Goal: Task Accomplishment & Management: Manage account settings

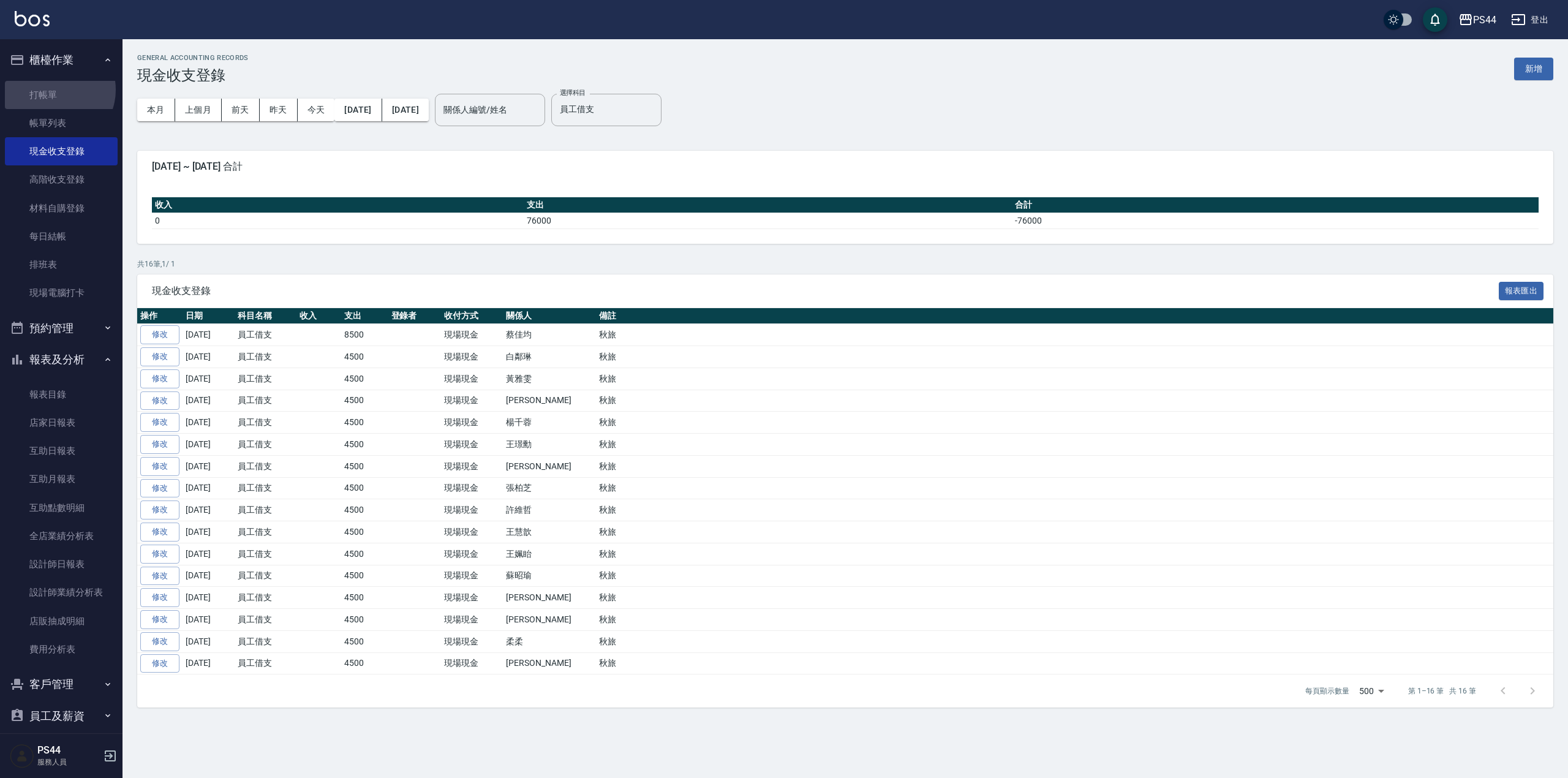
click at [55, 89] on link "打帳單" at bounding box center [61, 95] width 113 height 28
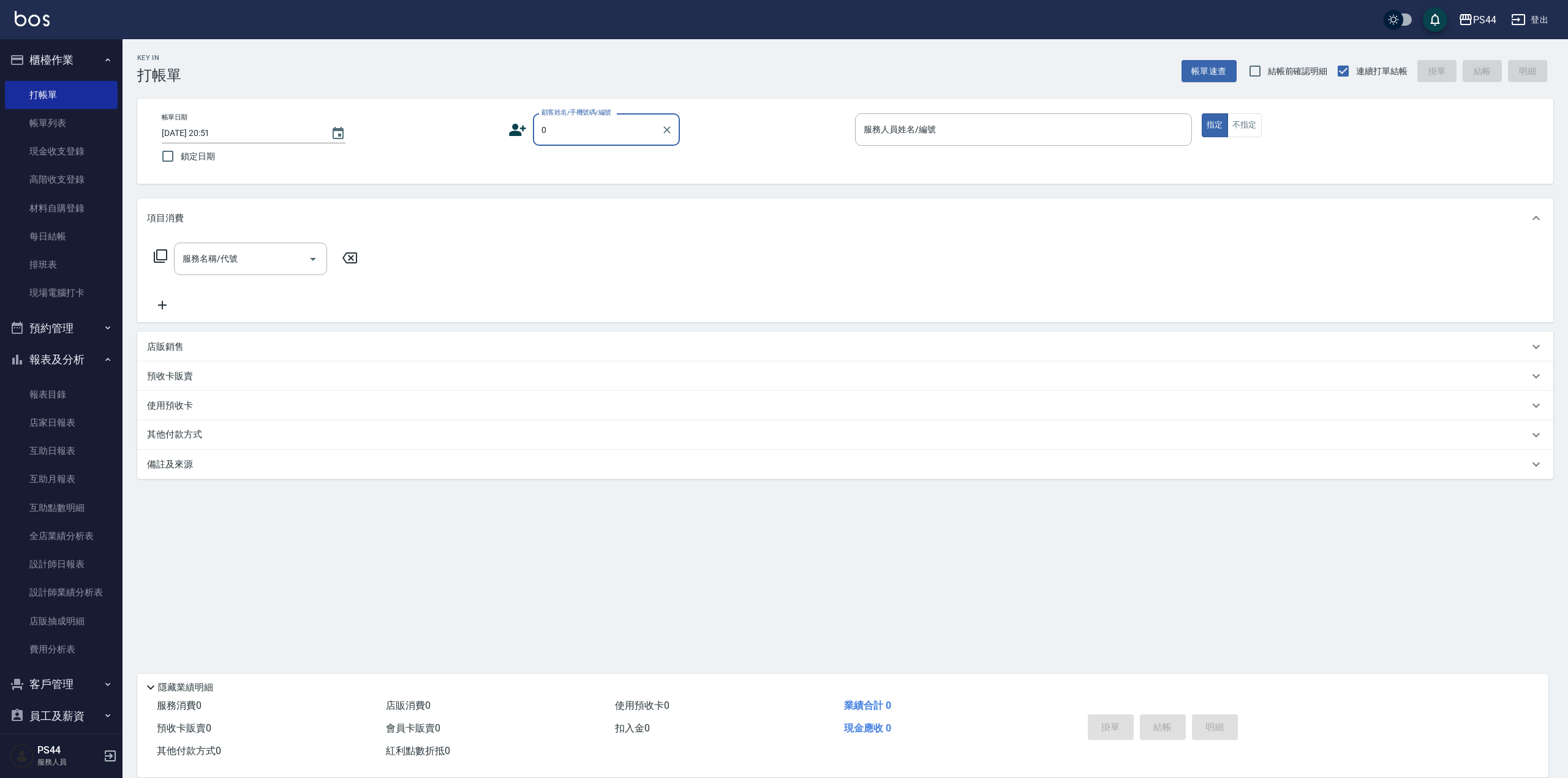
type input "新客人 姓名未設定/00/null"
type input "白鄰琳-9"
type button "true"
type input "新客人 姓名未設定/0/null"
drag, startPoint x: 1064, startPoint y: 114, endPoint x: 1175, endPoint y: 138, distance: 113.6
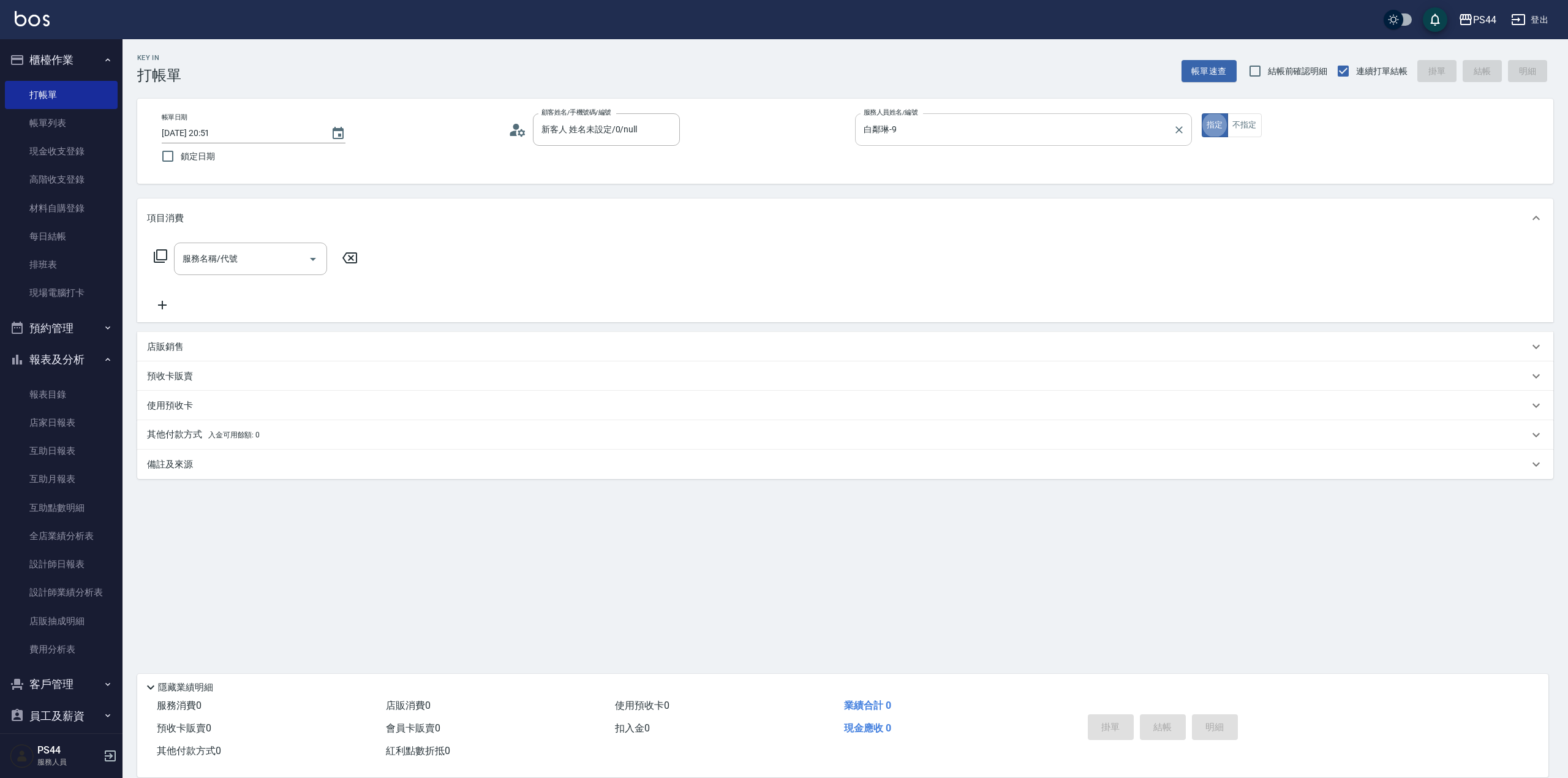
click at [1065, 115] on div "白鄰琳-9 服務人員姓名/編號" at bounding box center [1023, 130] width 337 height 33
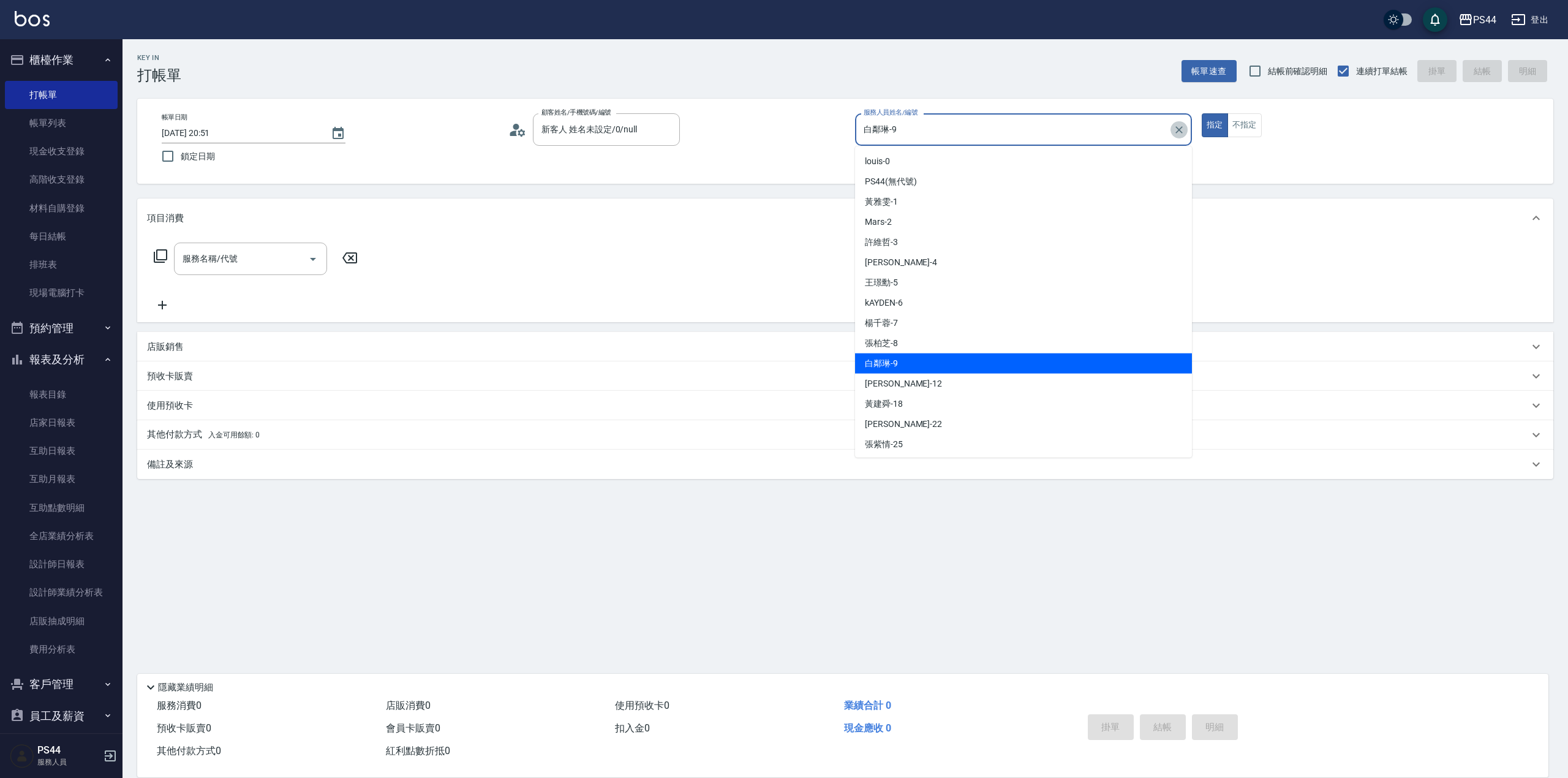
click at [1175, 130] on icon "Clear" at bounding box center [1179, 130] width 12 height 12
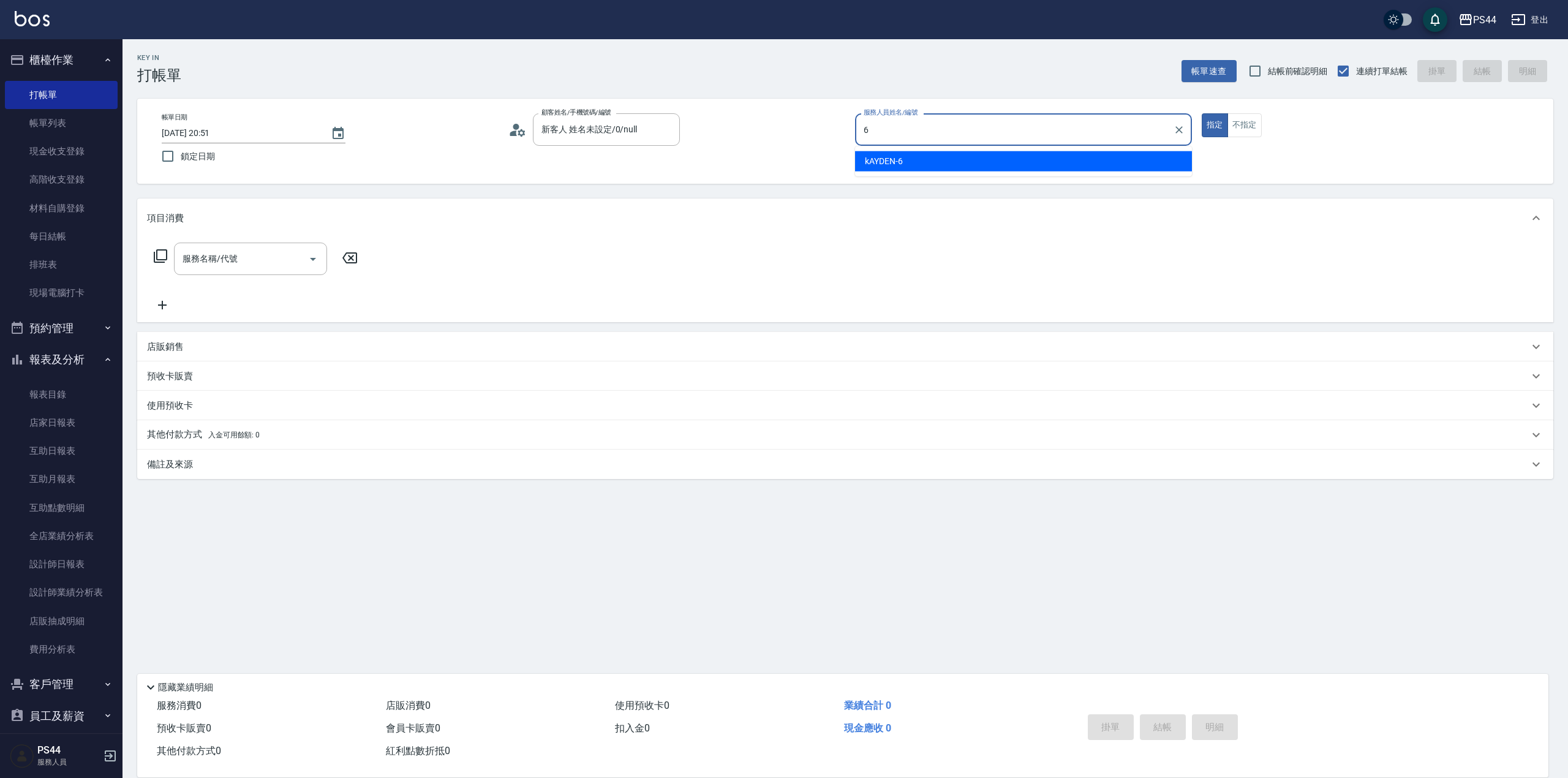
type input "kAYDEN-6"
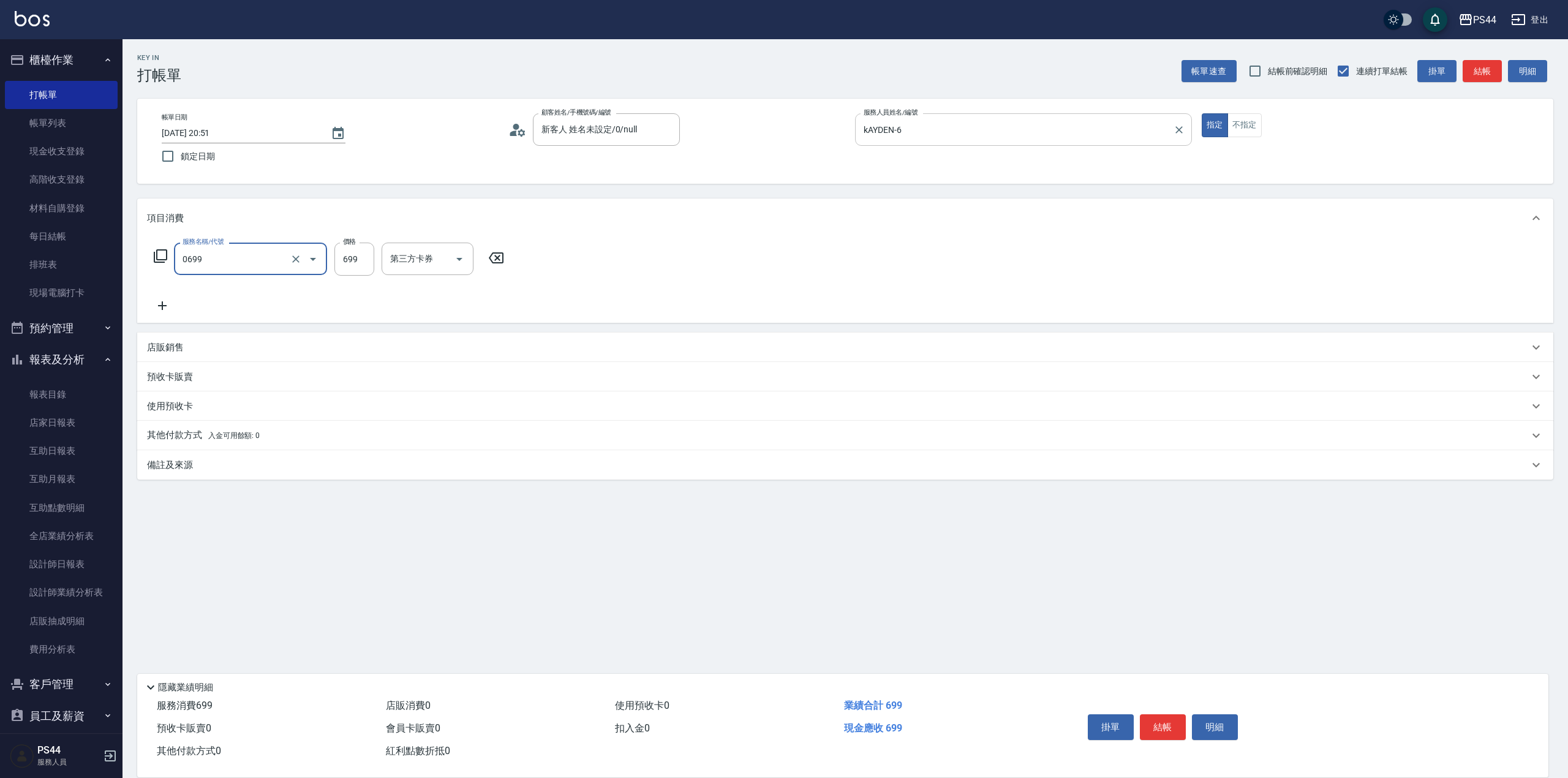
type input "精油SPA(0699)"
type input "王姵眙-37"
type input "儲值卡"
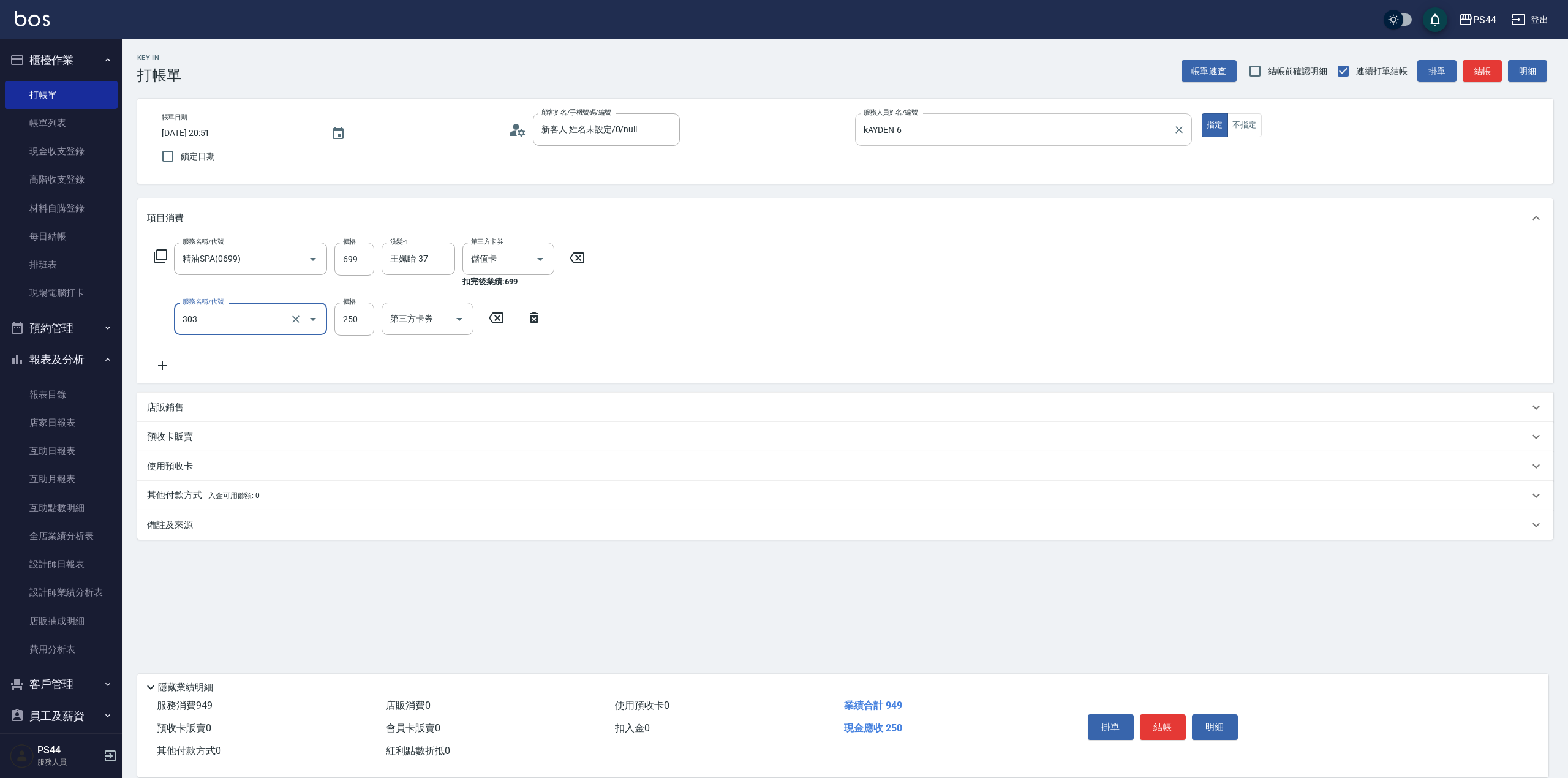
type input "剪髮(303)"
type input "儲值卡"
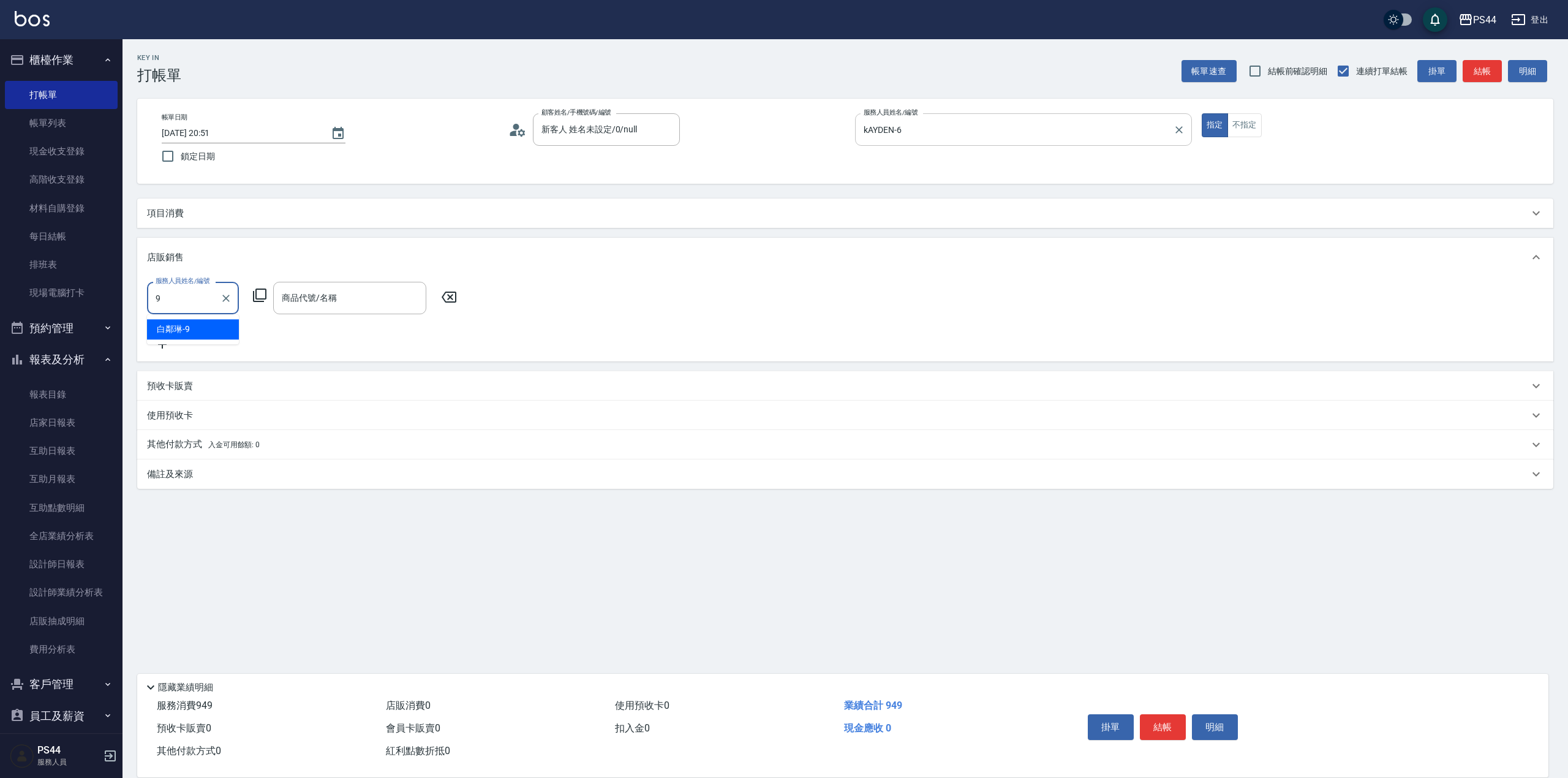
type input "白鄰琳-9"
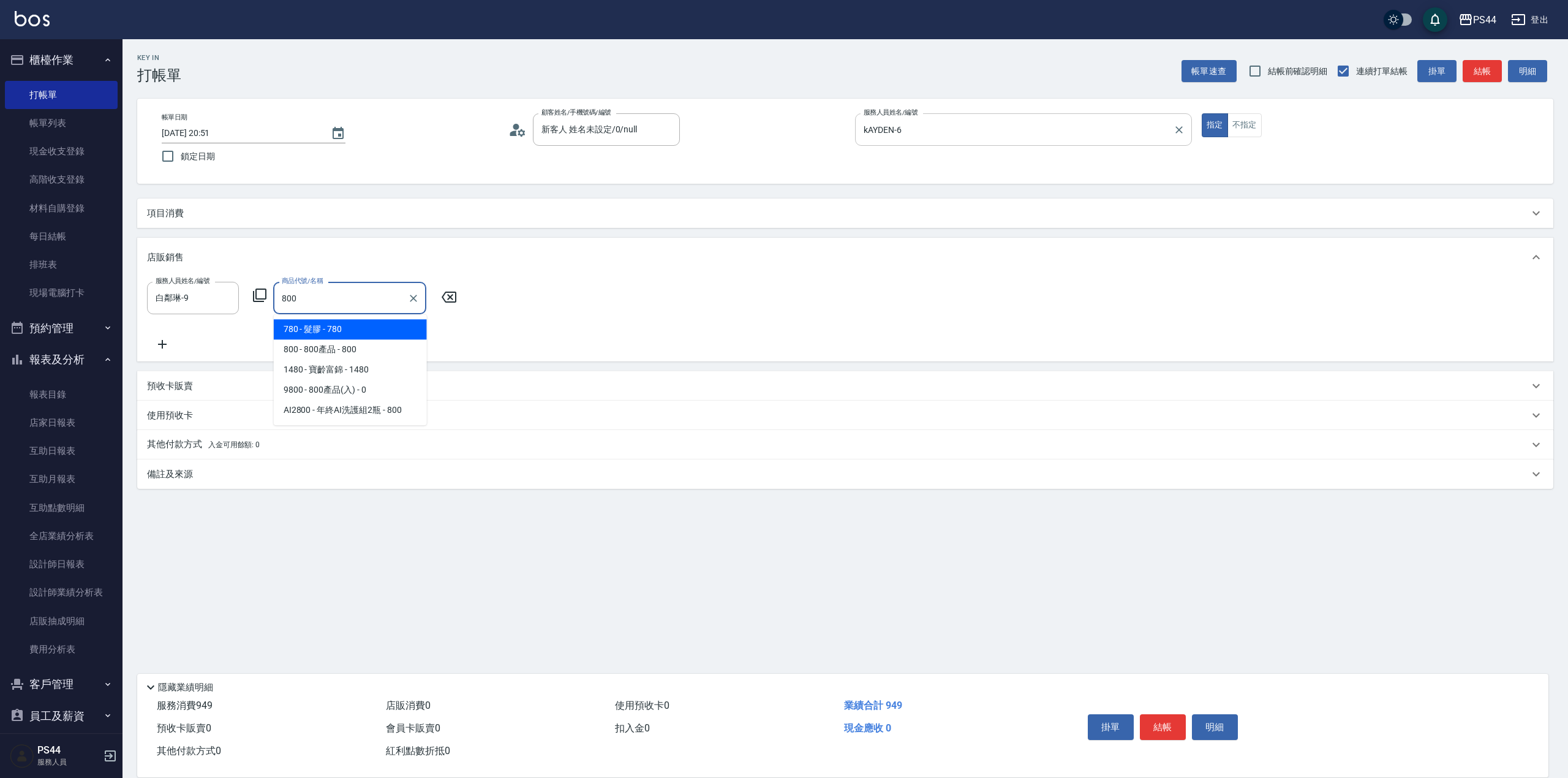
type input "800產品"
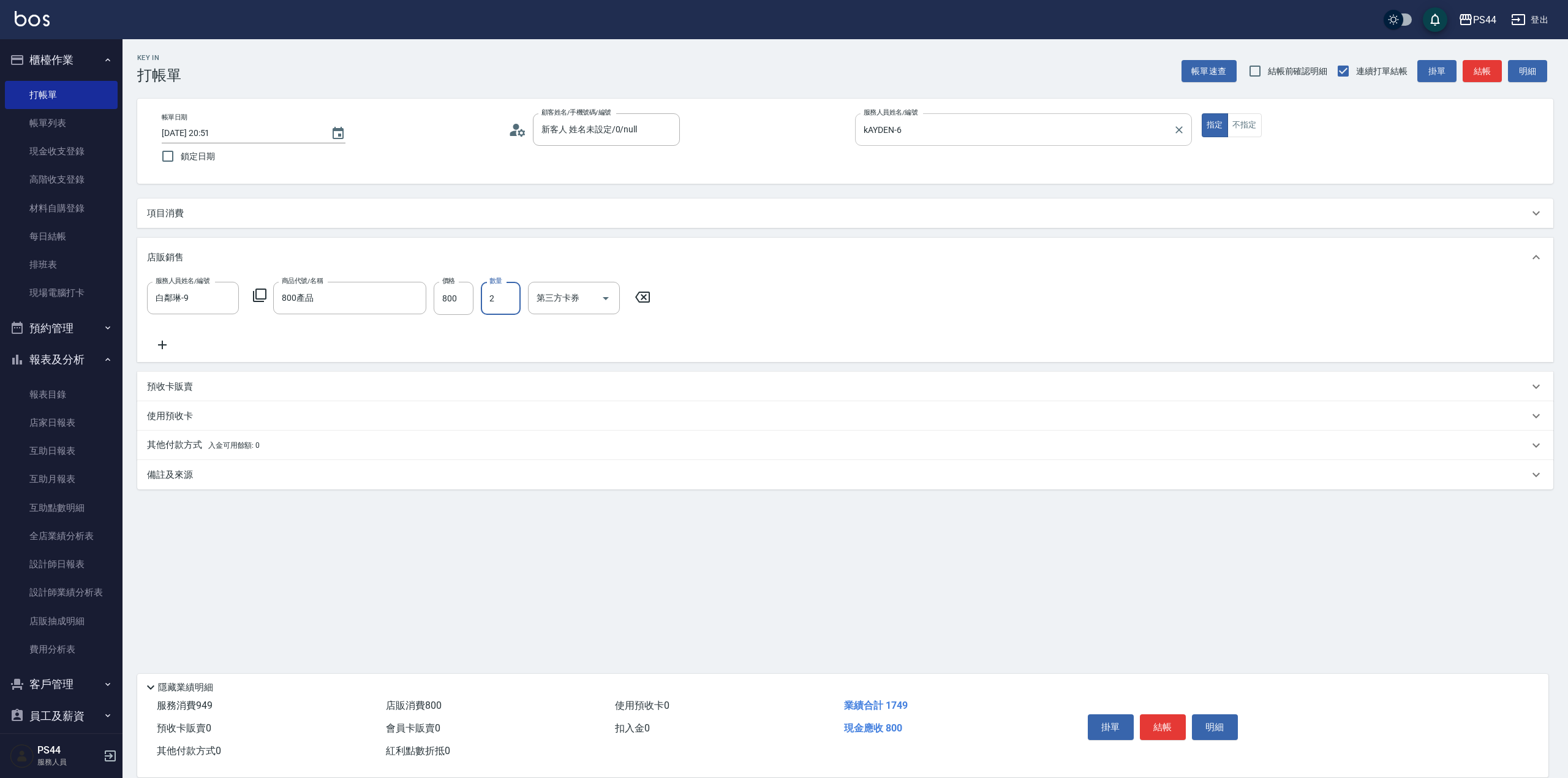
type input "2"
type input "儲值卡"
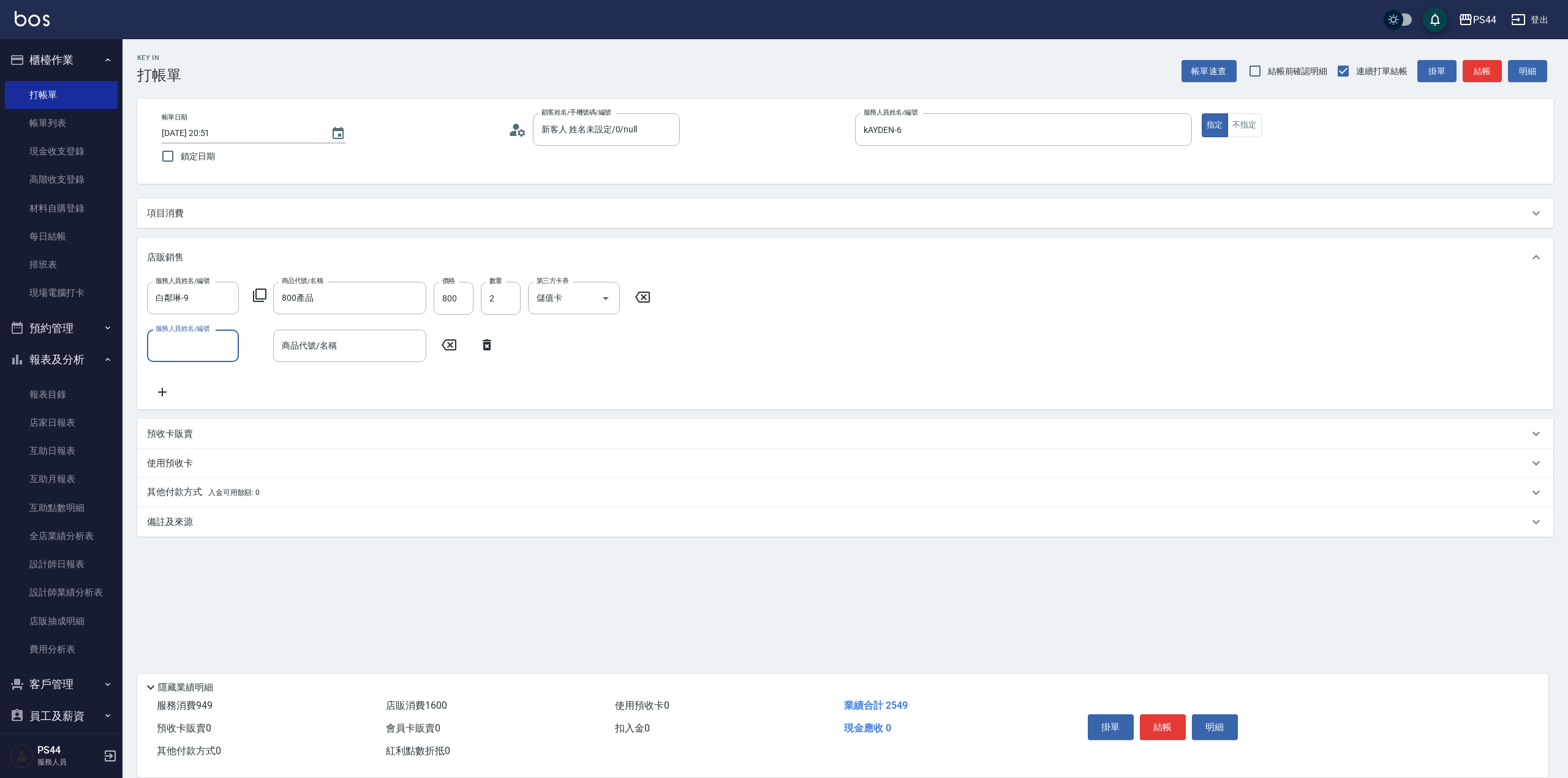
click at [655, 302] on icon at bounding box center [643, 297] width 31 height 15
click at [163, 212] on p "項目消費" at bounding box center [165, 213] width 37 height 13
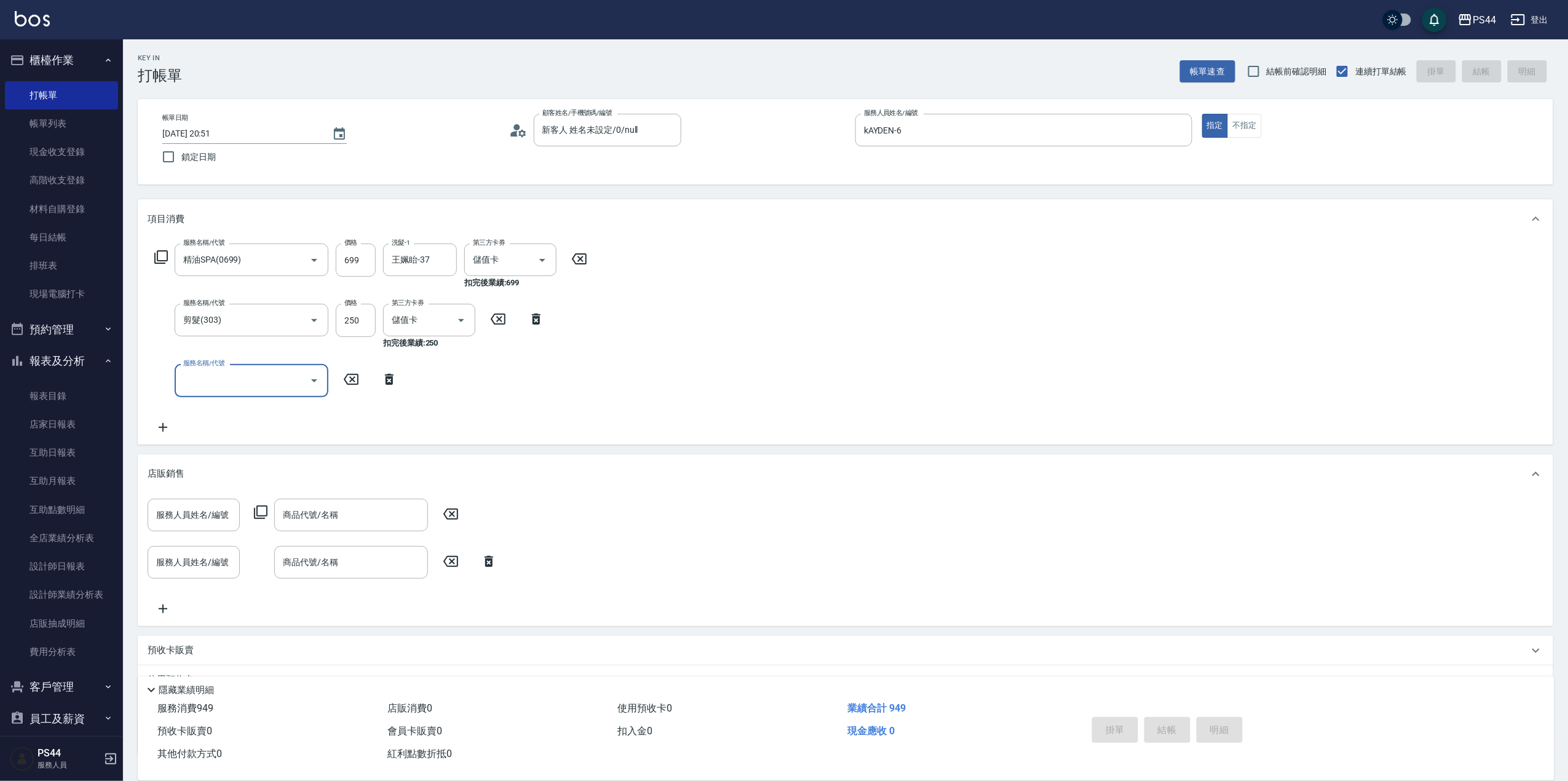
type input "2025/10/07 21:14"
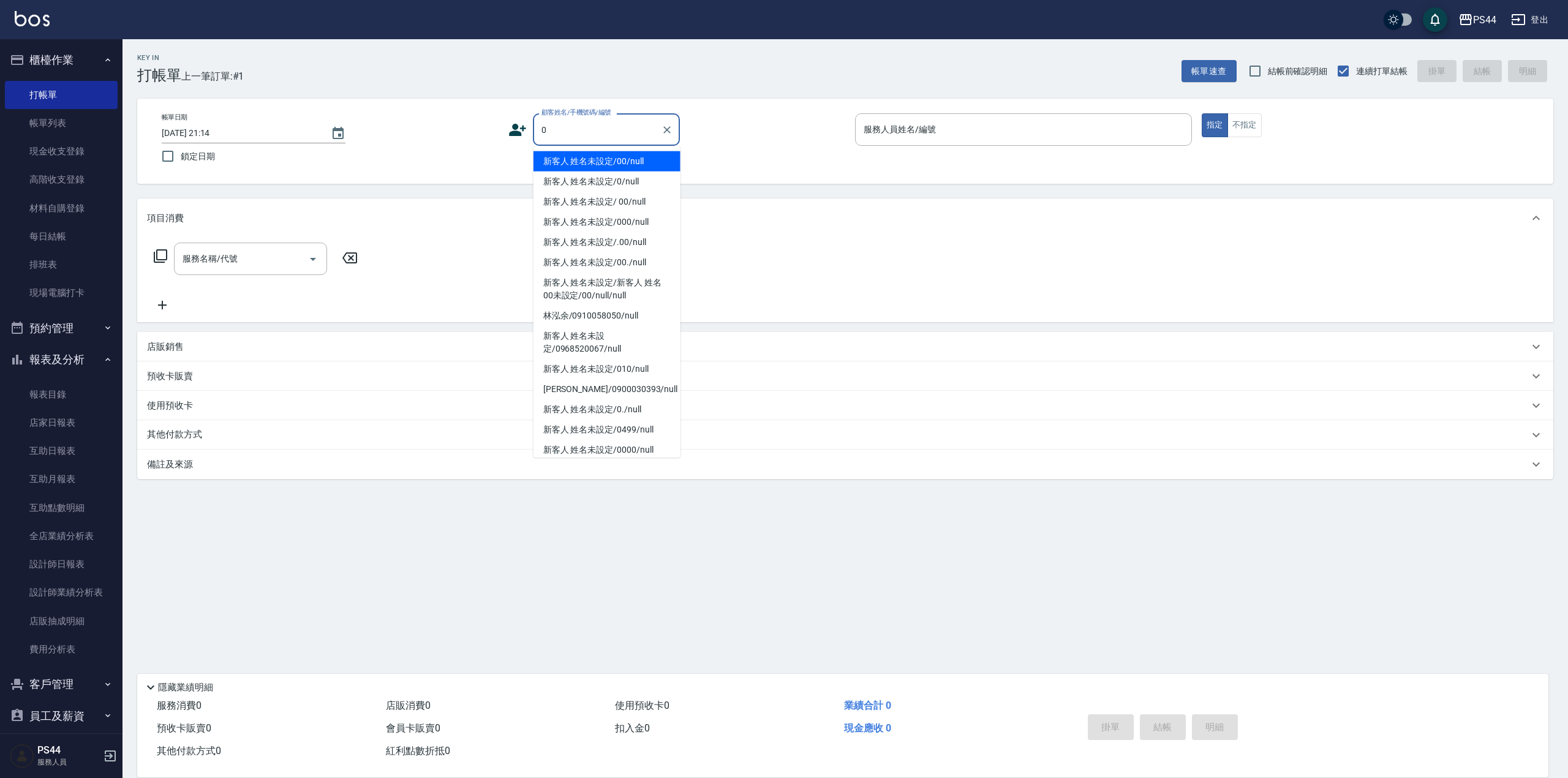
type input "新客人 姓名未設定/00/null"
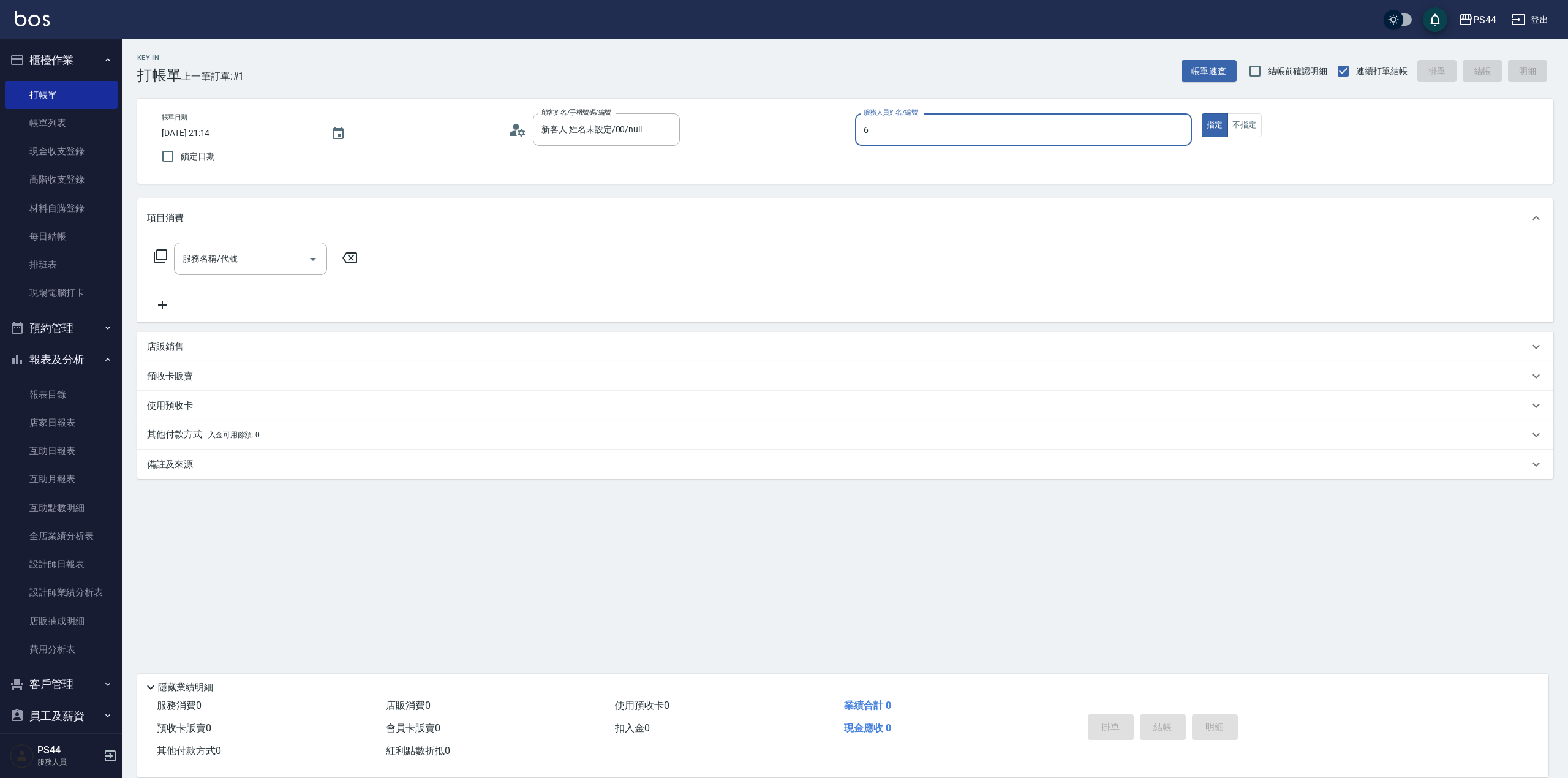
type input "kAYDEN-6"
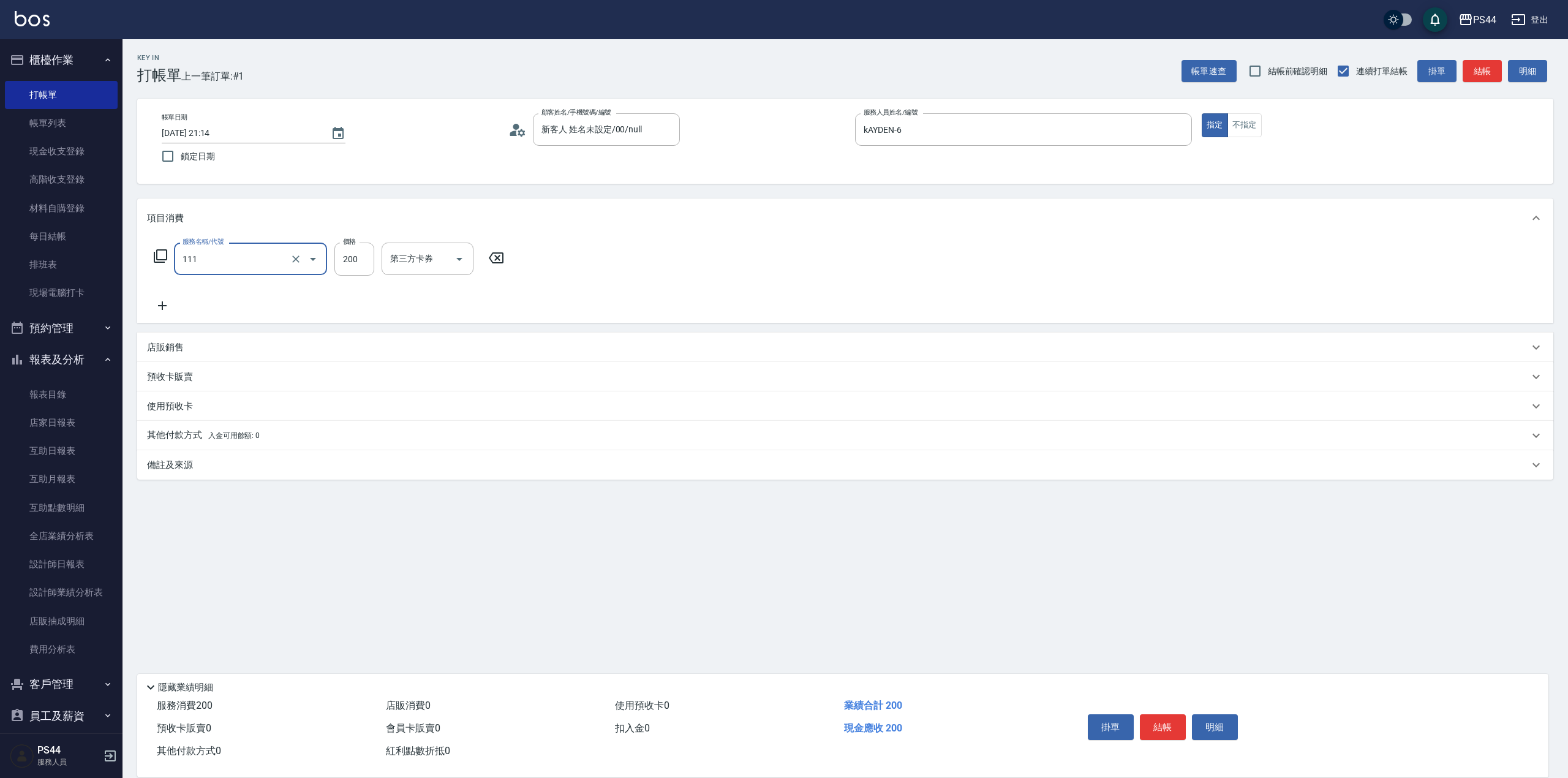
type input "200(111)"
type input "[PERSON_NAME]-55"
type input "儲值卡"
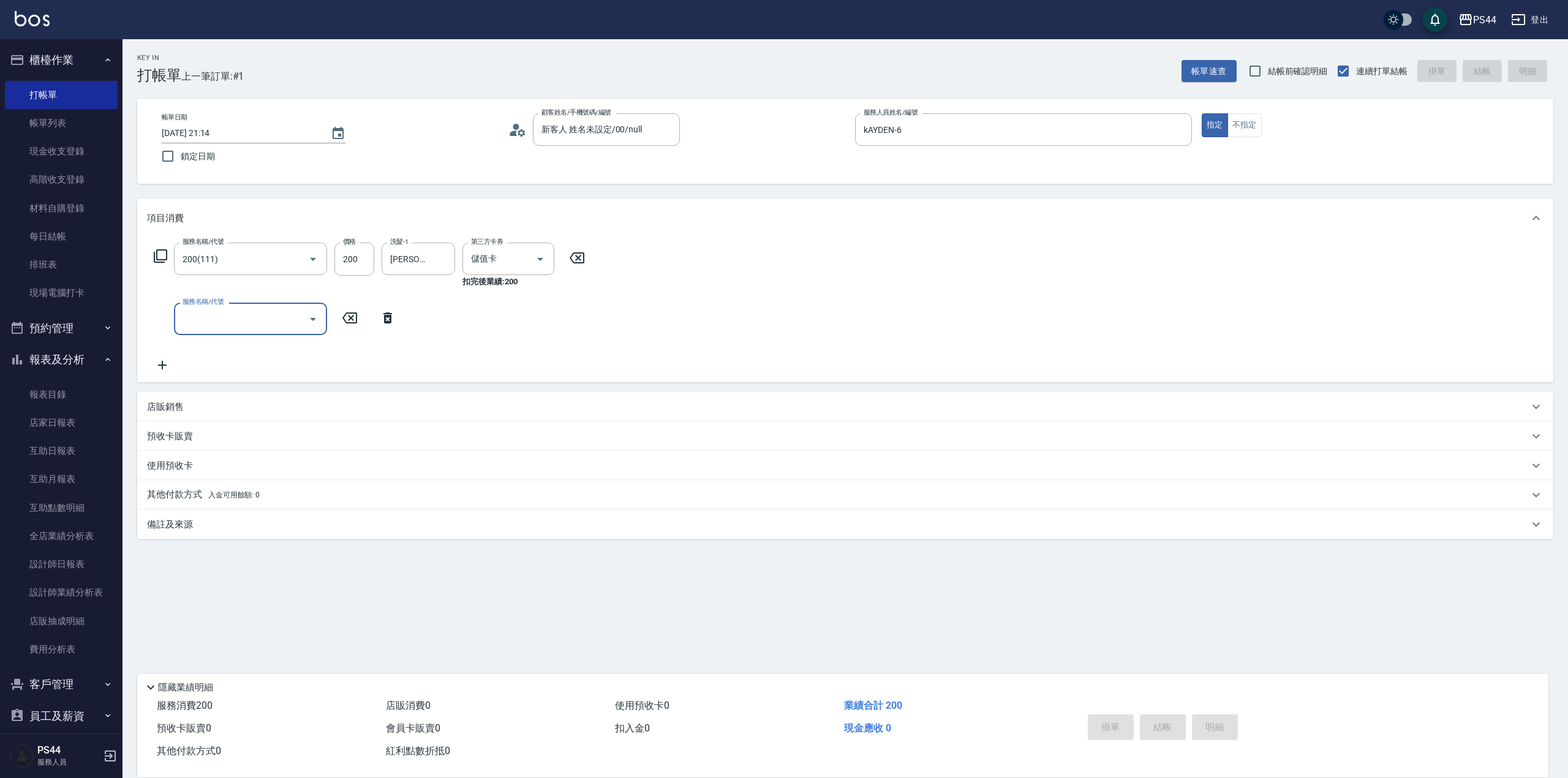
type input "2025/10/07 21:18"
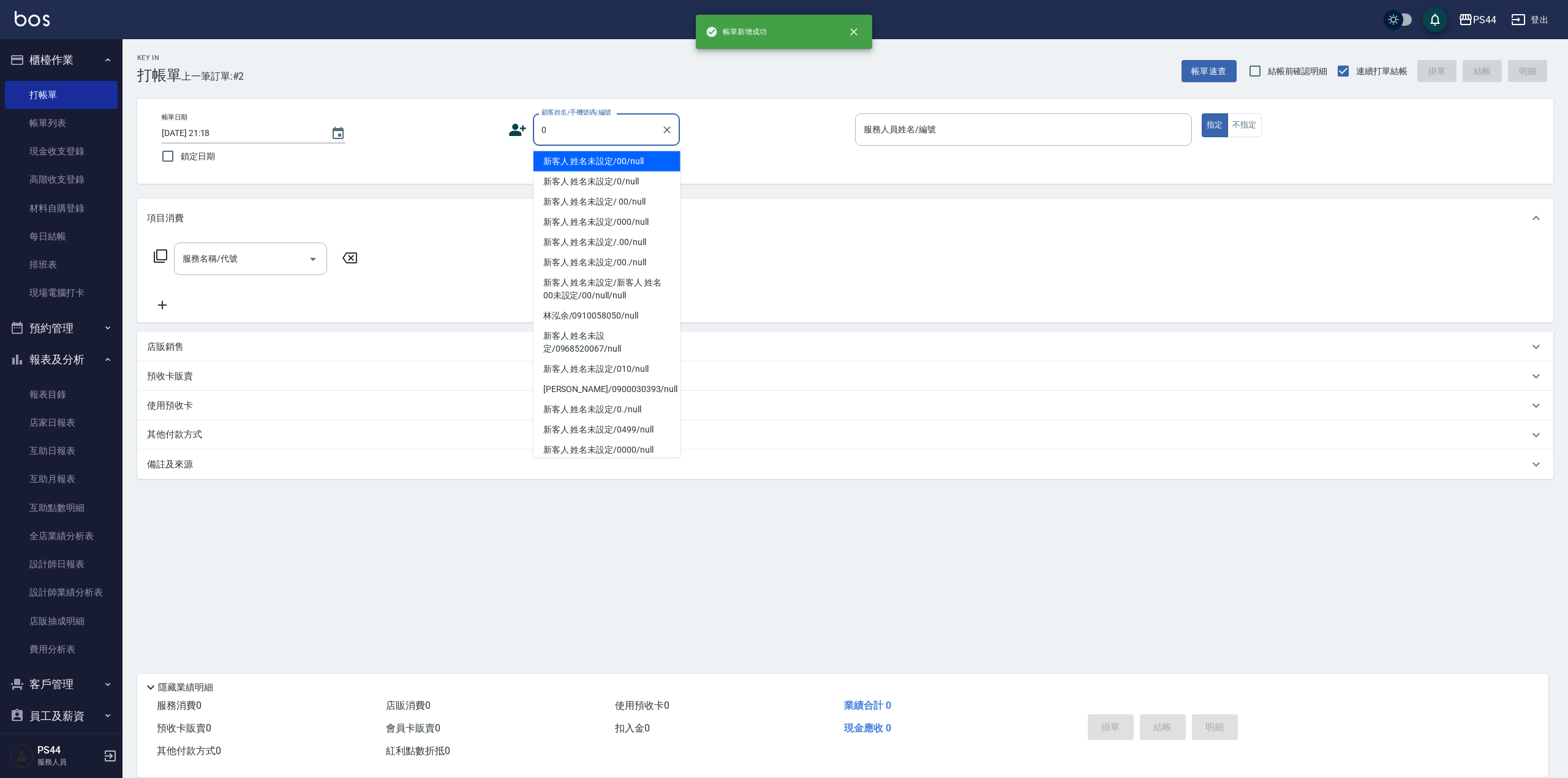
type input "新客人 姓名未設定/00/null"
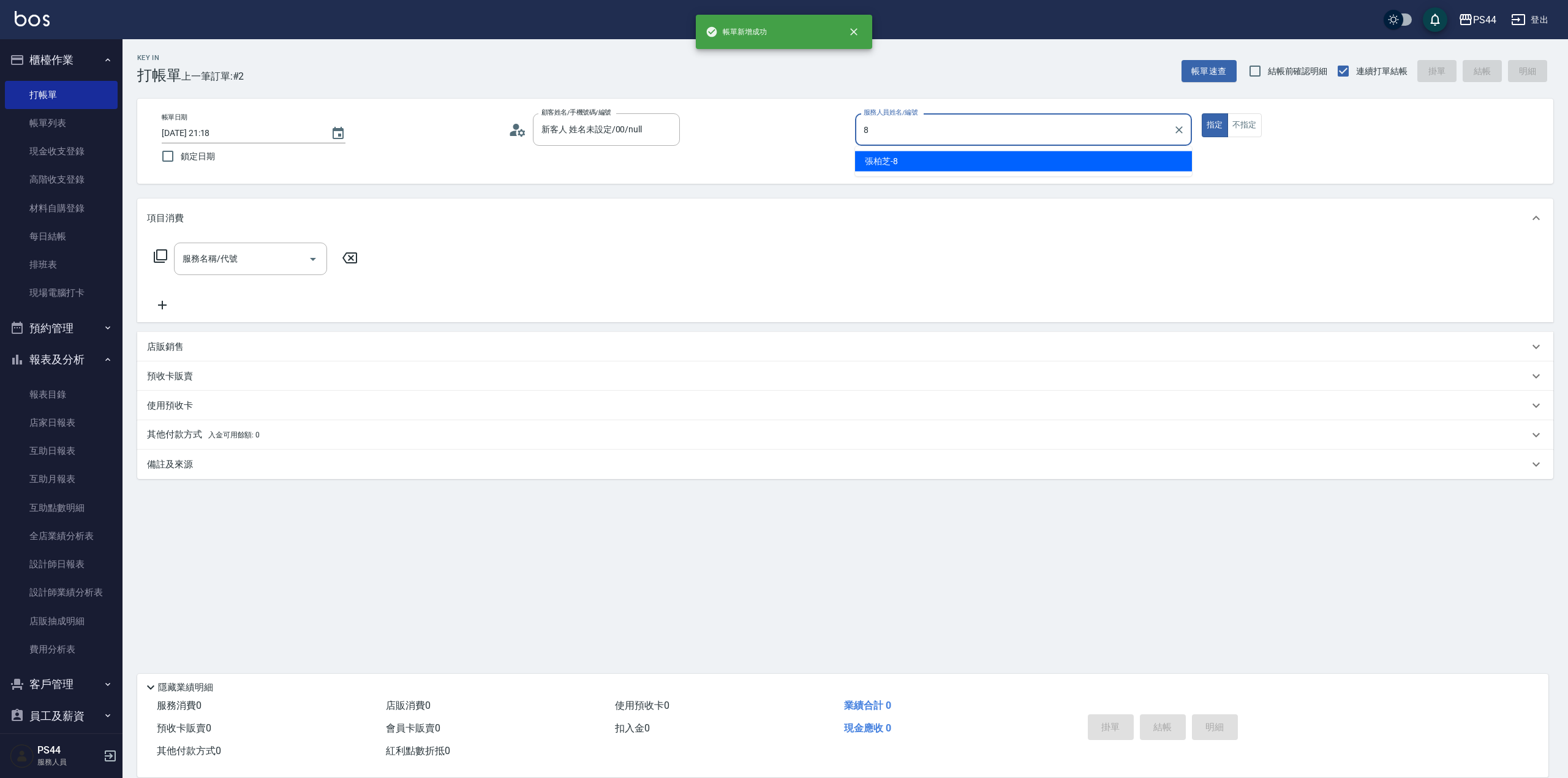
type input "[PERSON_NAME]-8"
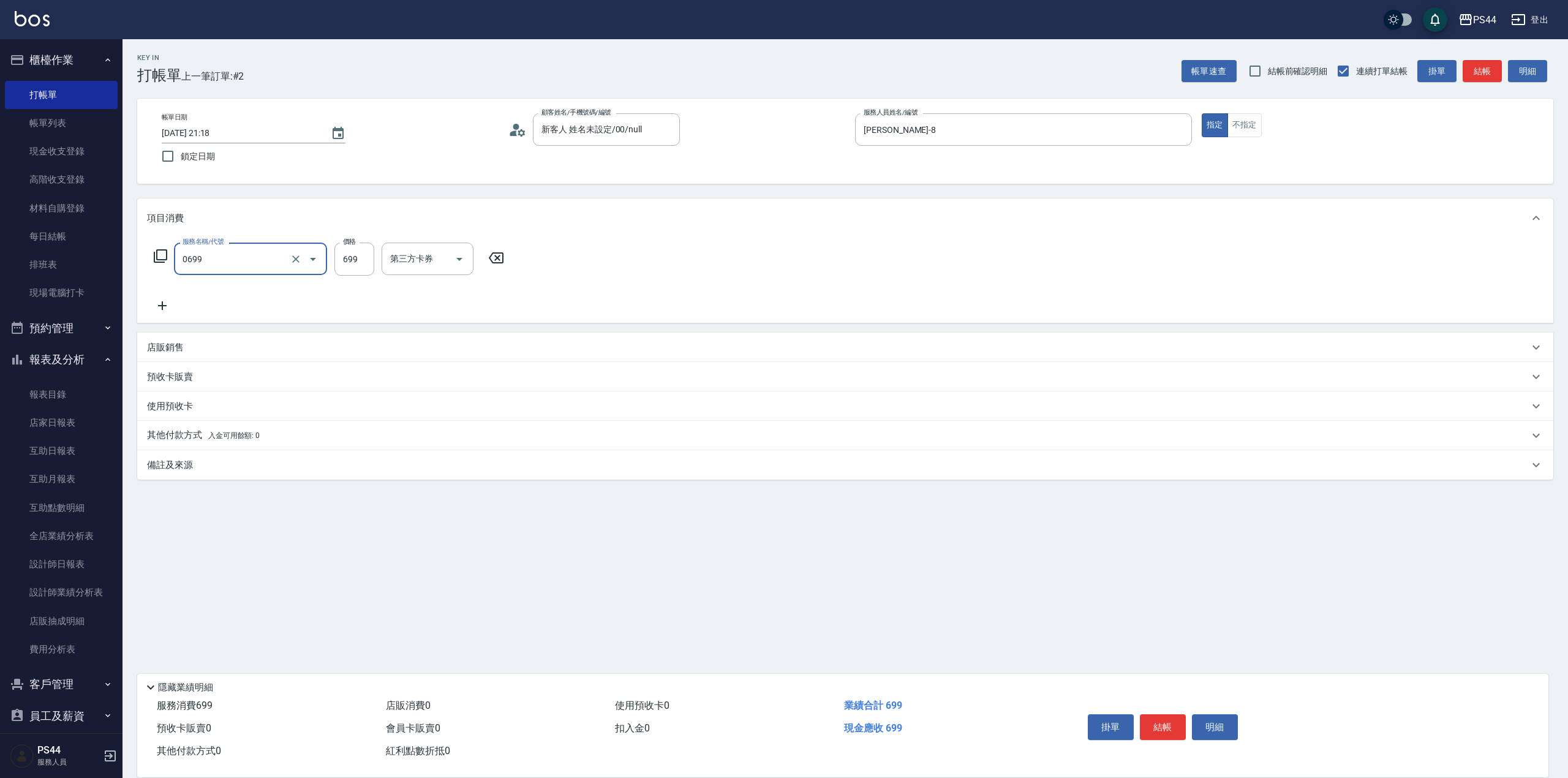
type input "精油SPA(0699)"
type input "[PERSON_NAME]-55"
type input "儲值卡"
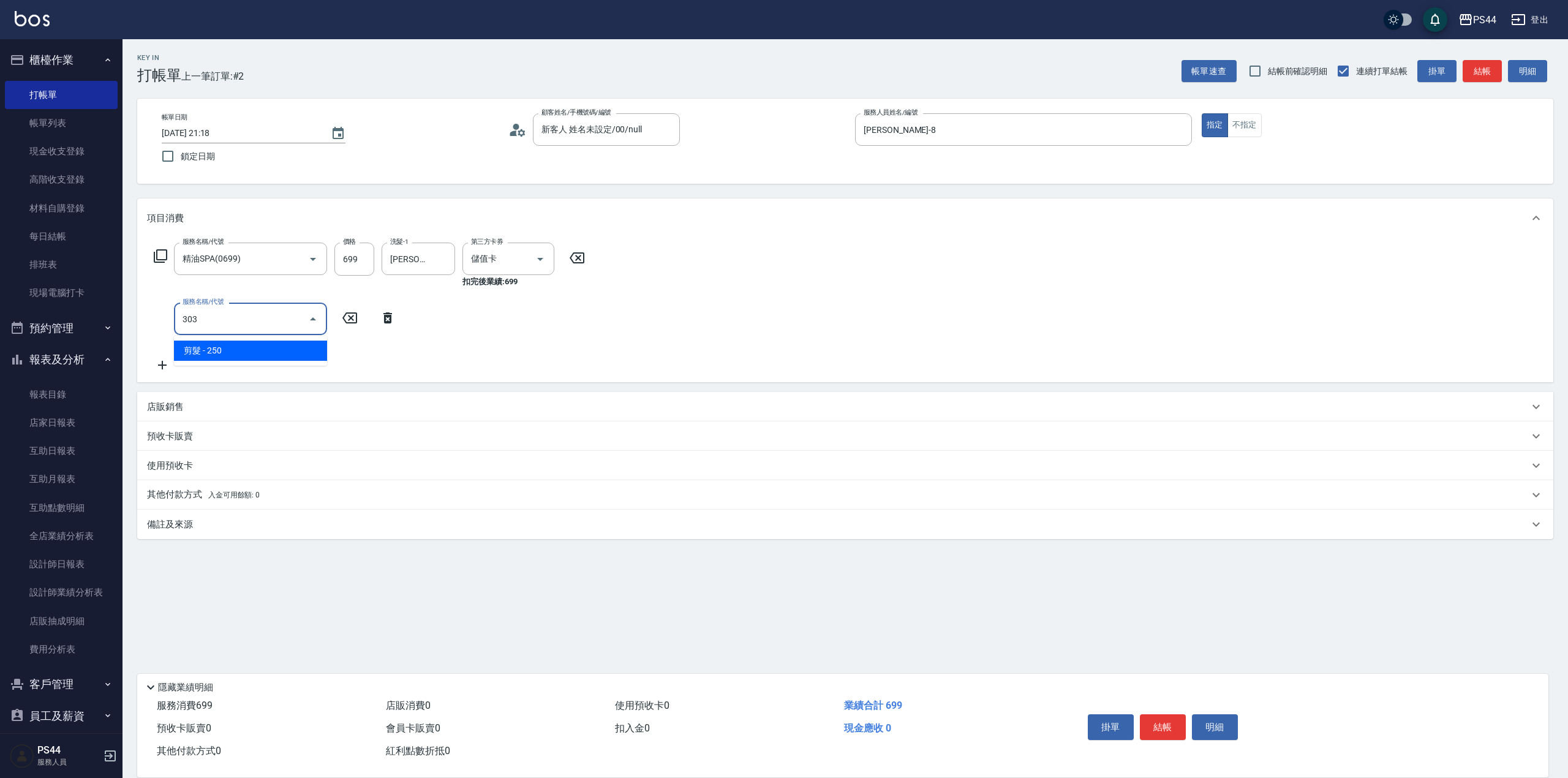
type input "剪髮(303)"
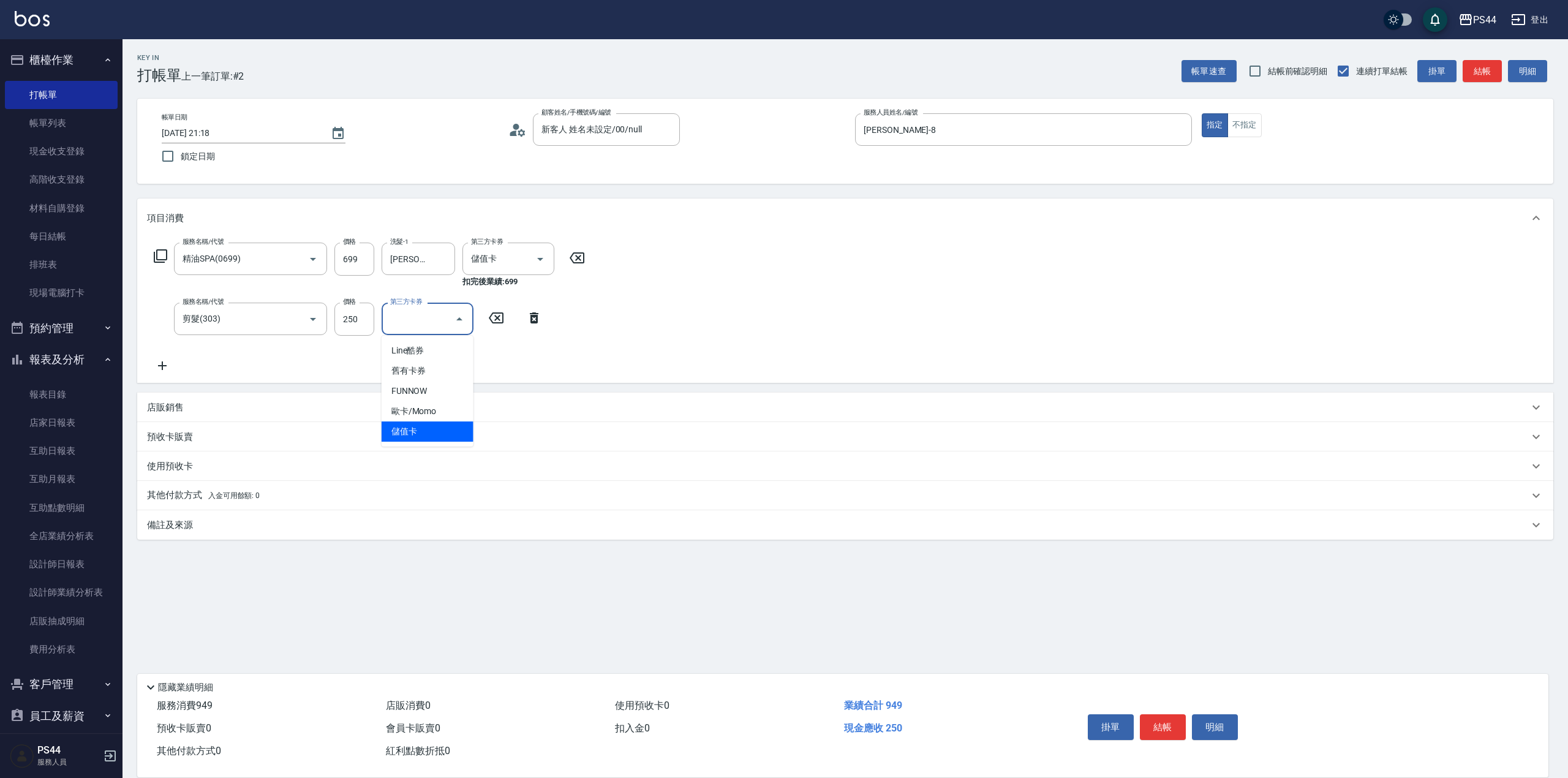
type input "儲值卡"
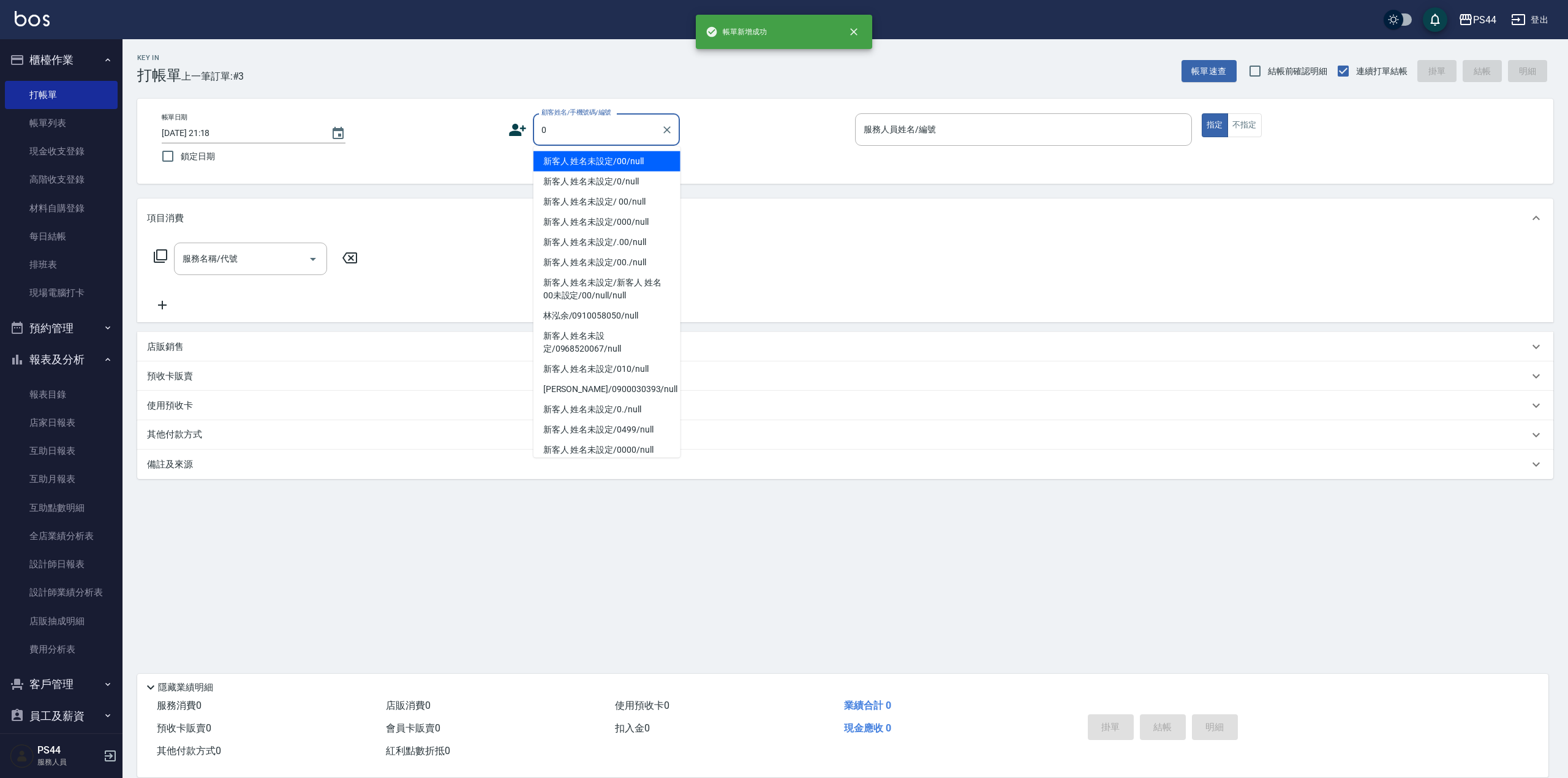
type input "新客人 姓名未設定/00/null"
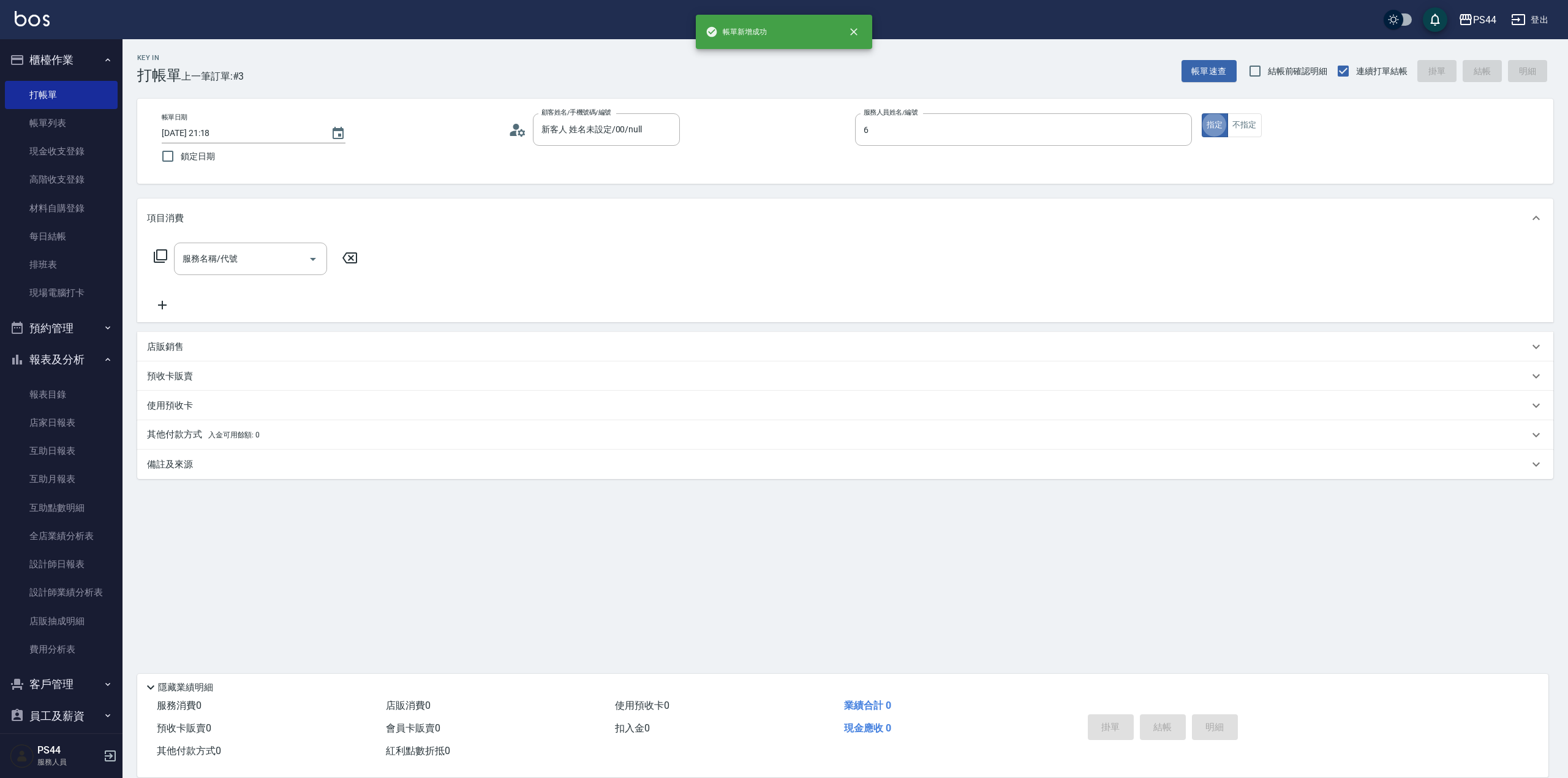
type input "kAYDEN-6"
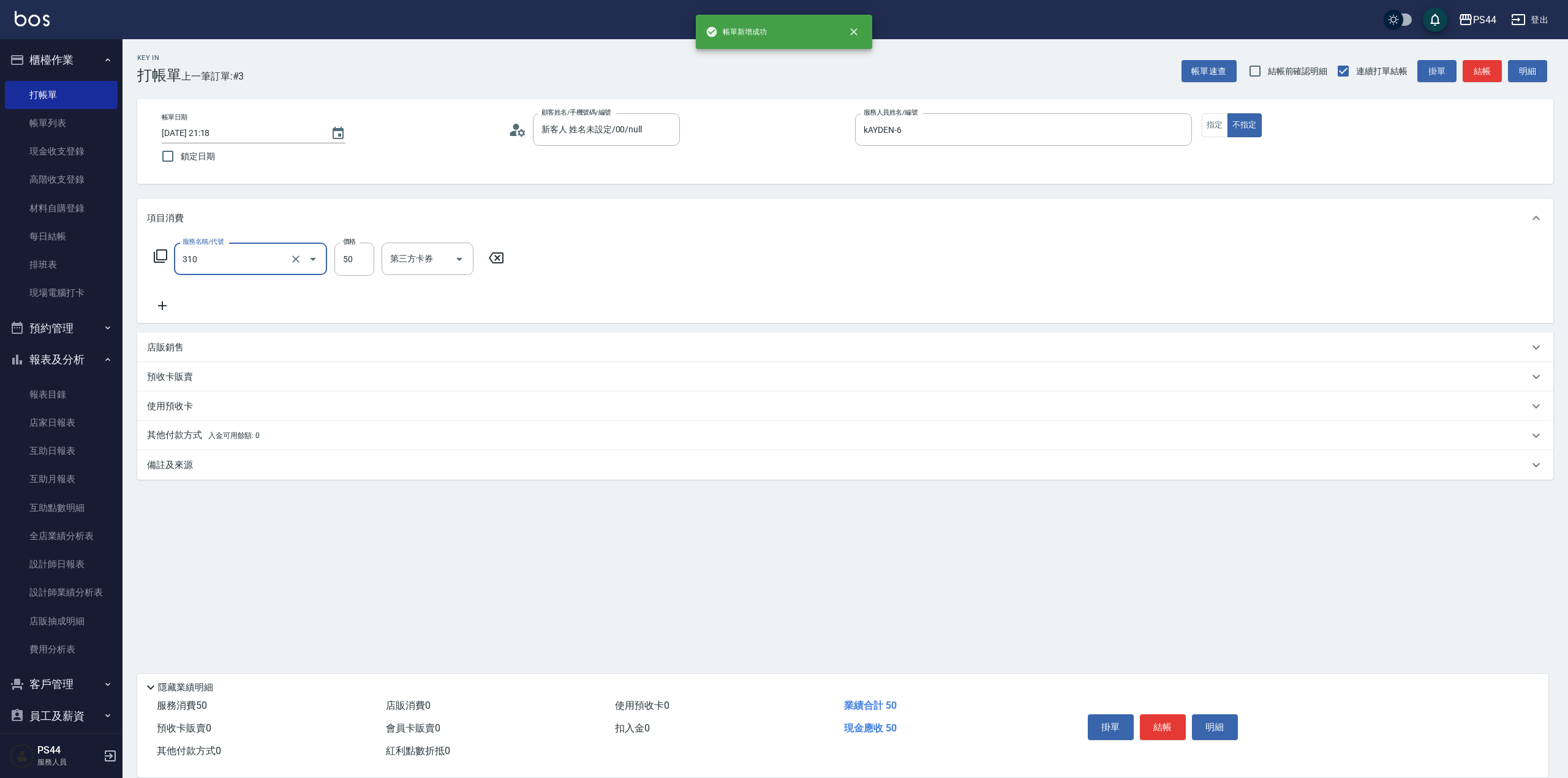
type input "剪瀏海(310)"
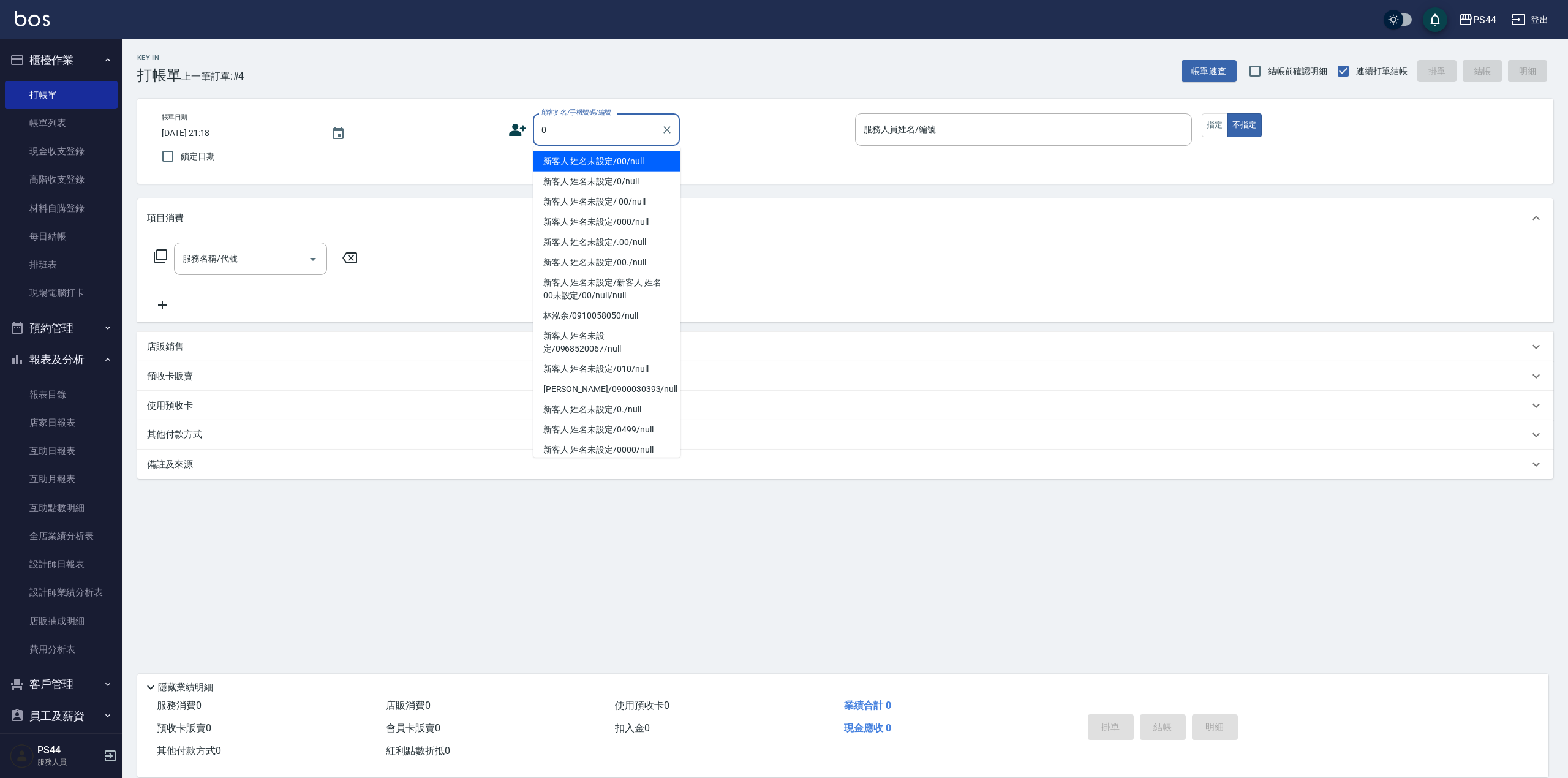
type input "新客人 姓名未設定/00/null"
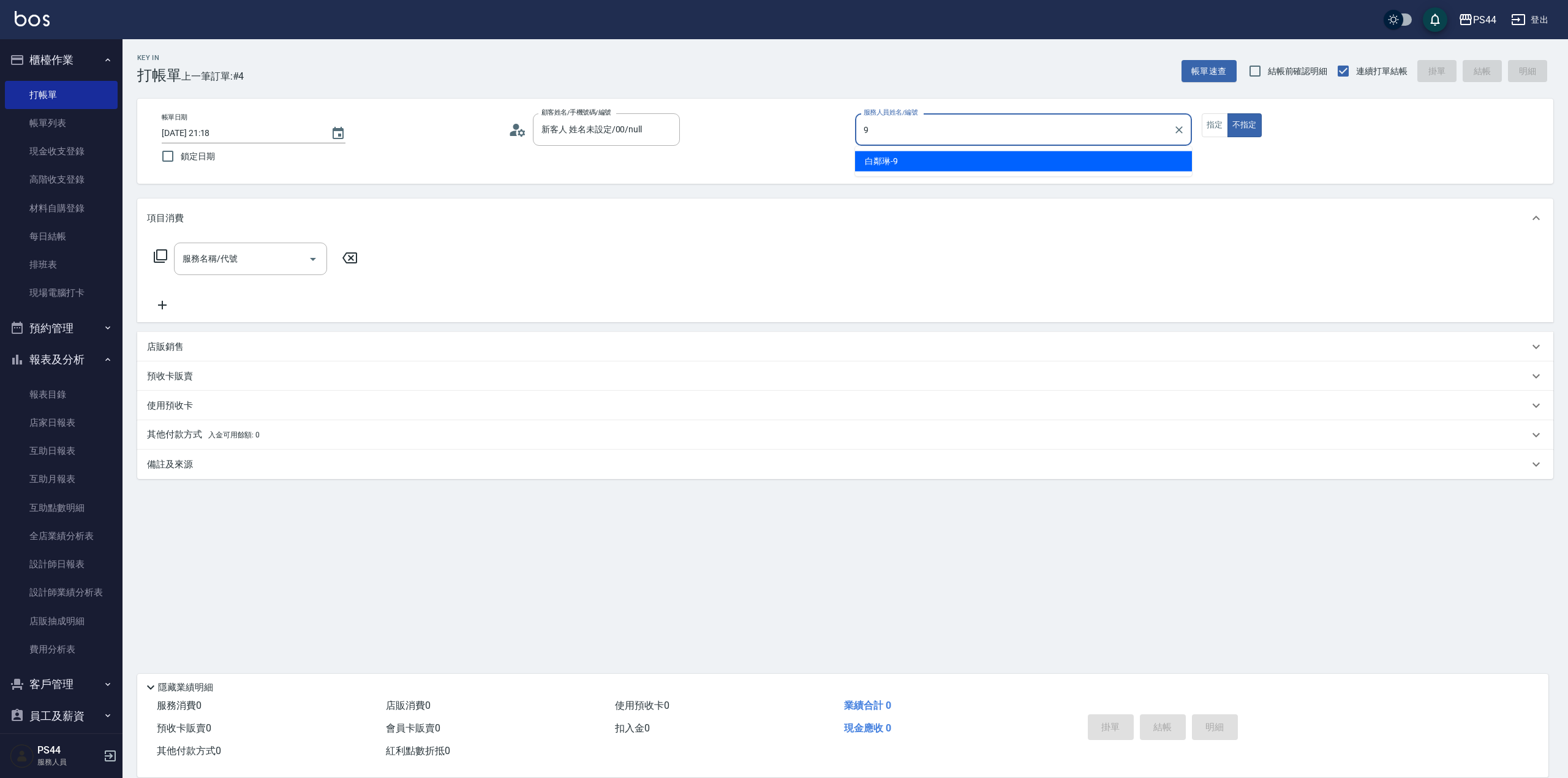
type input "白鄰琳-9"
type button "false"
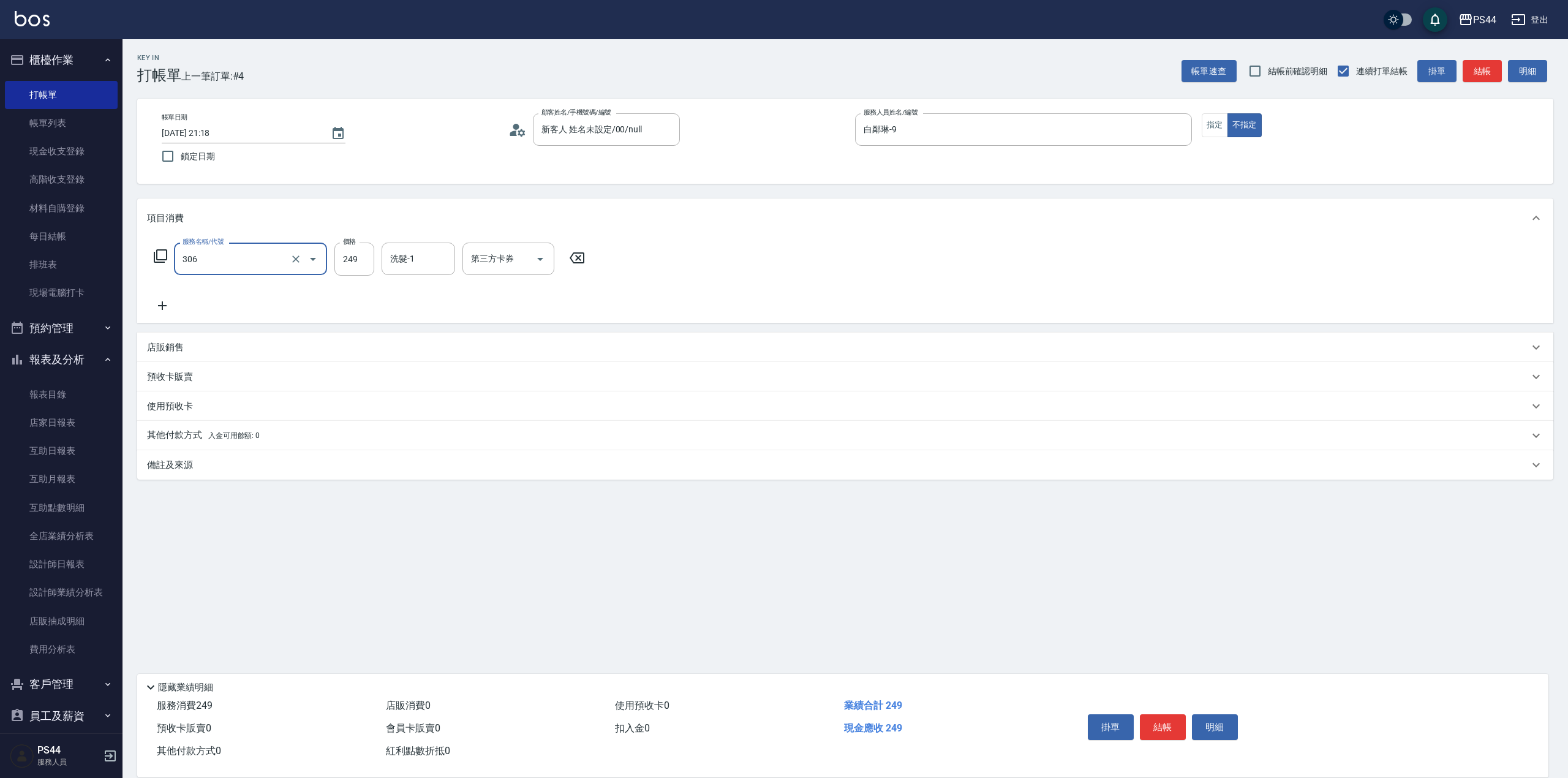
type input "剪髮(306)"
type input "王姵眙-37"
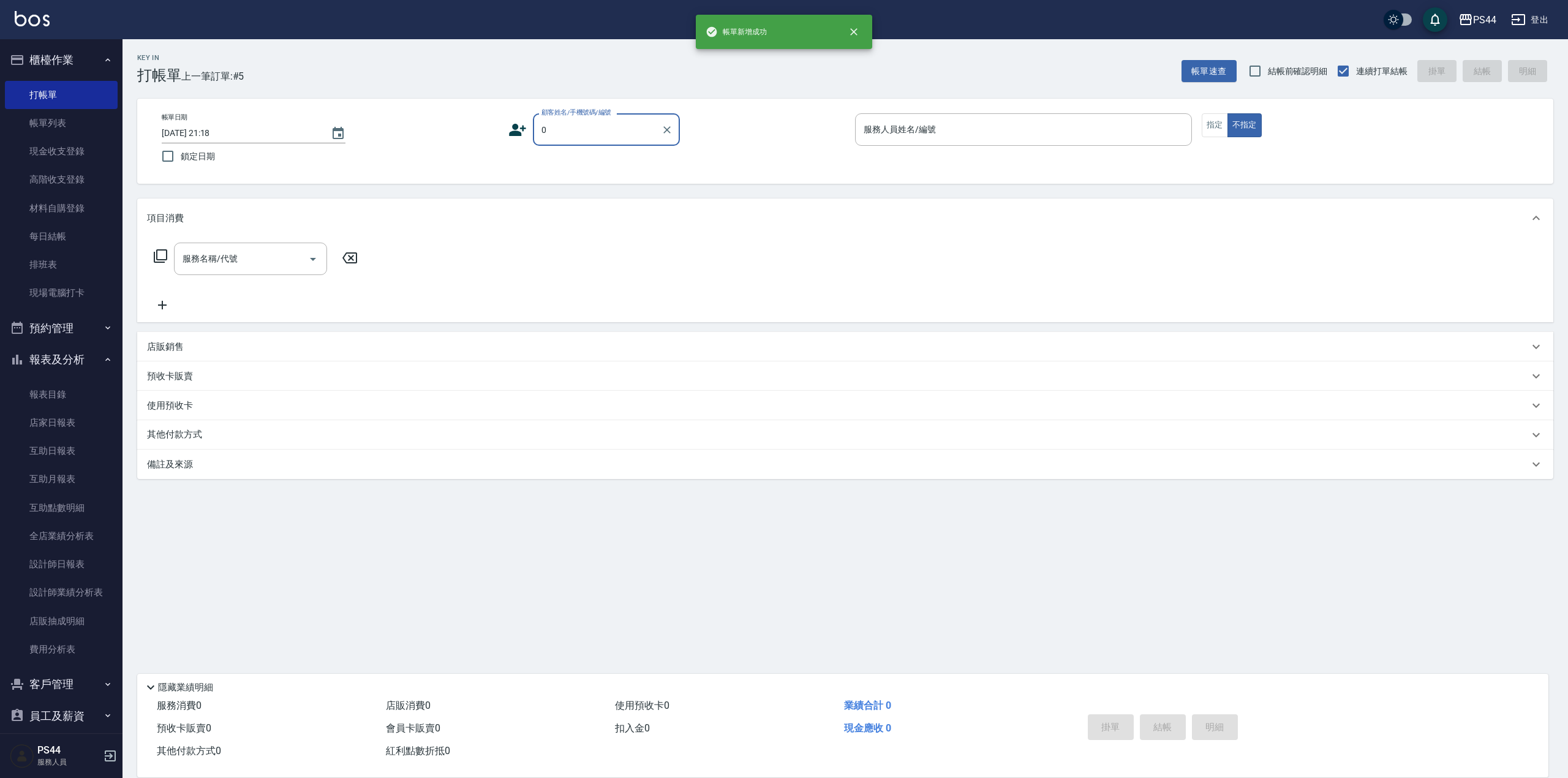
type input "新客人 姓名未設定/00/null"
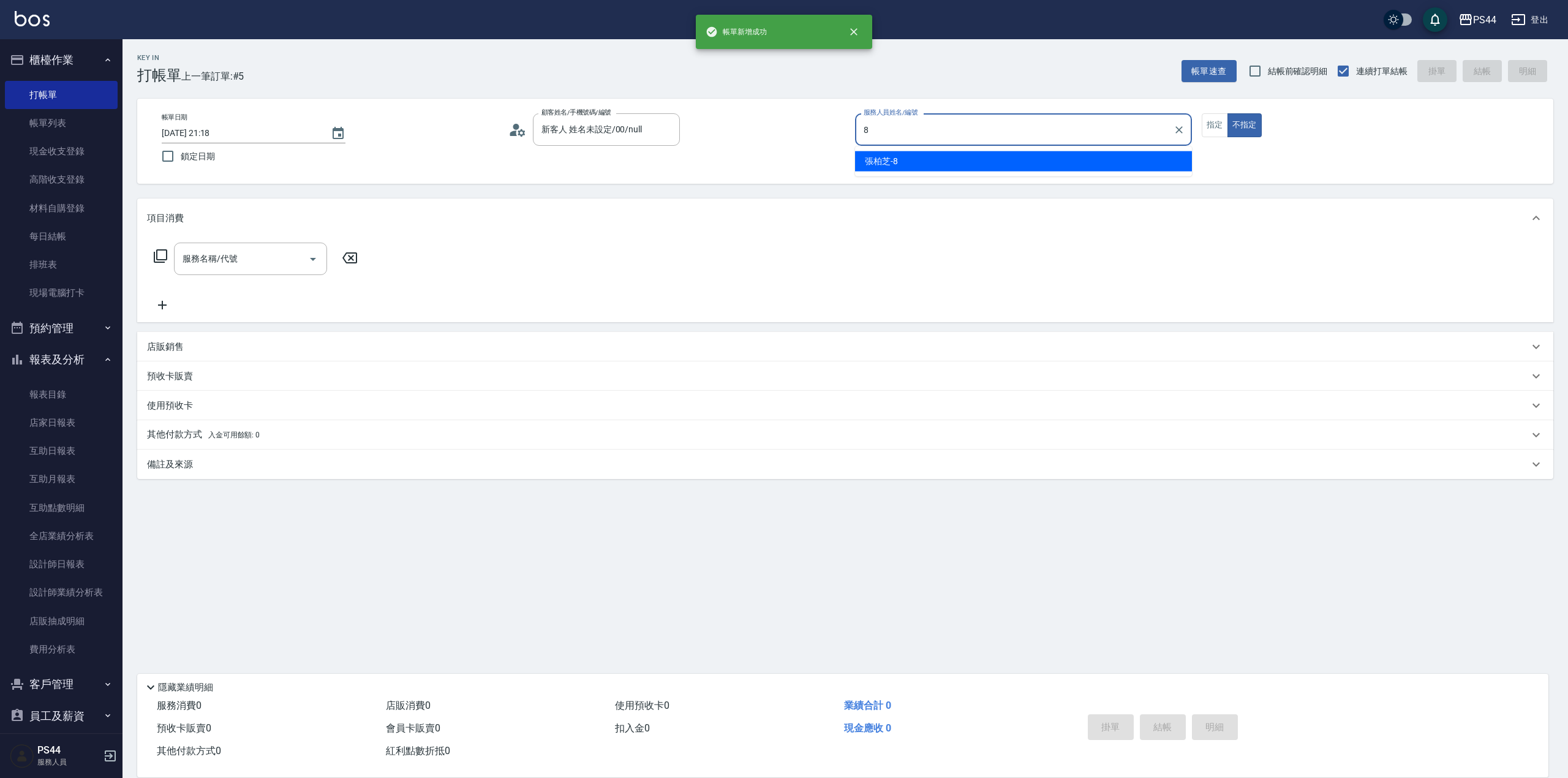
type input "[PERSON_NAME]-8"
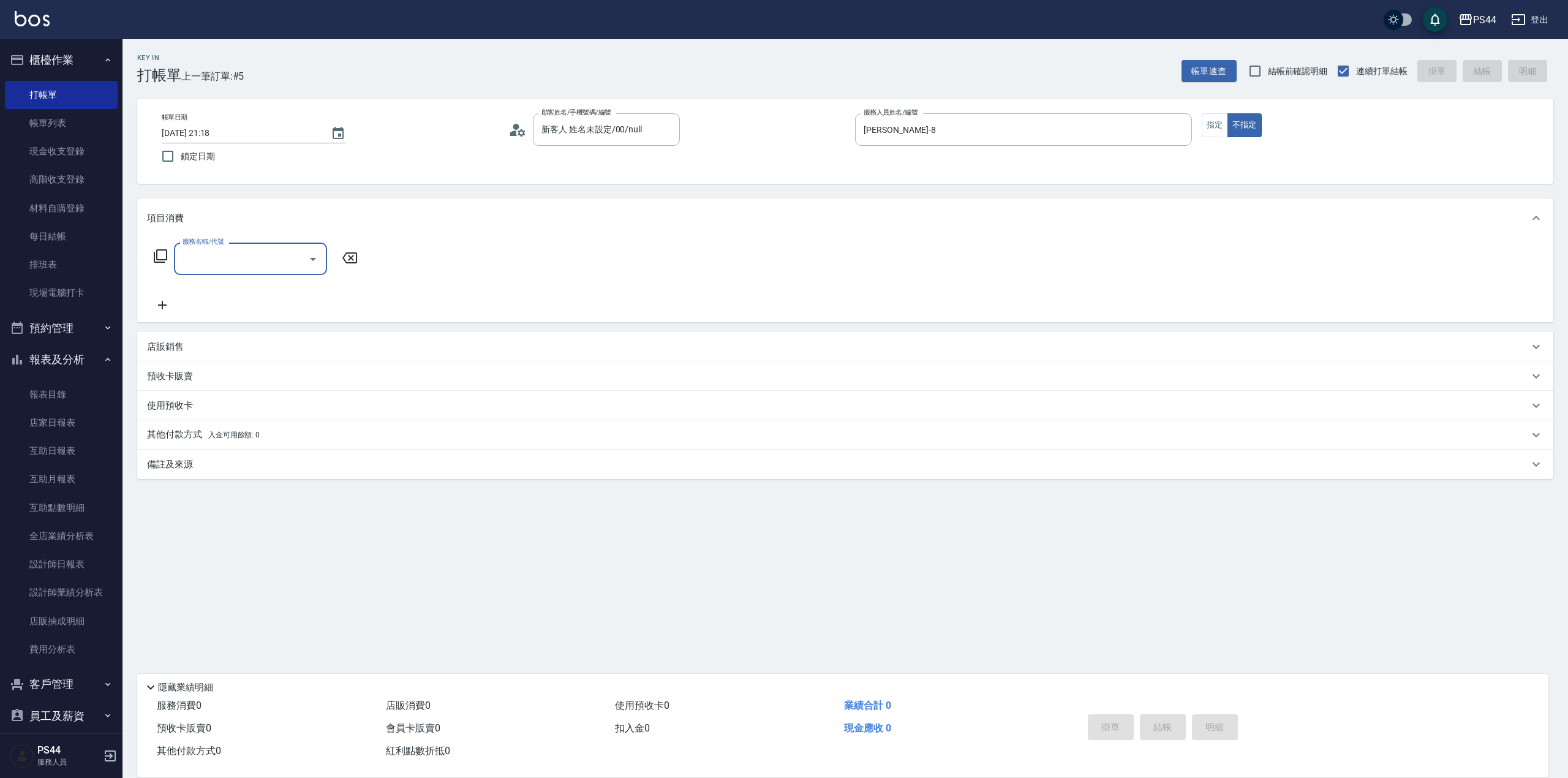
type input "3"
type input "海鹽399(0399)"
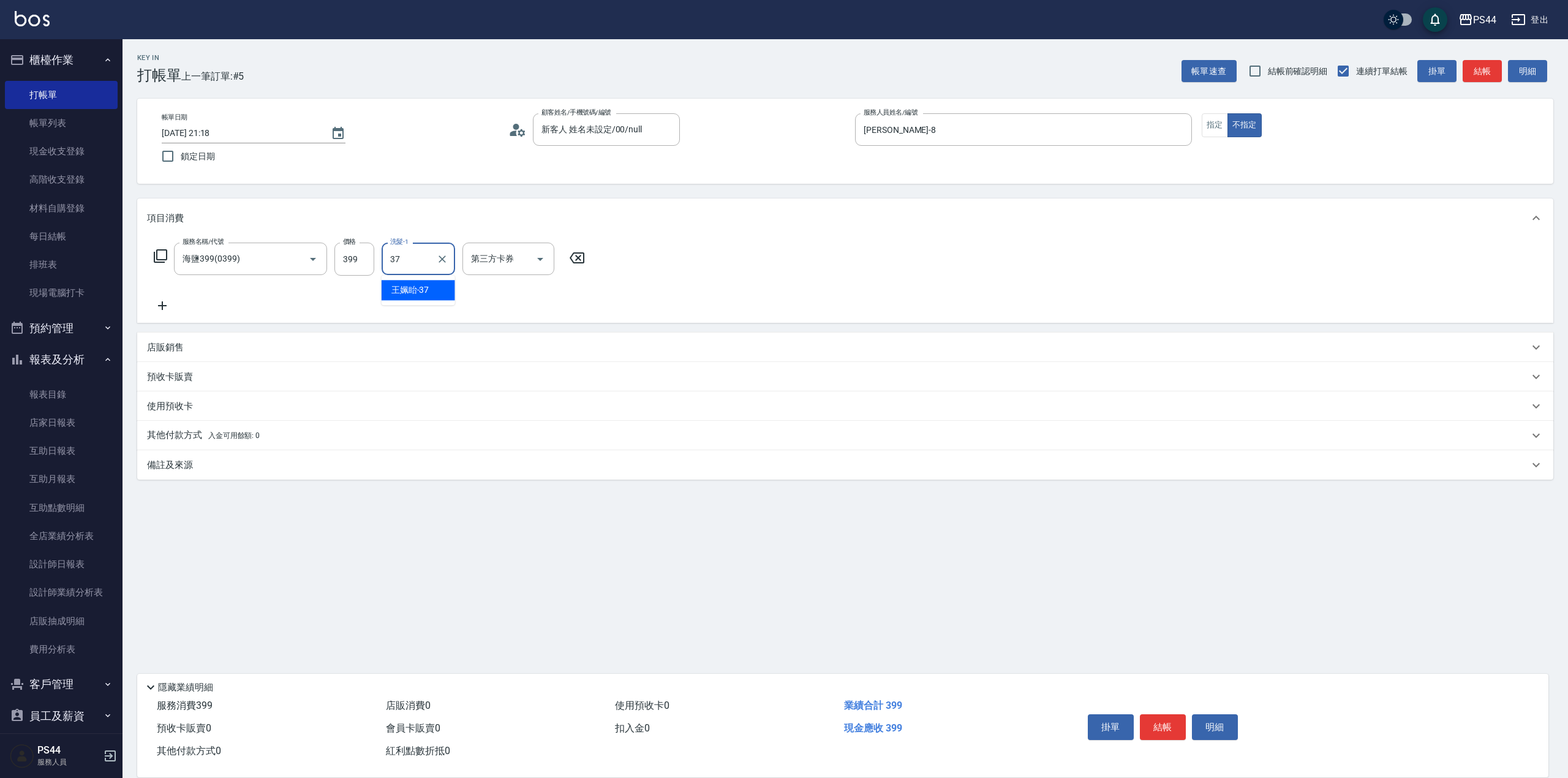
type input "王姵眙-37"
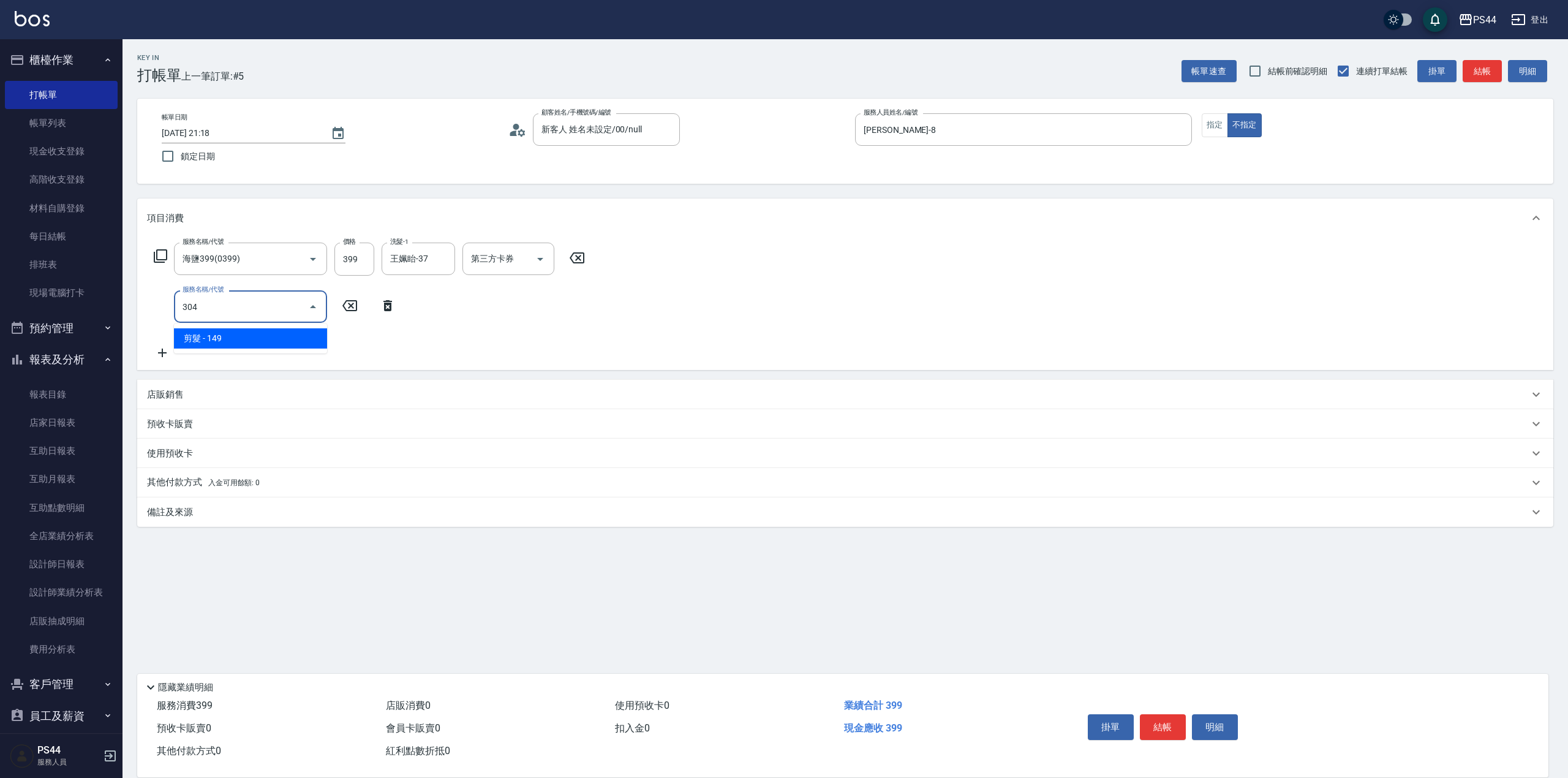
type input "剪髮(304)"
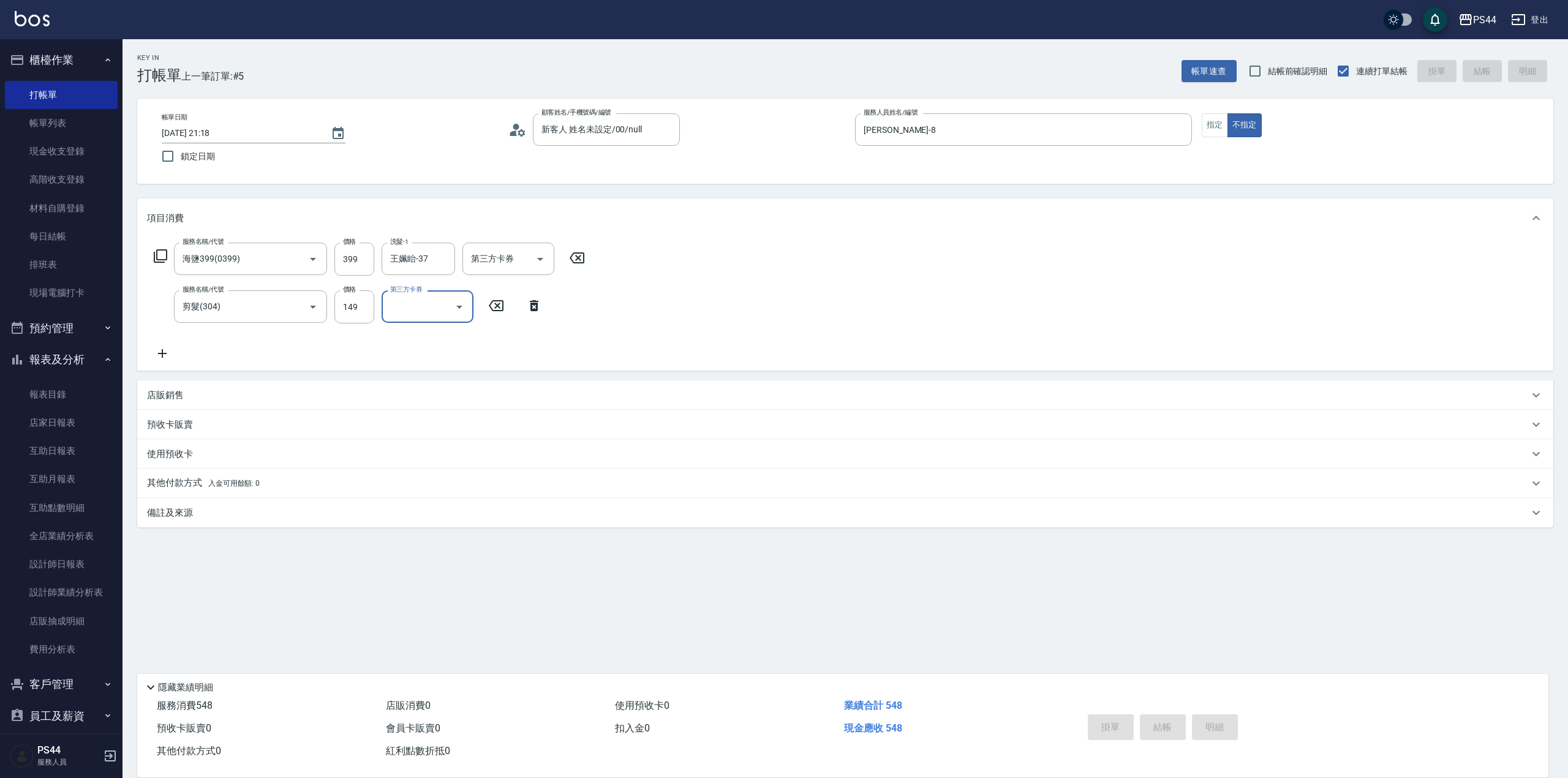
type input "2025/10/07 21:19"
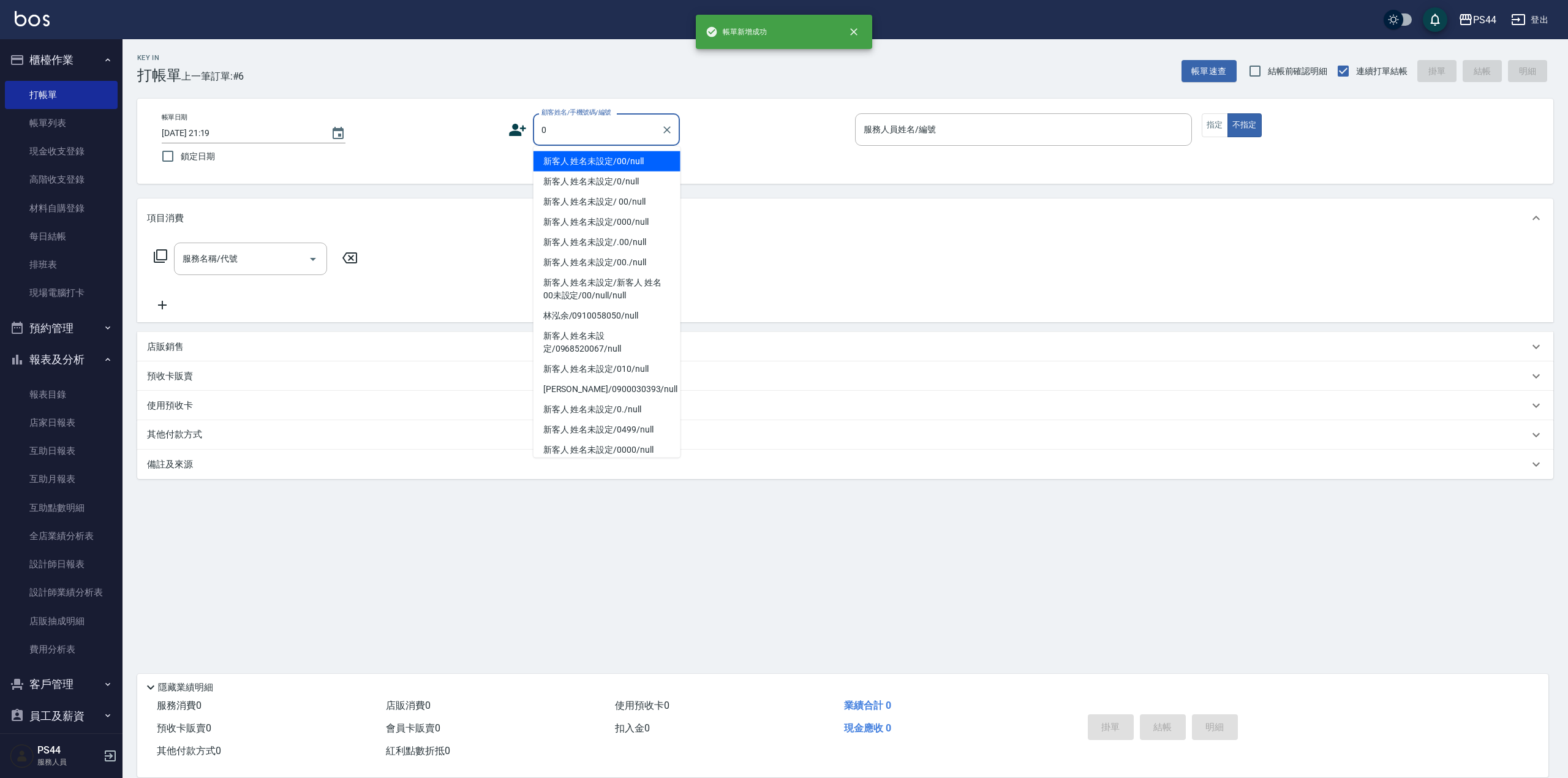
type input "新客人 姓名未設定/00/null"
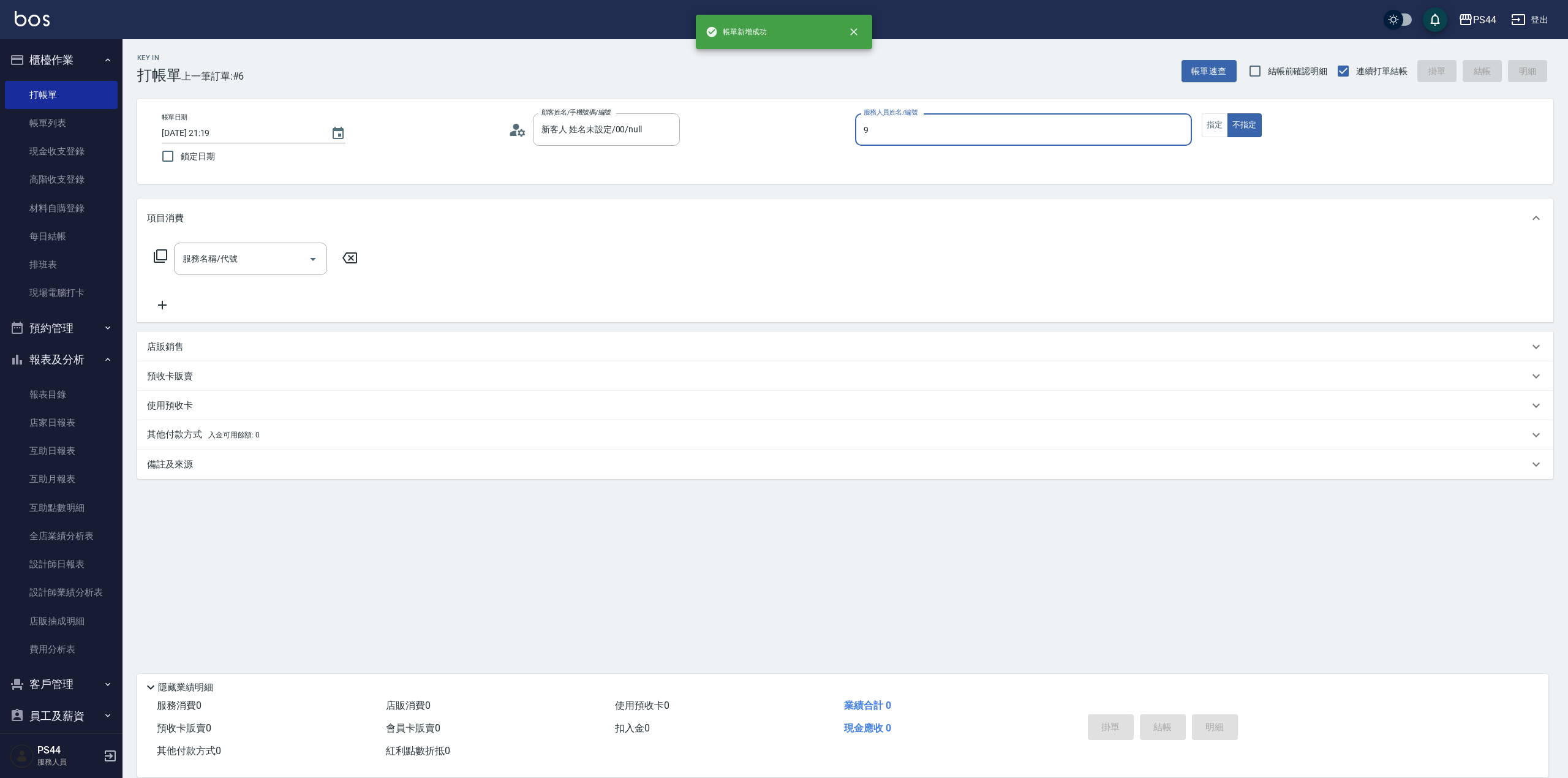
type input "白鄰琳-9"
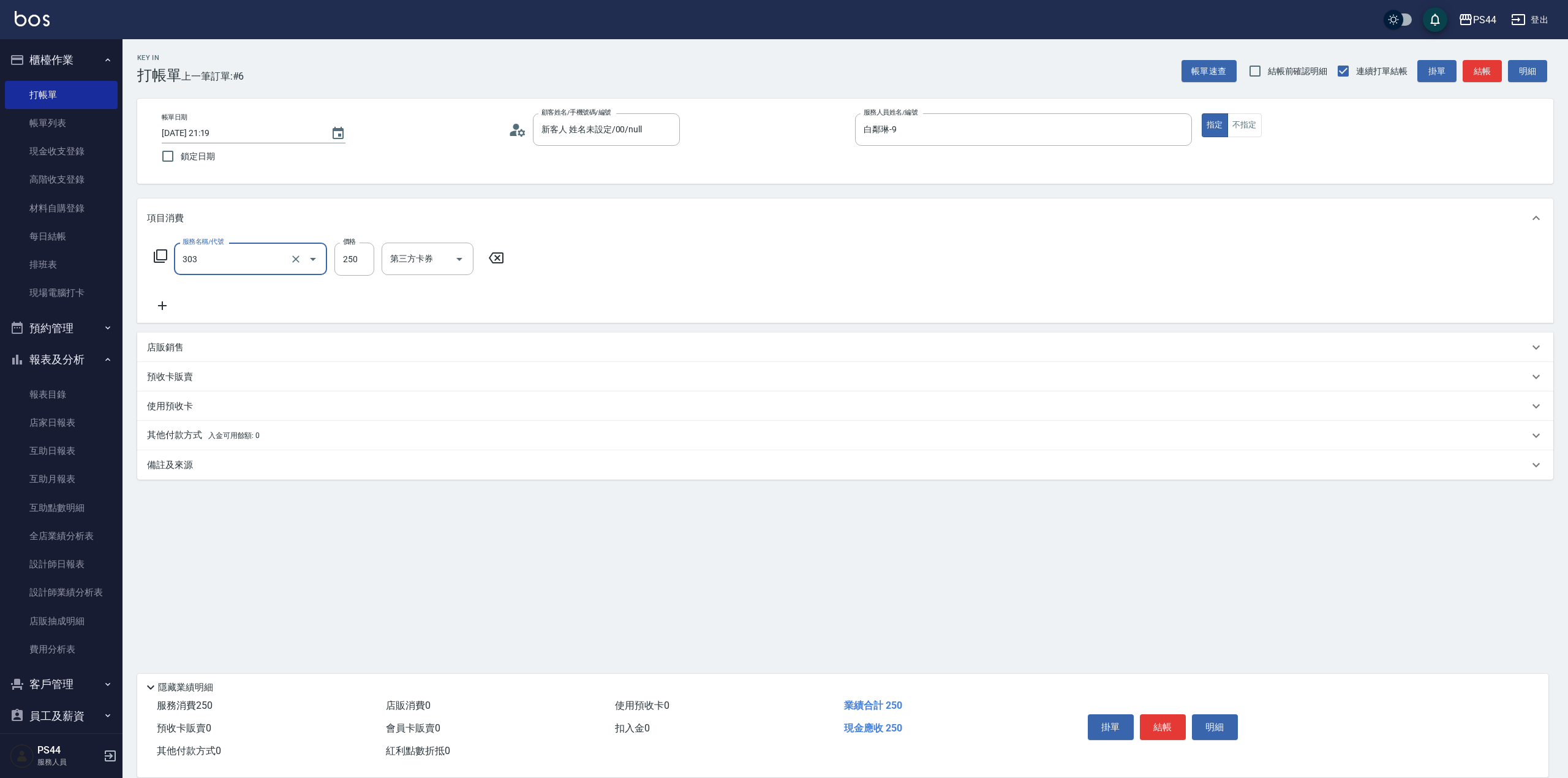
type input "剪髮(303)"
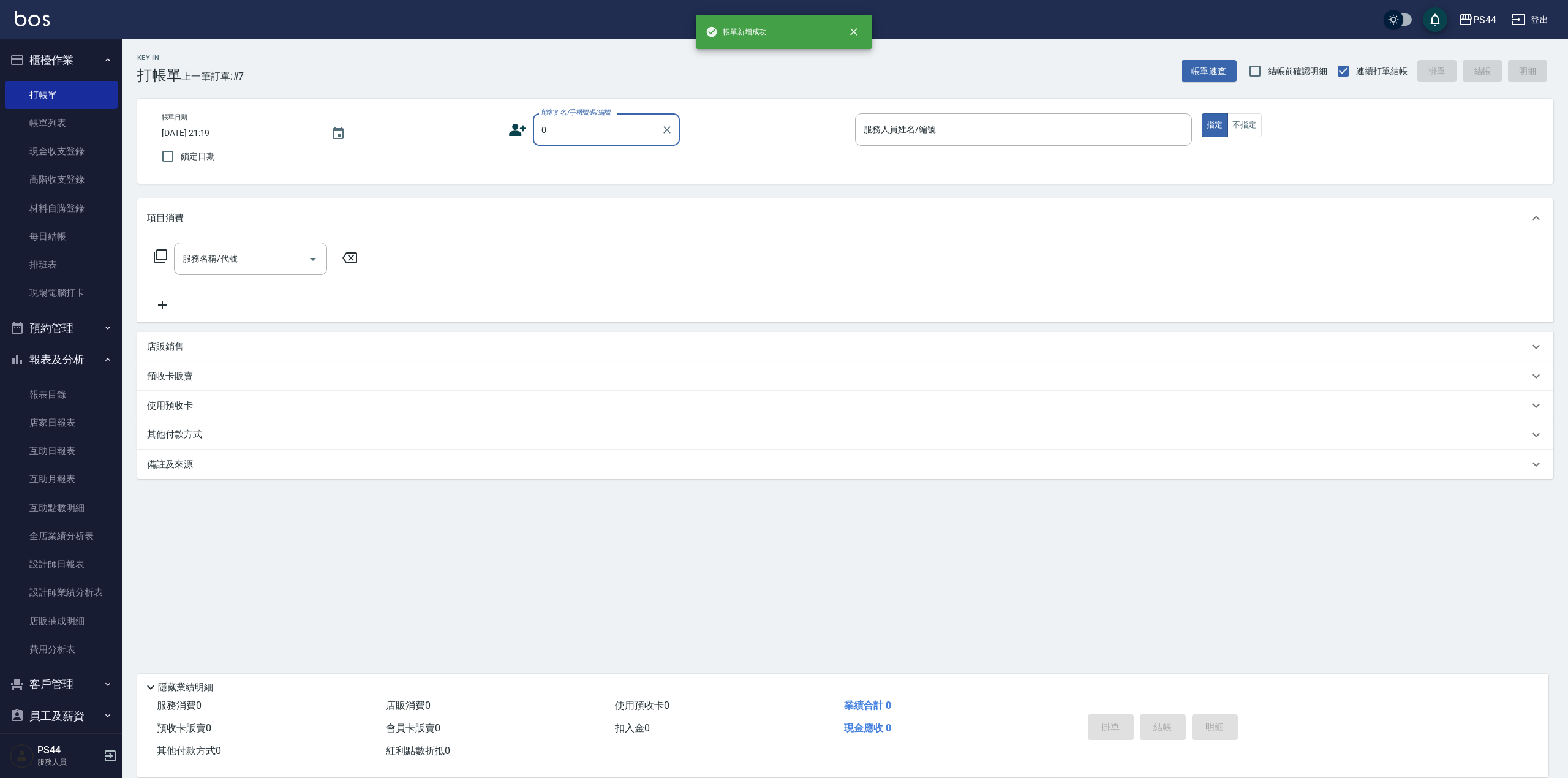
type input "新客人 姓名未設定/00/null"
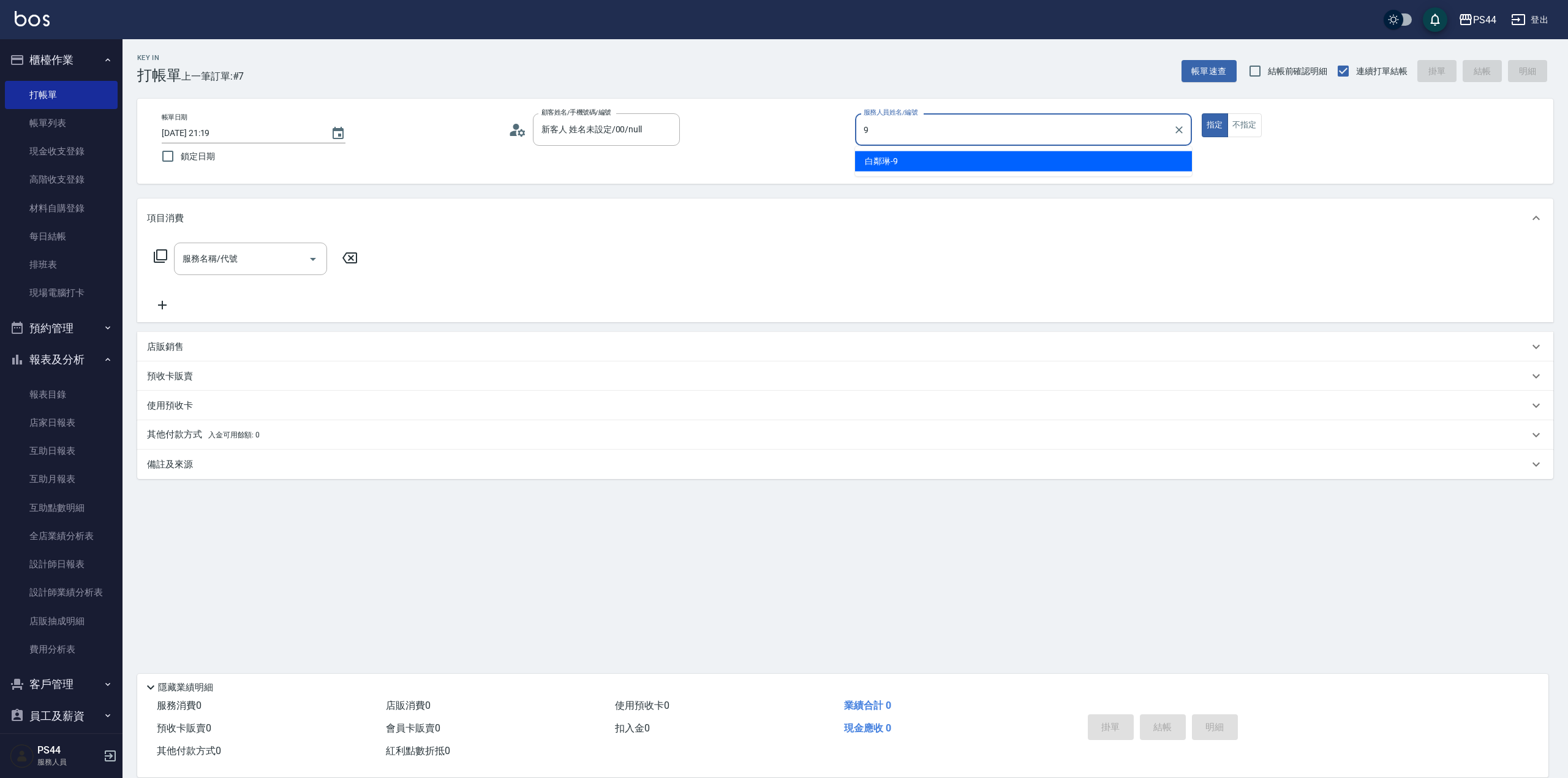
type input "白鄰琳-9"
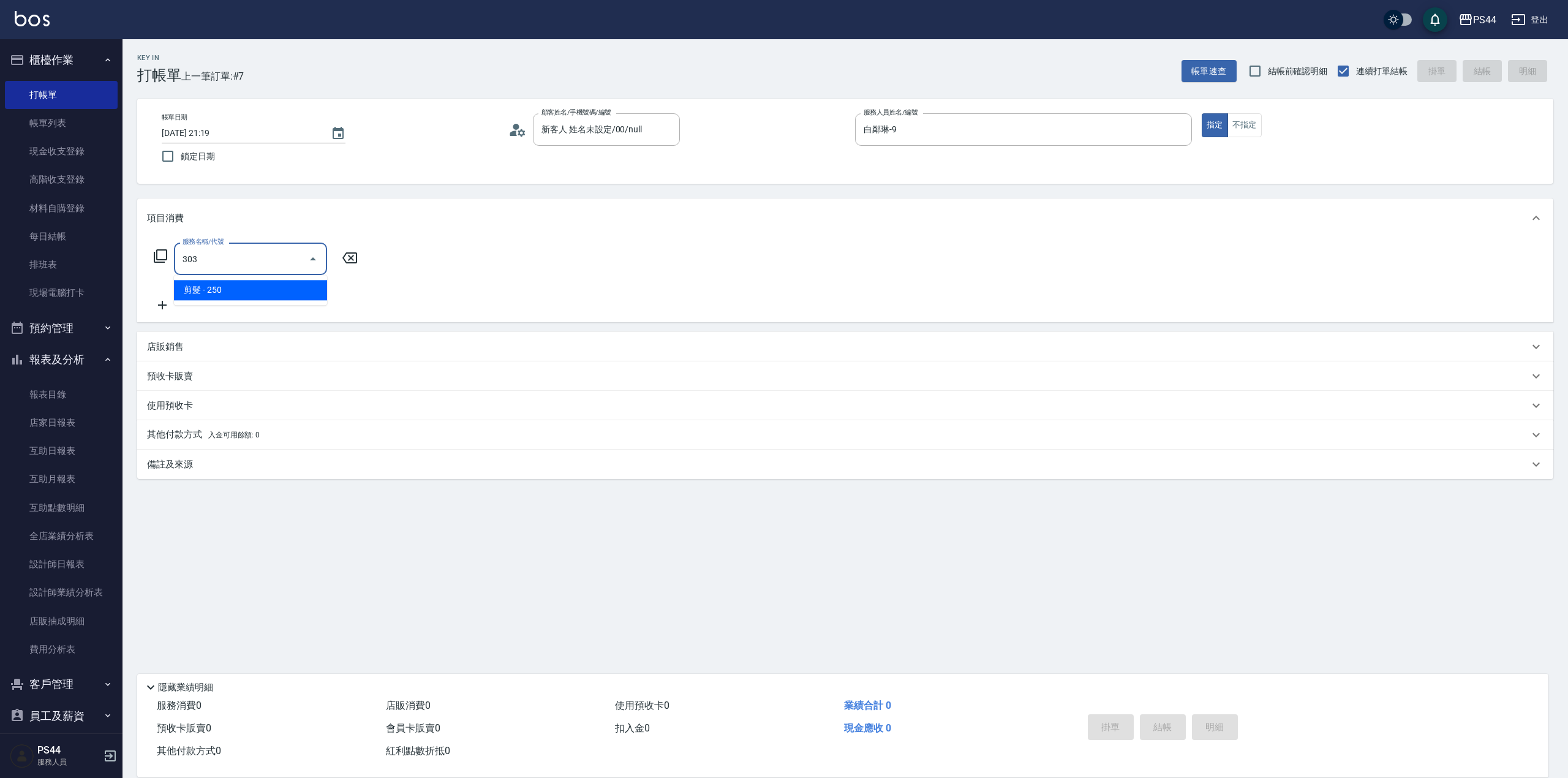
type input "剪髮(303)"
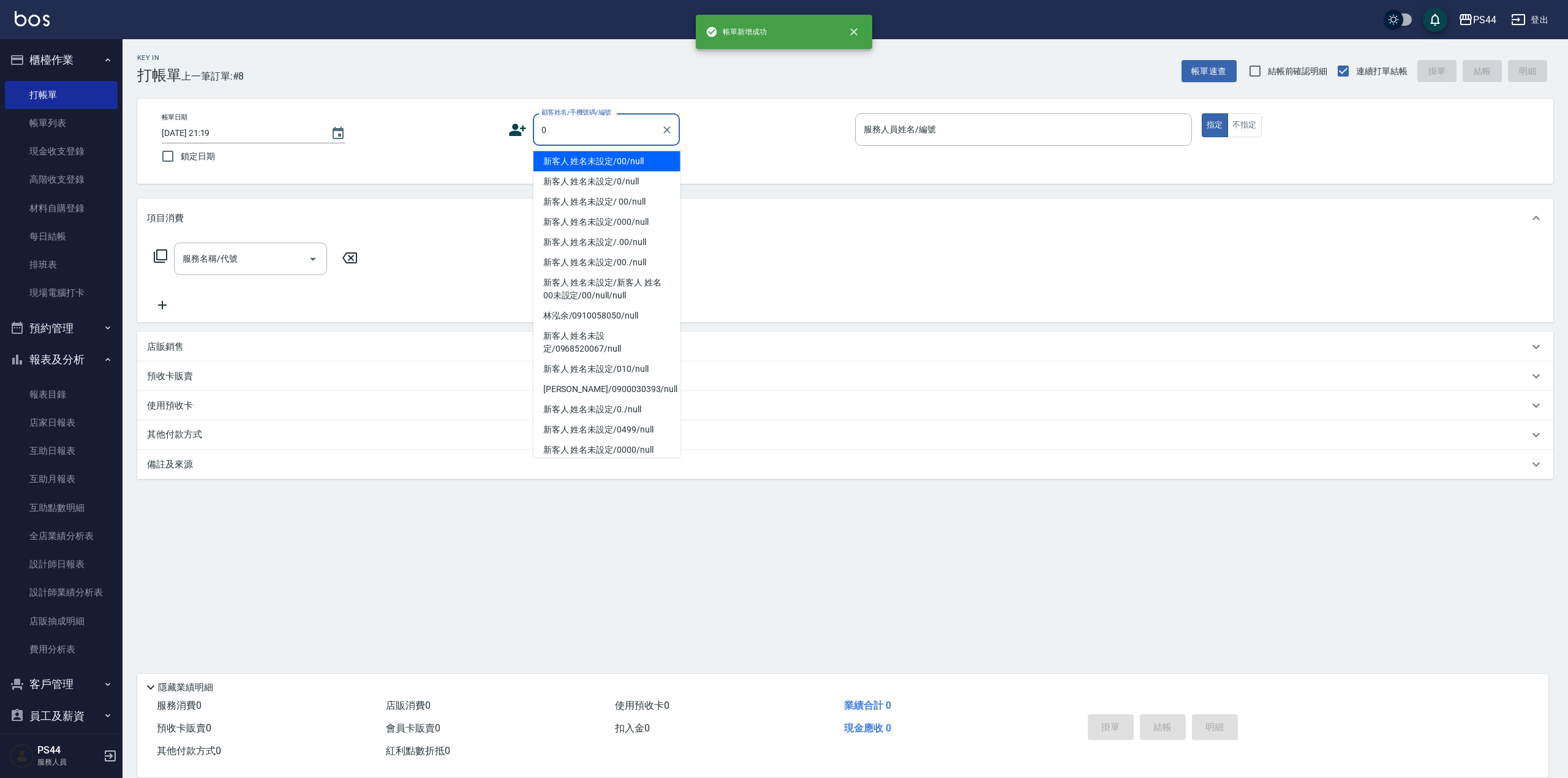
type input "新客人 姓名未設定/00/null"
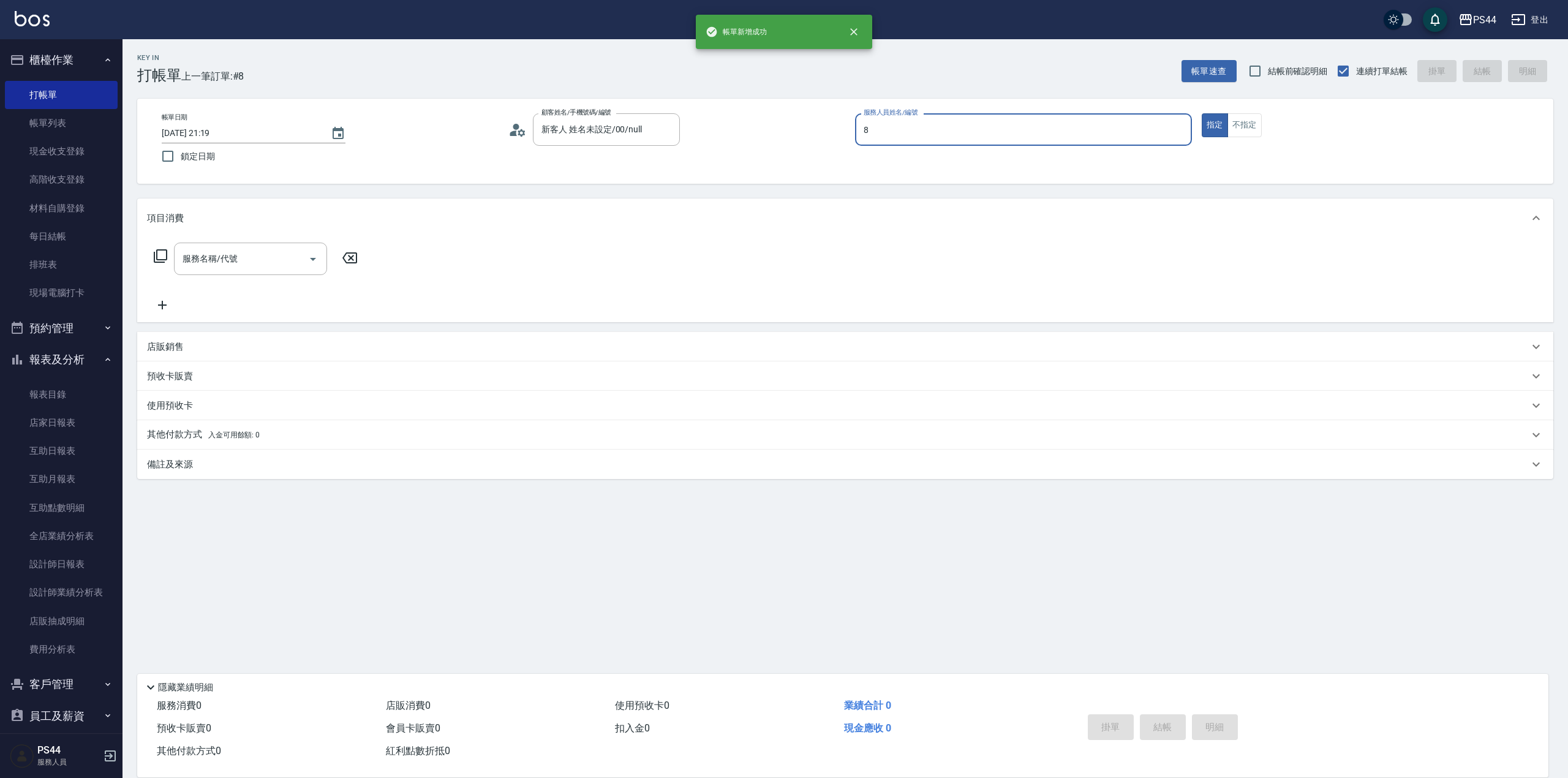
type input "[PERSON_NAME]-8"
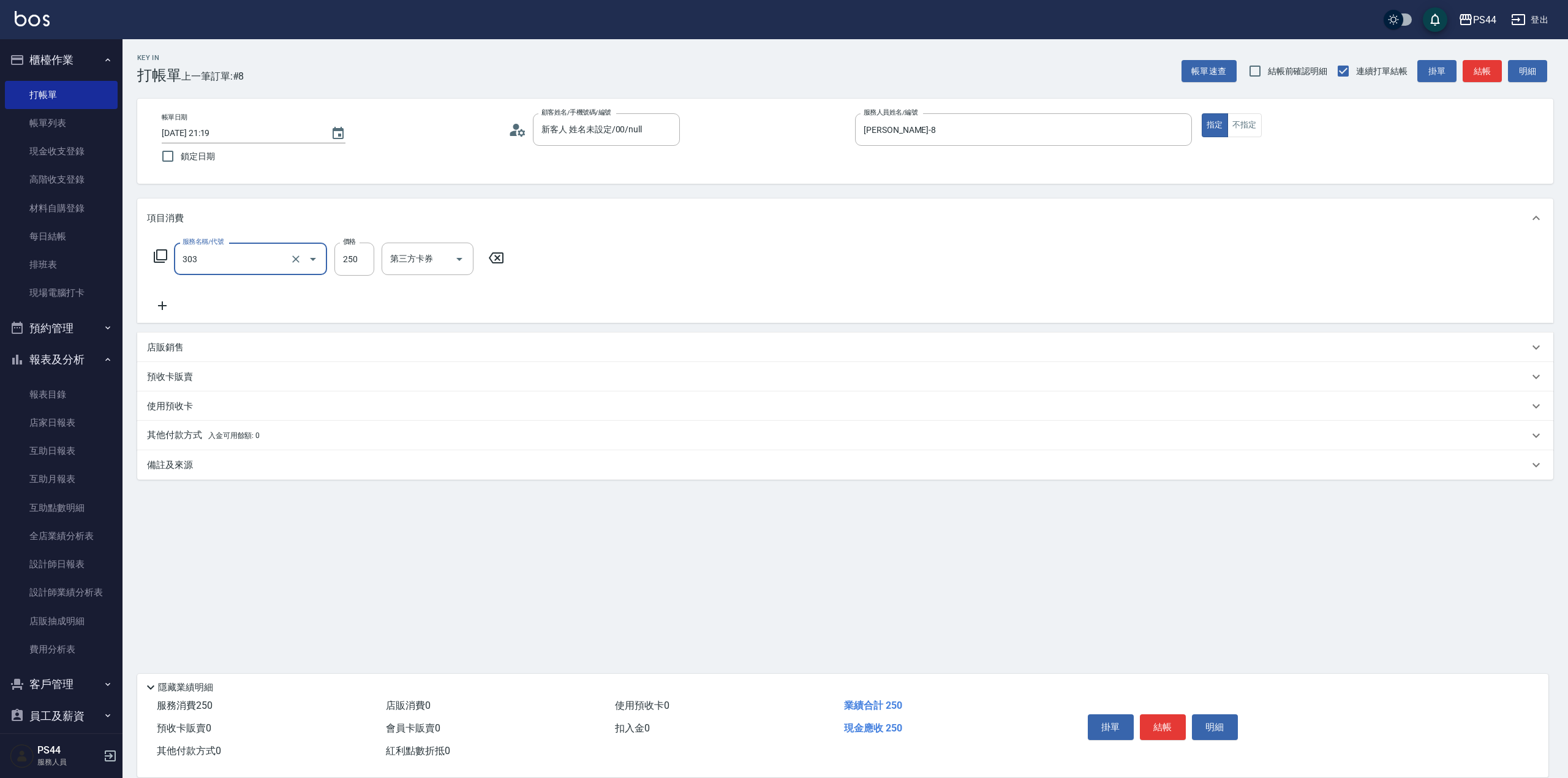
type input "剪髮(303)"
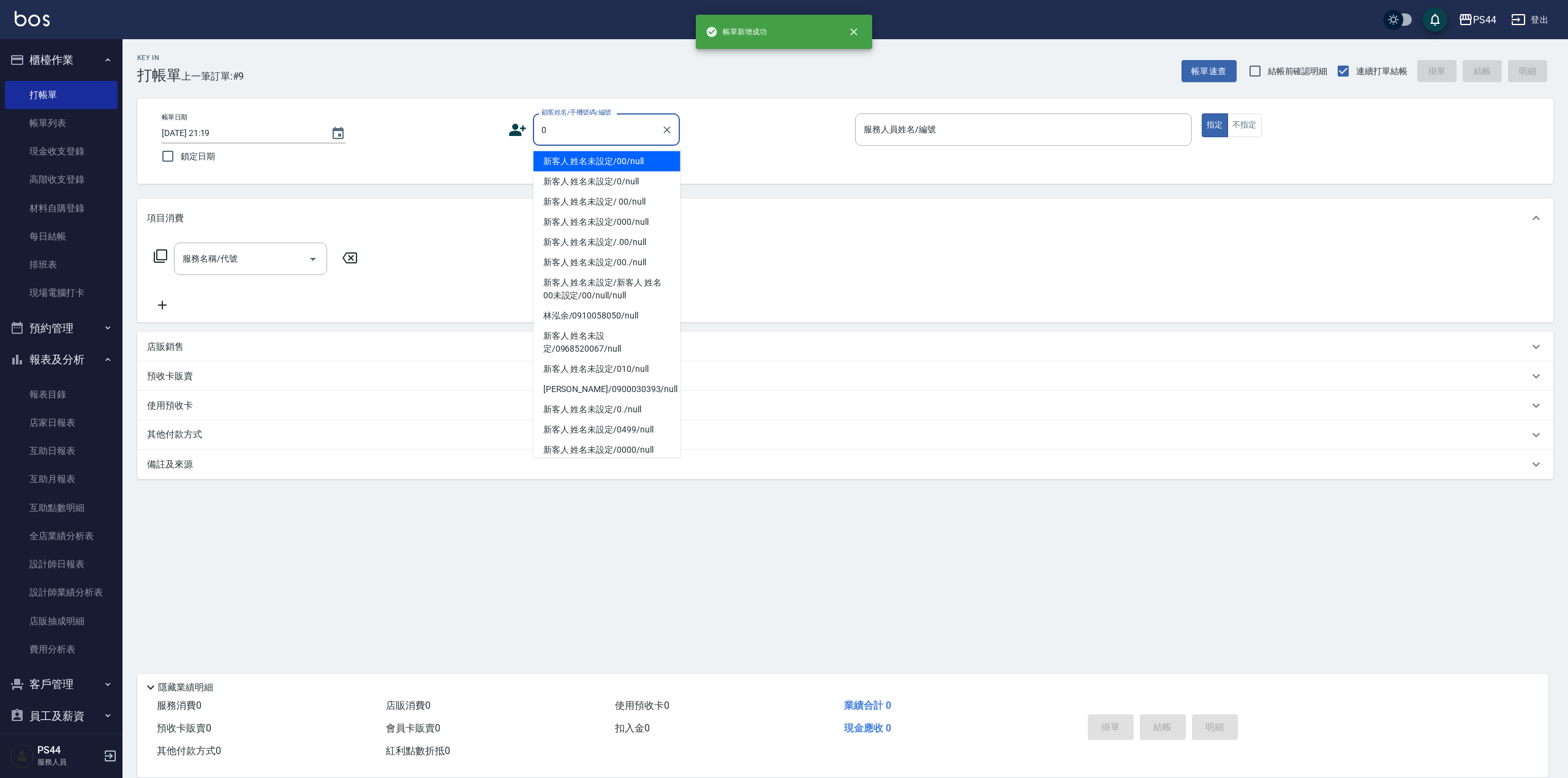
type input "新客人 姓名未設定/00/null"
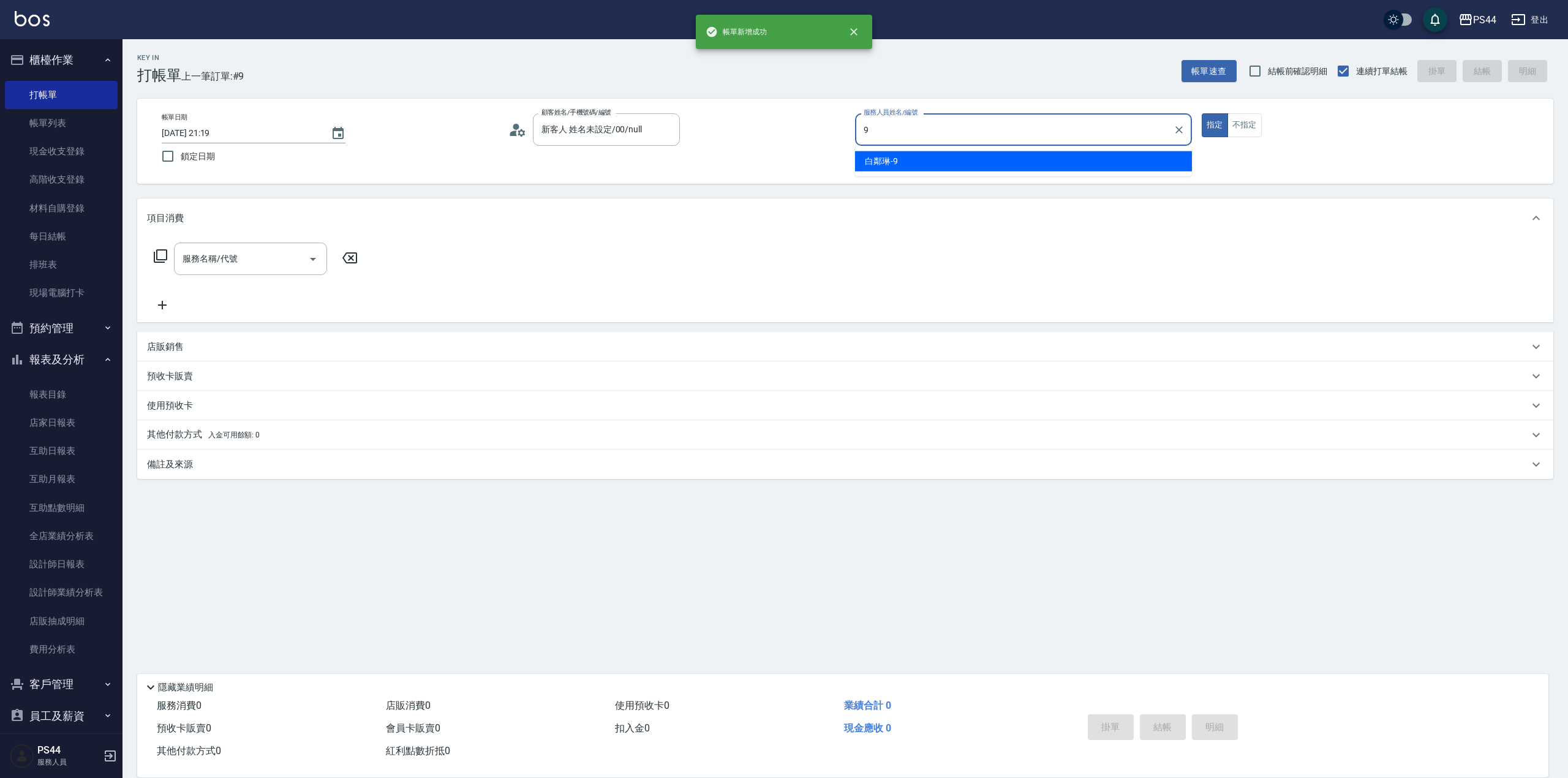
type input "白鄰琳-9"
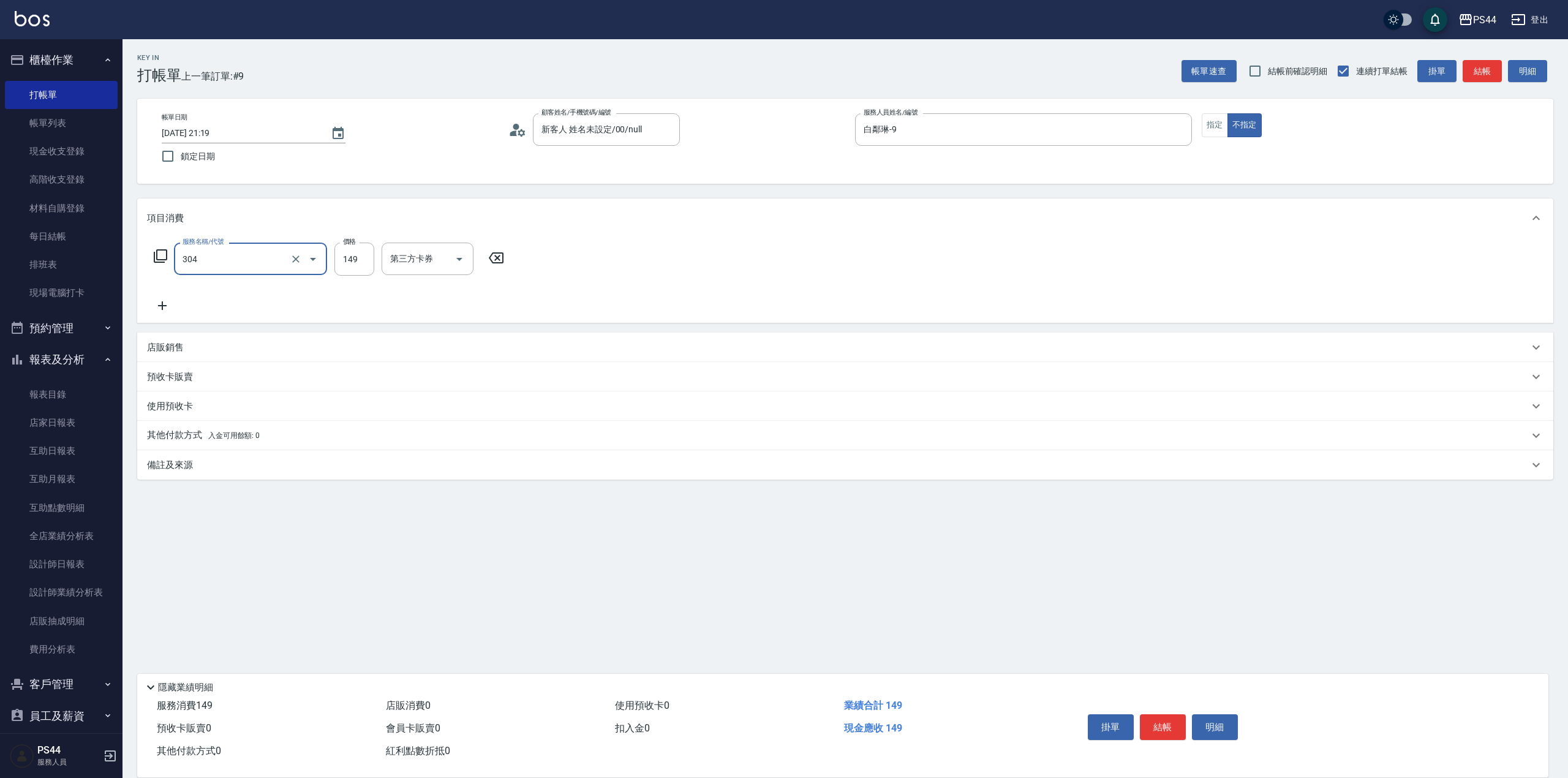
type input "剪髮(304)"
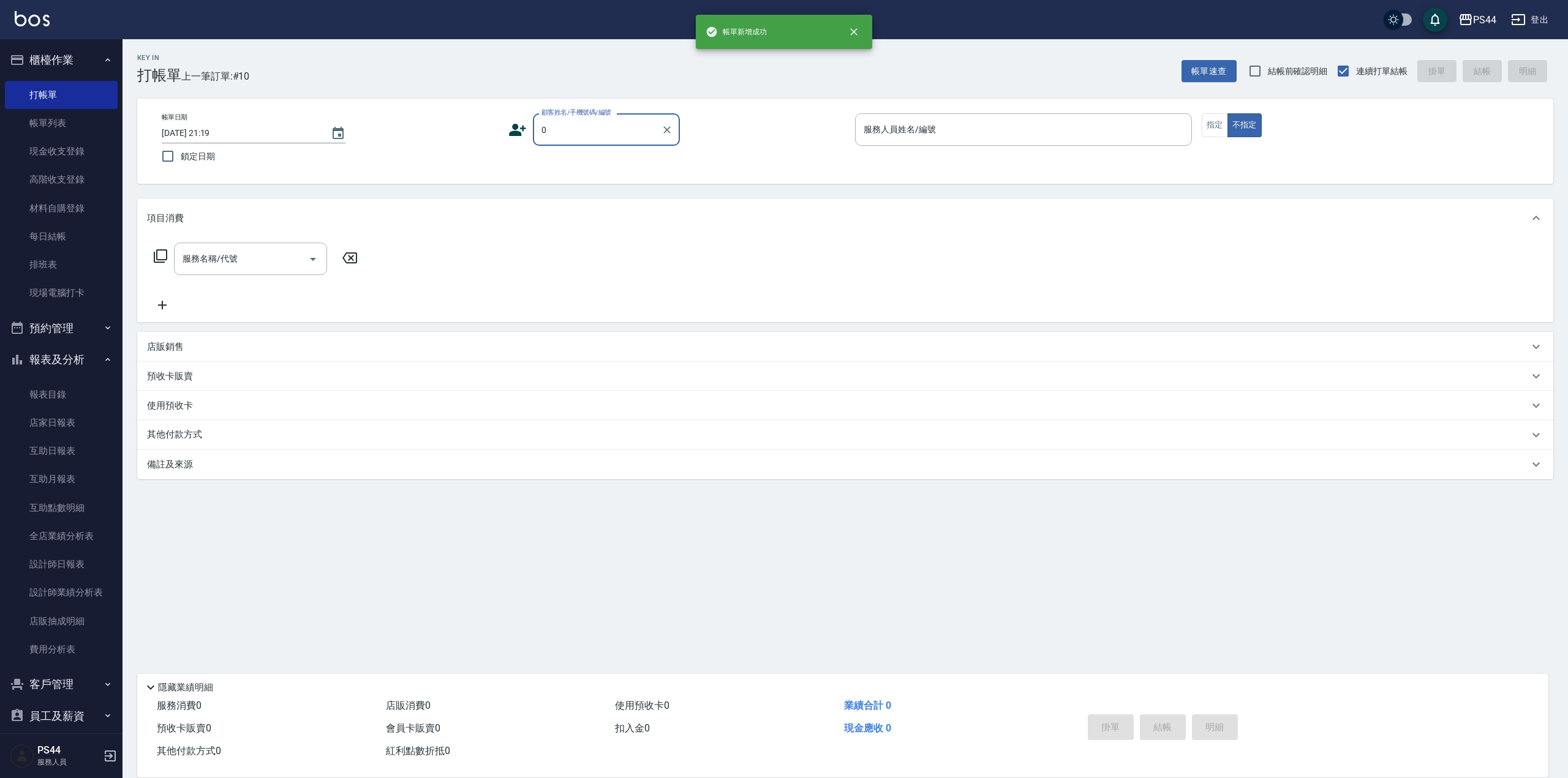
type input "新客人 姓名未設定/00/null"
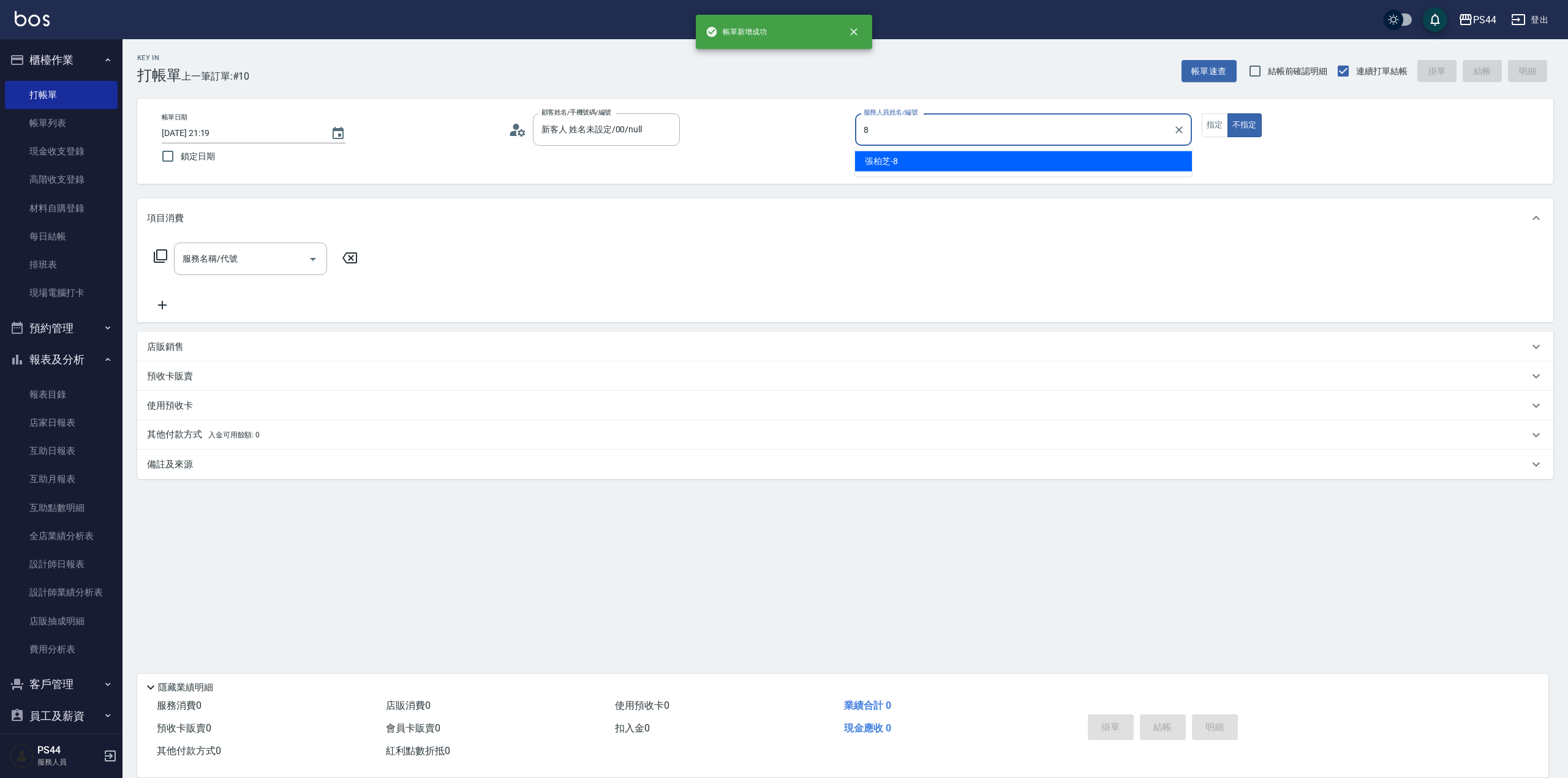
type input "[PERSON_NAME]-8"
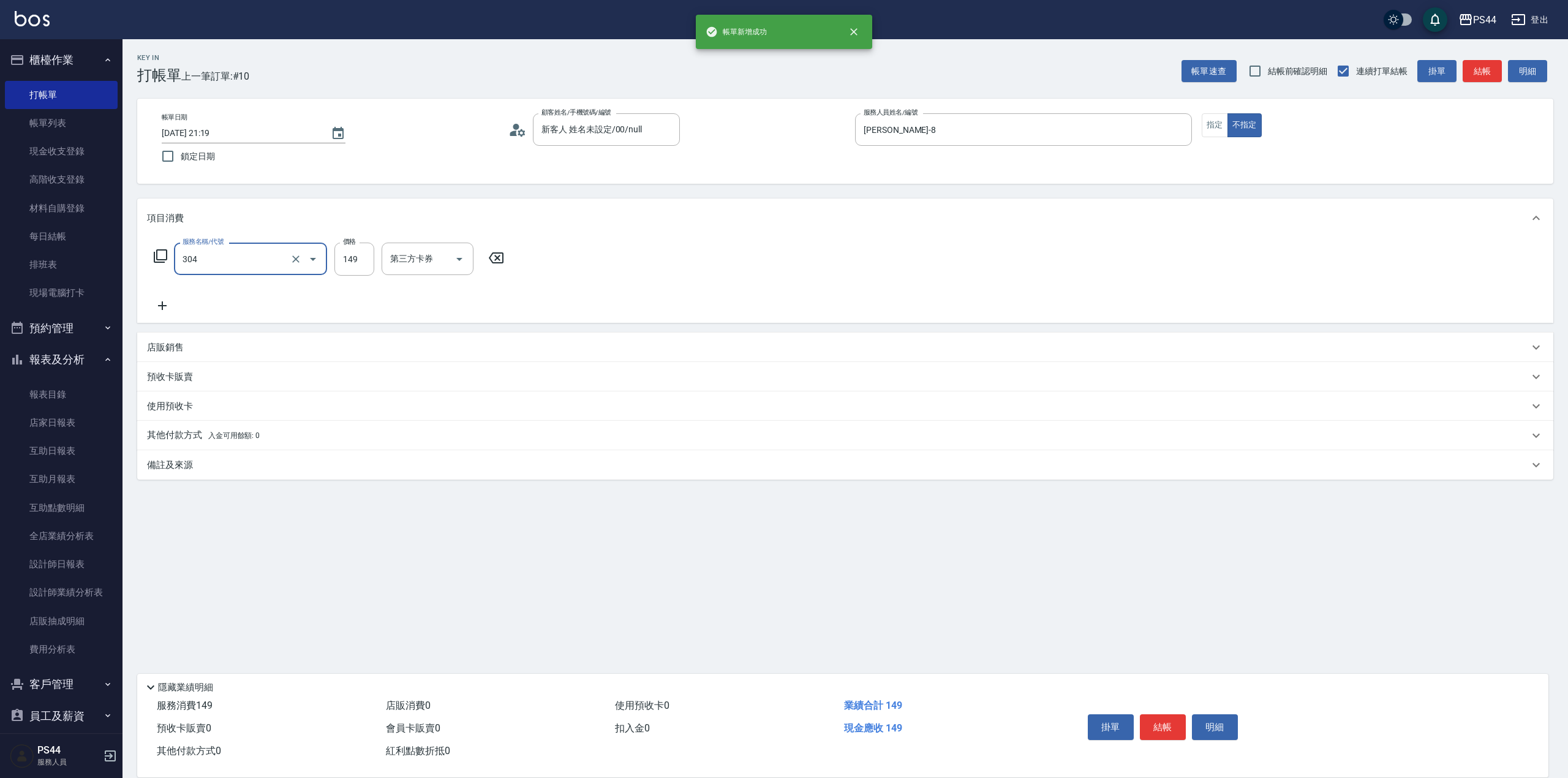
type input "剪髮(304)"
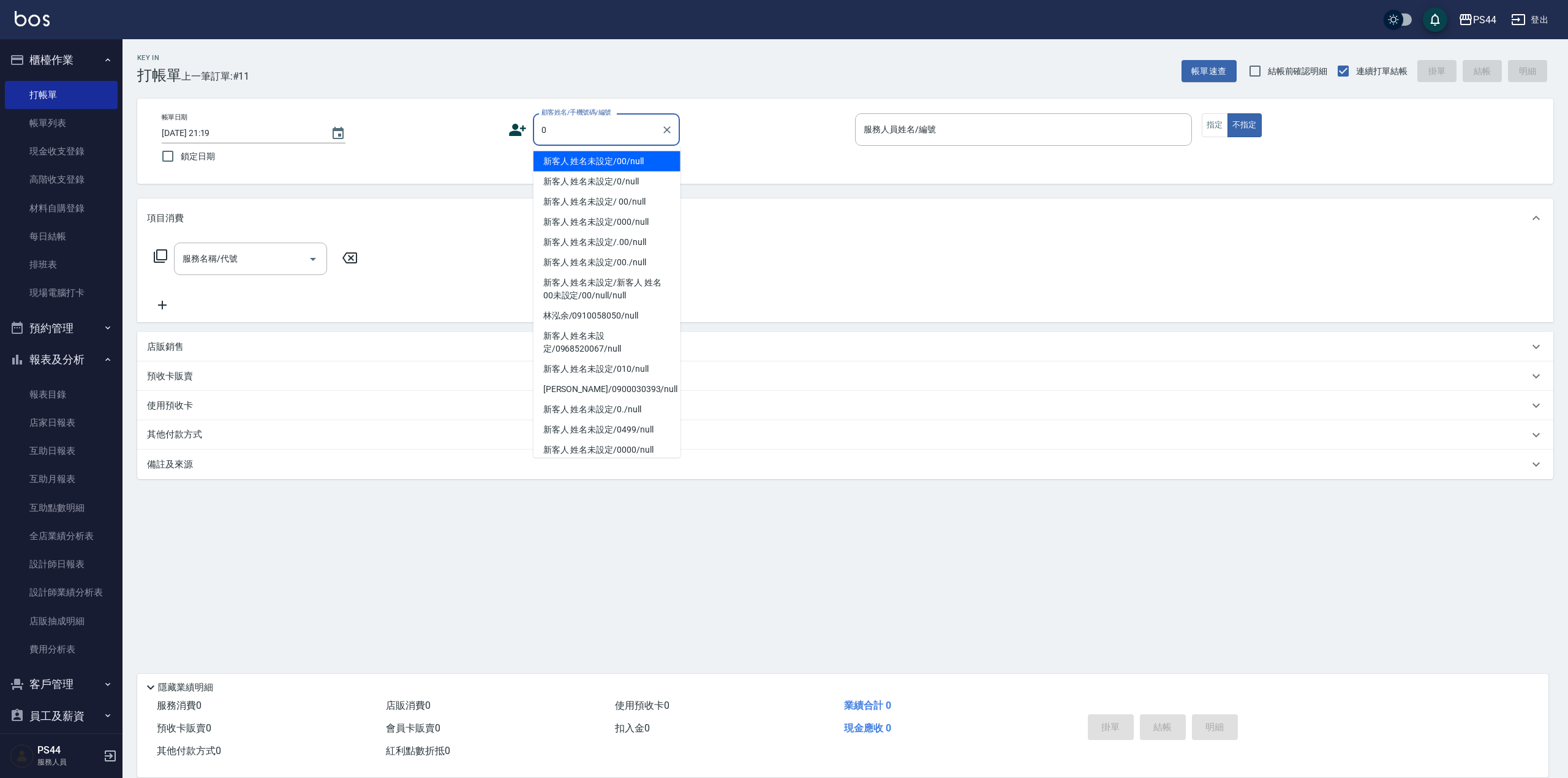
type input "新客人 姓名未設定/00/null"
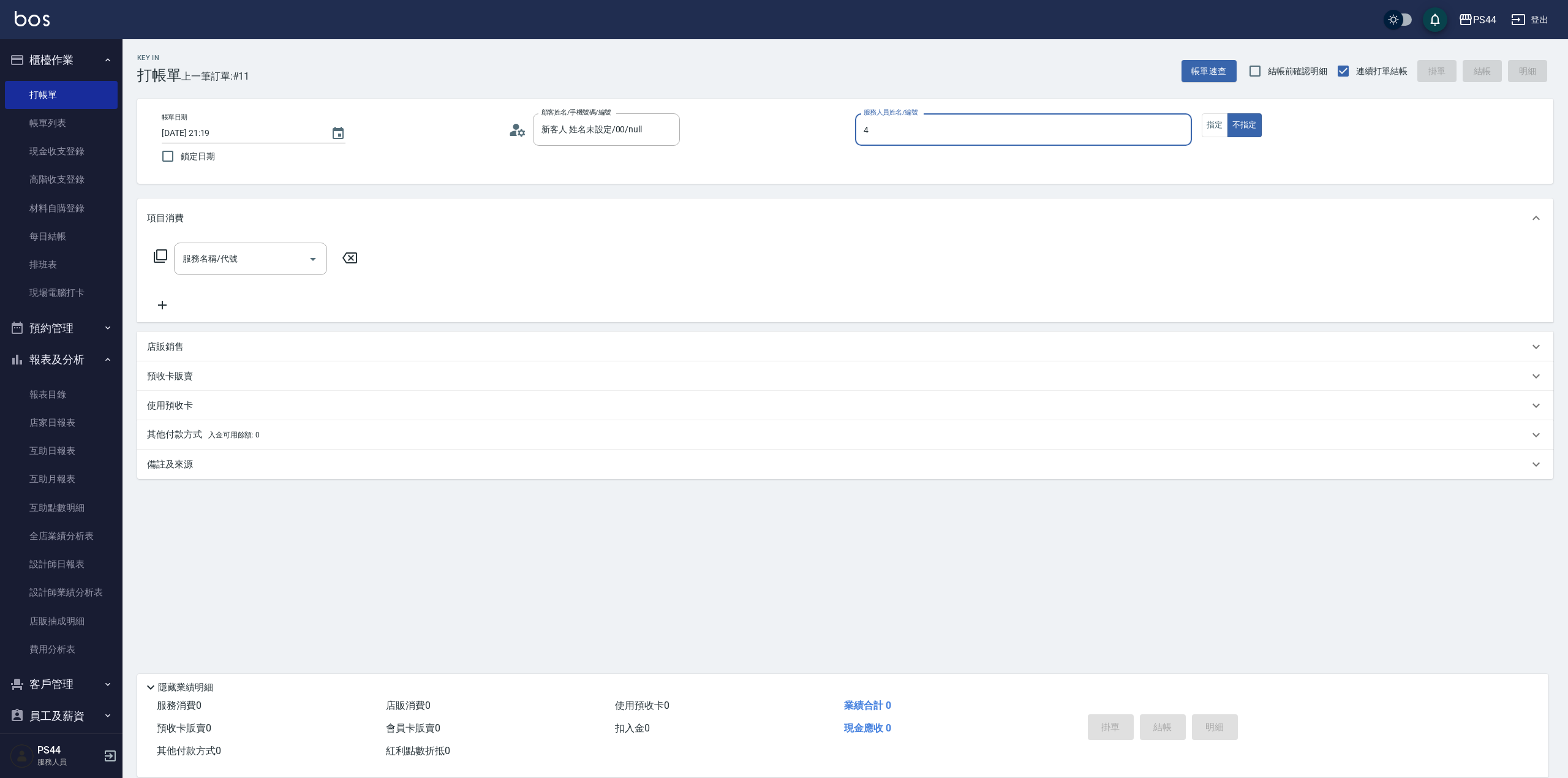
type input "[PERSON_NAME]-4"
type input "剪髮(304)"
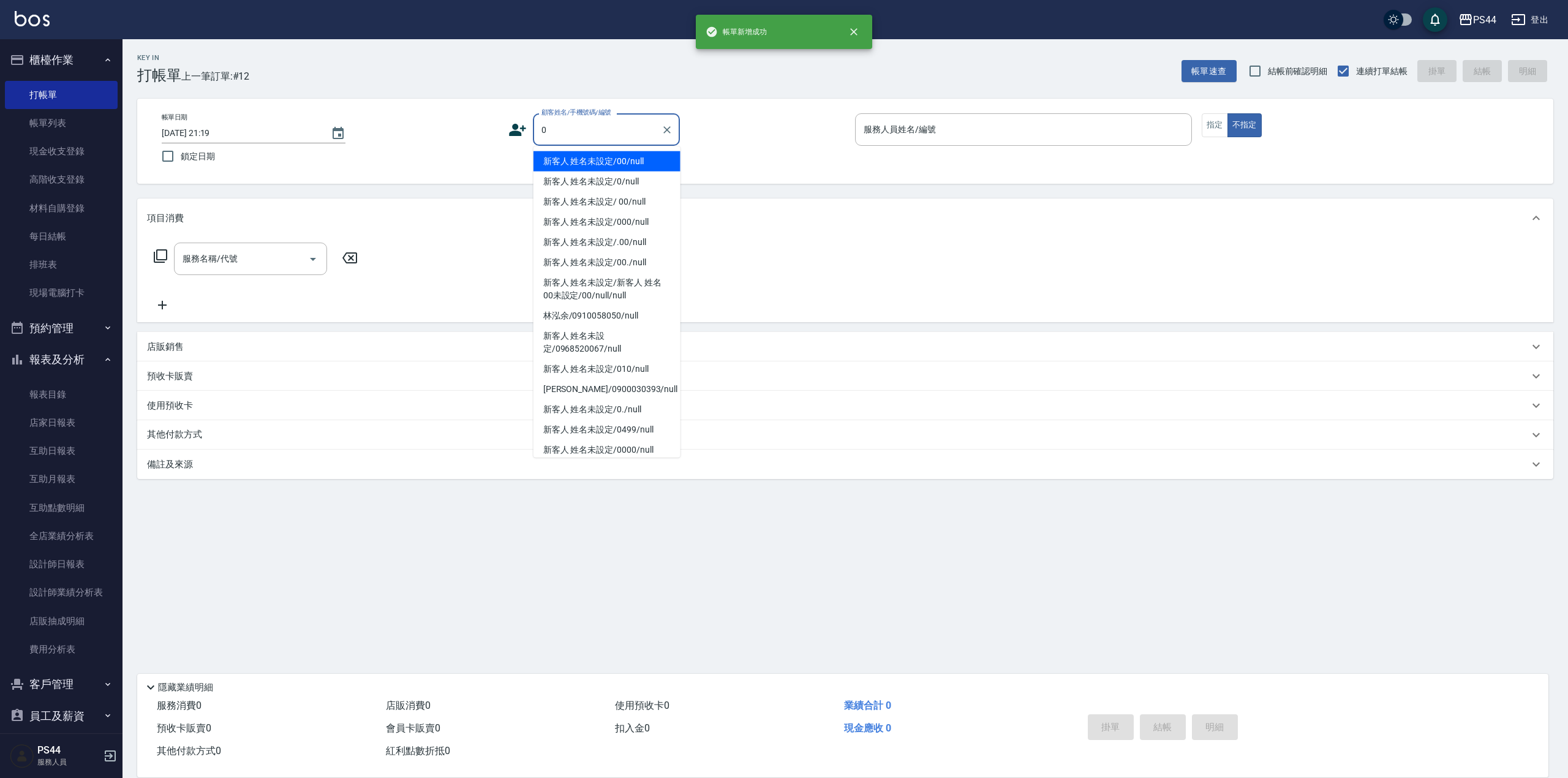
type input "新客人 姓名未設定/00/null"
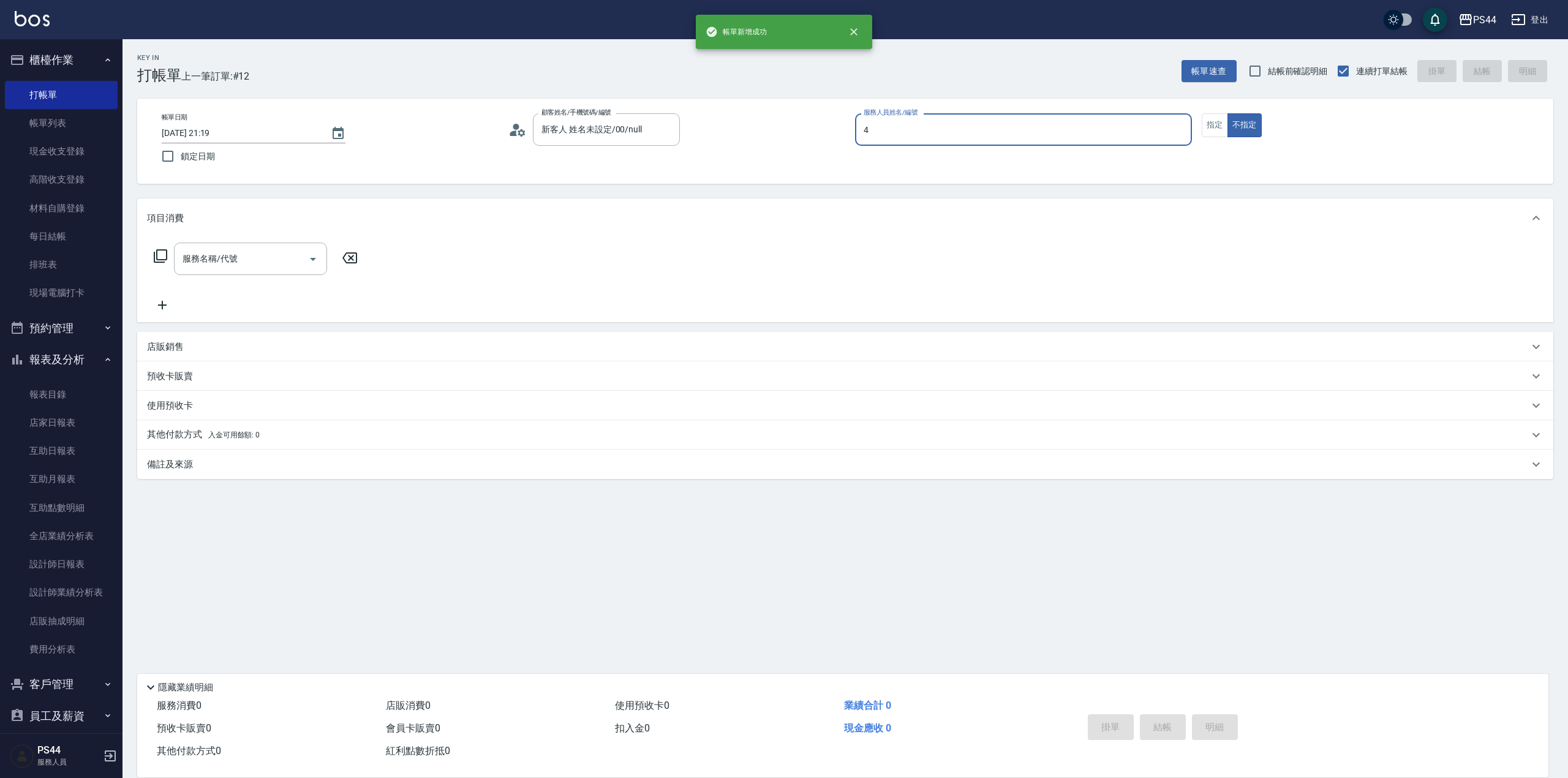
type input "[PERSON_NAME]-4"
type input "剪髮(306)"
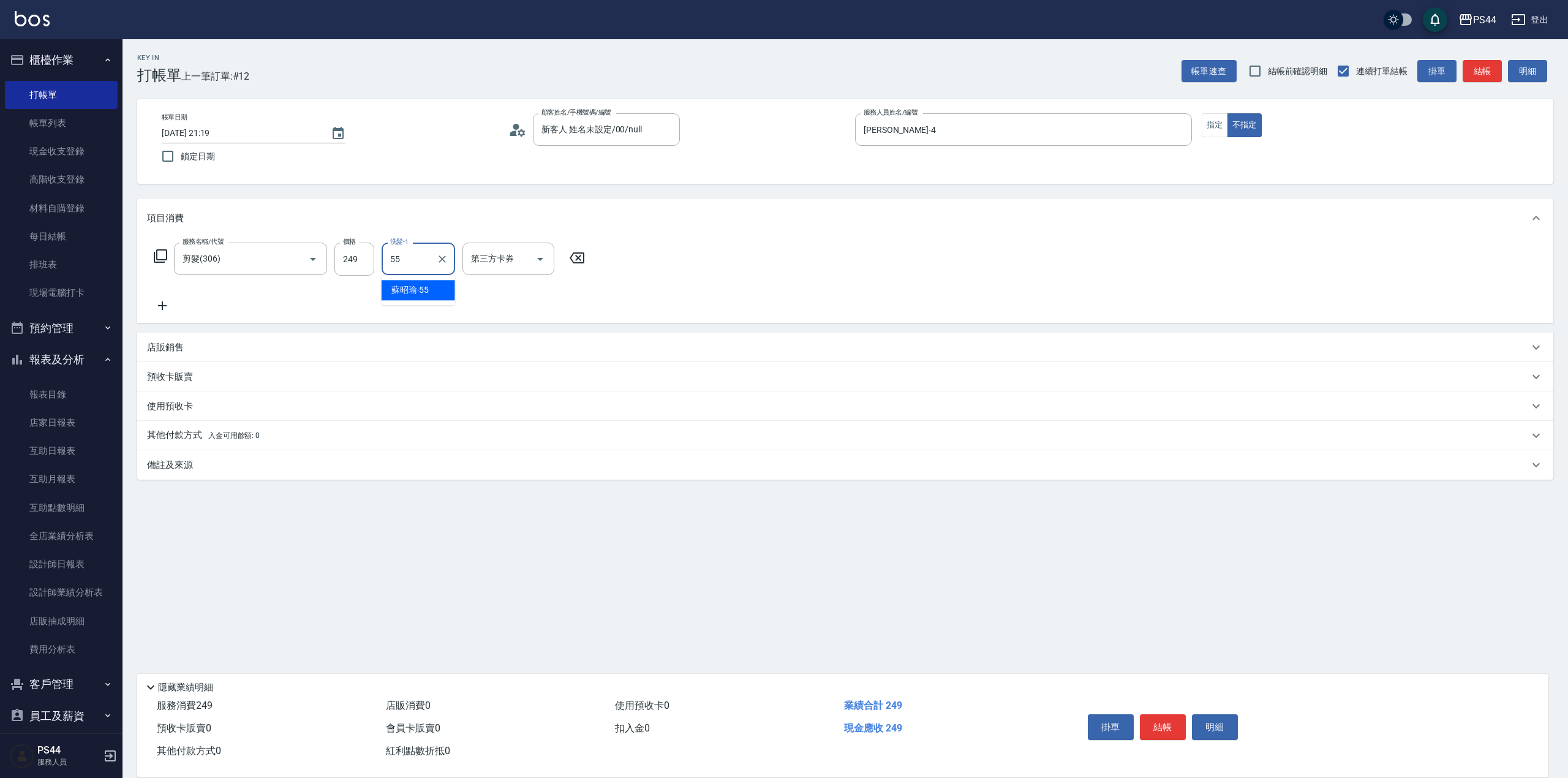
type input "[PERSON_NAME]-55"
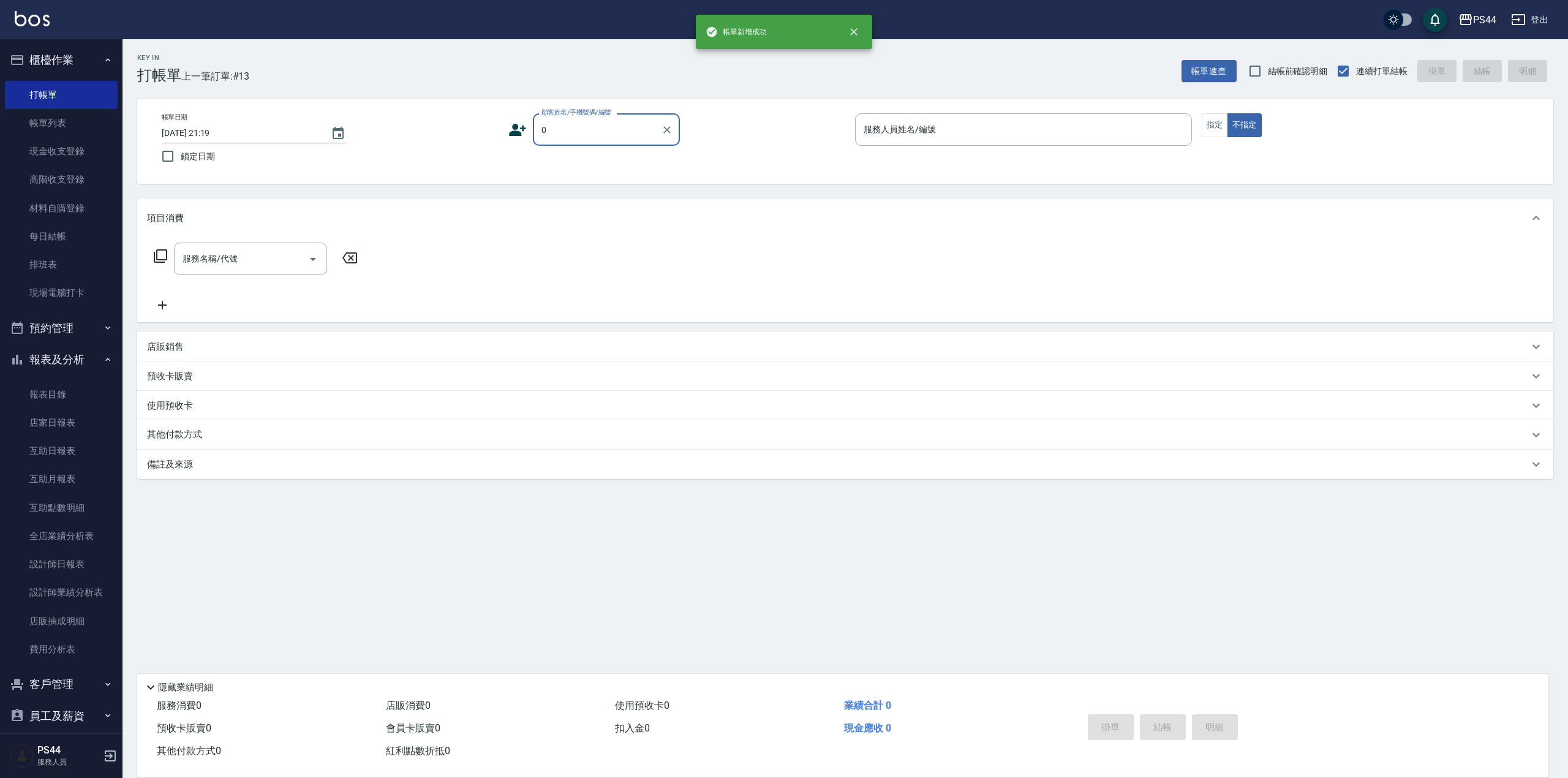
type input "新客人 姓名未設定/00/null"
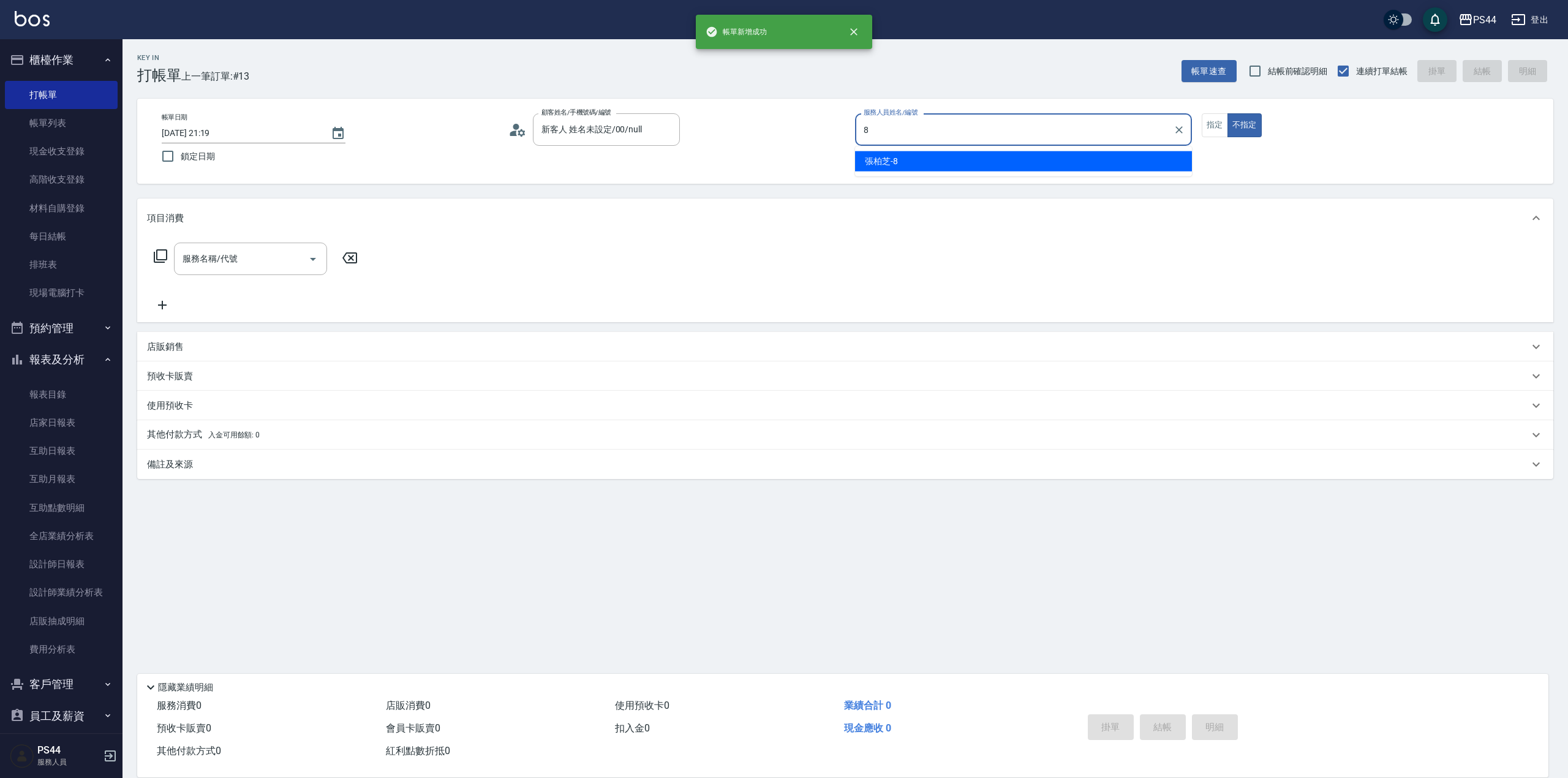
type input "[PERSON_NAME]-8"
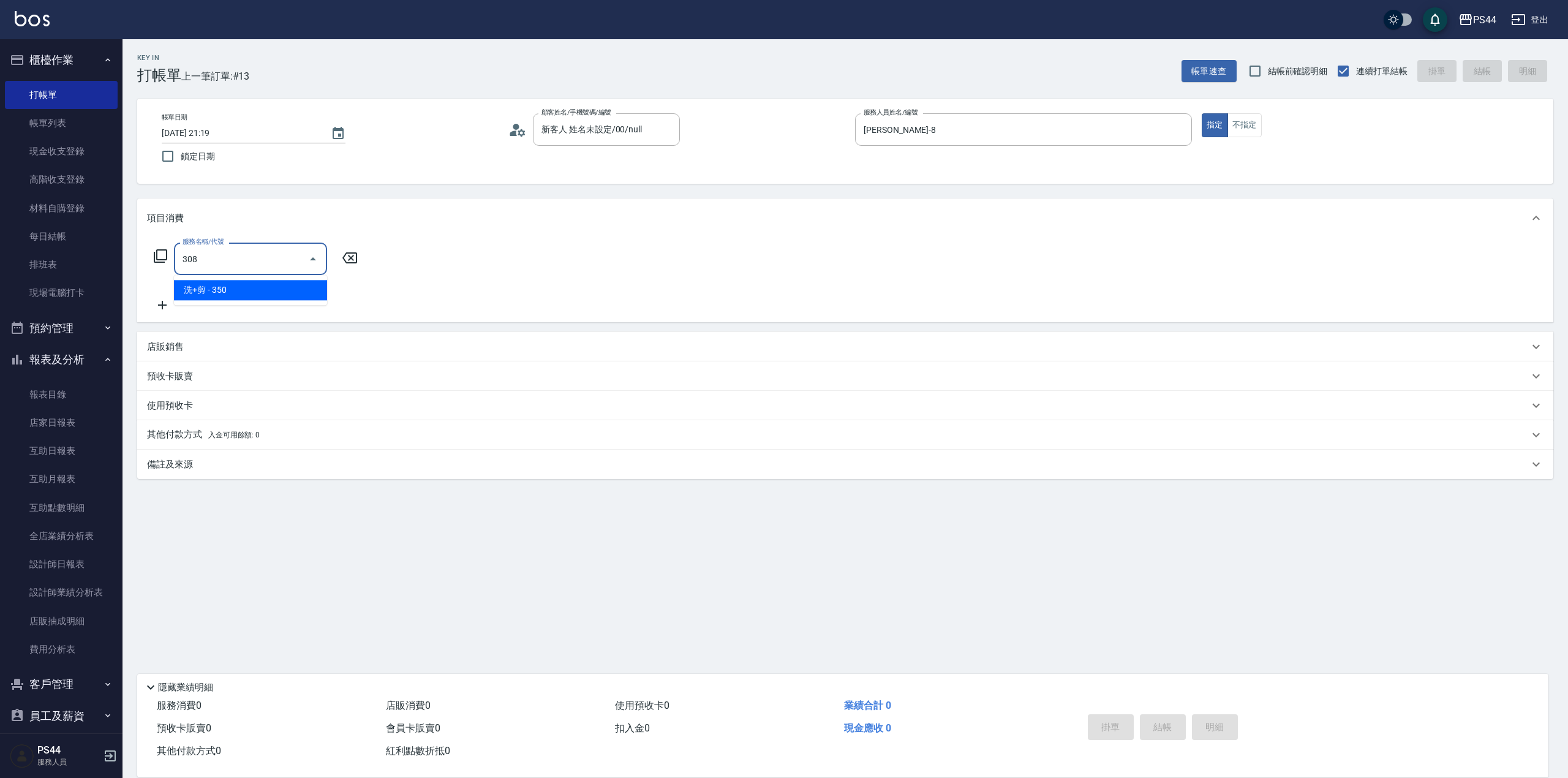
type input "洗+剪(308)"
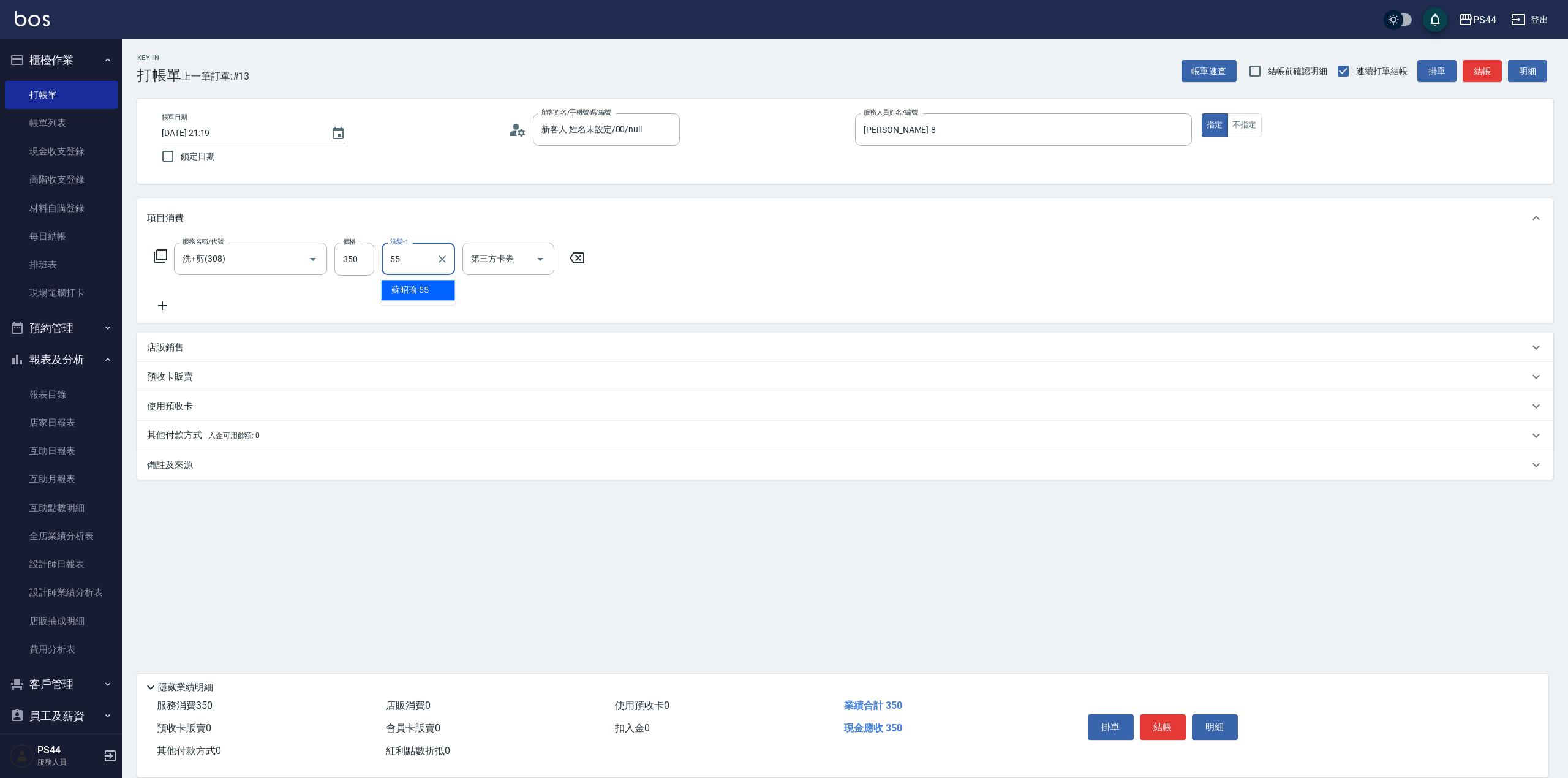
type input "[PERSON_NAME]-55"
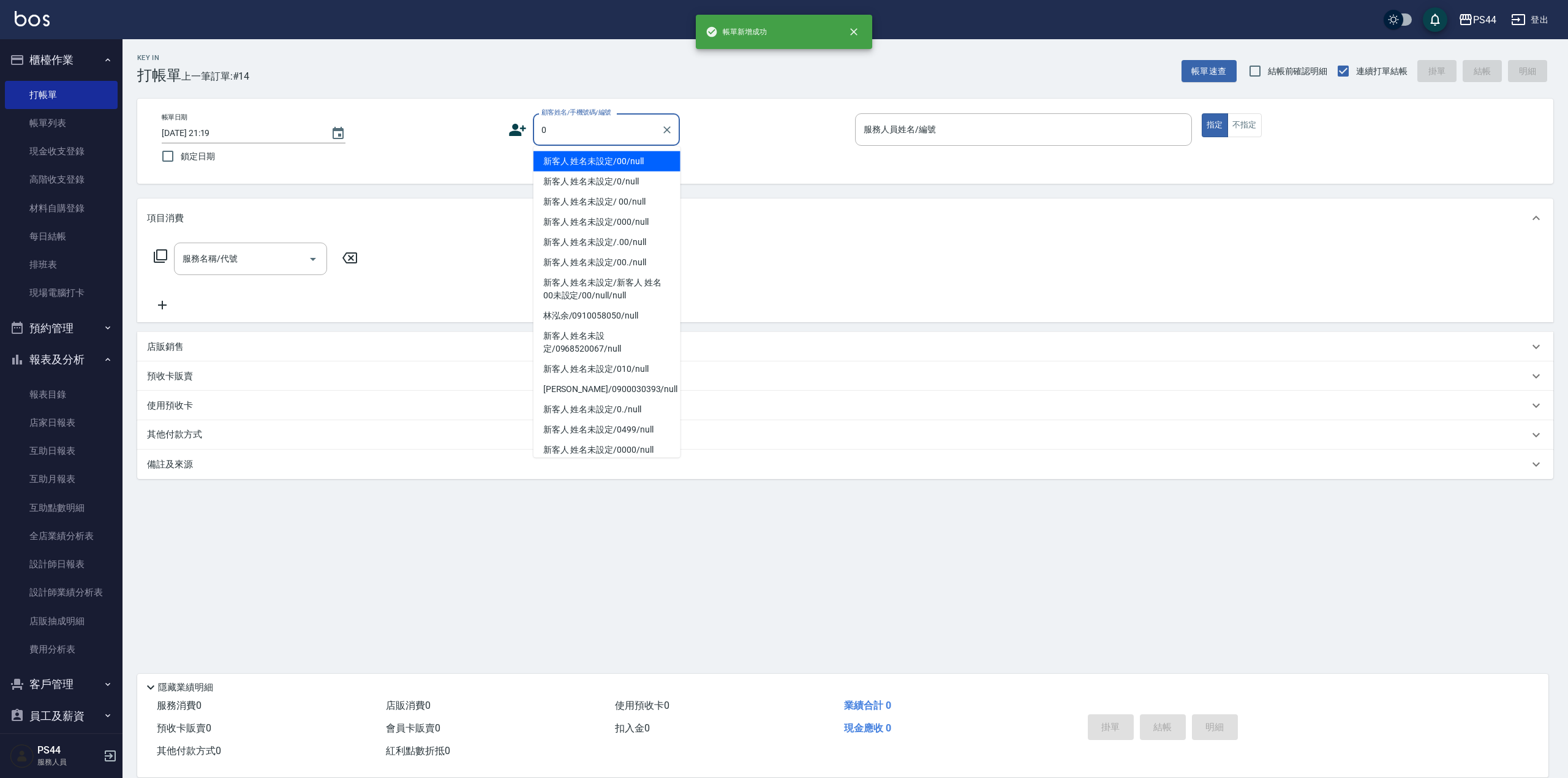
type input "新客人 姓名未設定/00/null"
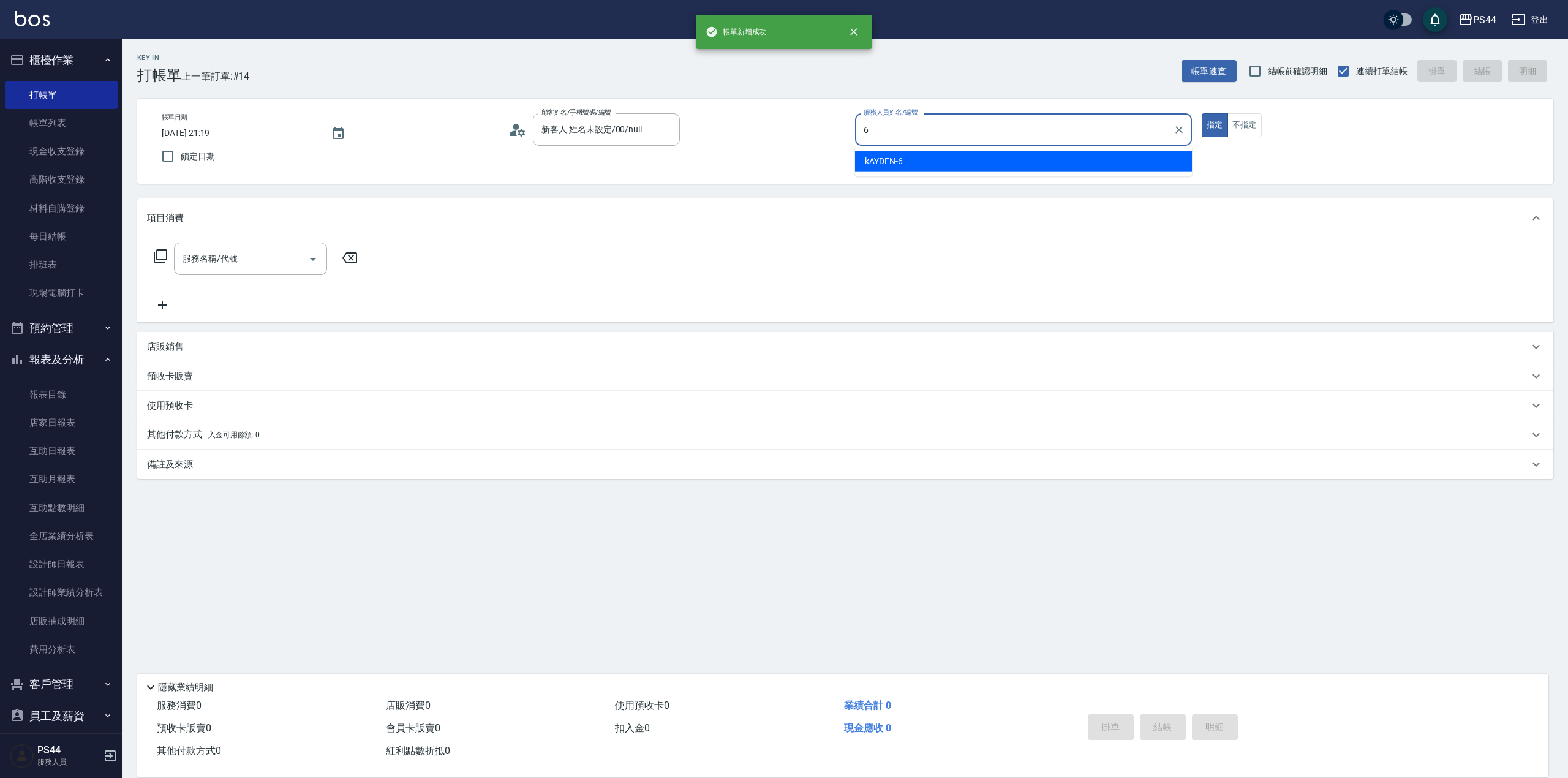
type input "kAYDEN-6"
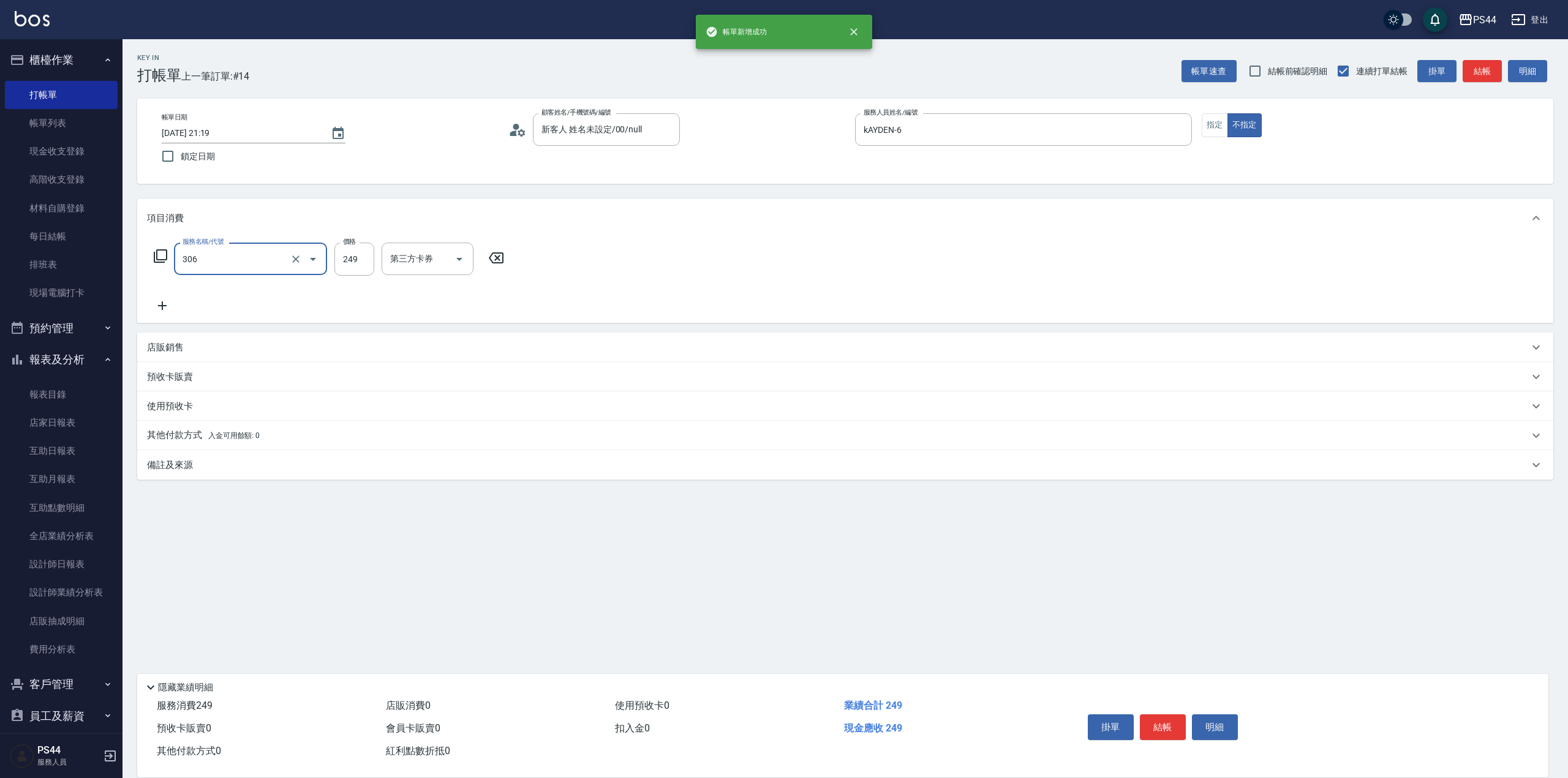
type input "剪髮(306)"
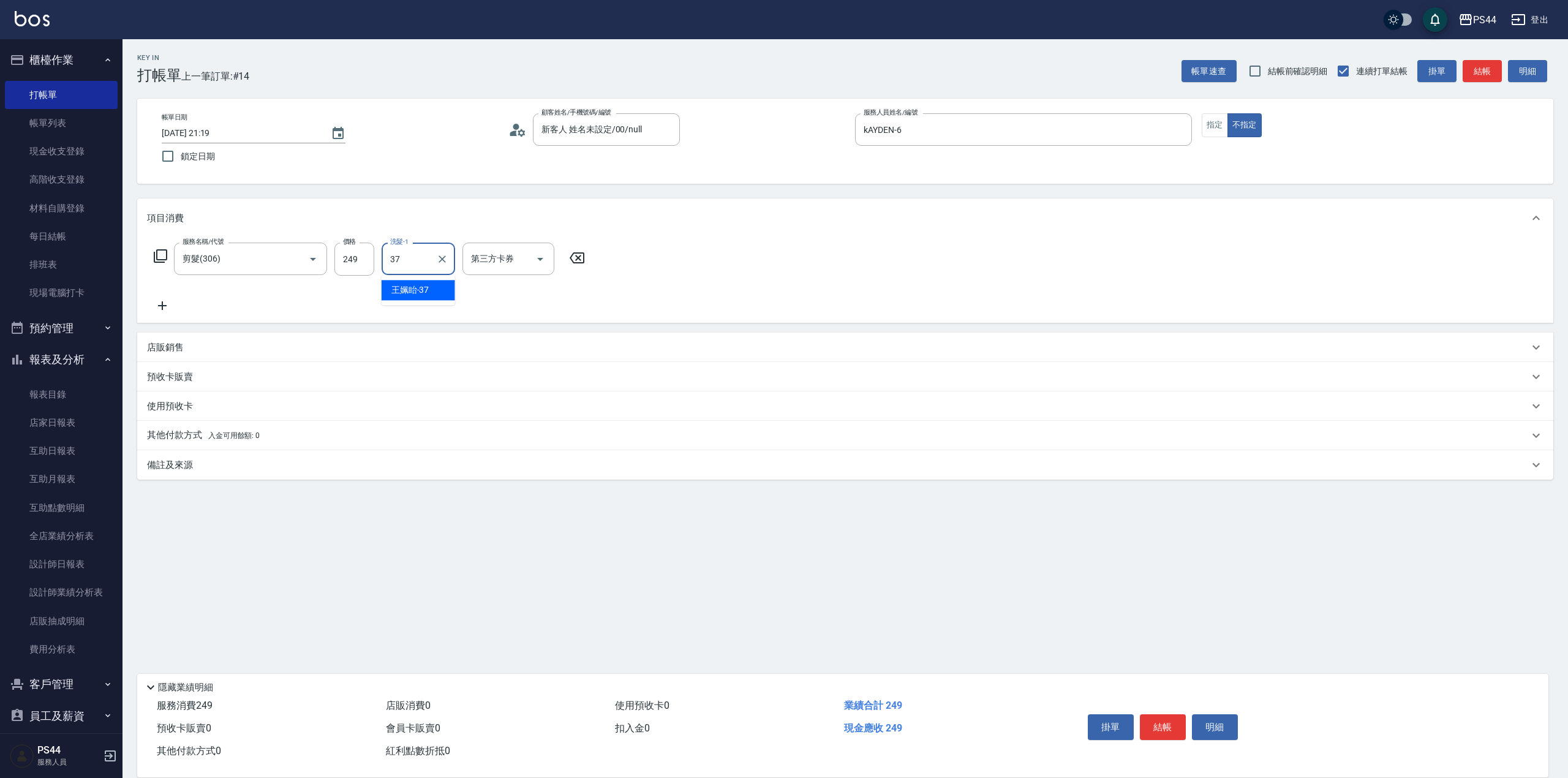
type input "王姵眙-37"
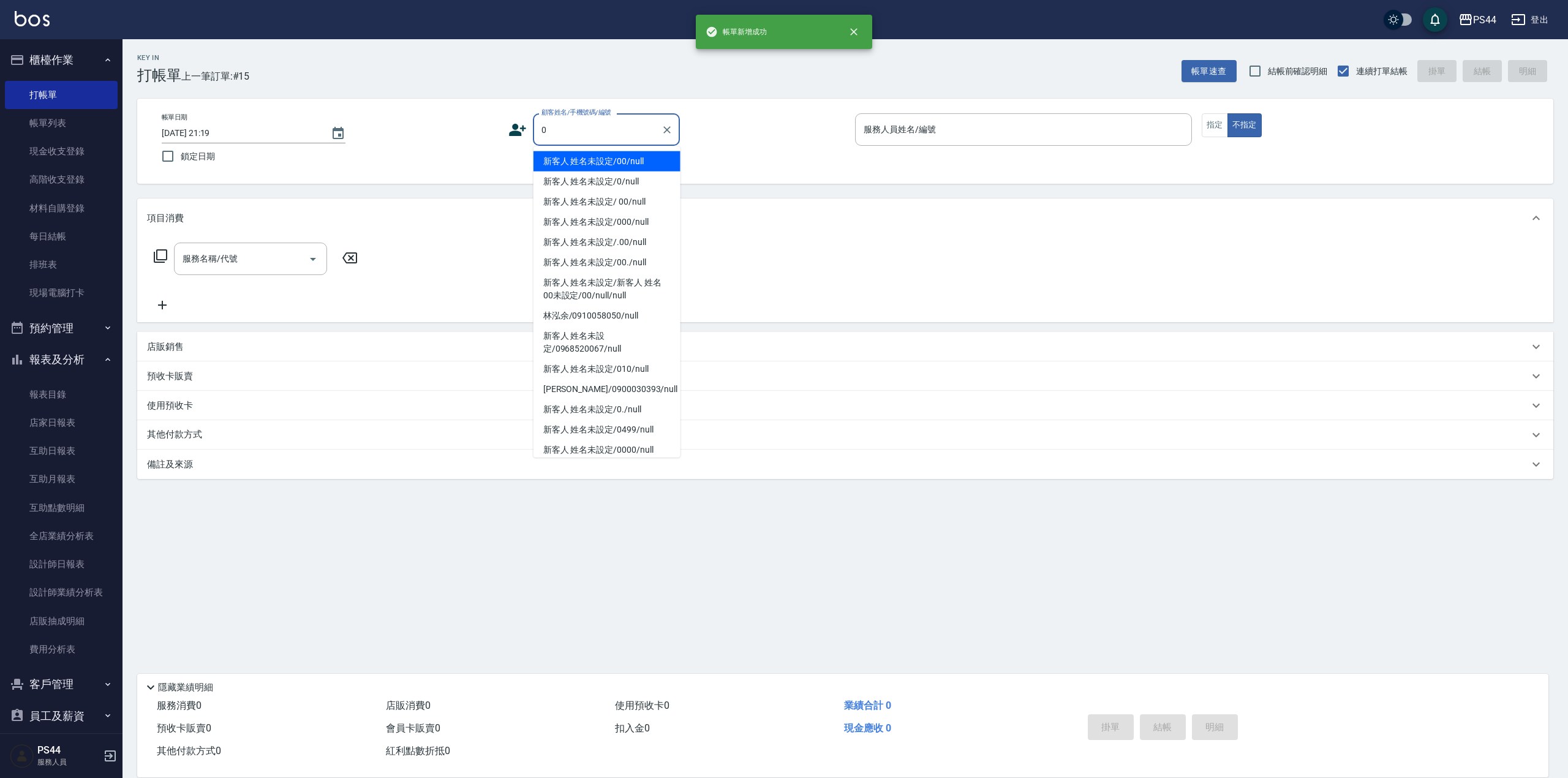
type input "新客人 姓名未設定/00/null"
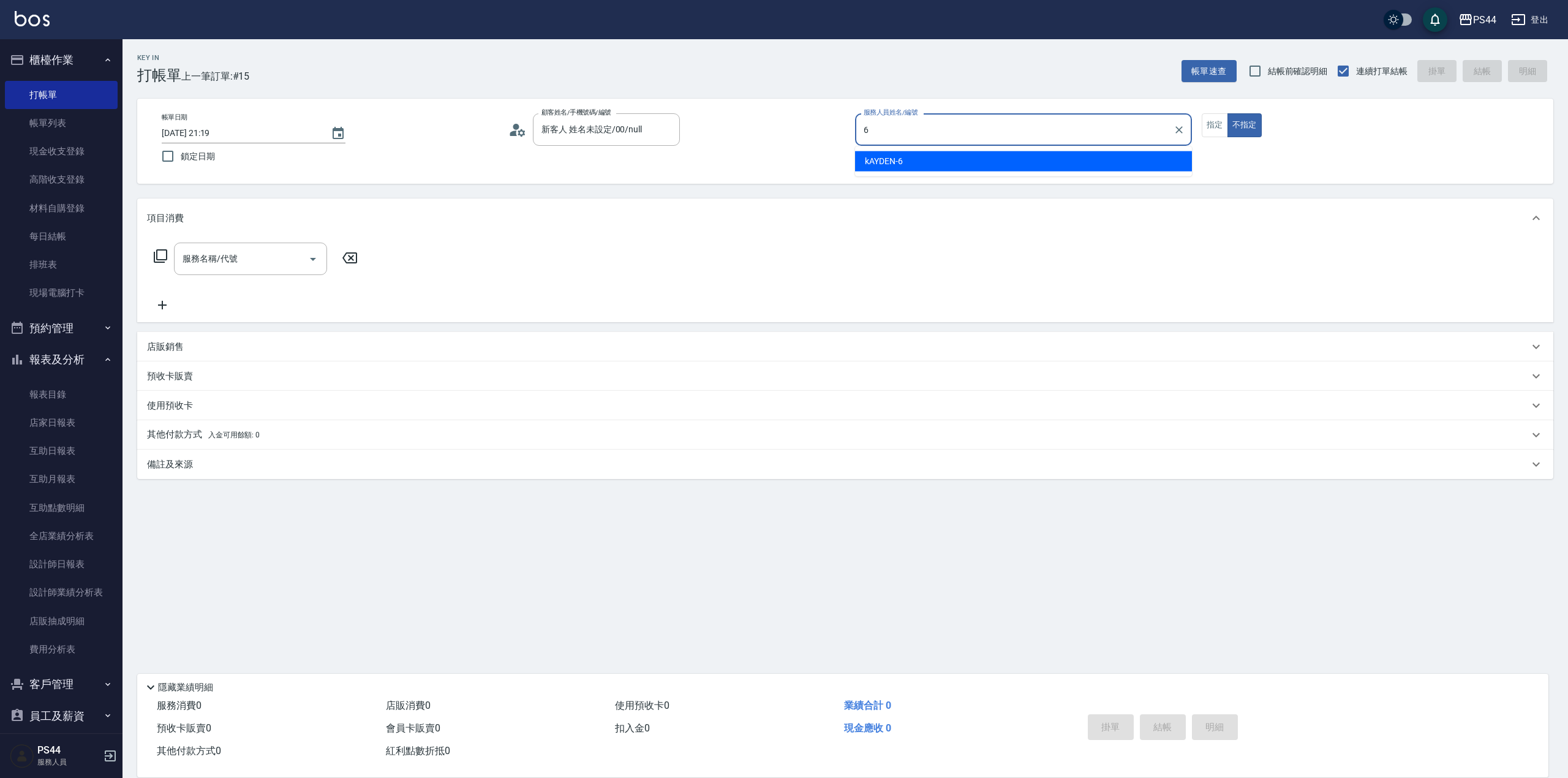
type input "kAYDEN-6"
click at [1221, 118] on button "指定" at bounding box center [1214, 126] width 26 height 24
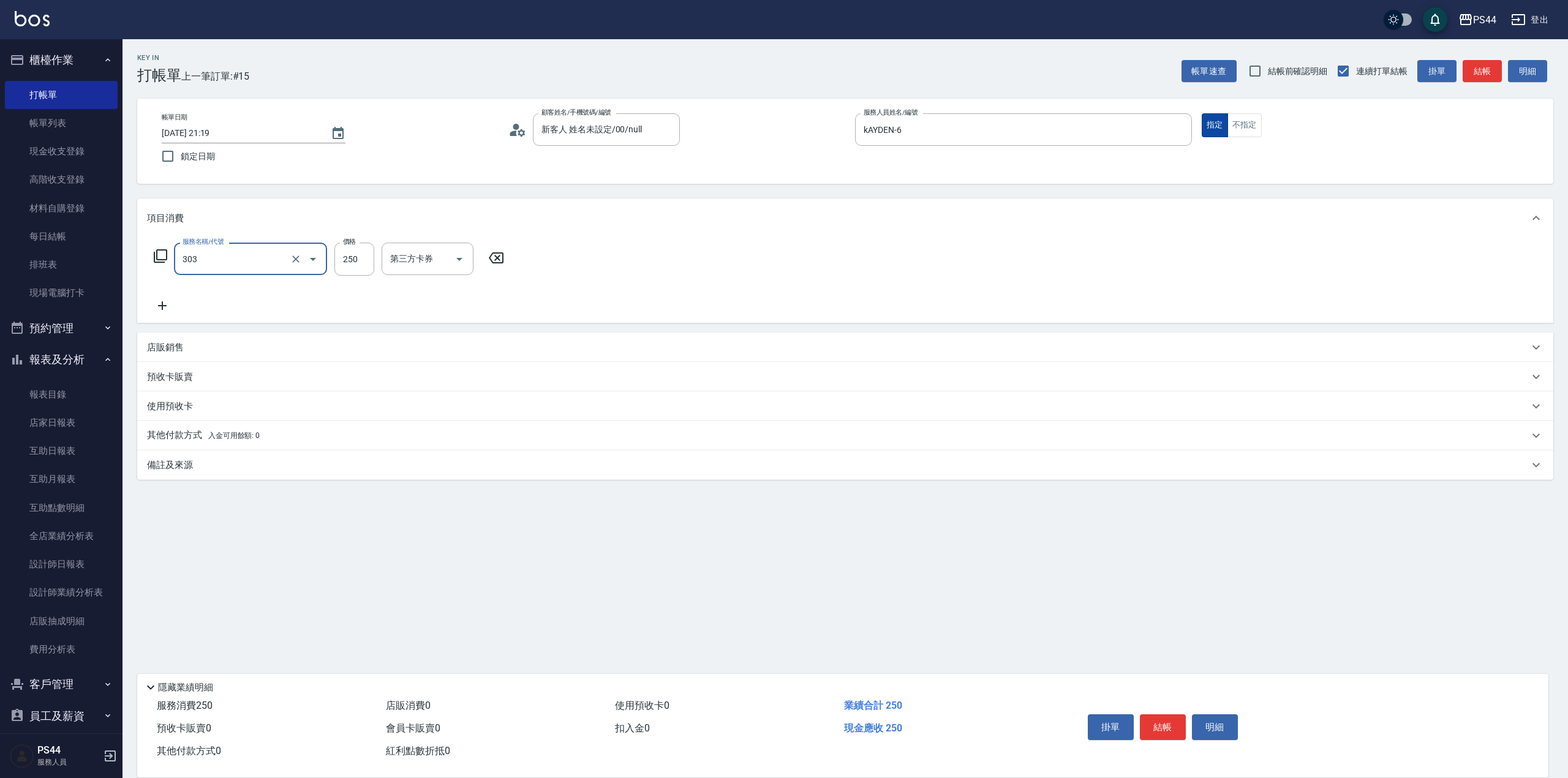
type input "剪髮(303)"
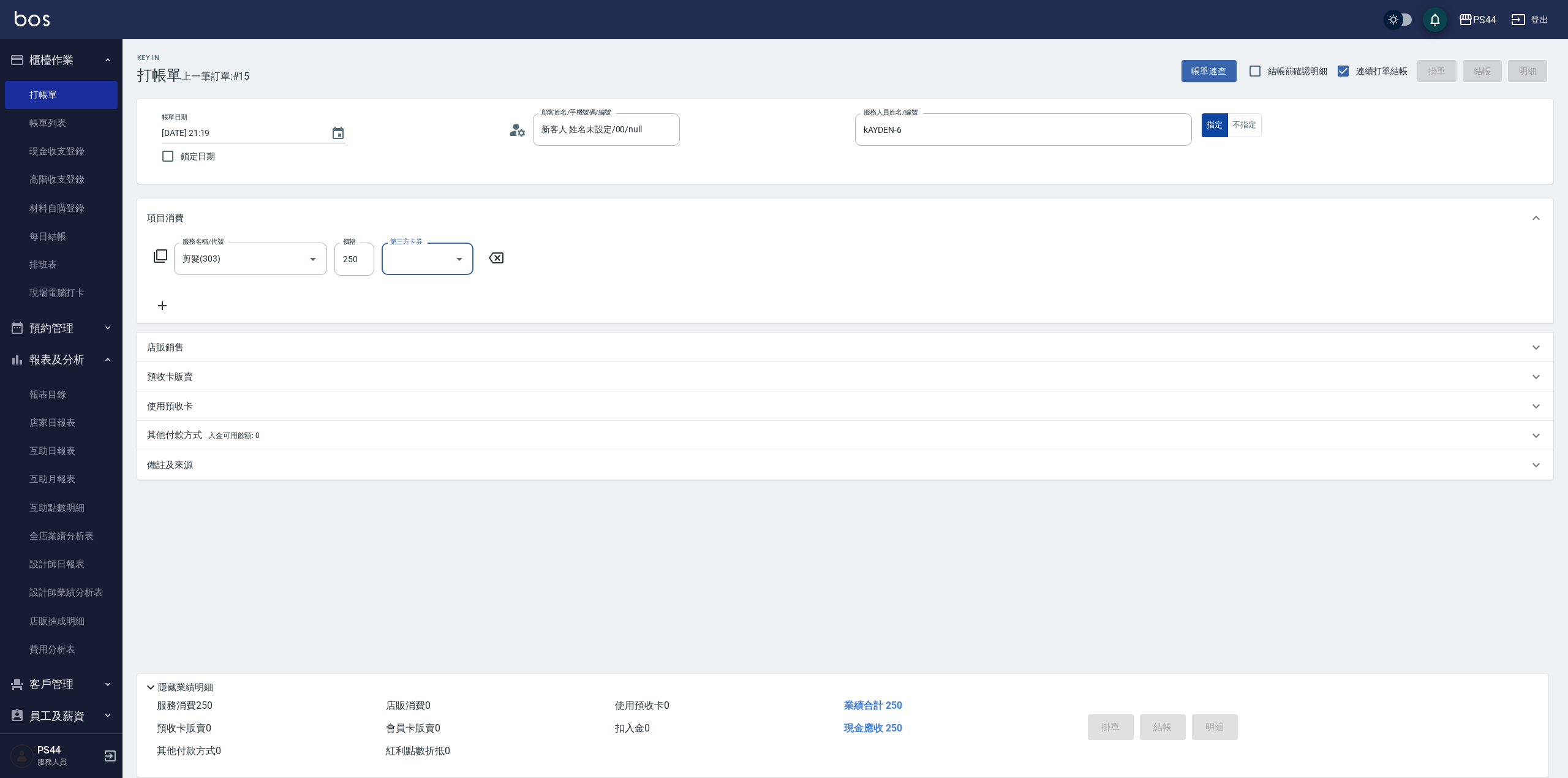
type input "2025/10/07 21:20"
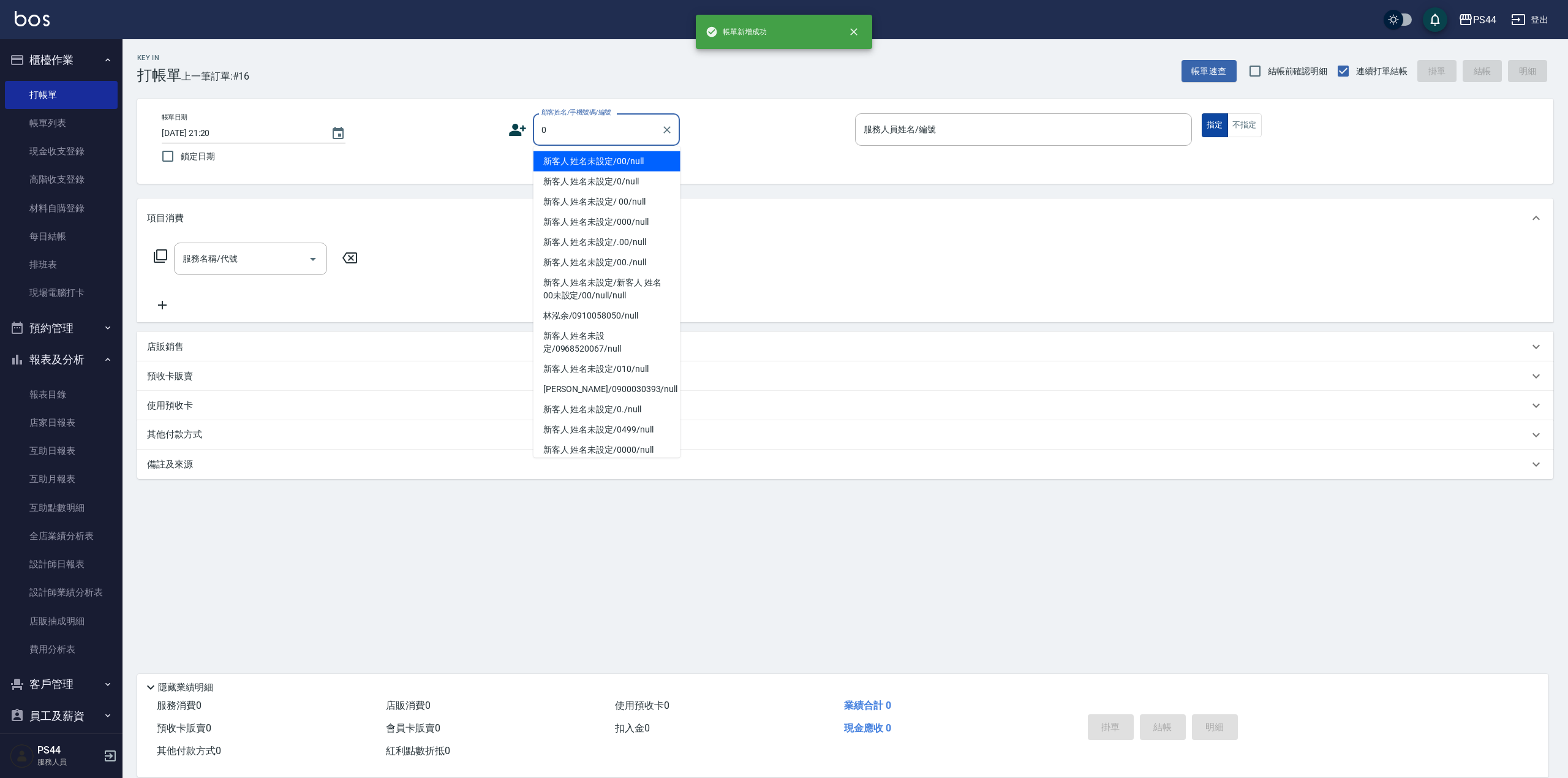
type input "新客人 姓名未設定/00/null"
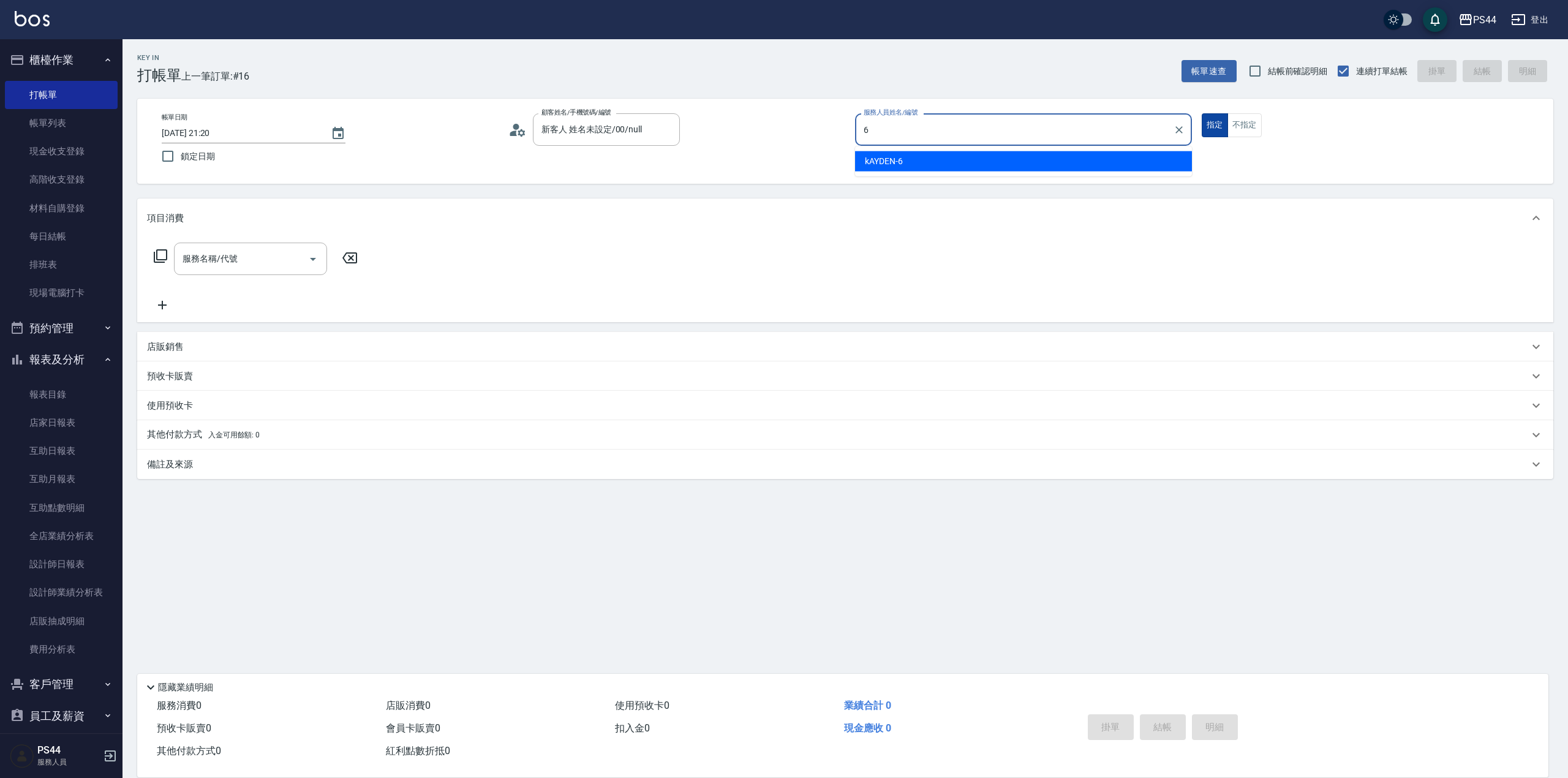
type input "kAYDEN-6"
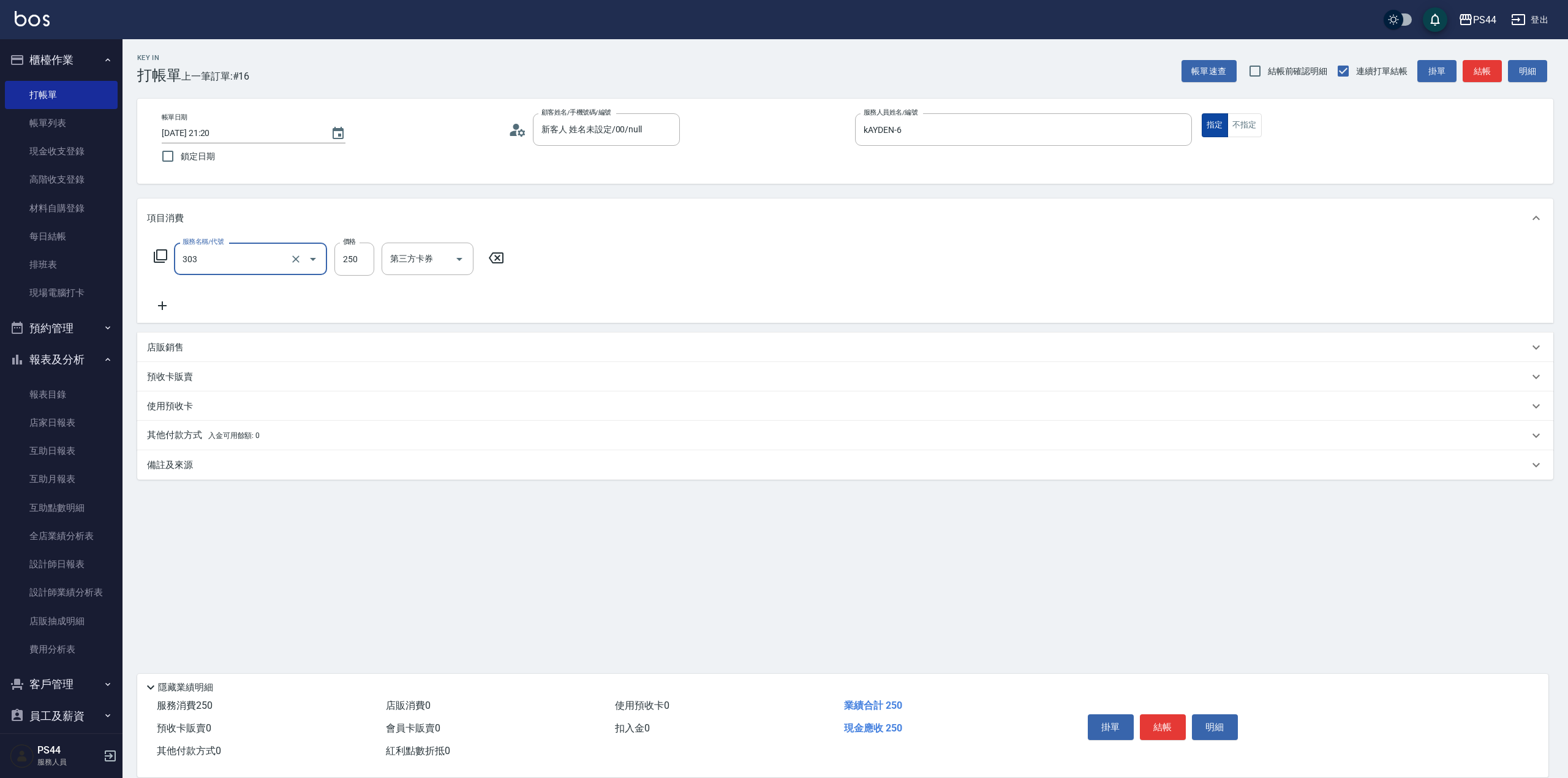
type input "剪髮(303)"
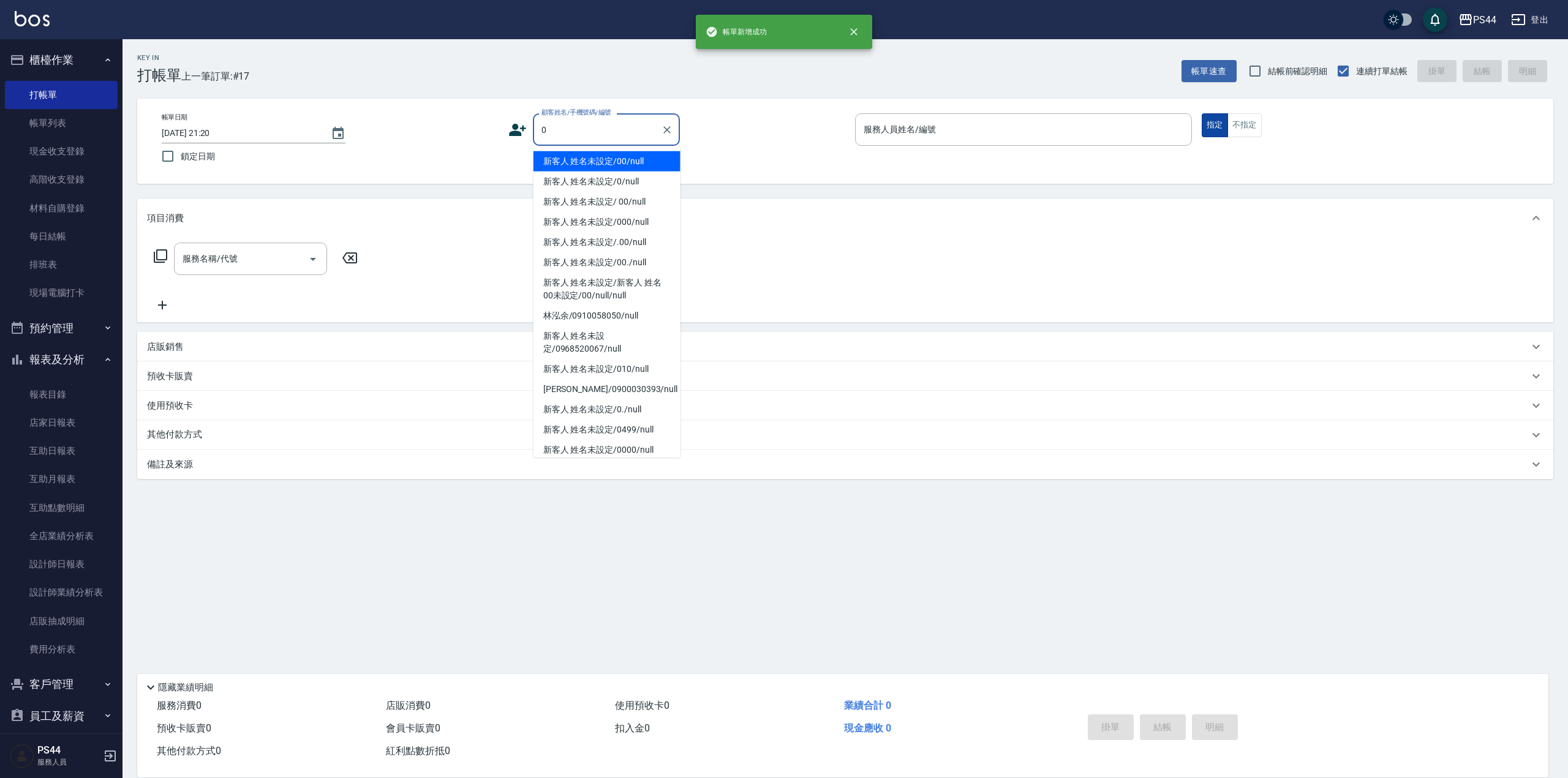
type input "新客人 姓名未設定/00/null"
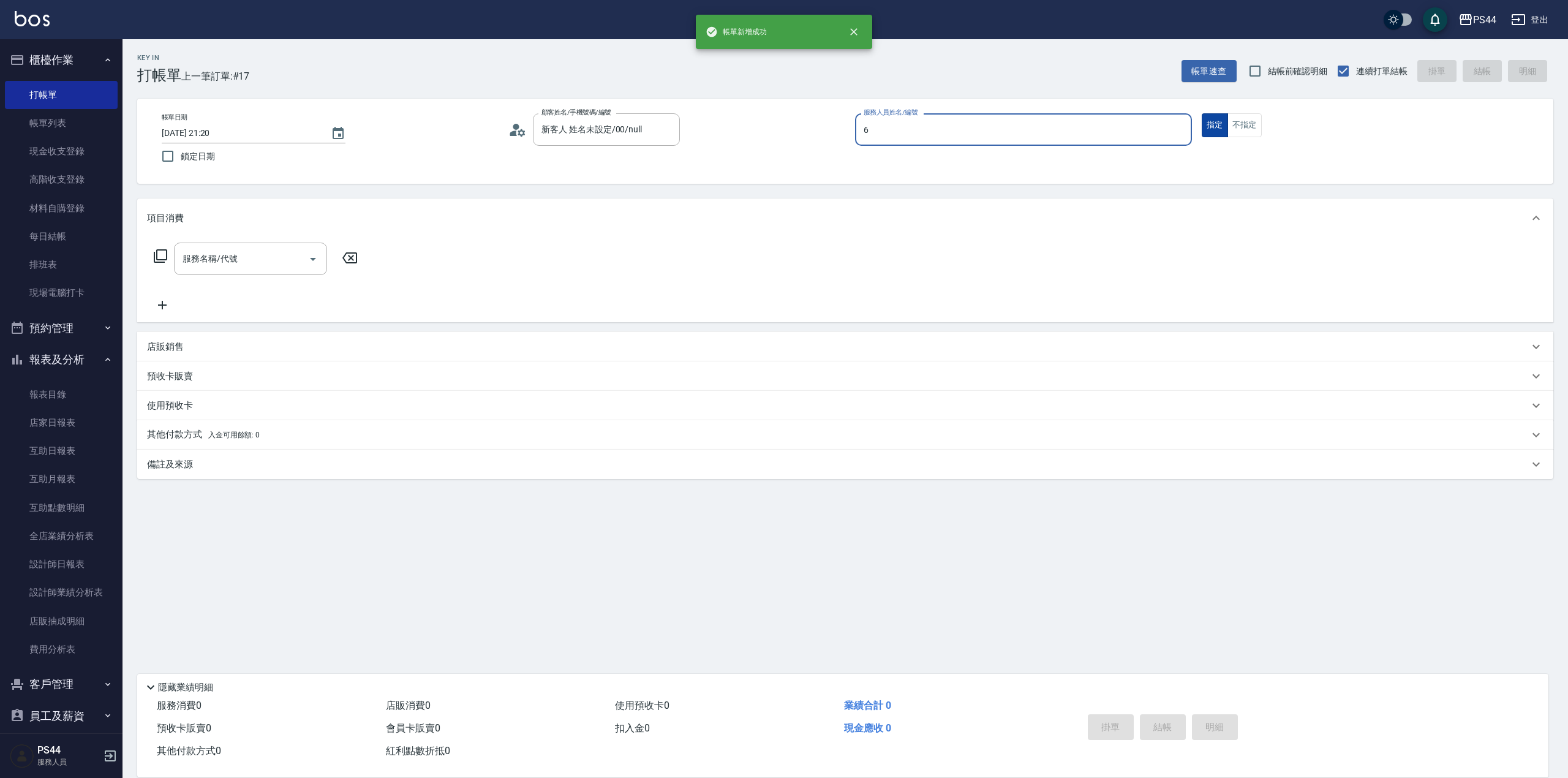
type input "kAYDEN-6"
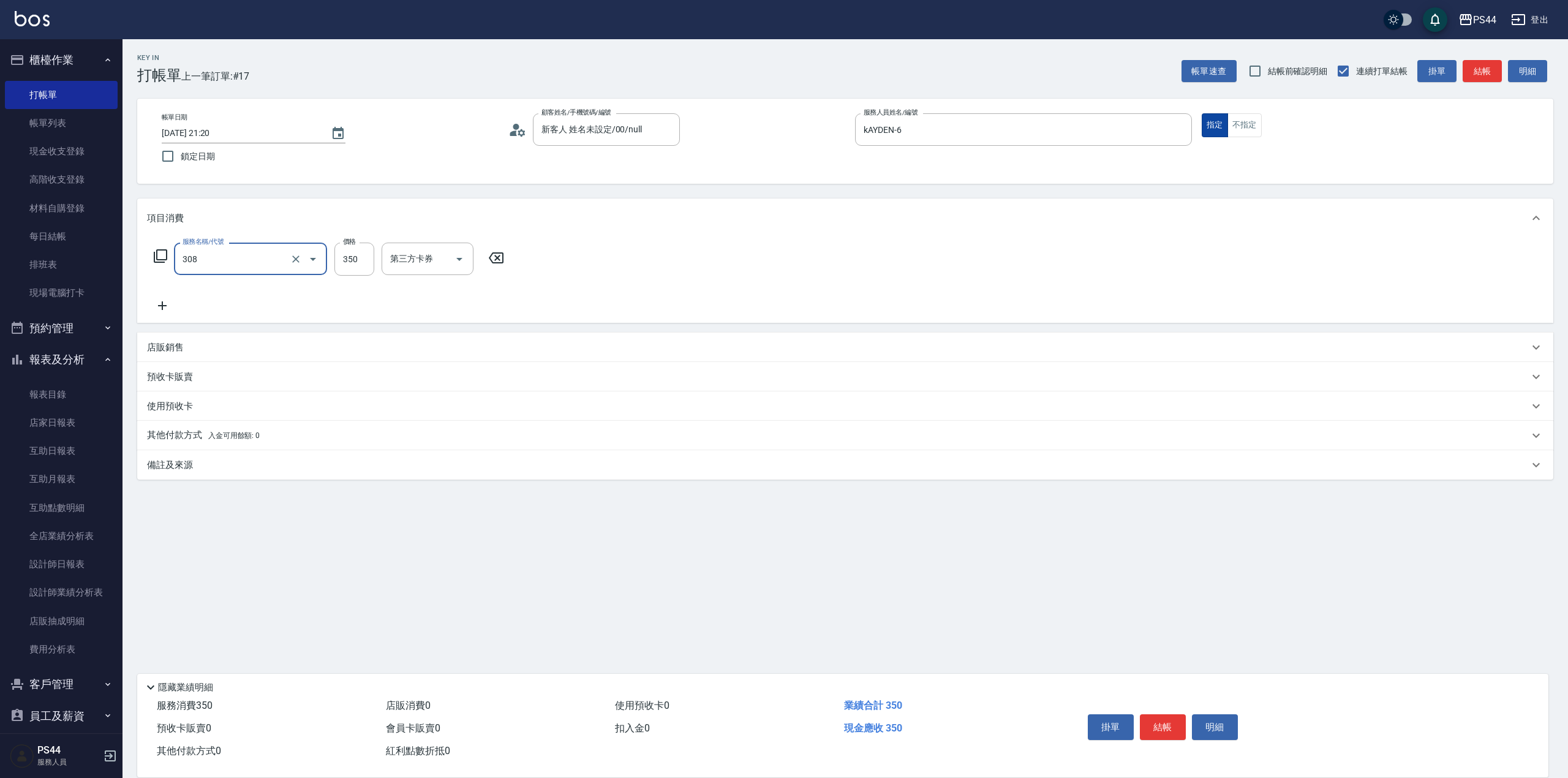
type input "洗+剪(308)"
type input "王姵眙-37"
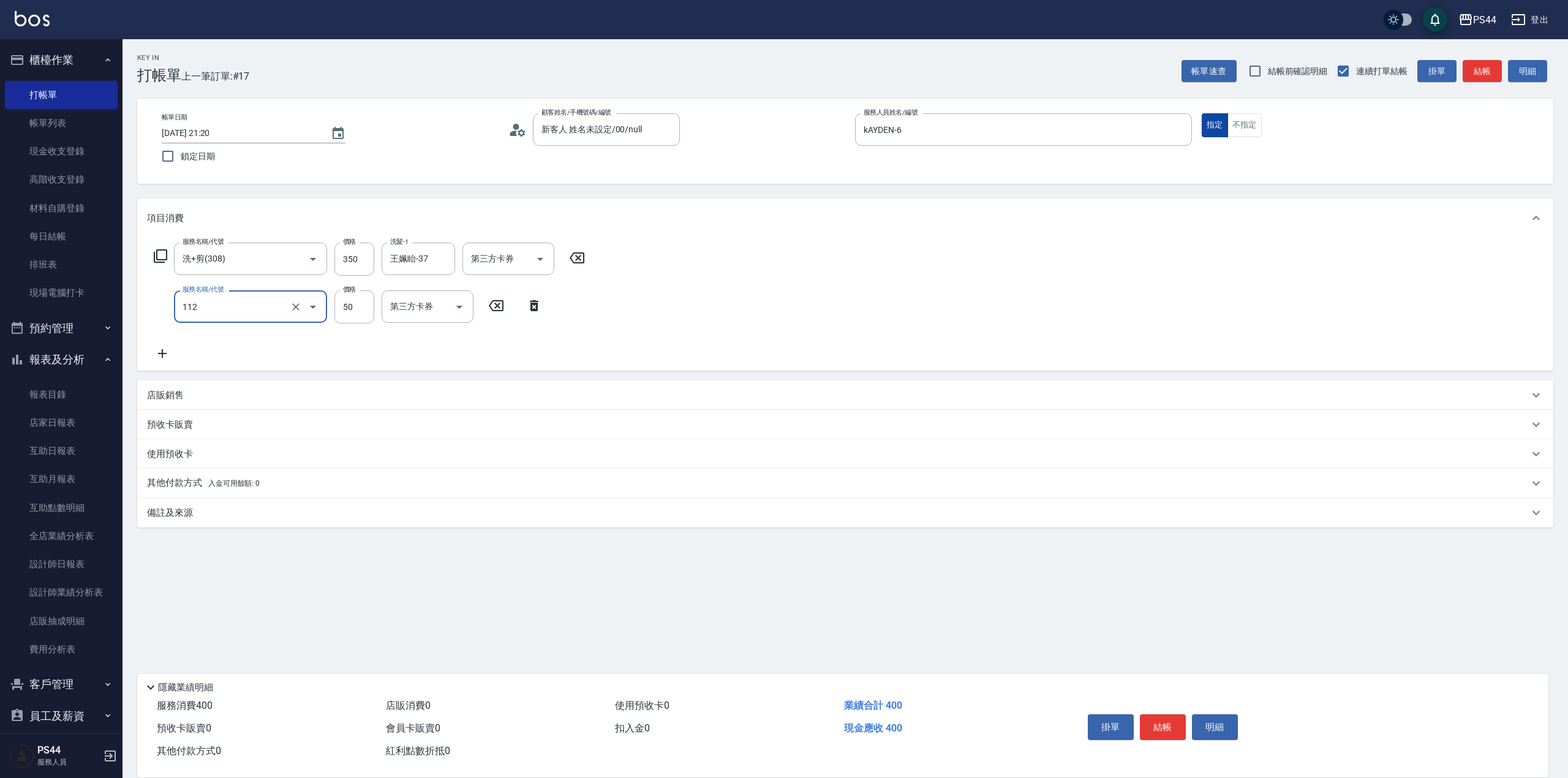
type input "精油50(112)"
type input "王姵眙-37"
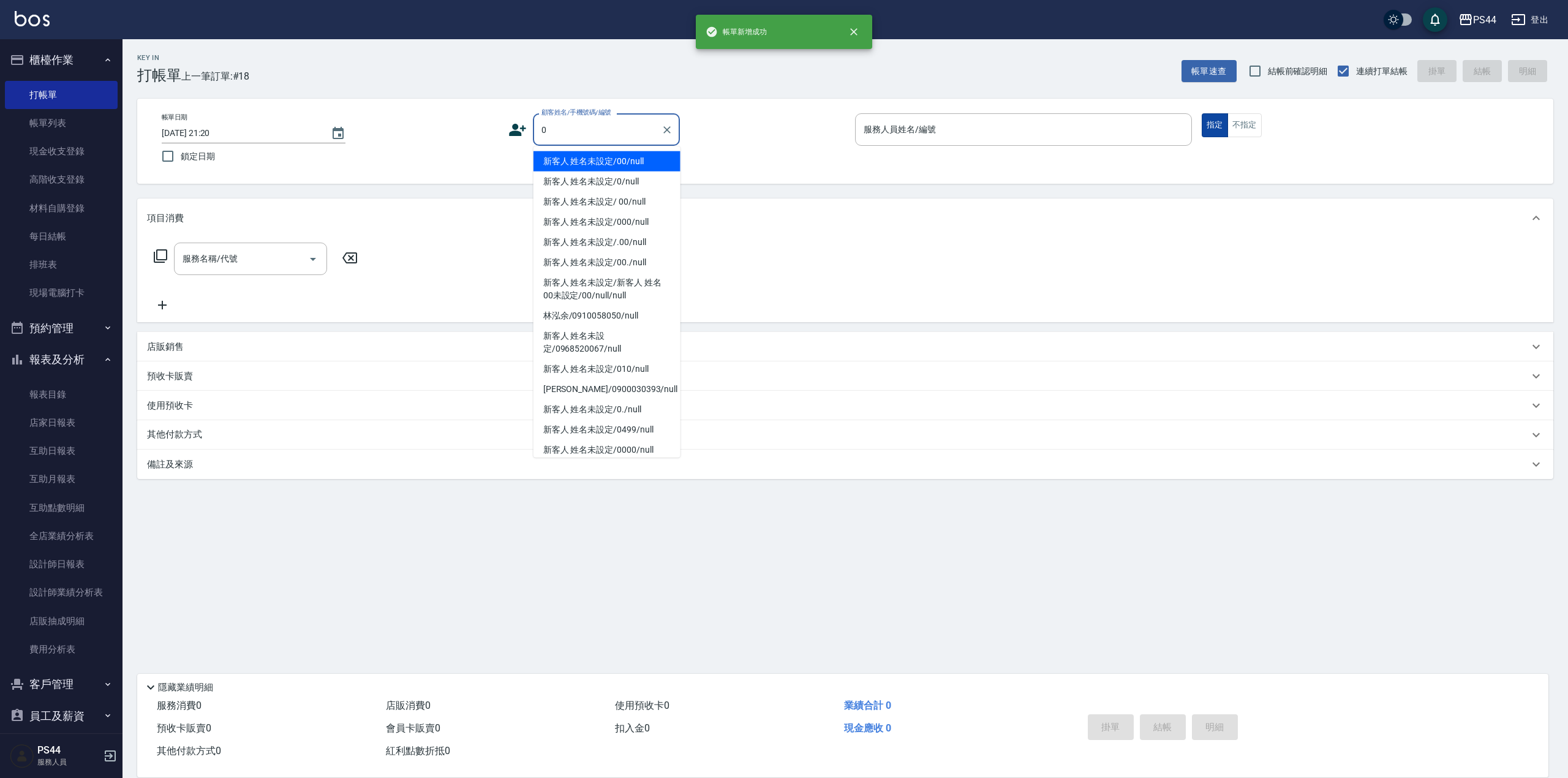
type input "新客人 姓名未設定/00/null"
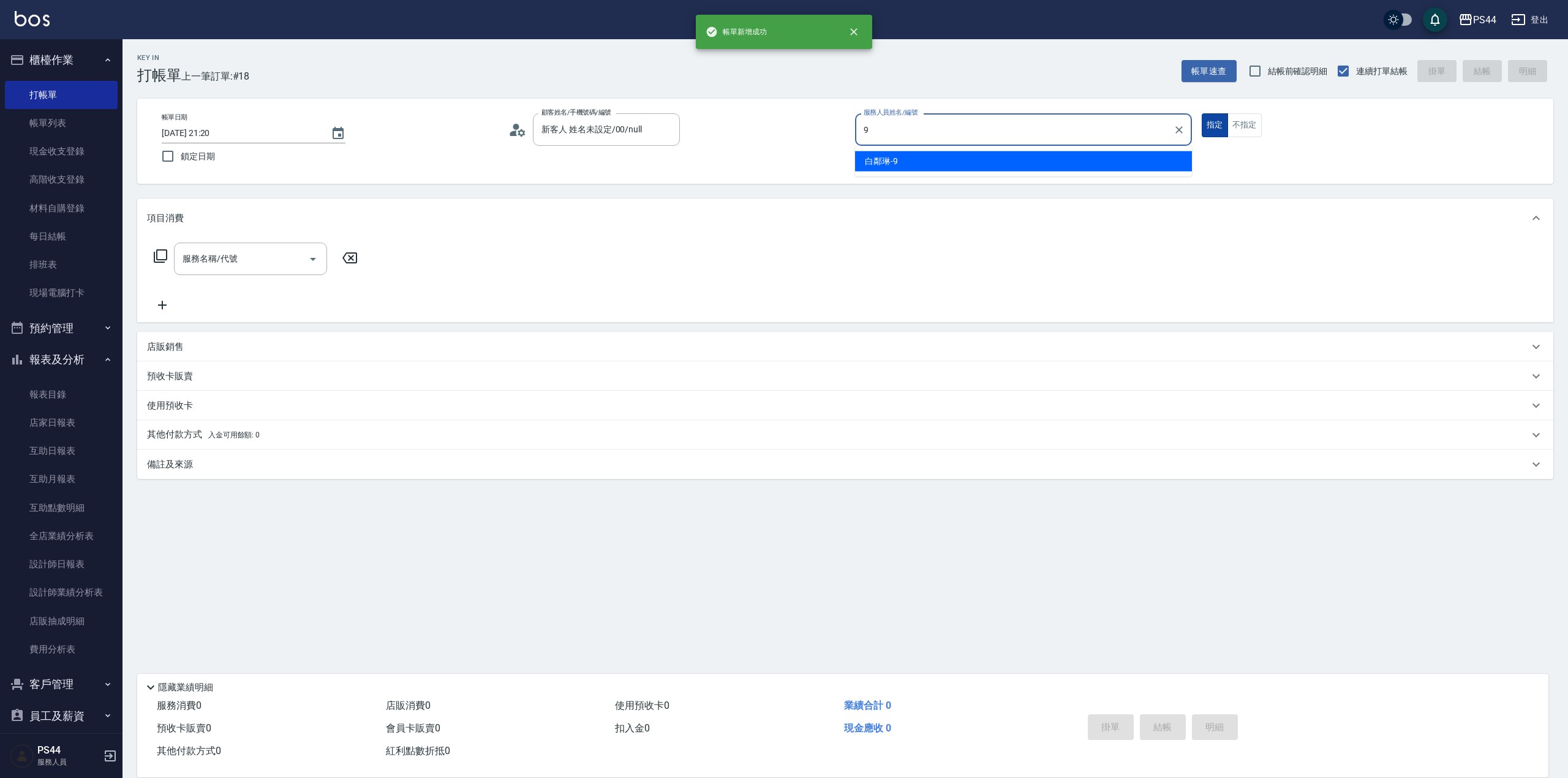
type input "白鄰琳-9"
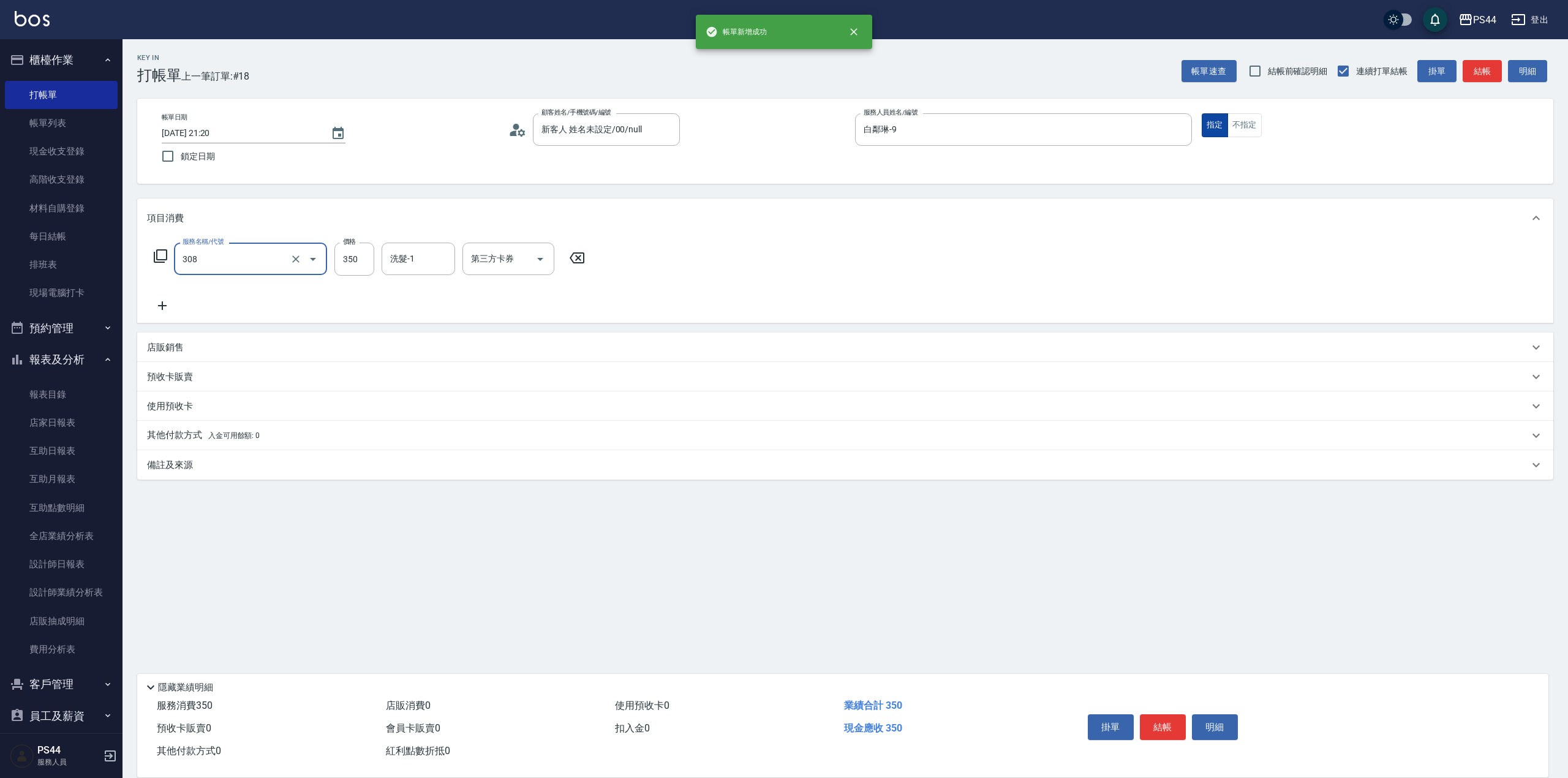
type input "洗+剪(308)"
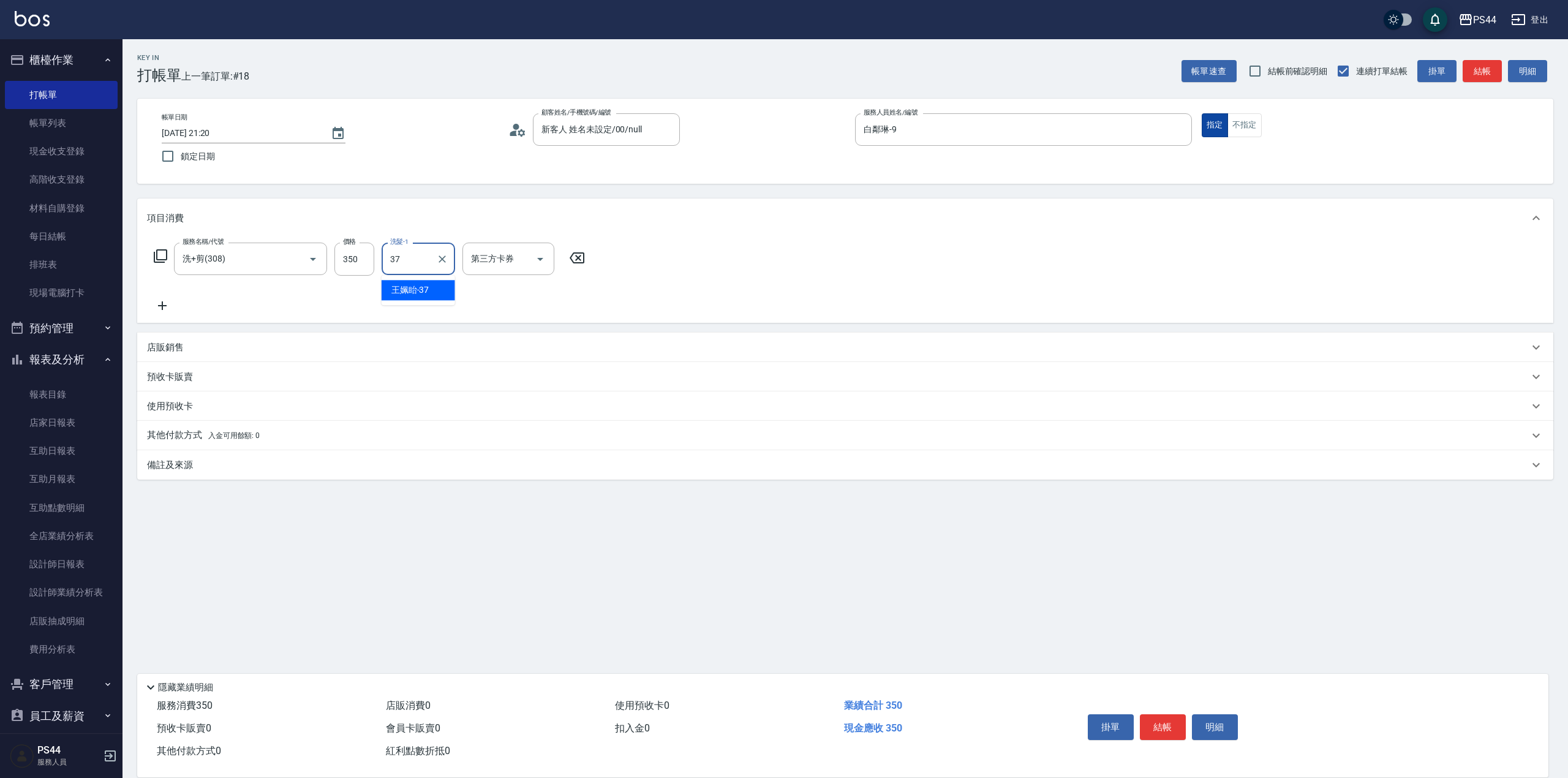
type input "王姵眙-37"
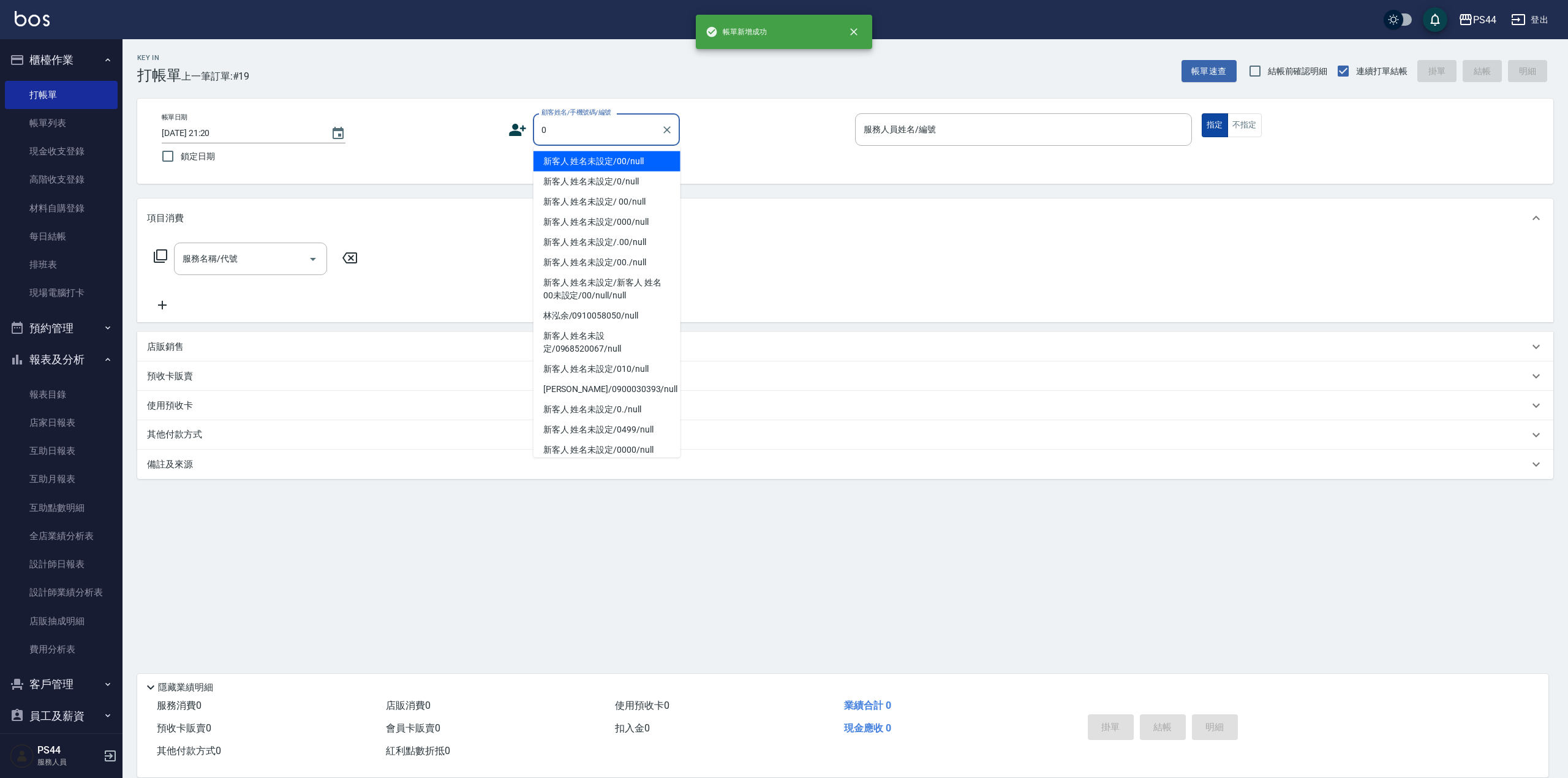
type input "新客人 姓名未設定/00/null"
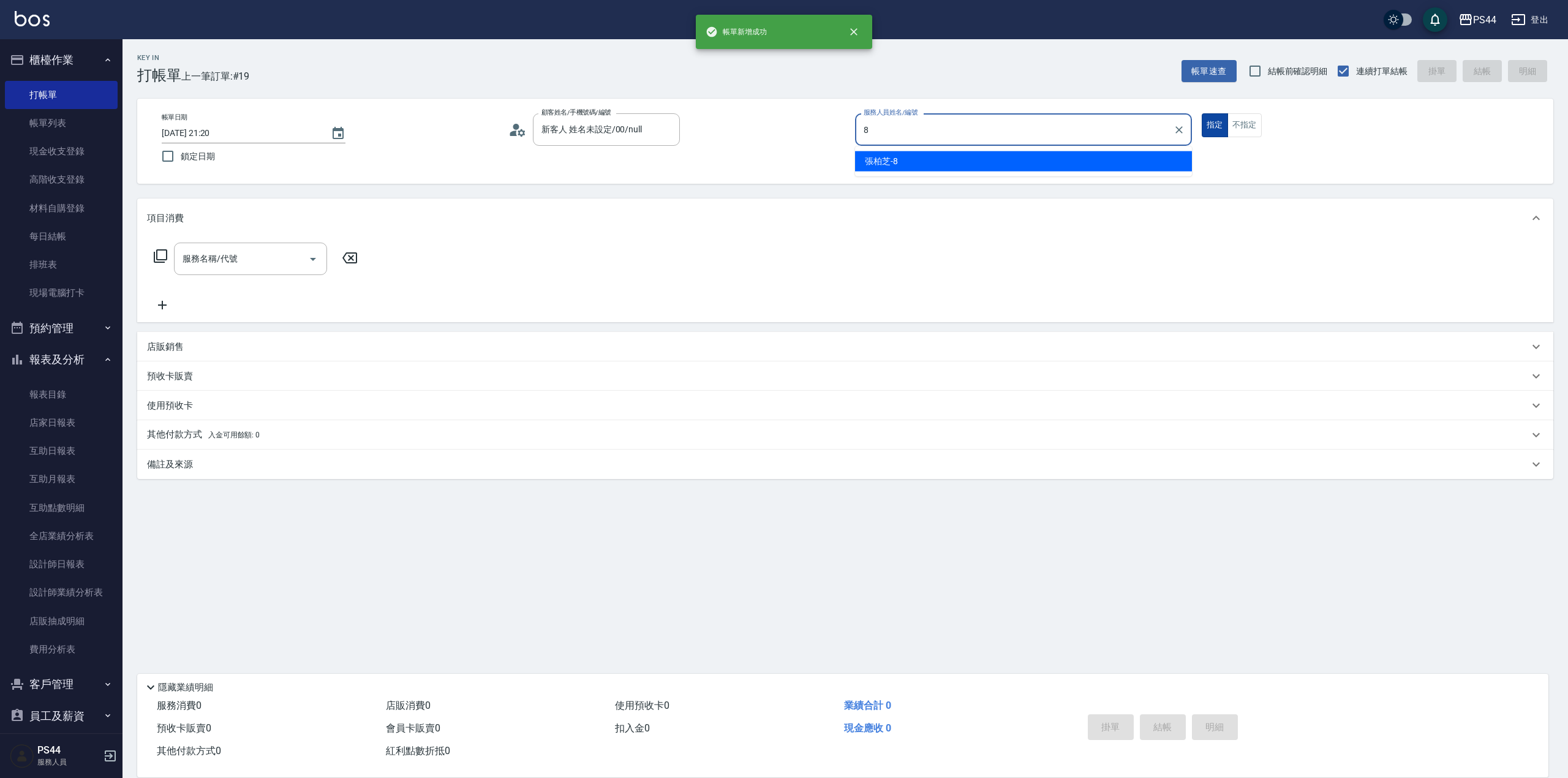
type input "[PERSON_NAME]-8"
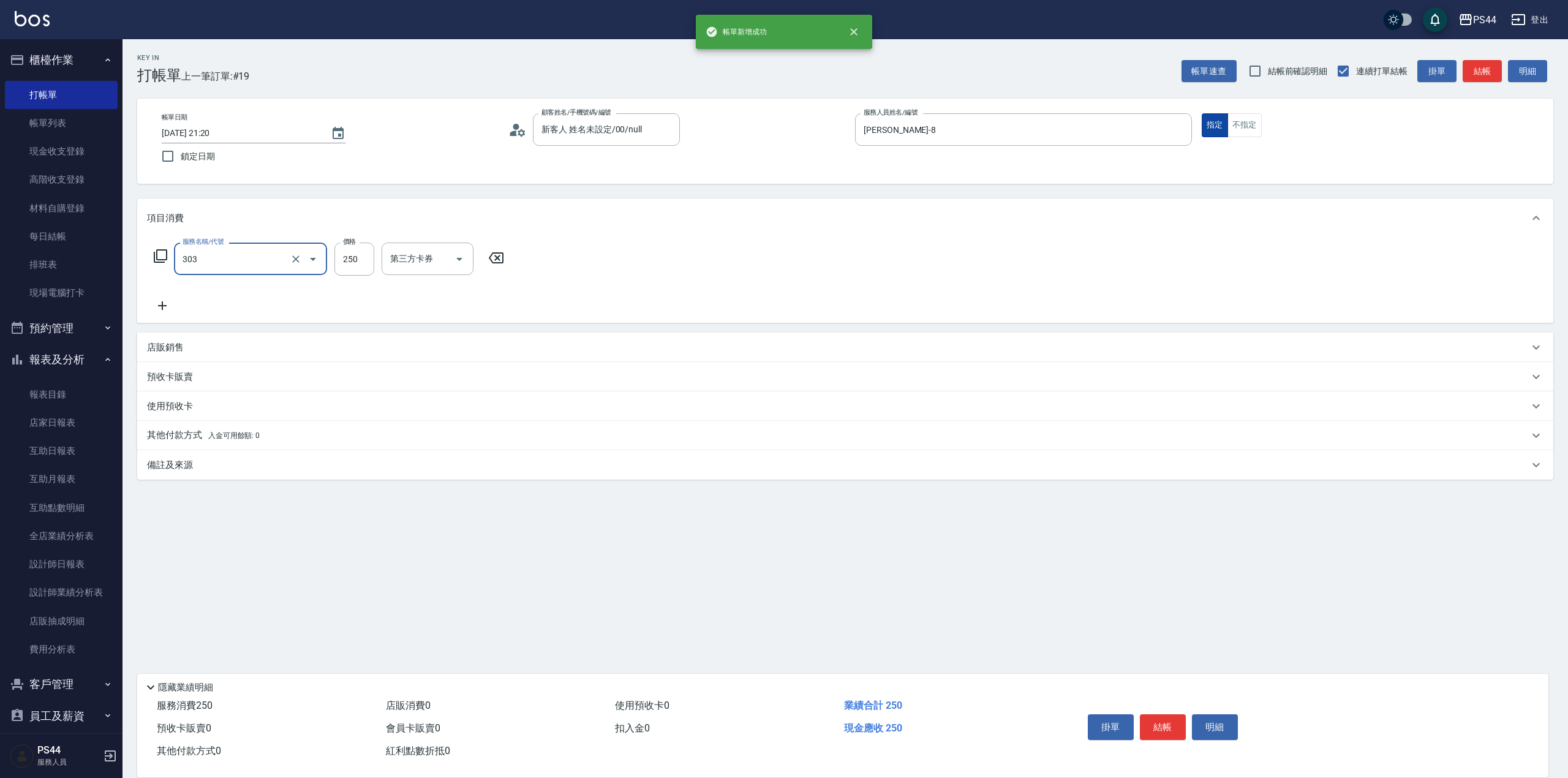
type input "剪髮(303)"
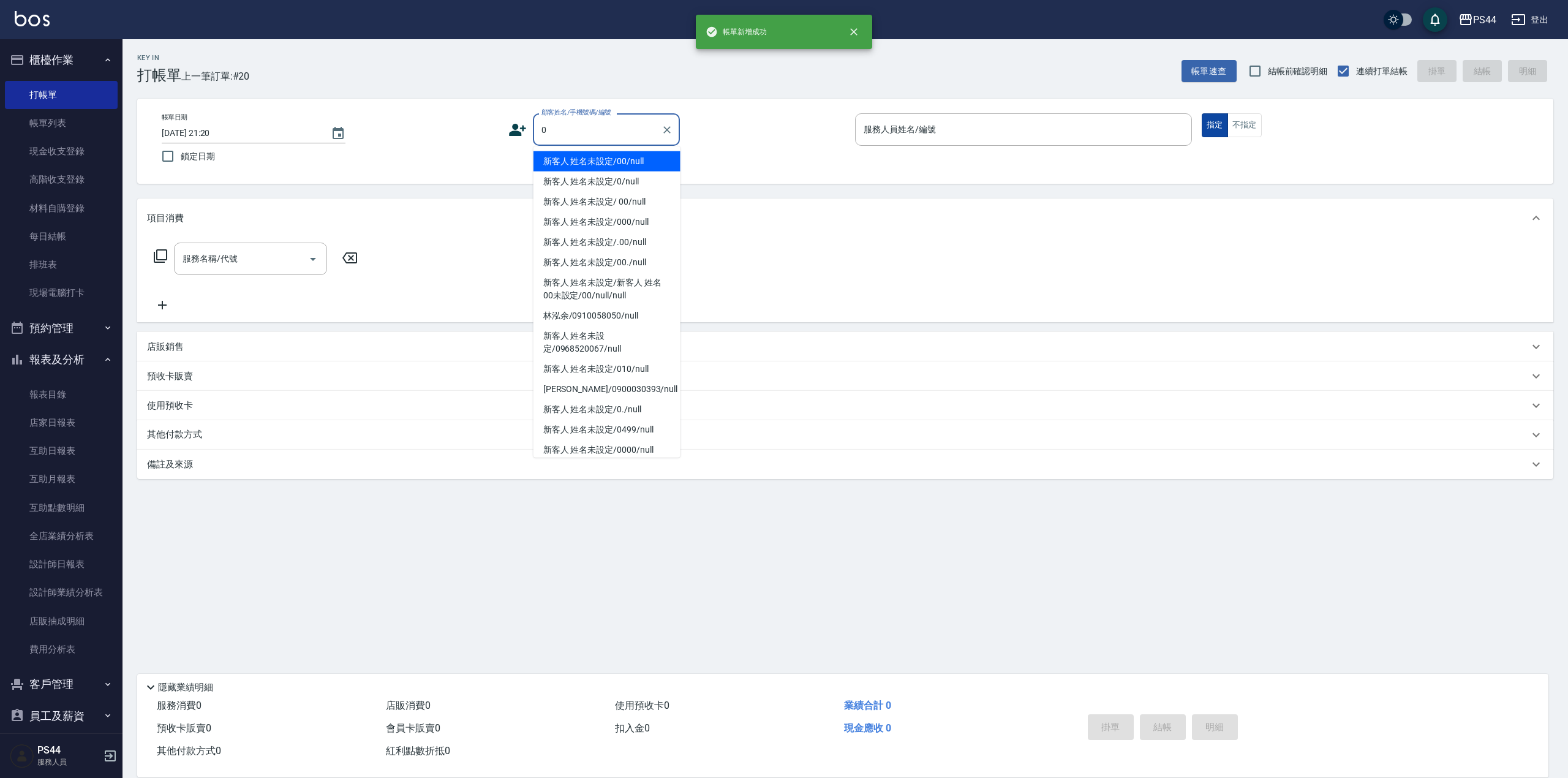
type input "新客人 姓名未設定/00/null"
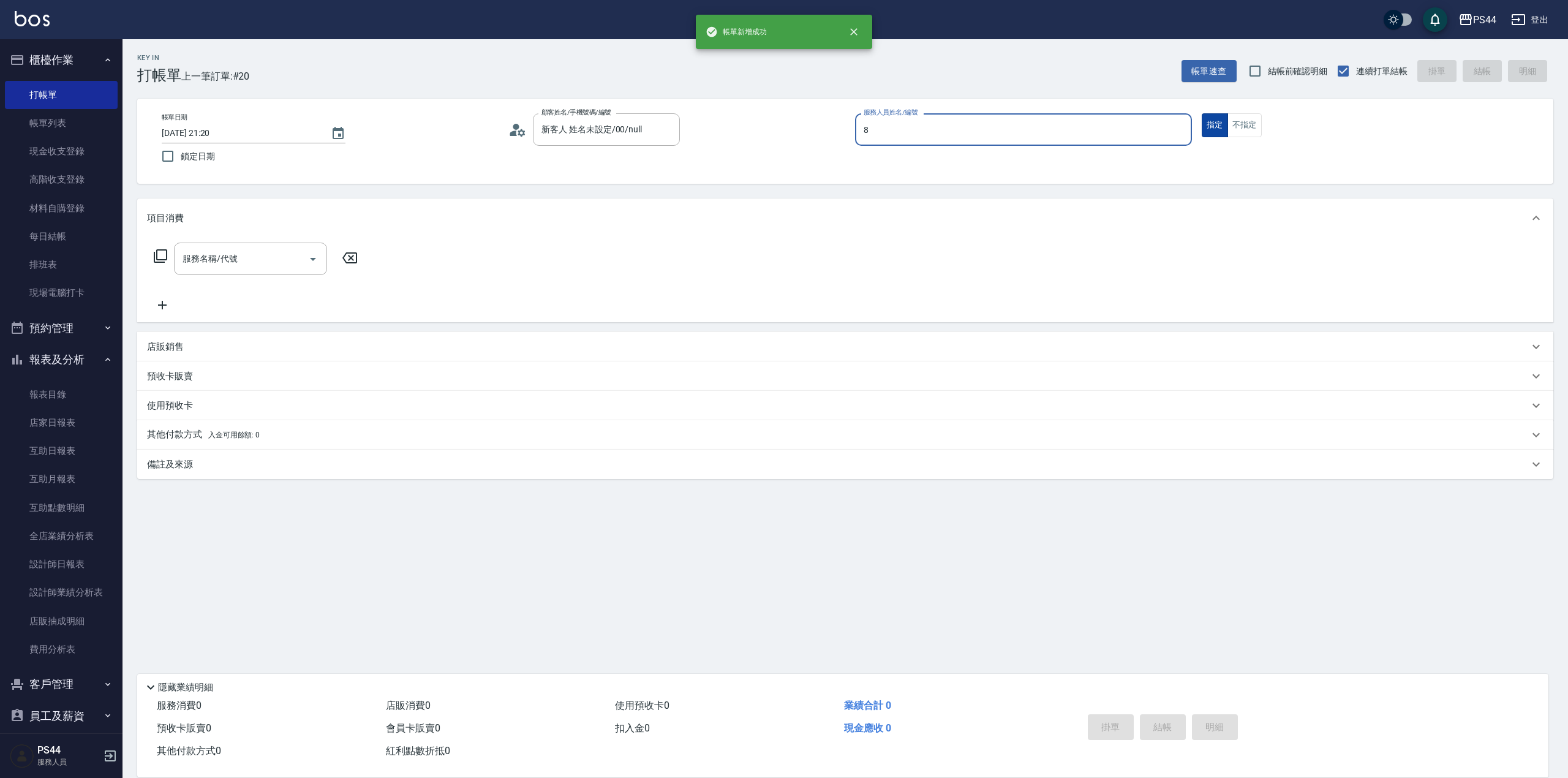
type input "[PERSON_NAME]-8"
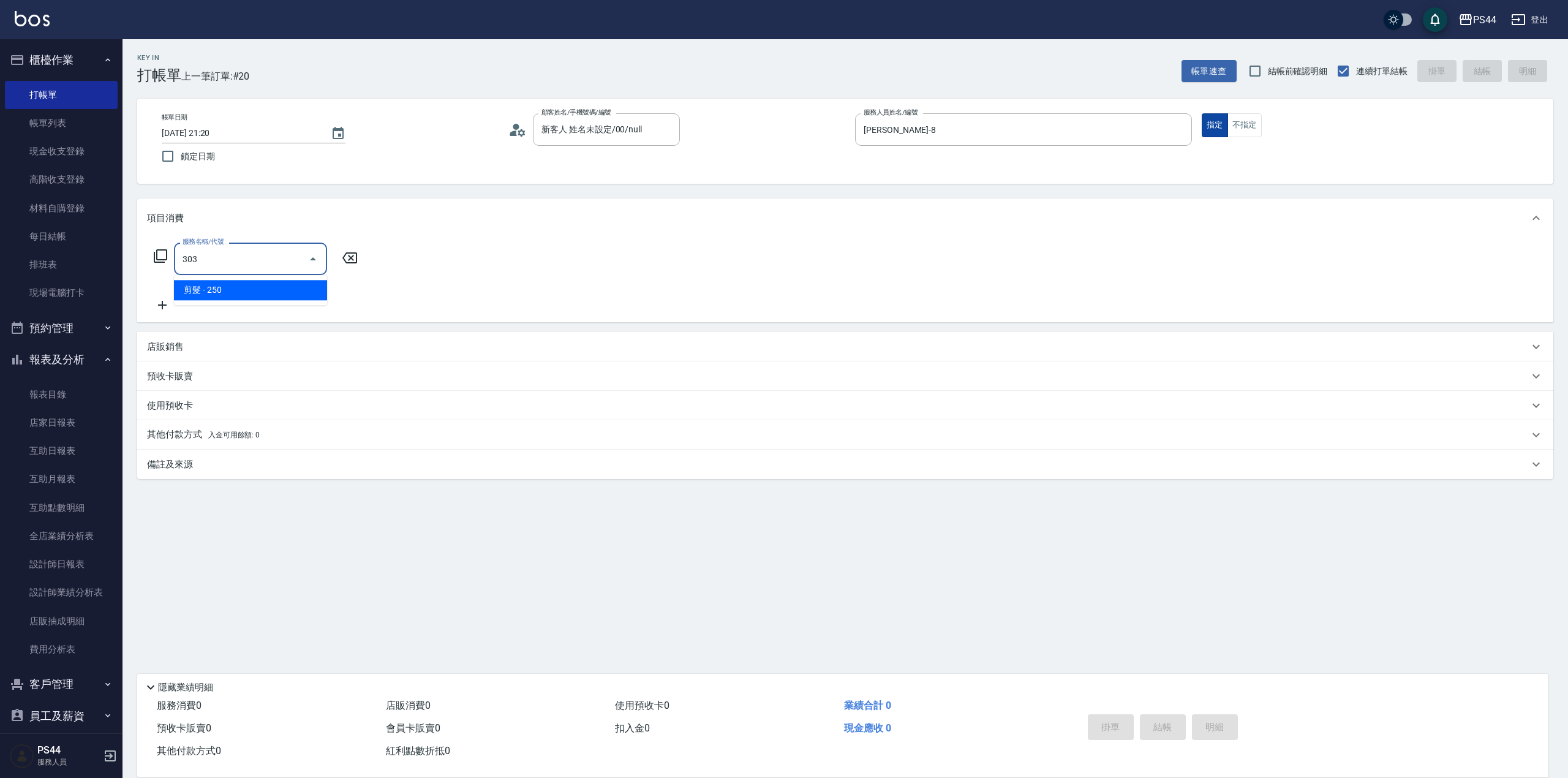
type input "剪髮(303)"
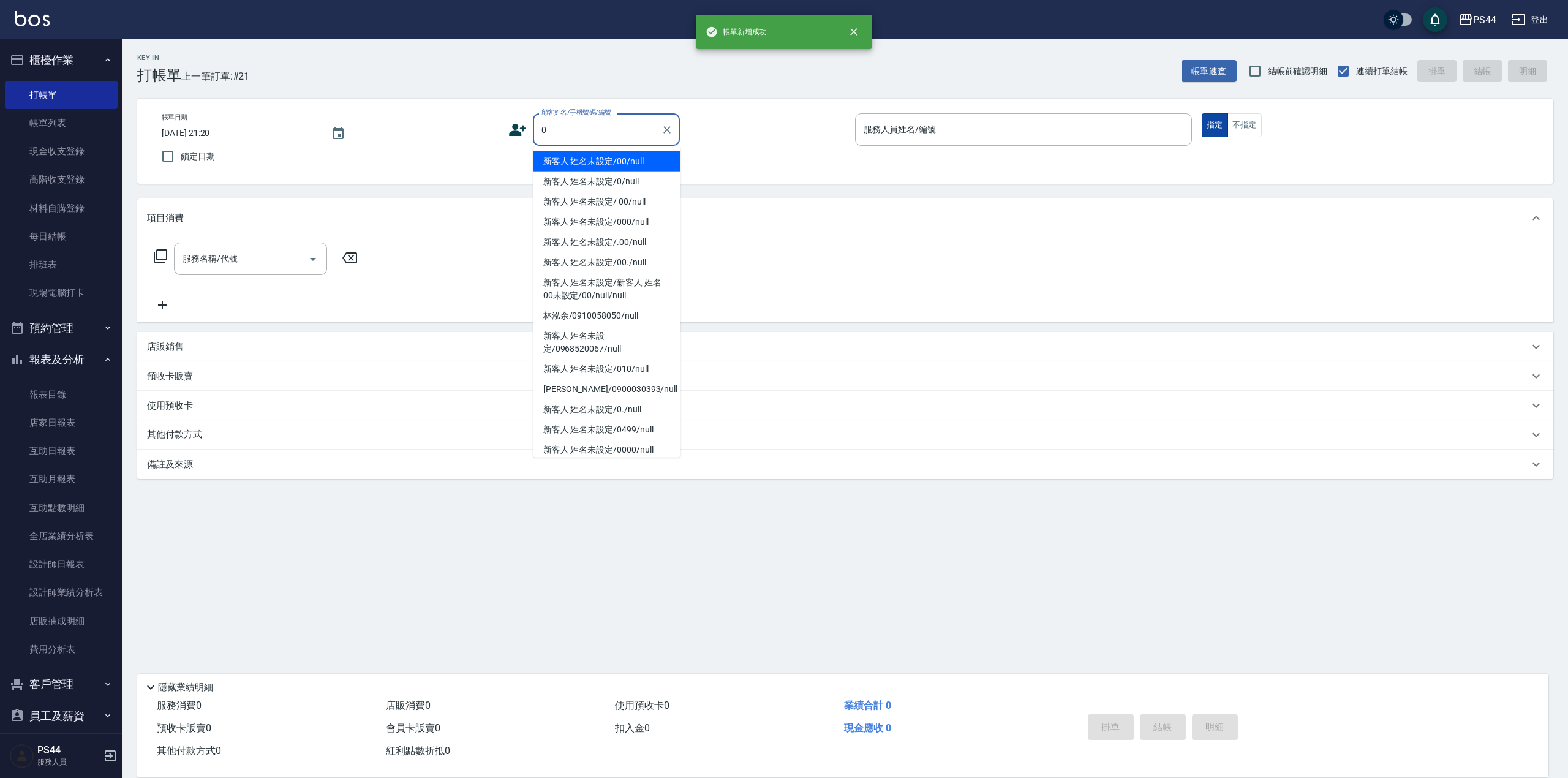
type input "新客人 姓名未設定/00/null"
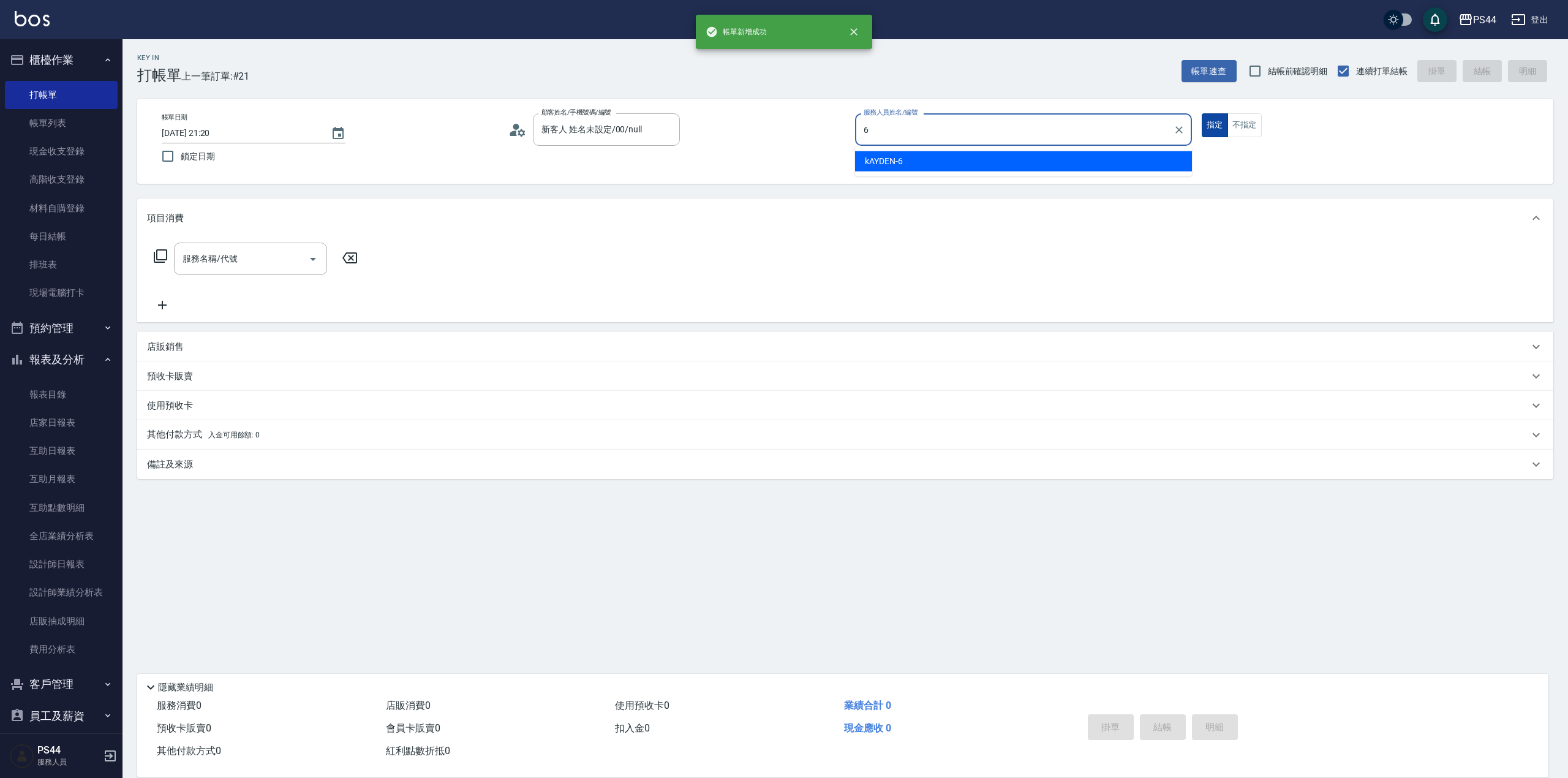
type input "kAYDEN-6"
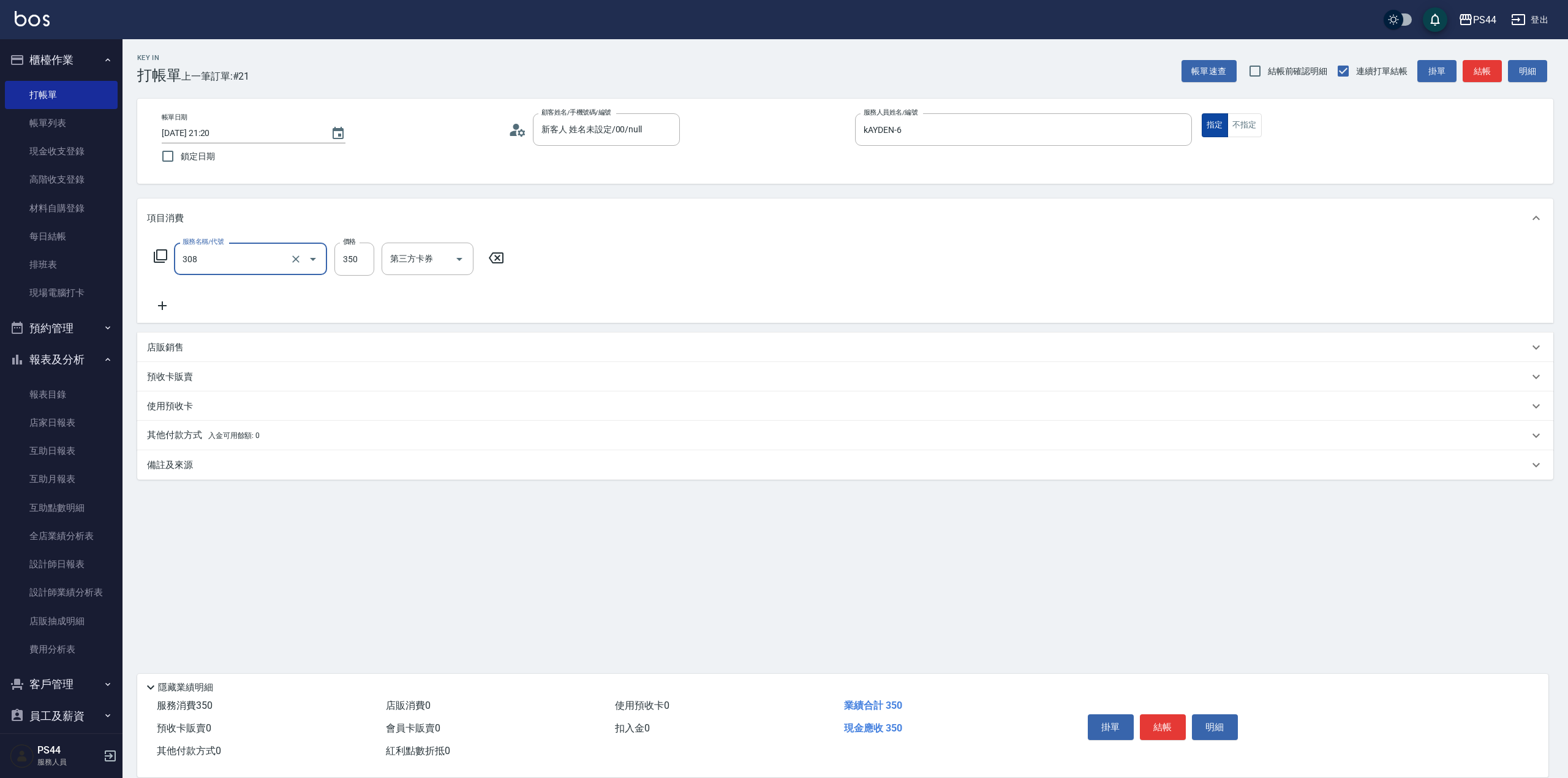
type input "洗+剪(308)"
type input "kAYDEN-6"
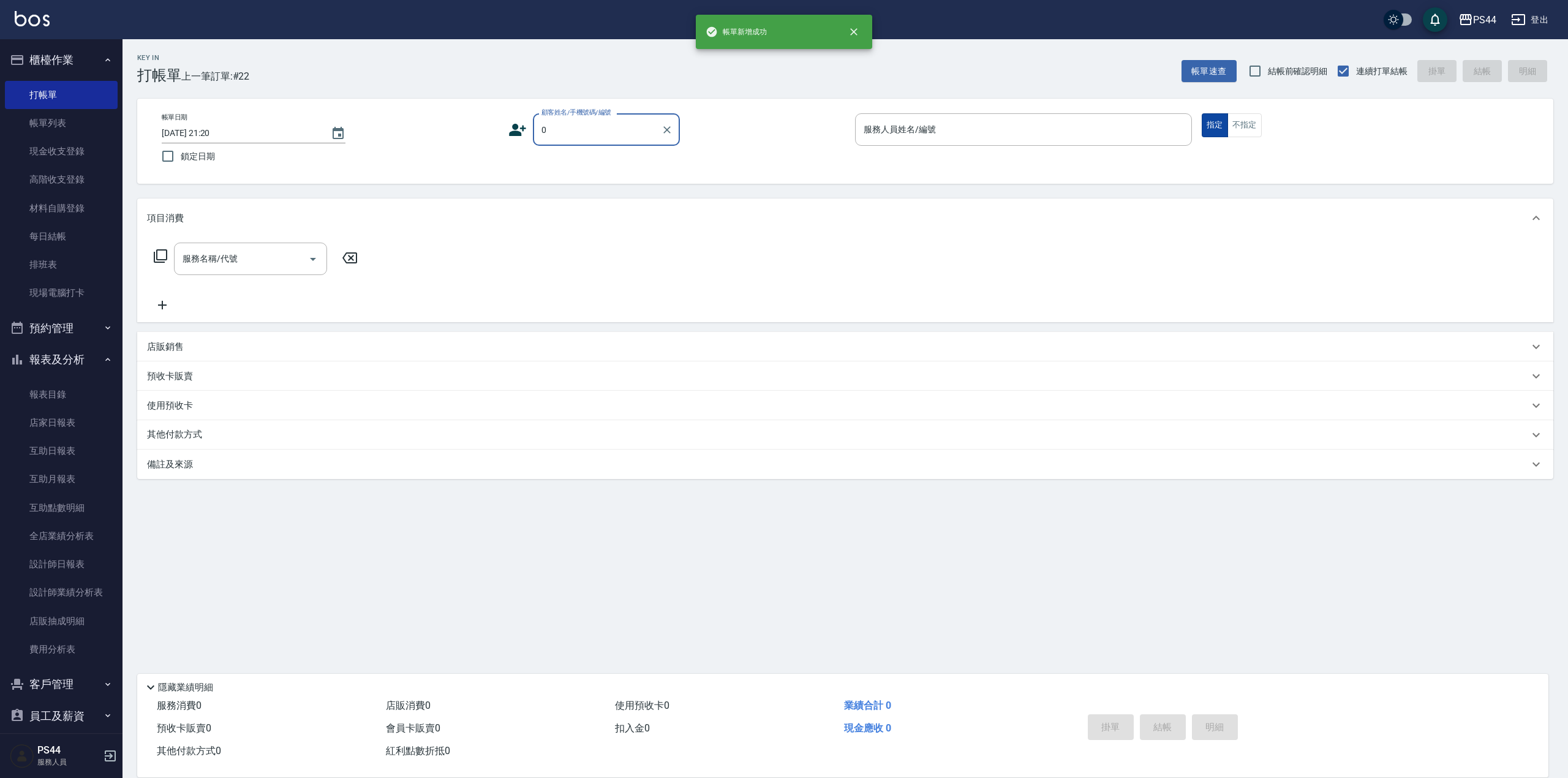
type input "新客人 姓名未設定/00/null"
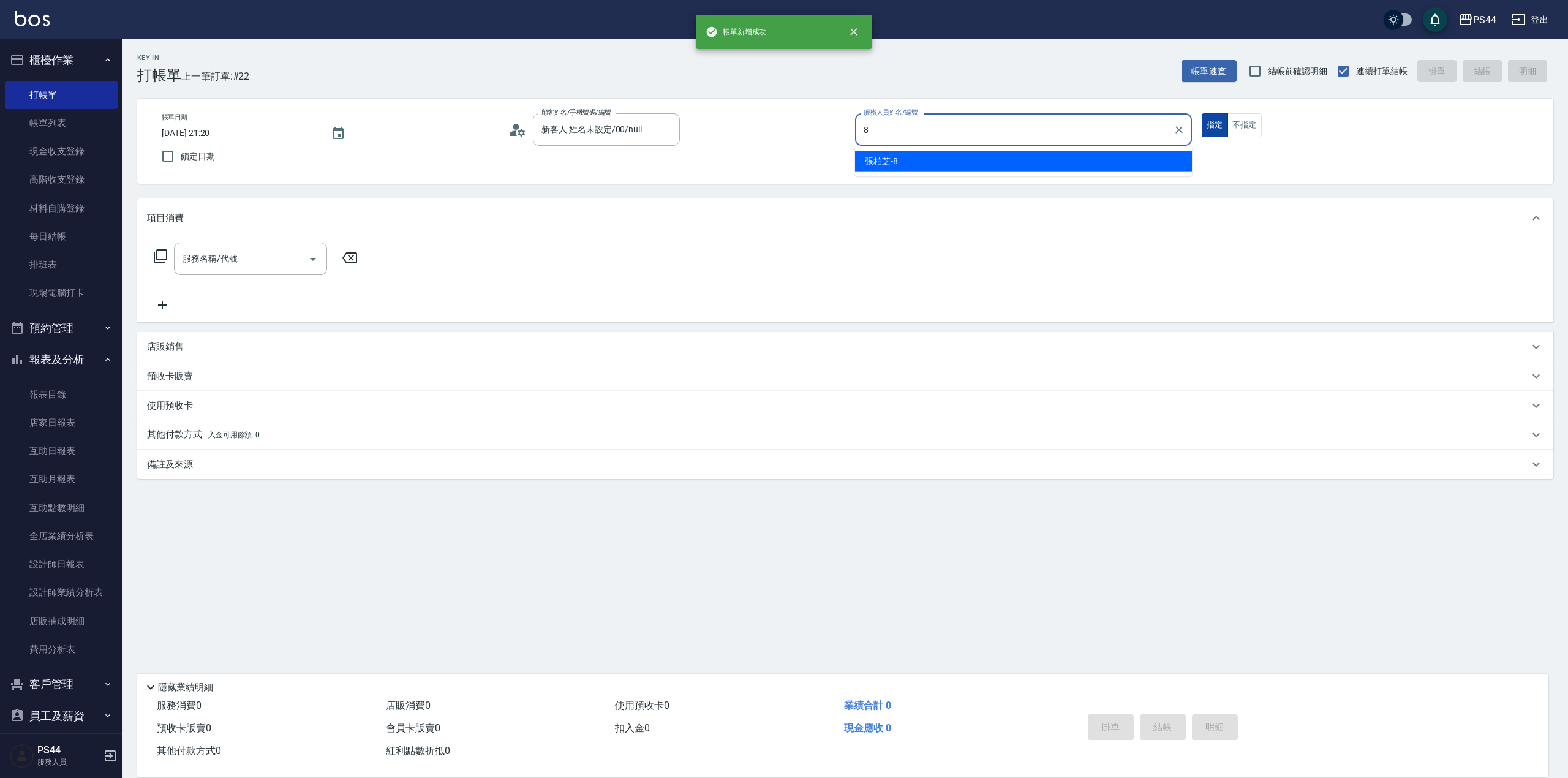
type input "[PERSON_NAME]-8"
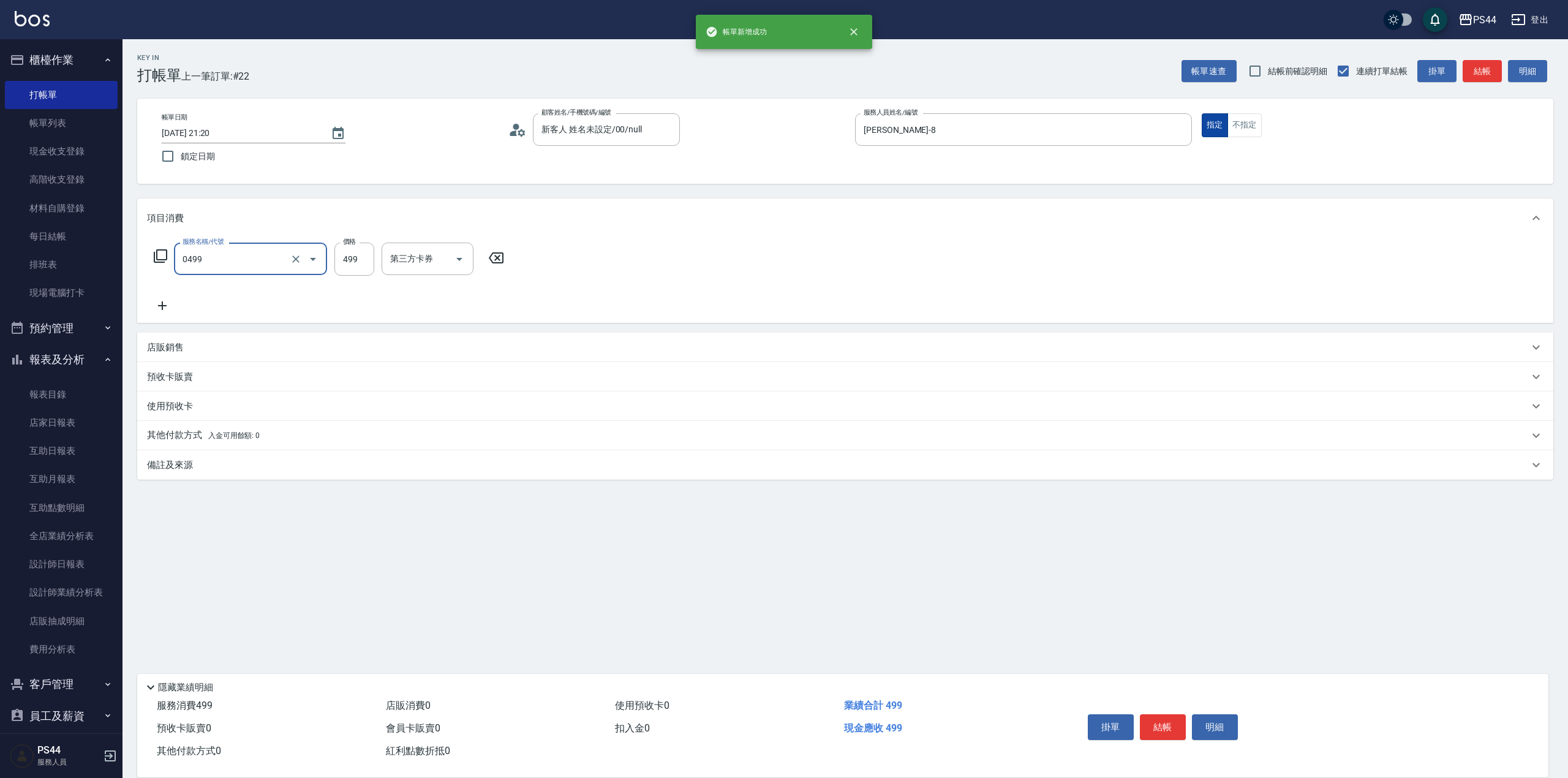
type input "伊黛莉499(0499)"
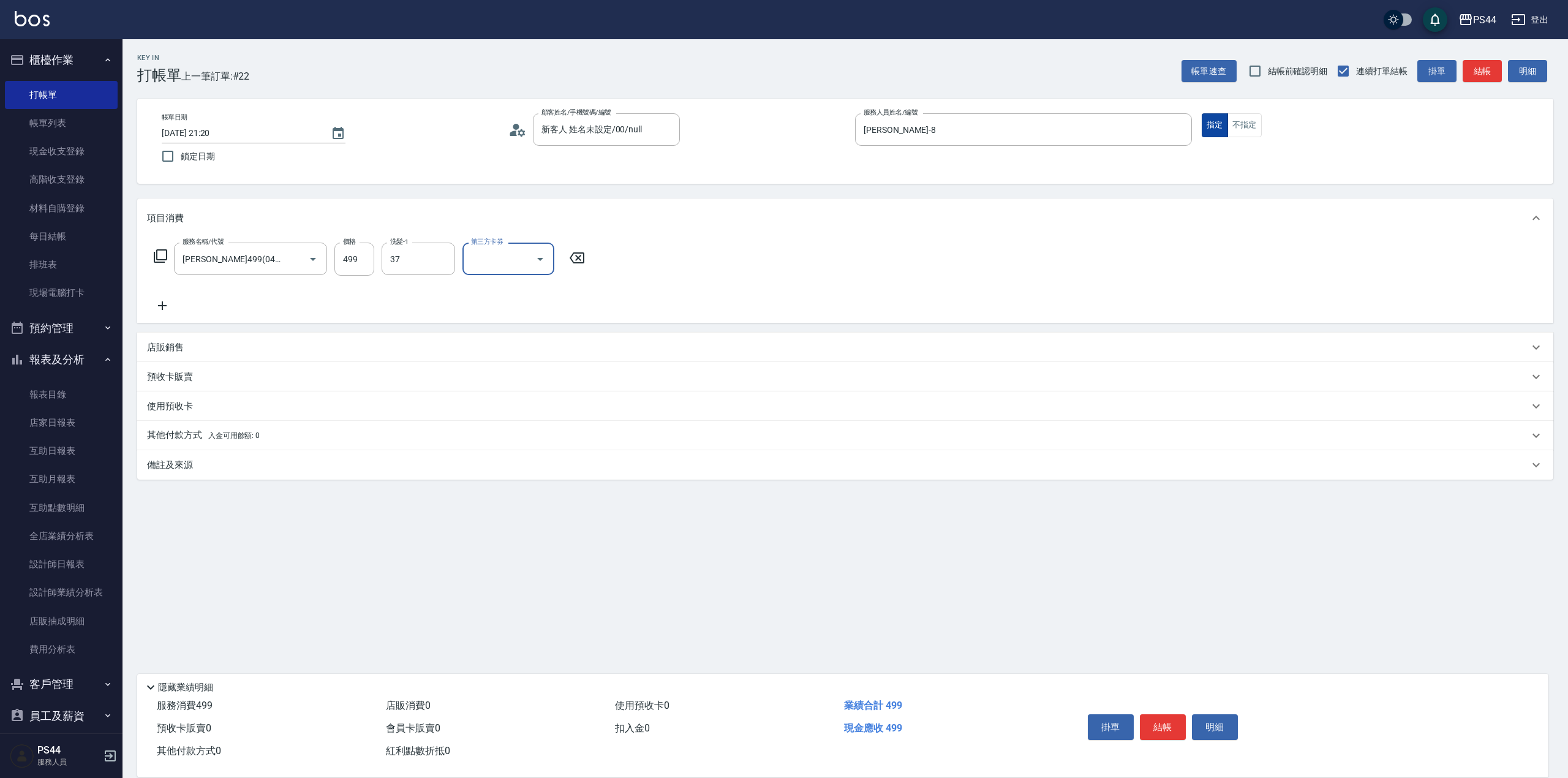
type input "王姵眙-37"
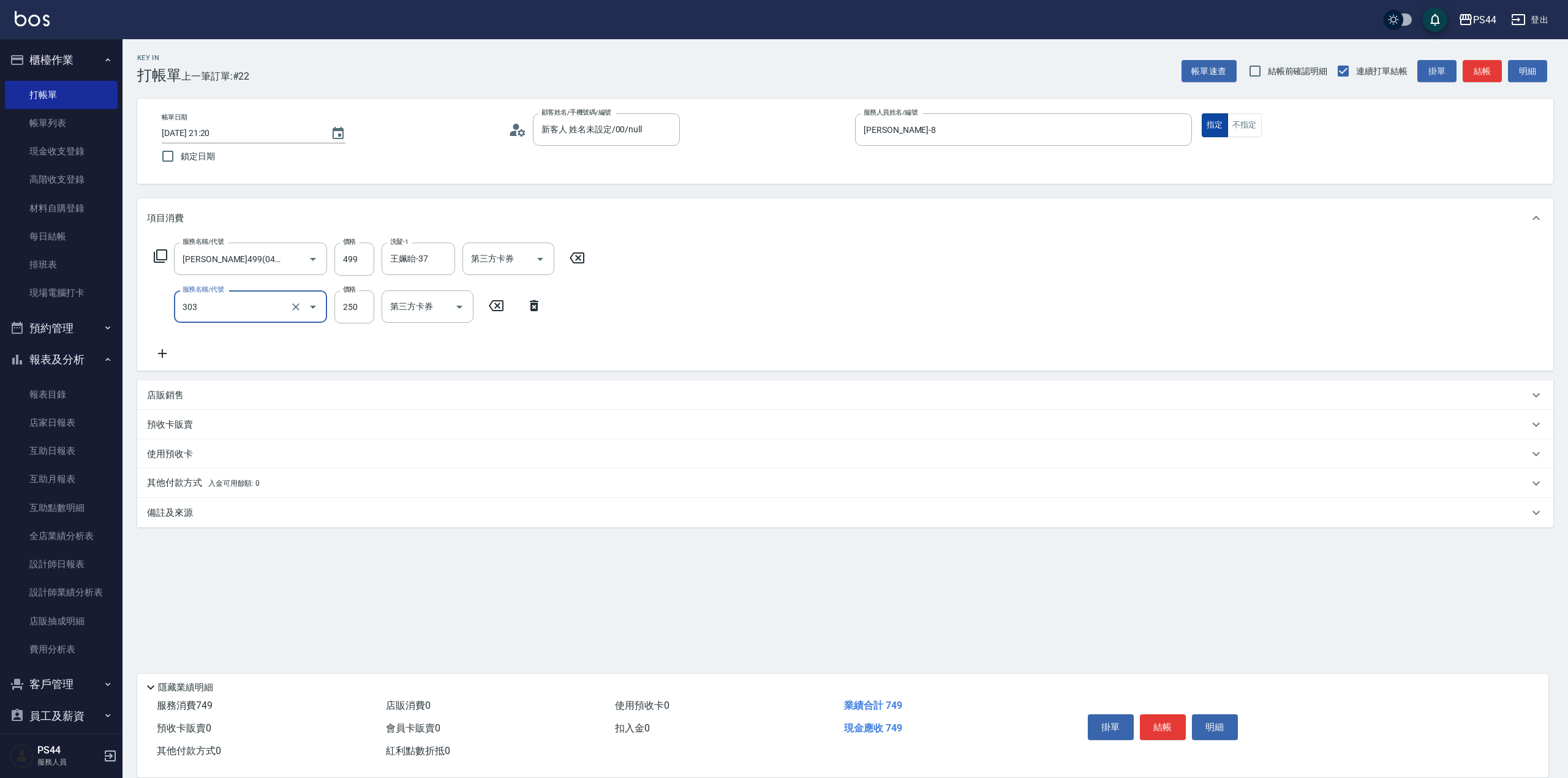
type input "剪髮(303)"
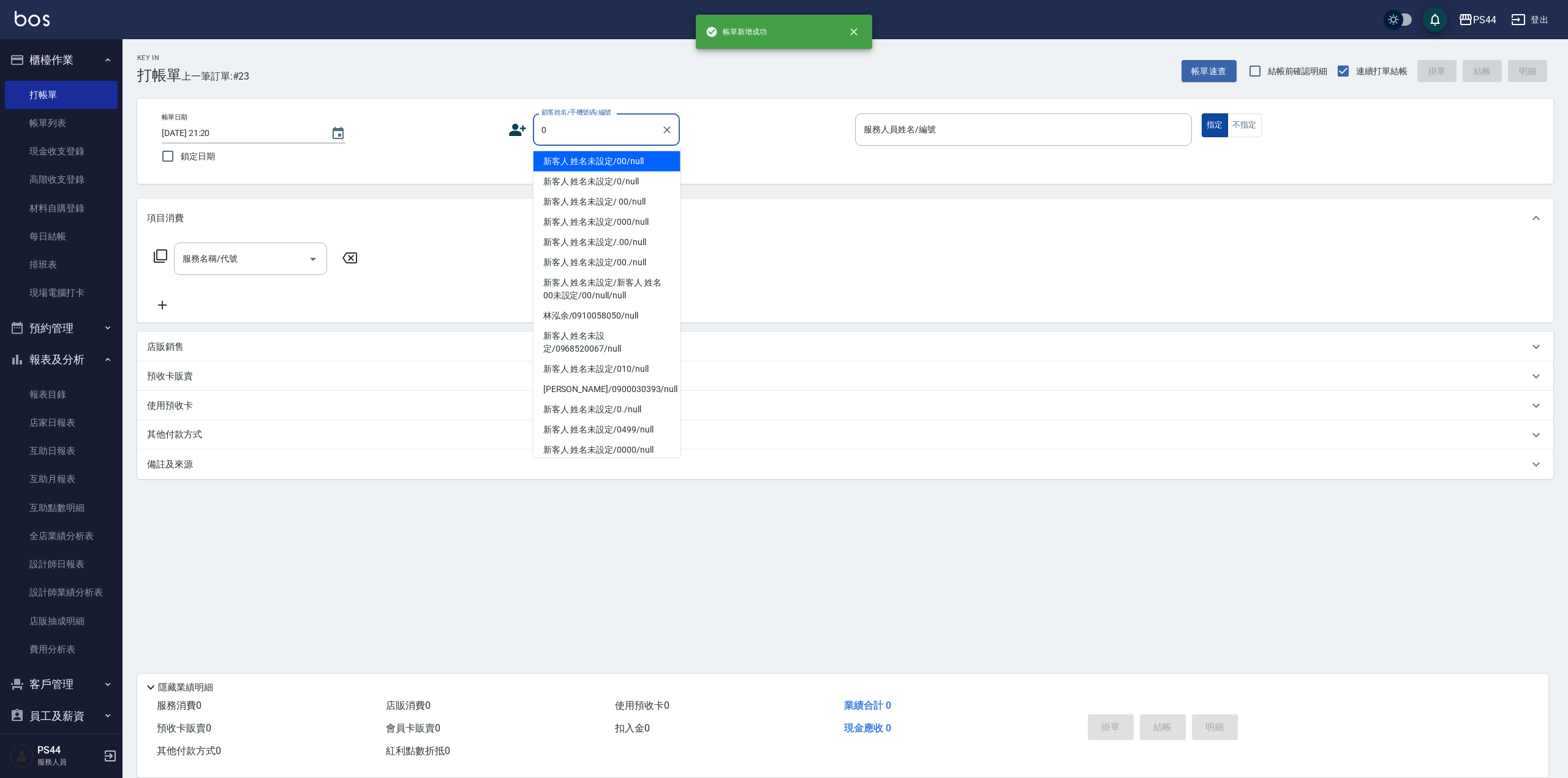
type input "新客人 姓名未設定/00/null"
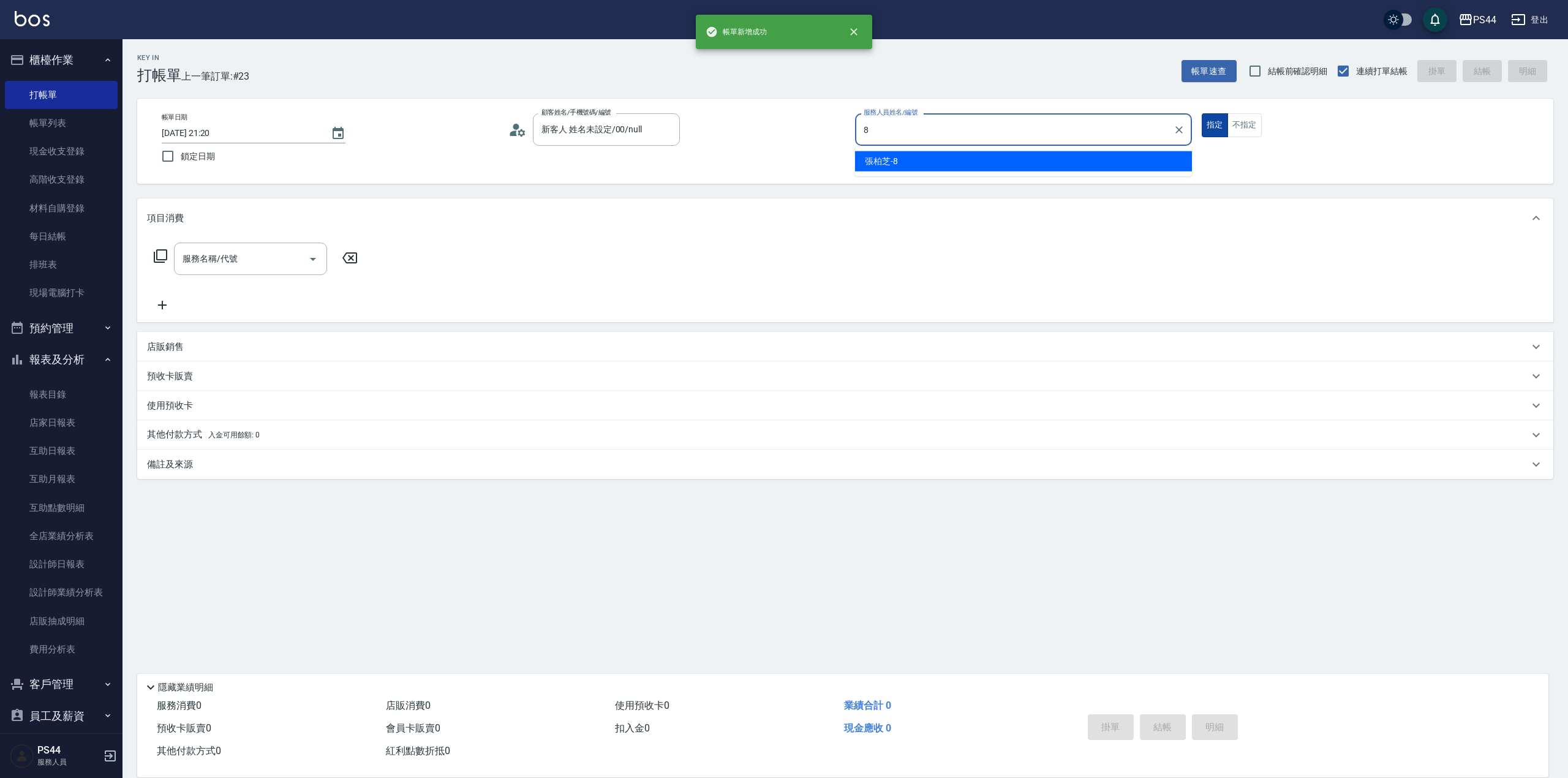
type input "[PERSON_NAME]-8"
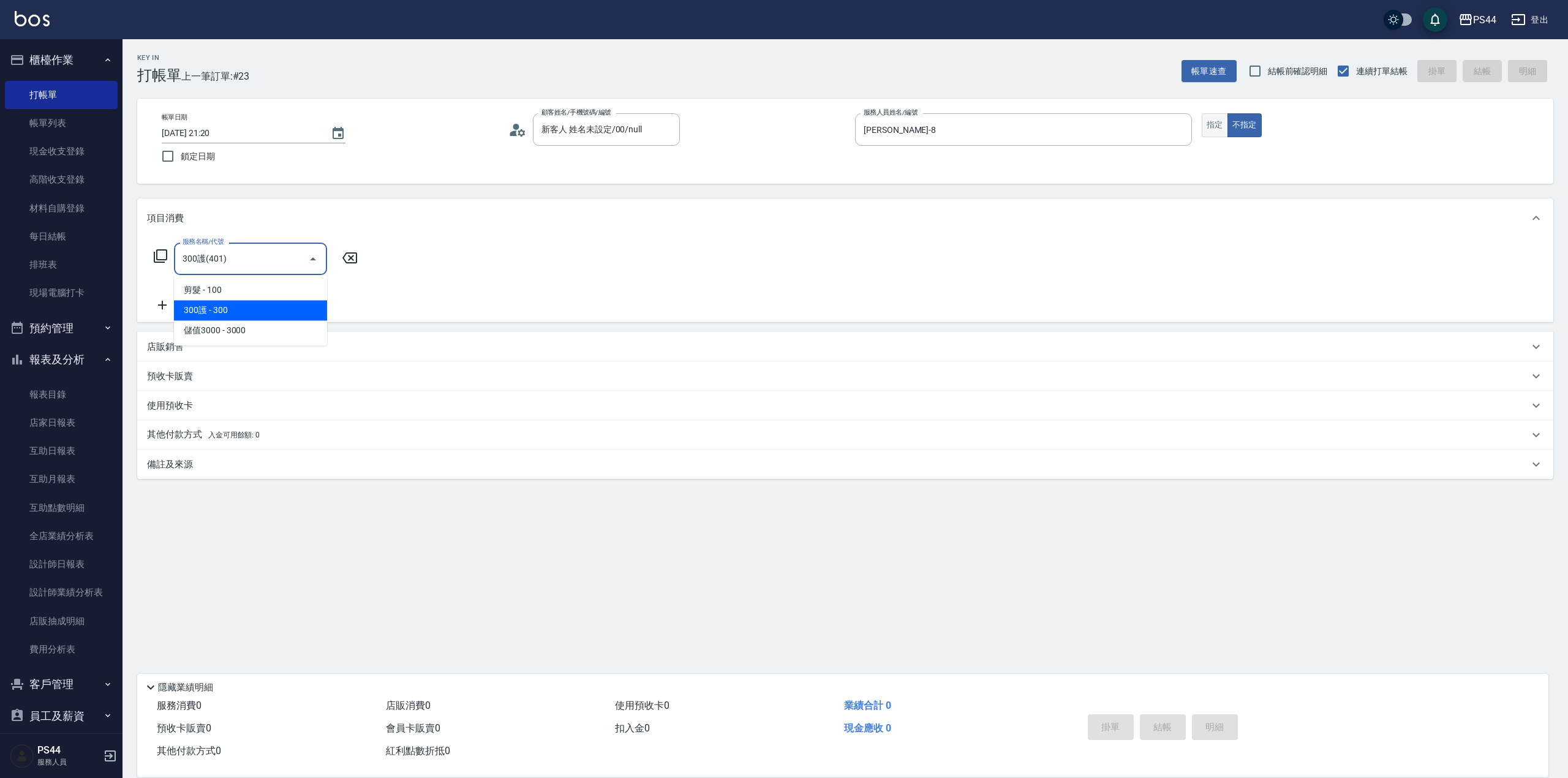
type input "300護(401)"
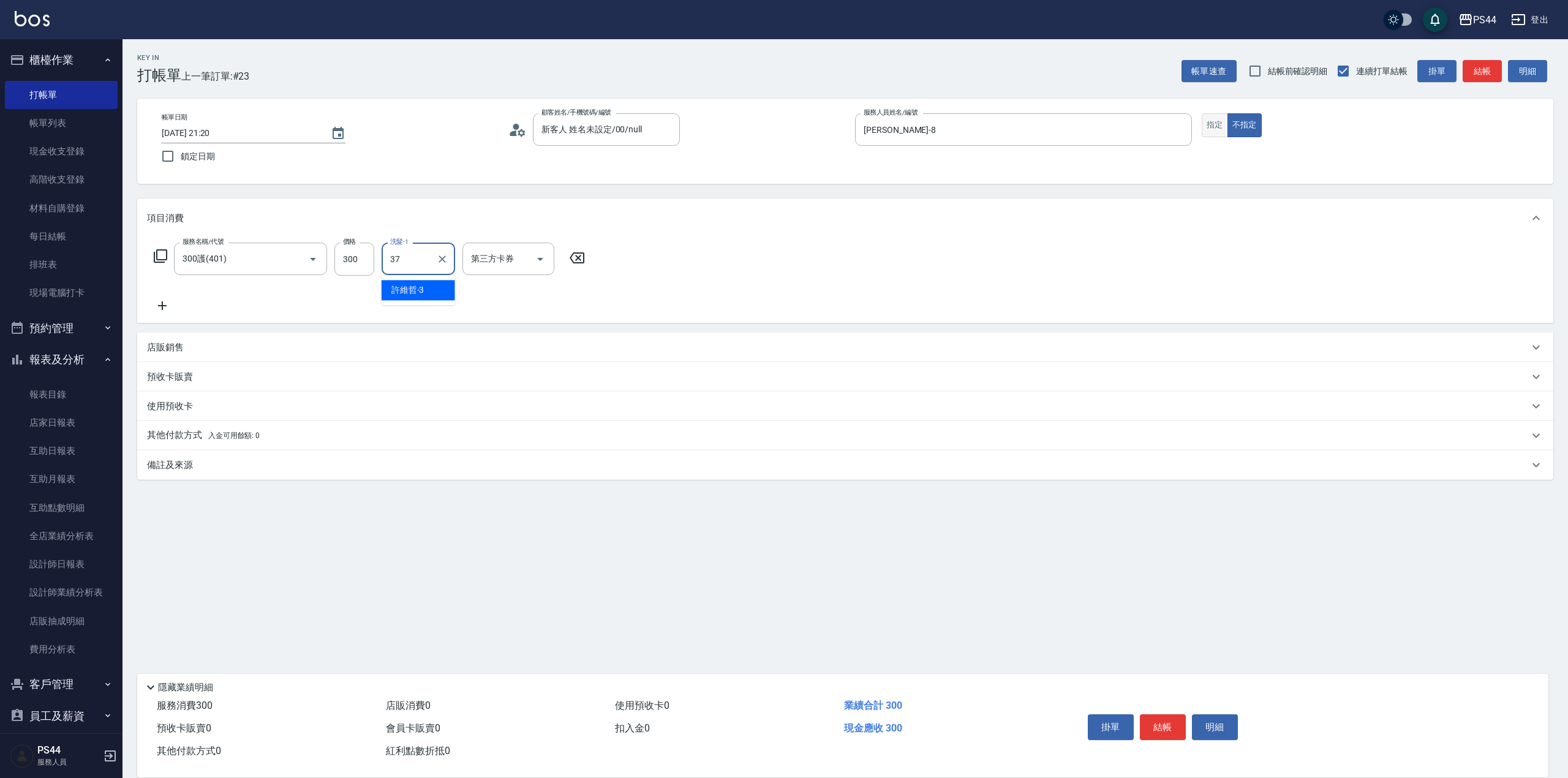
type input "王姵眙-37"
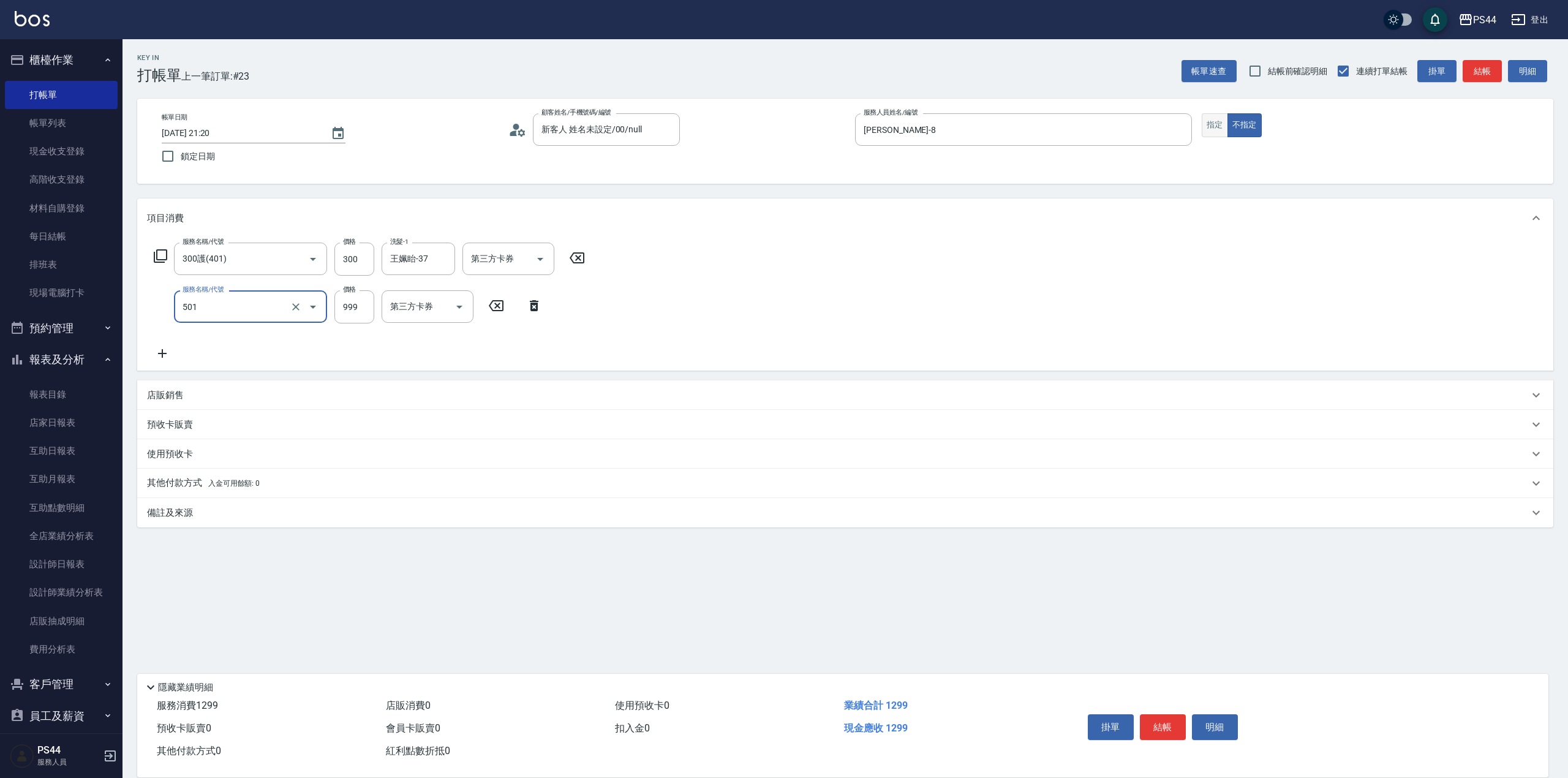
type input "染髮(501)"
type input "1600"
type input "王姵眙-37"
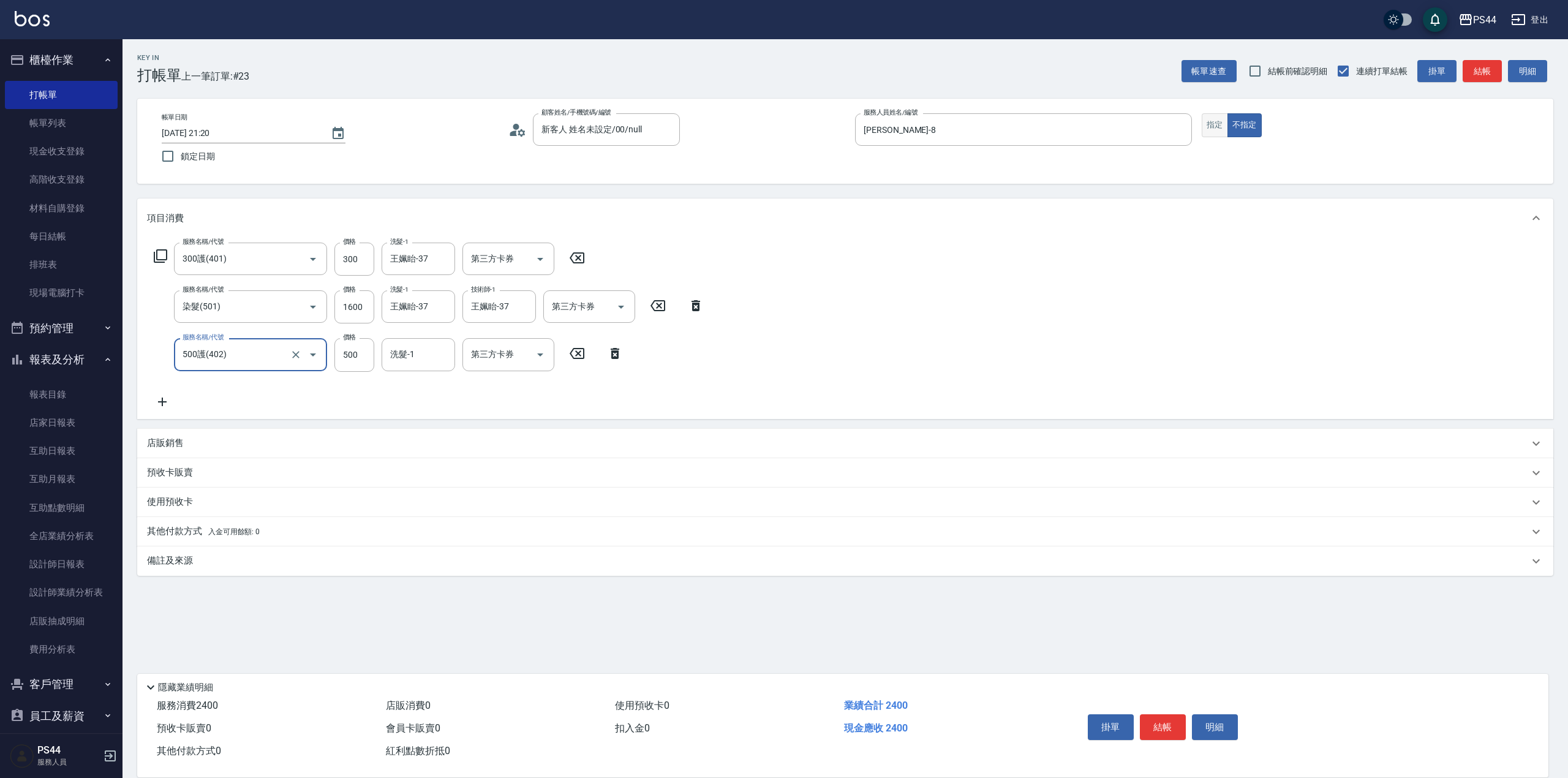
type input "500護(402)"
type input "王姵眙-37"
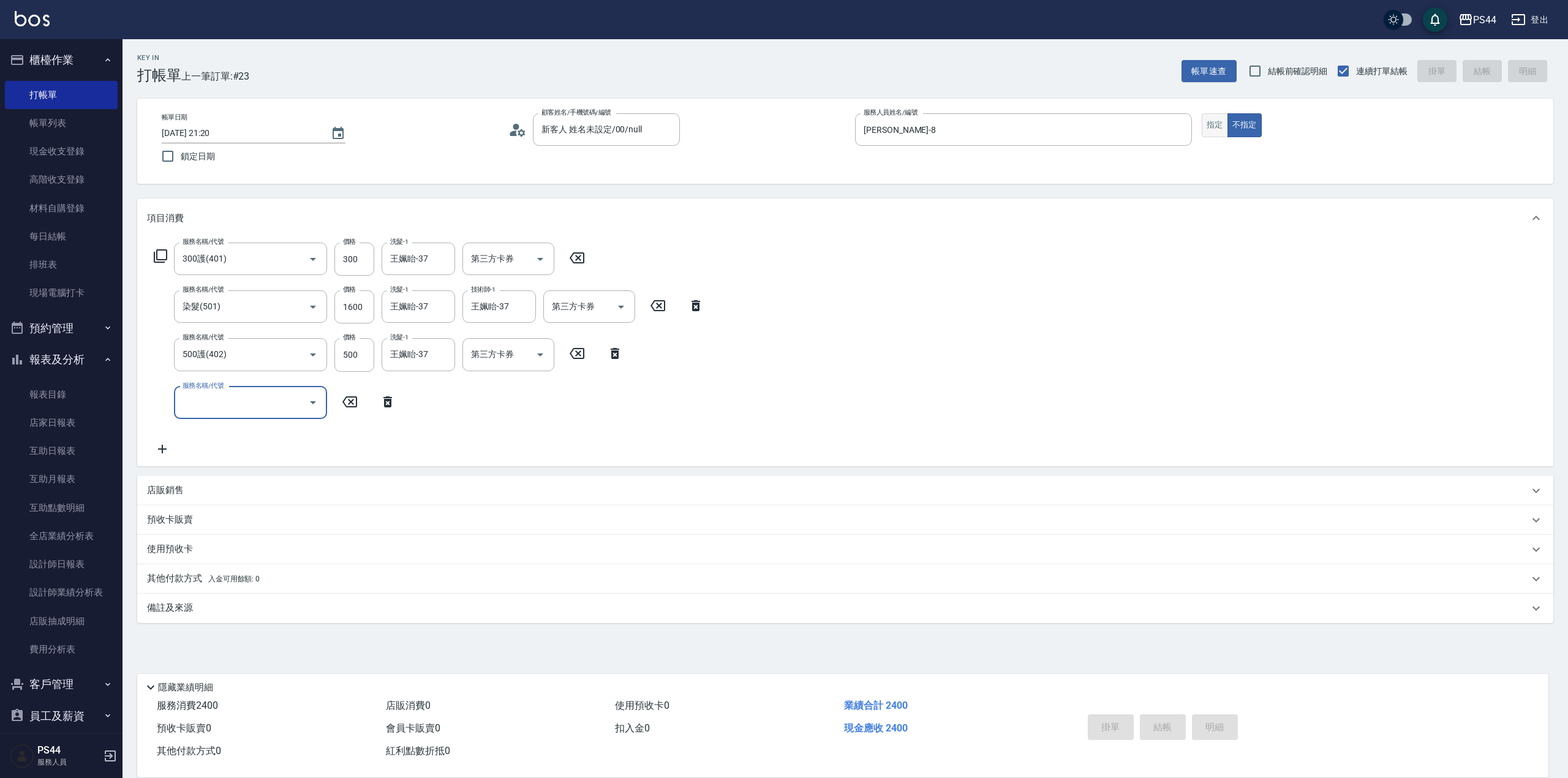
type input "2025/10/07 21:21"
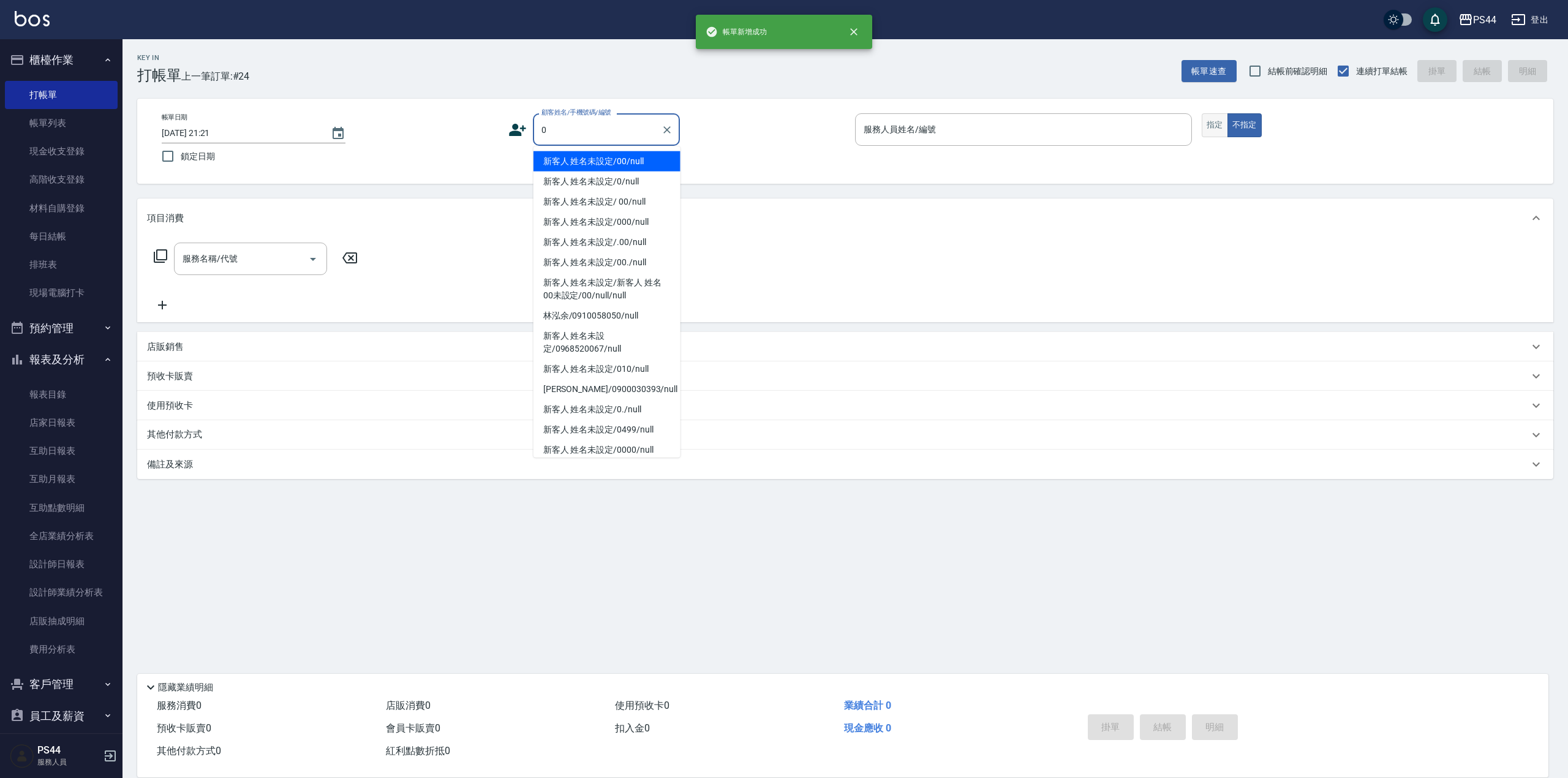
type input "新客人 姓名未設定/00/null"
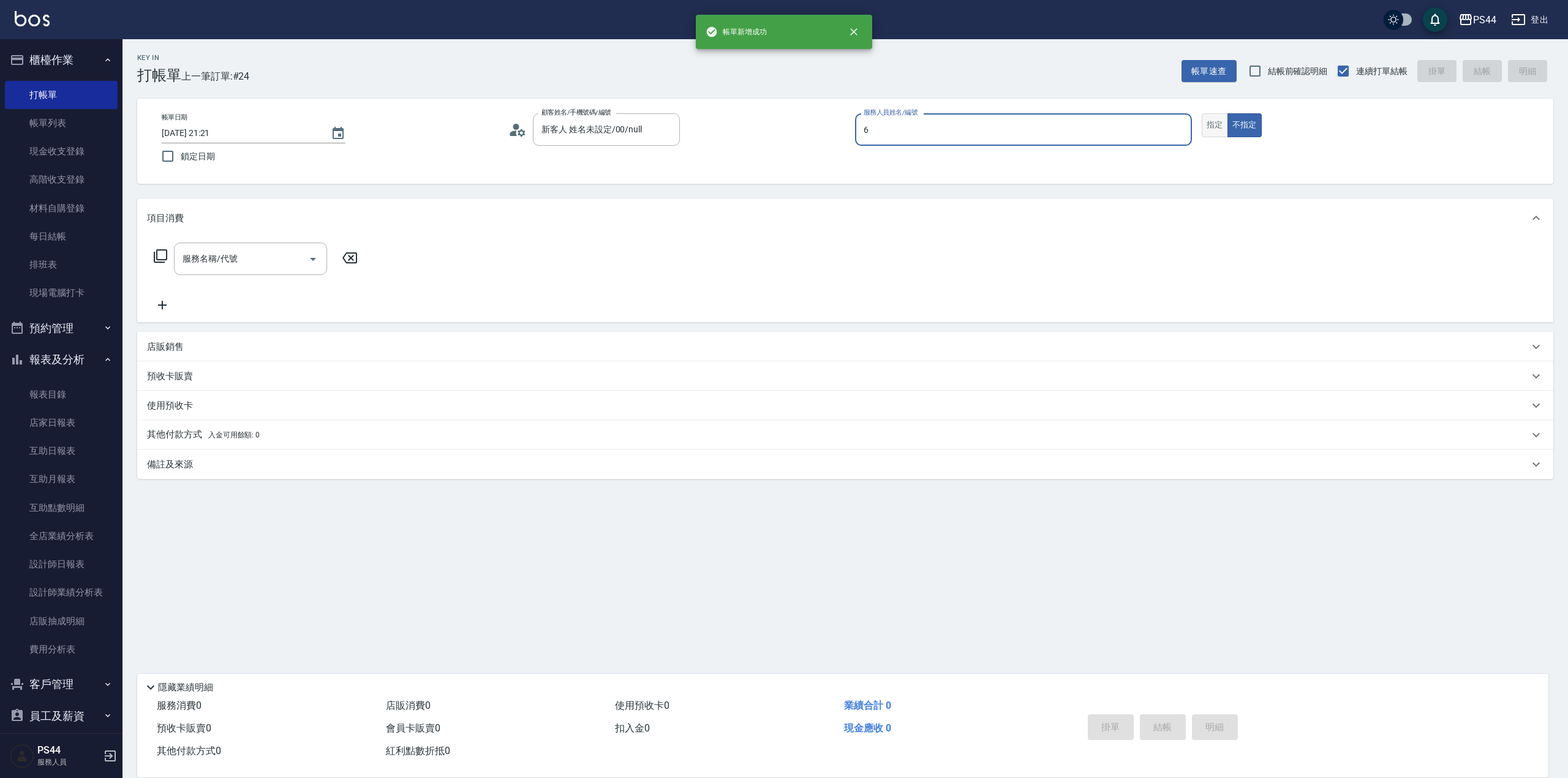
type input "kAYDEN-6"
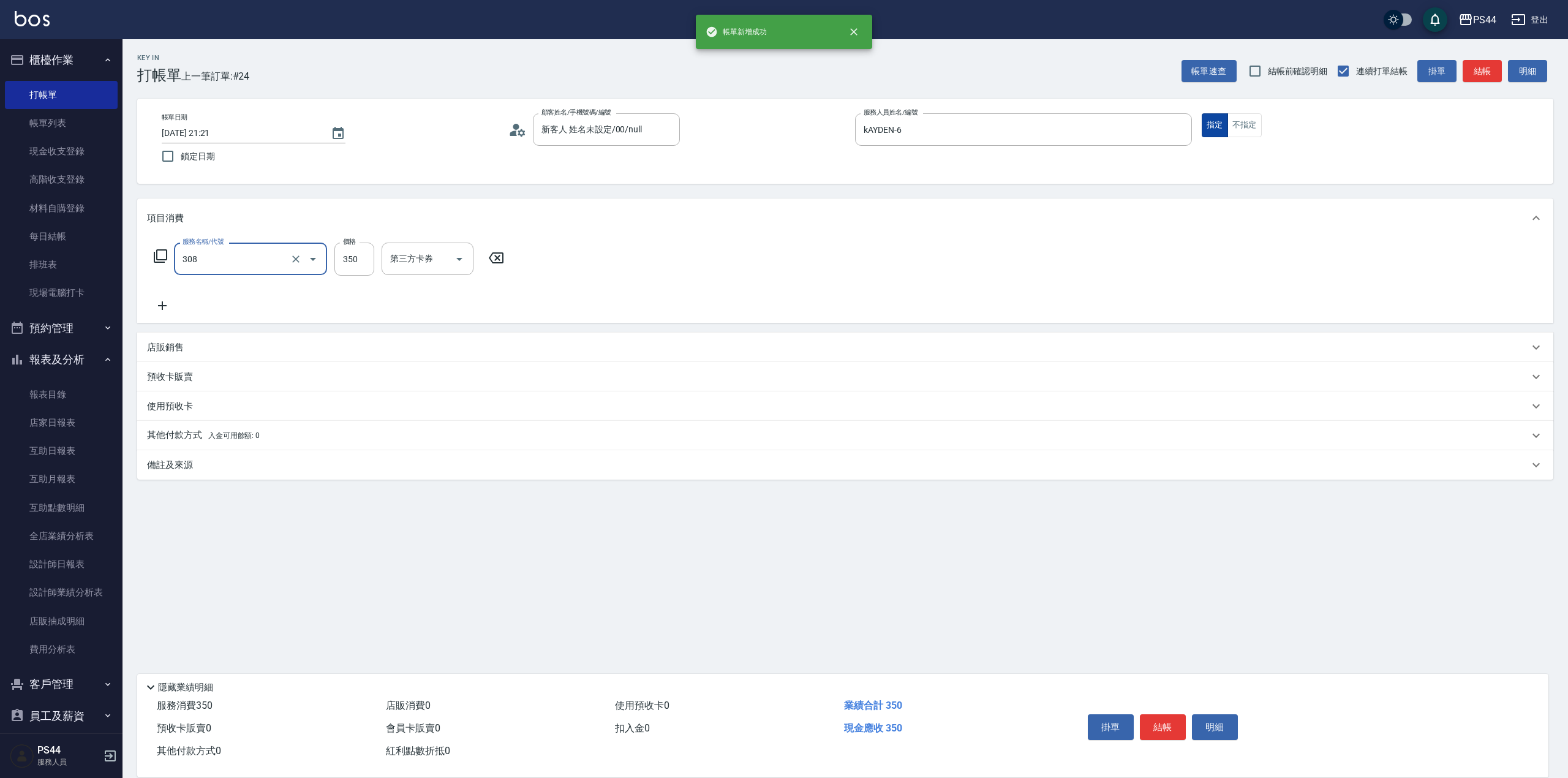
type input "洗+剪(308)"
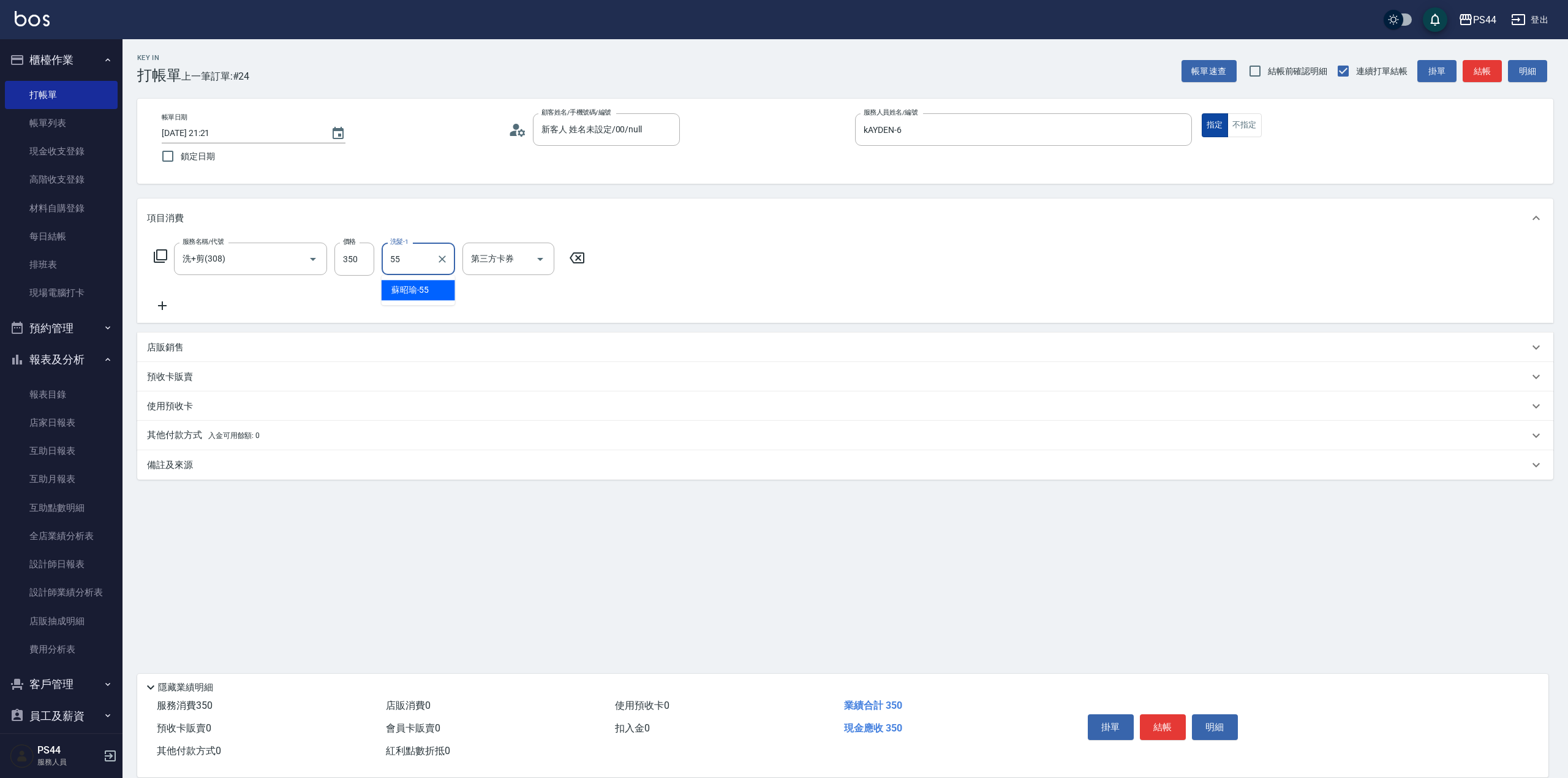
type input "[PERSON_NAME]-55"
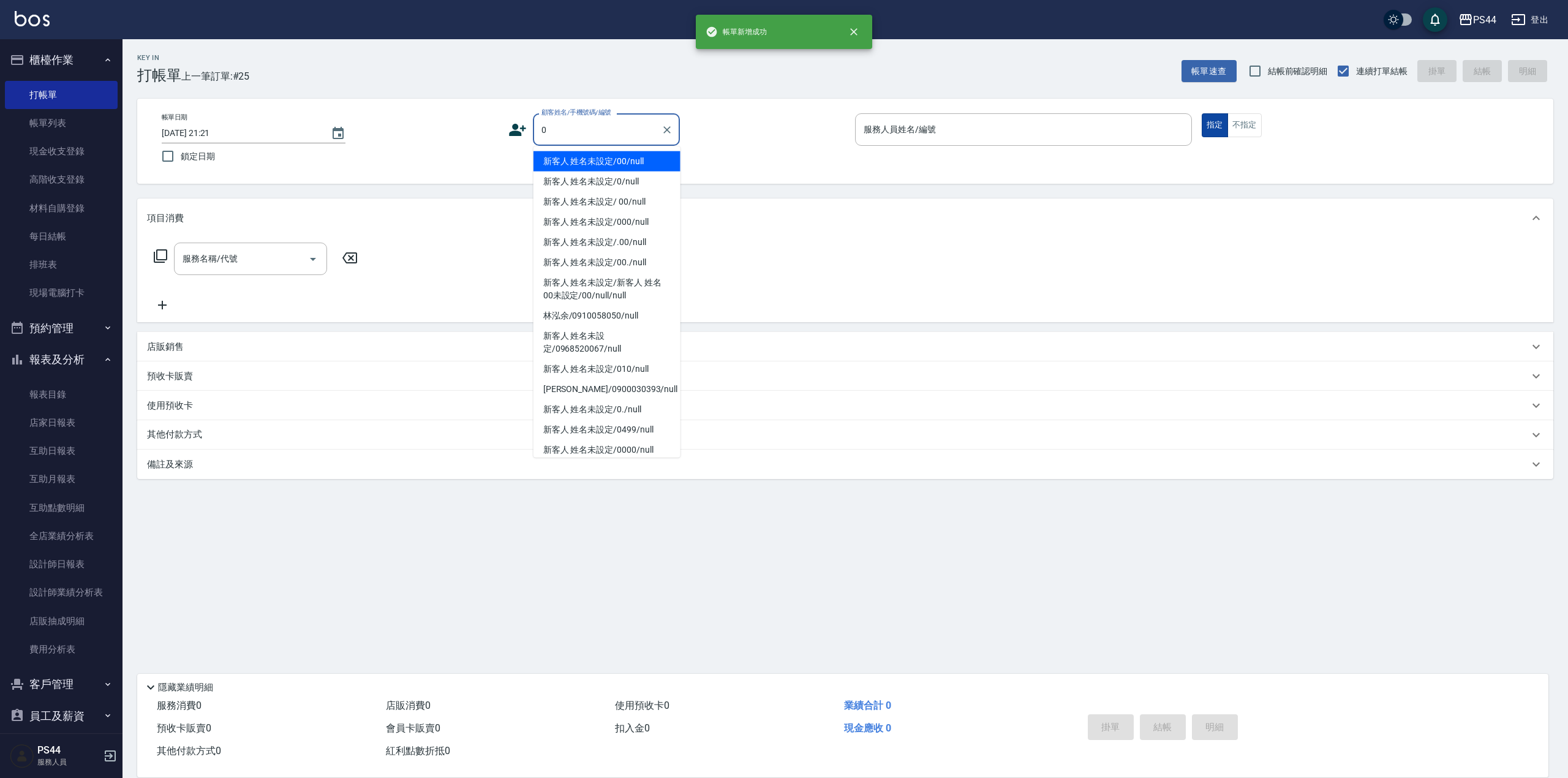
type input "新客人 姓名未設定/00/null"
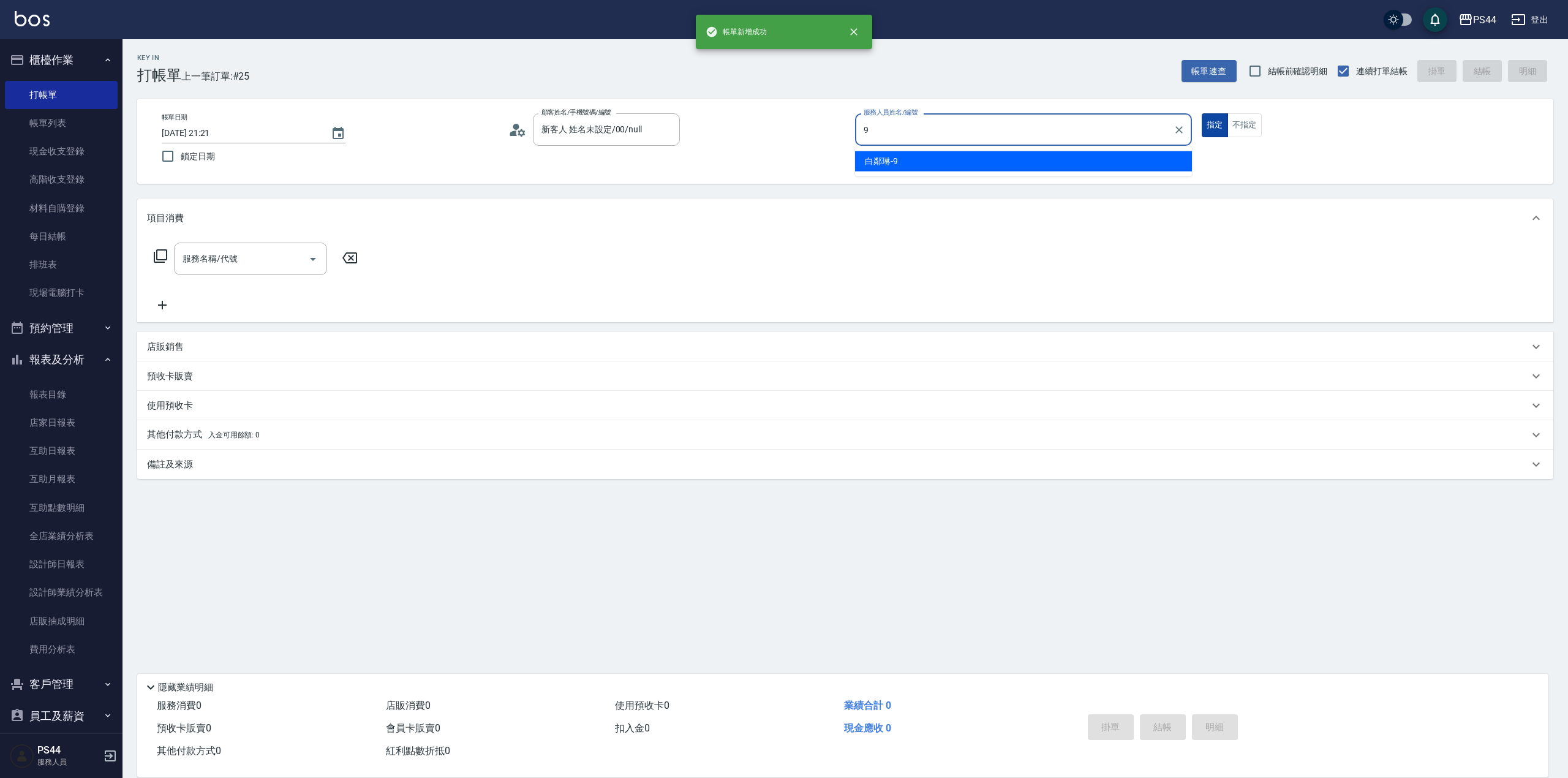
type input "白鄰琳-9"
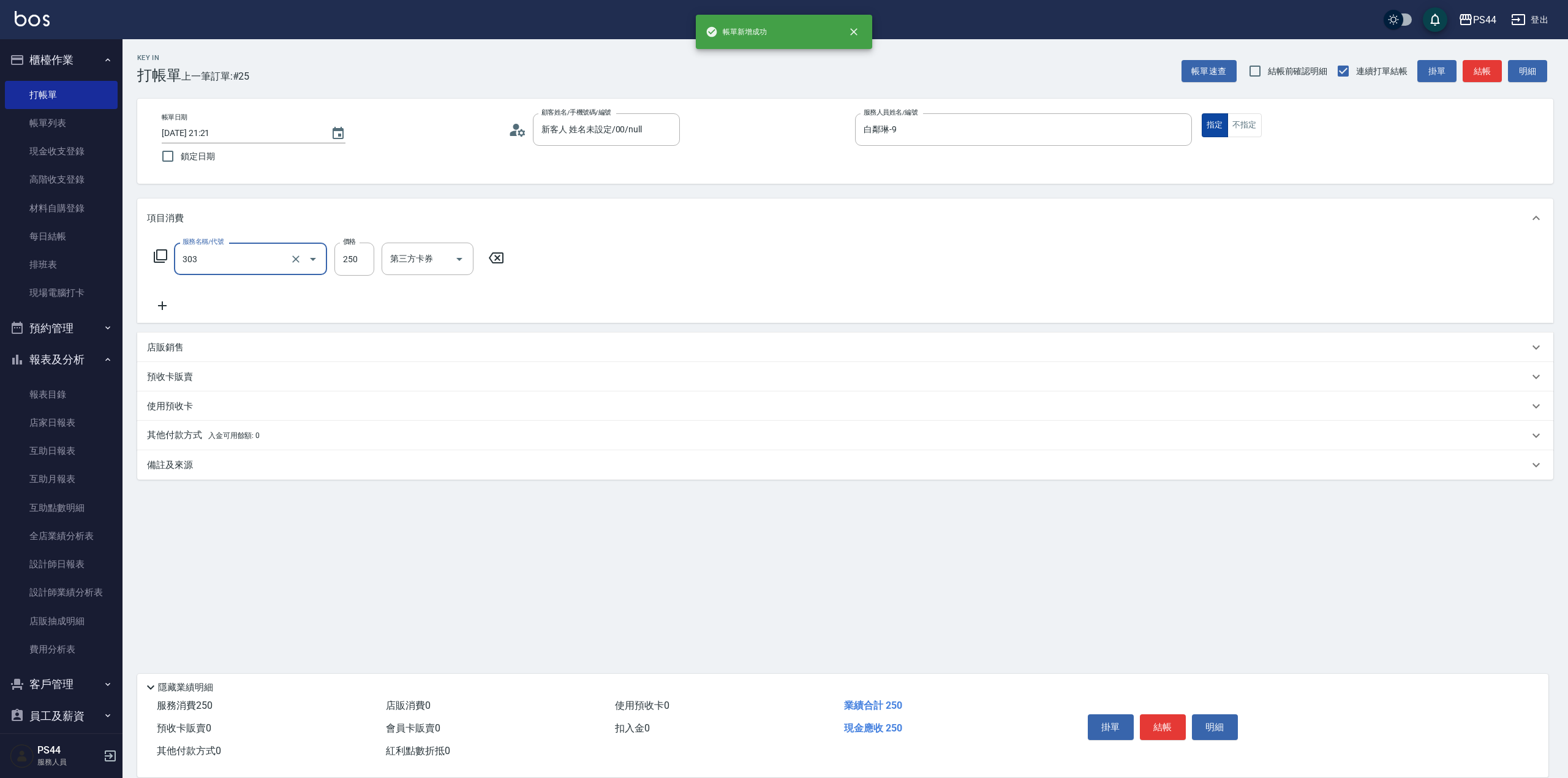
type input "剪髮(303)"
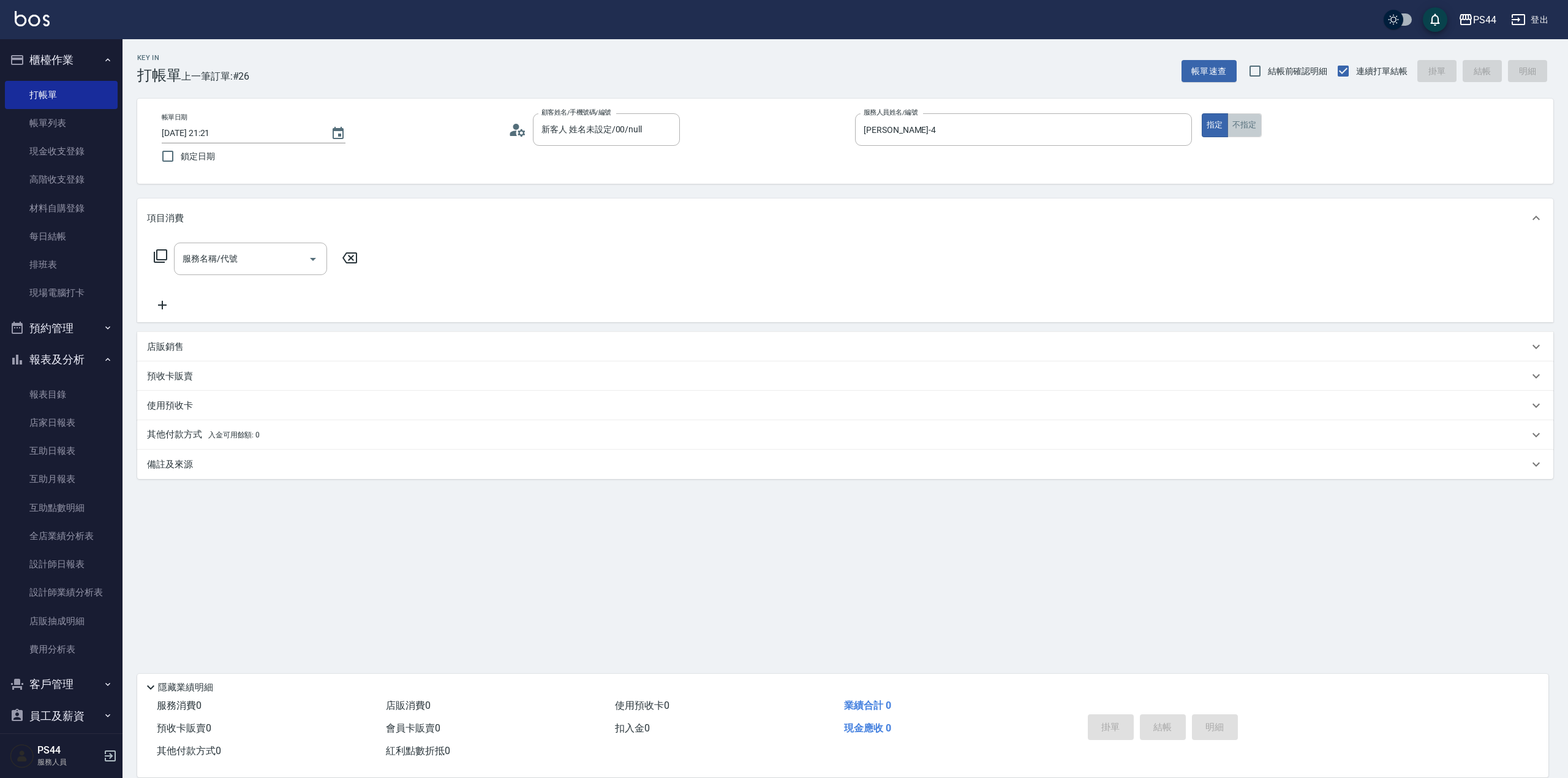
click at [1241, 119] on button "不指定" at bounding box center [1244, 126] width 34 height 24
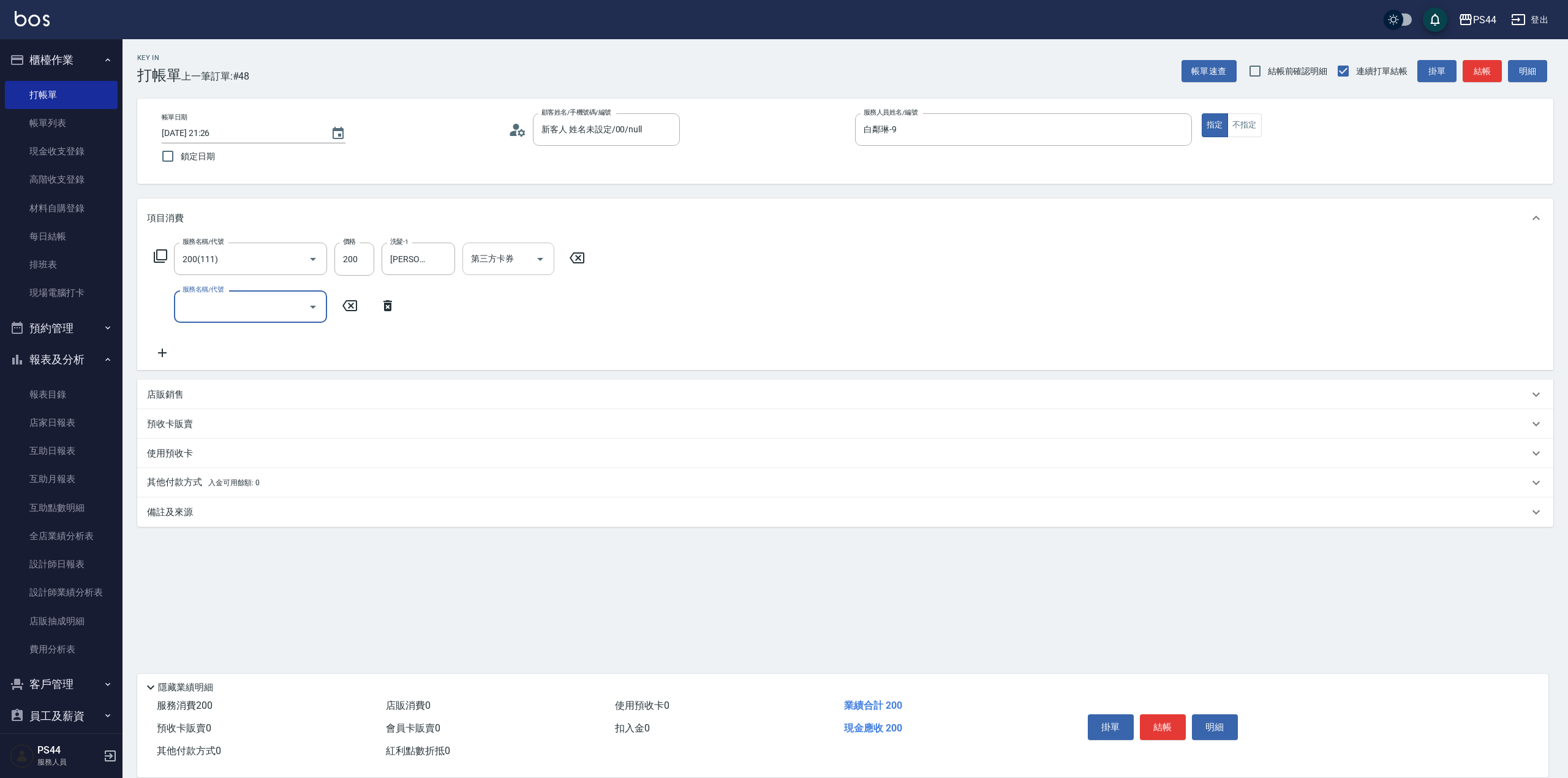
click at [539, 256] on icon "Open" at bounding box center [540, 259] width 15 height 15
click at [498, 370] on span "儲值卡" at bounding box center [509, 371] width 92 height 20
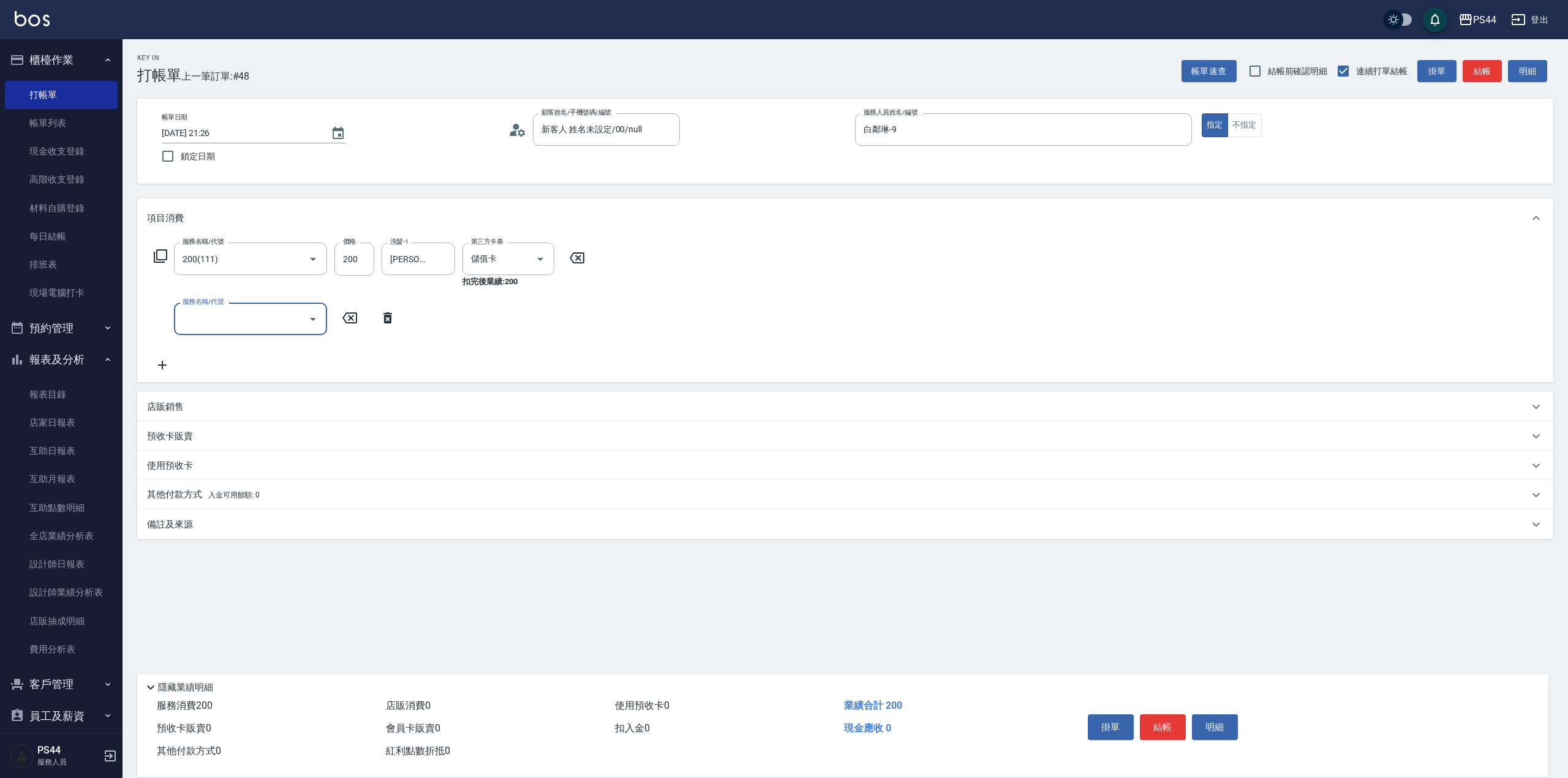
drag, startPoint x: 273, startPoint y: 319, endPoint x: 515, endPoint y: 241, distance: 254.3
click at [272, 319] on input "服務名稱/代號" at bounding box center [241, 319] width 123 height 21
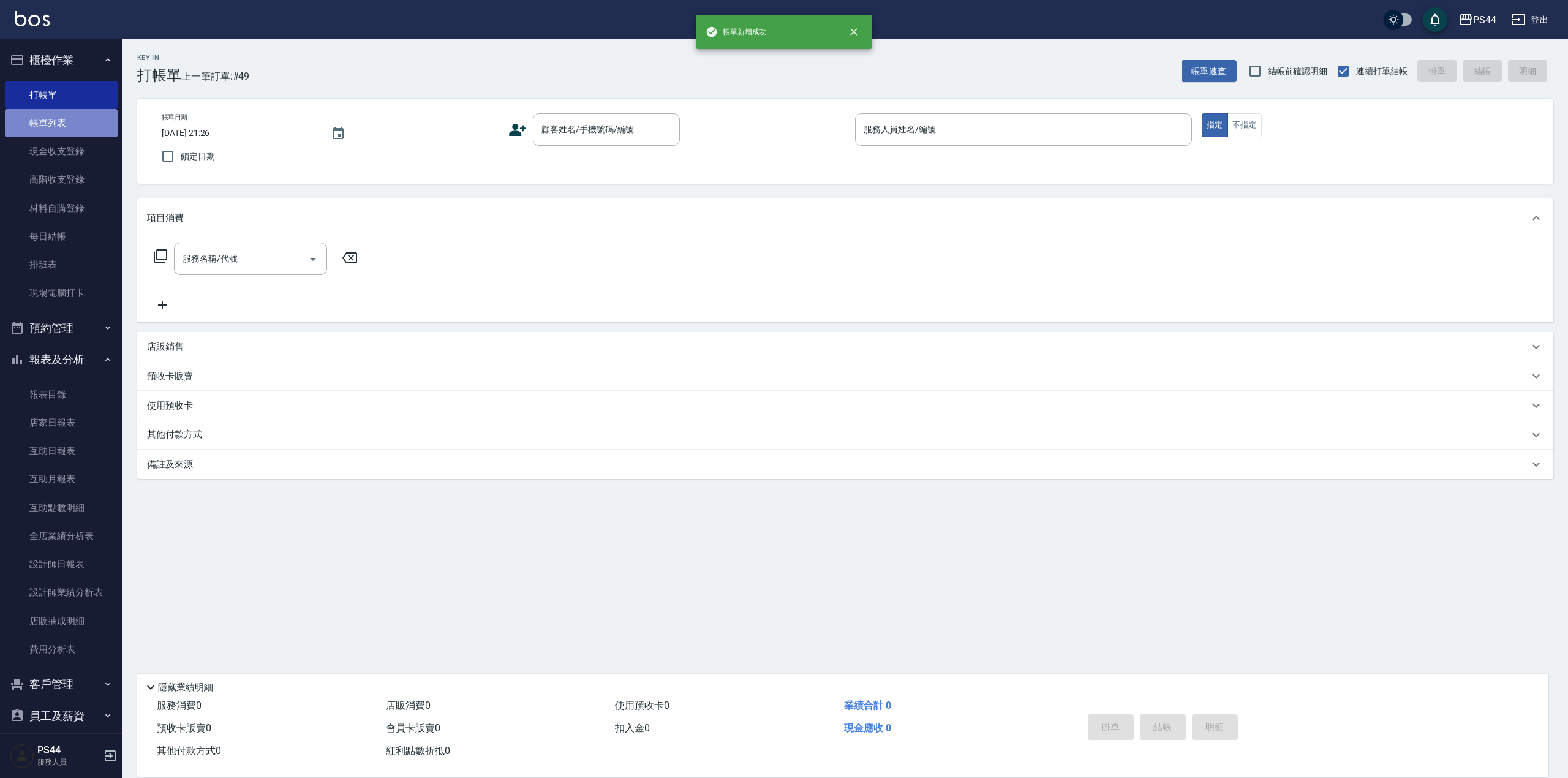
click at [67, 119] on link "帳單列表" at bounding box center [61, 123] width 113 height 28
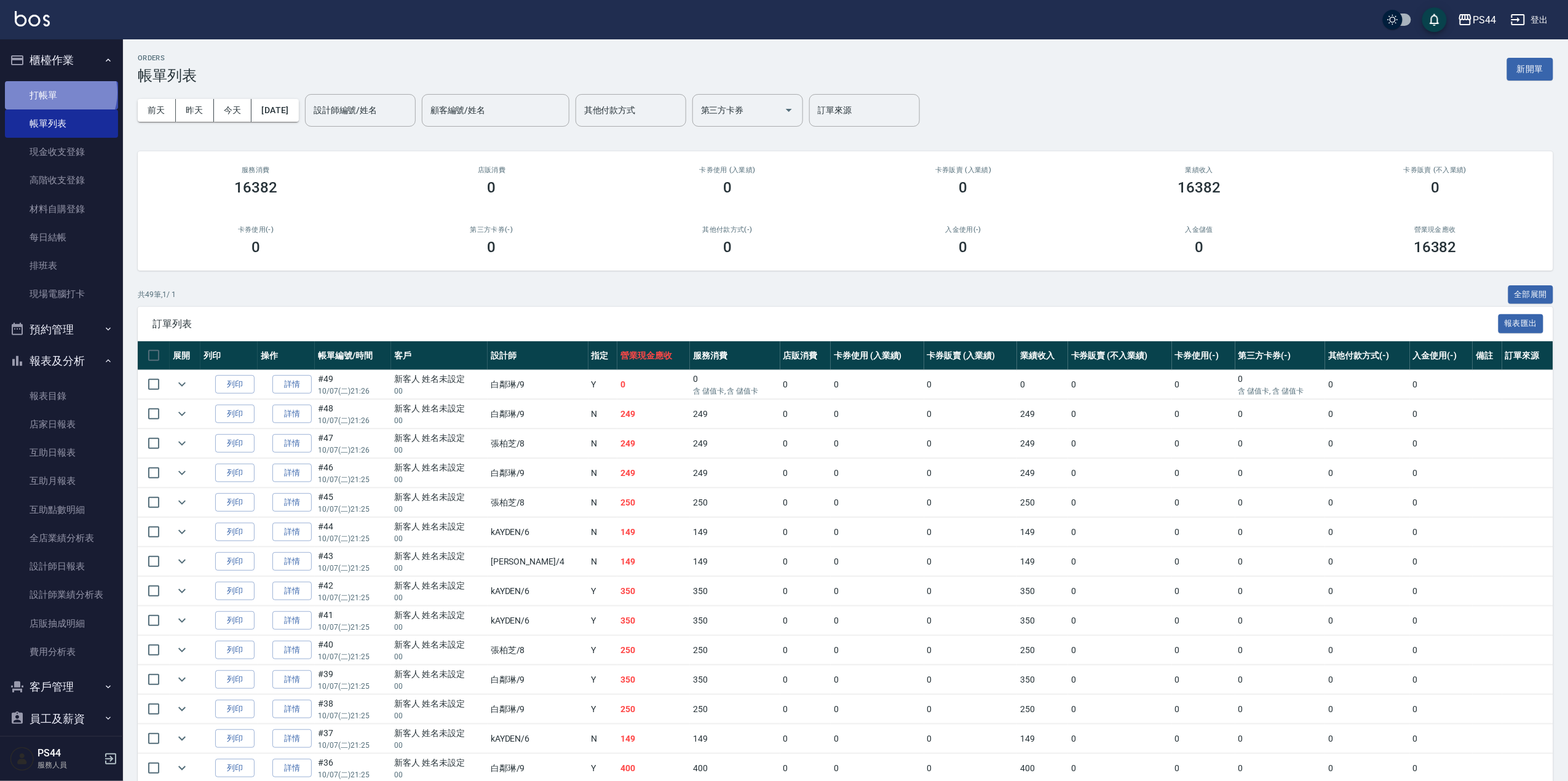
click at [60, 93] on link "打帳單" at bounding box center [61, 95] width 113 height 28
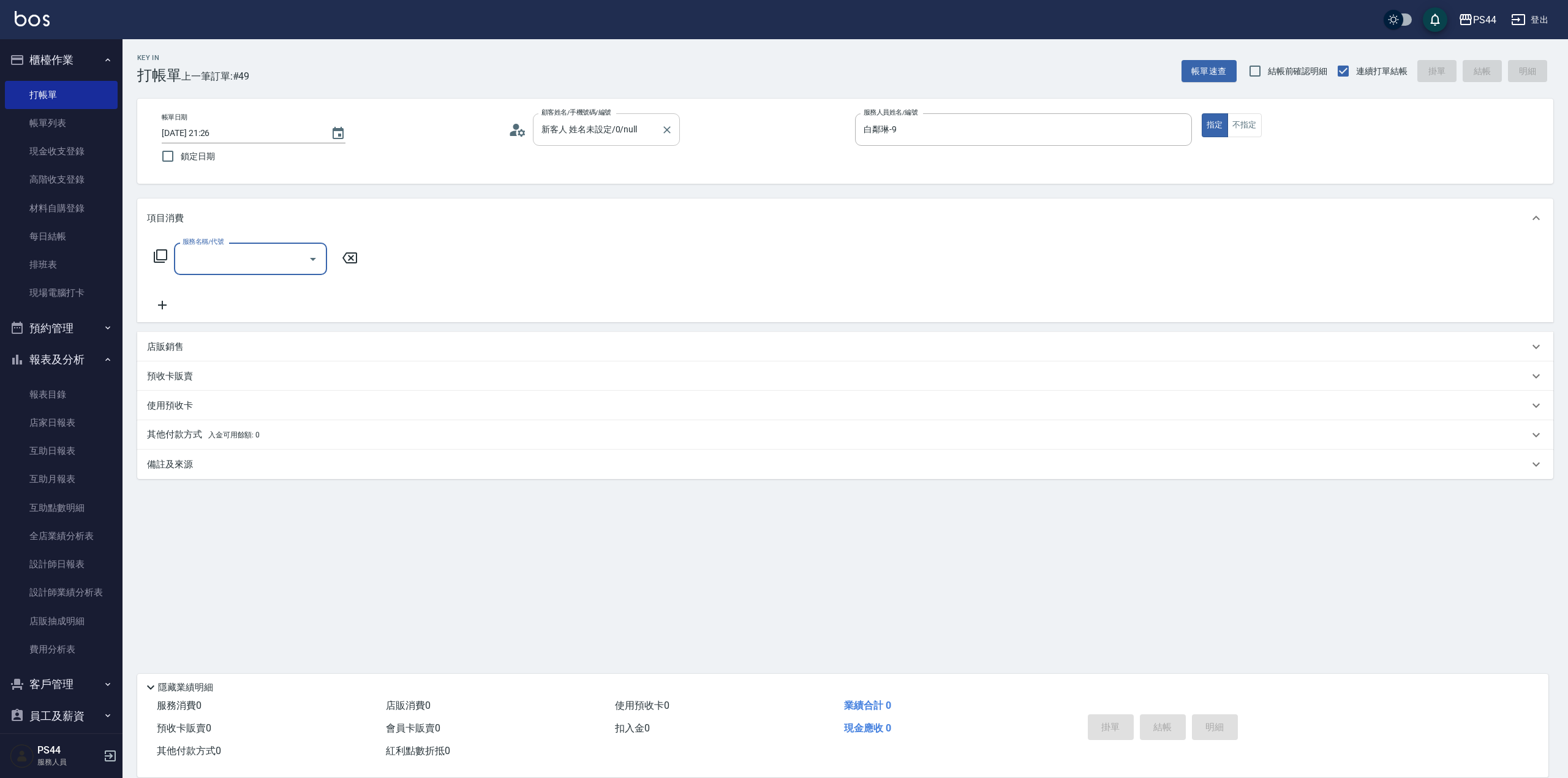
click at [586, 134] on input "新客人 姓名未設定/0/null" at bounding box center [597, 130] width 117 height 21
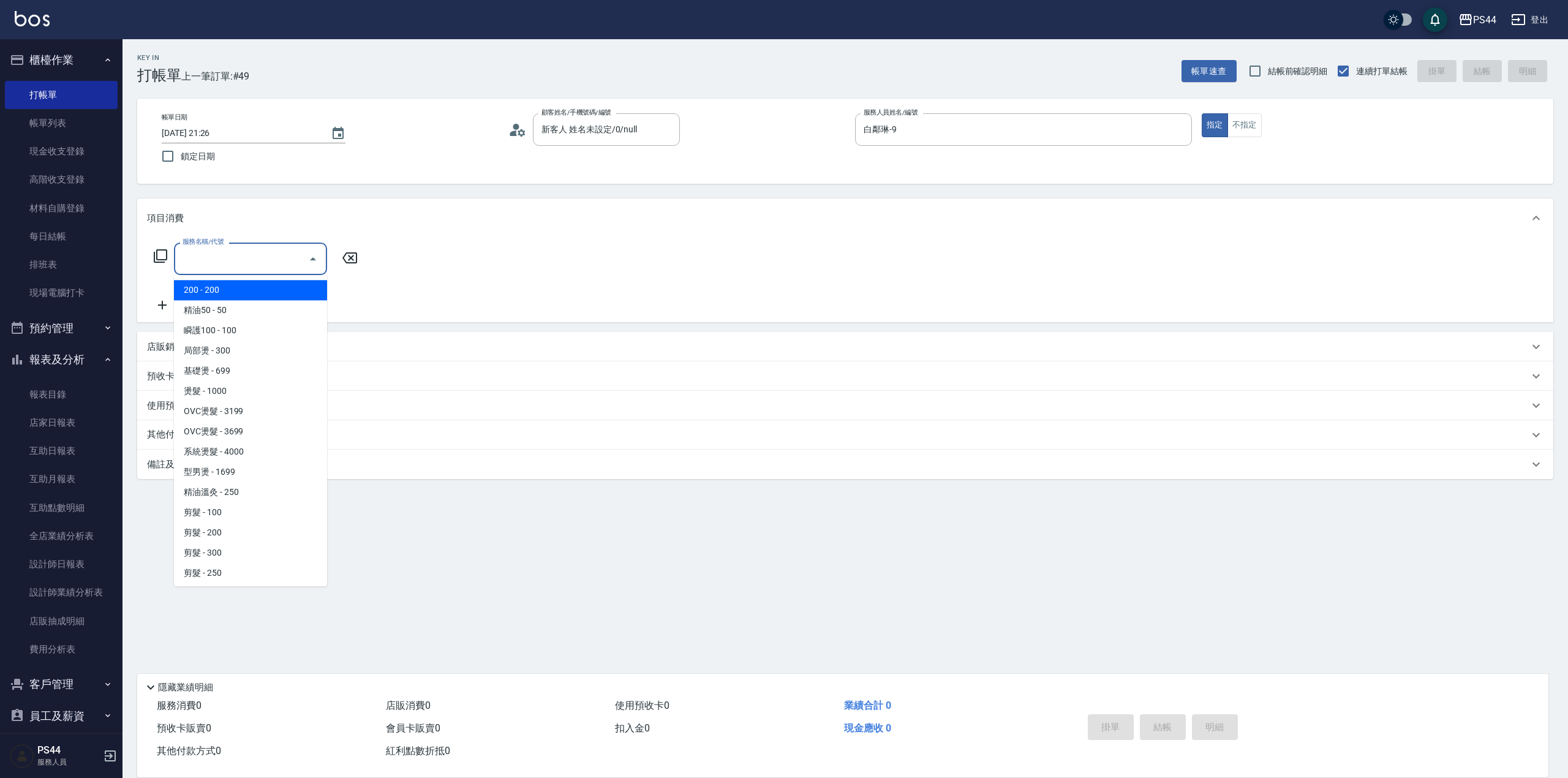
click at [221, 258] on input "服務名稱/代號" at bounding box center [241, 259] width 123 height 21
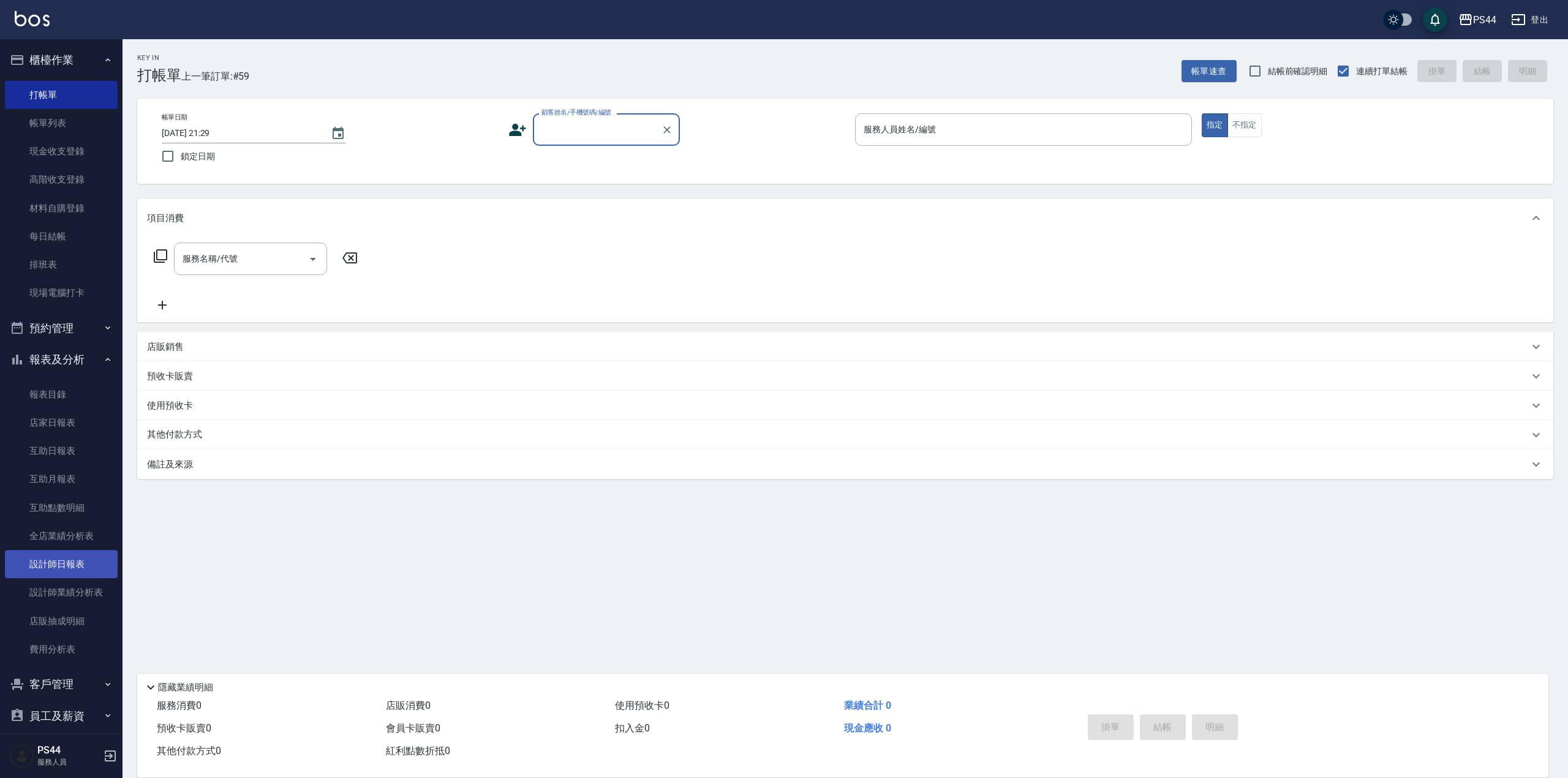
click at [63, 566] on link "設計師日報表" at bounding box center [61, 564] width 113 height 28
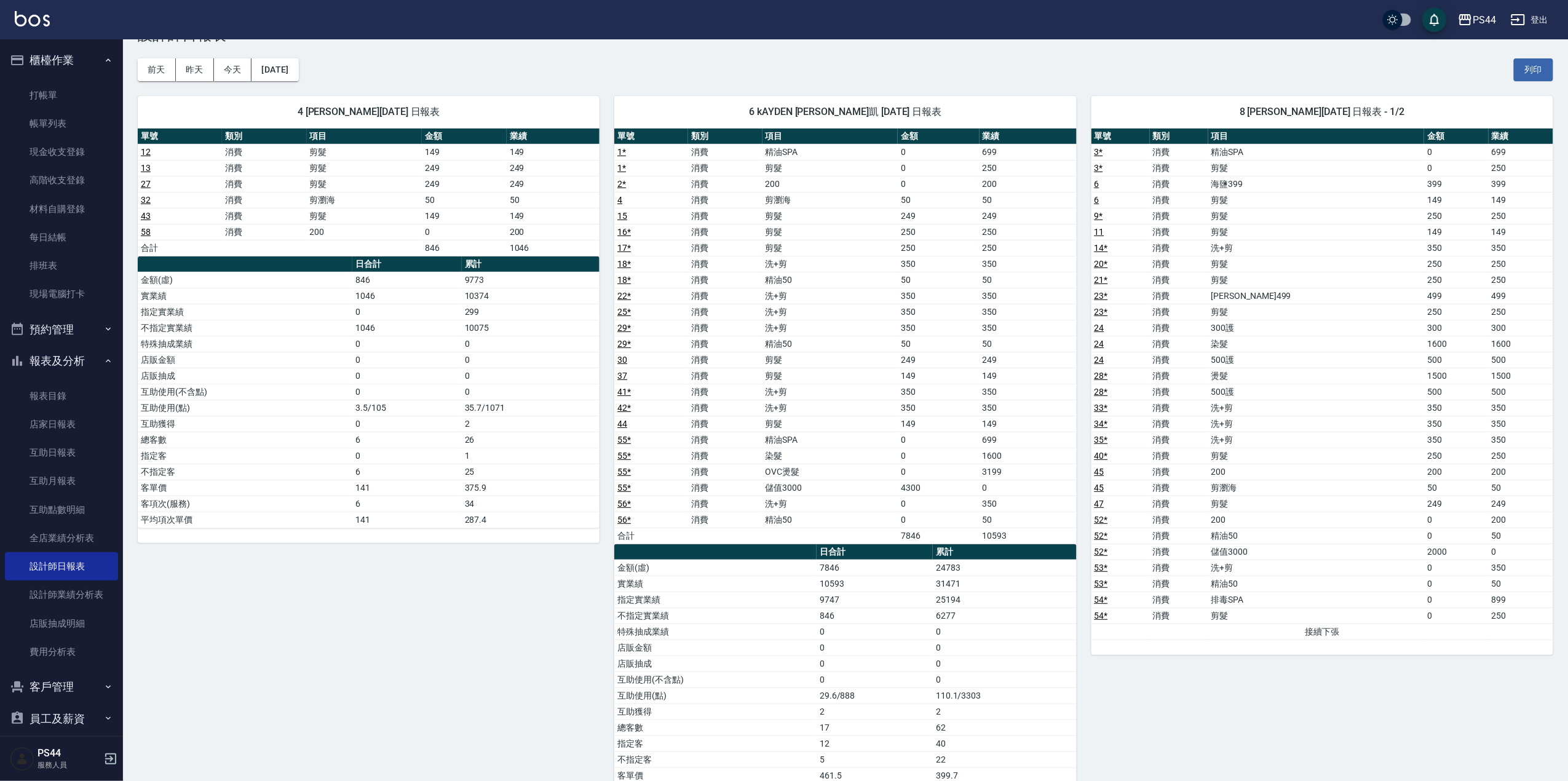
scroll to position [82, 0]
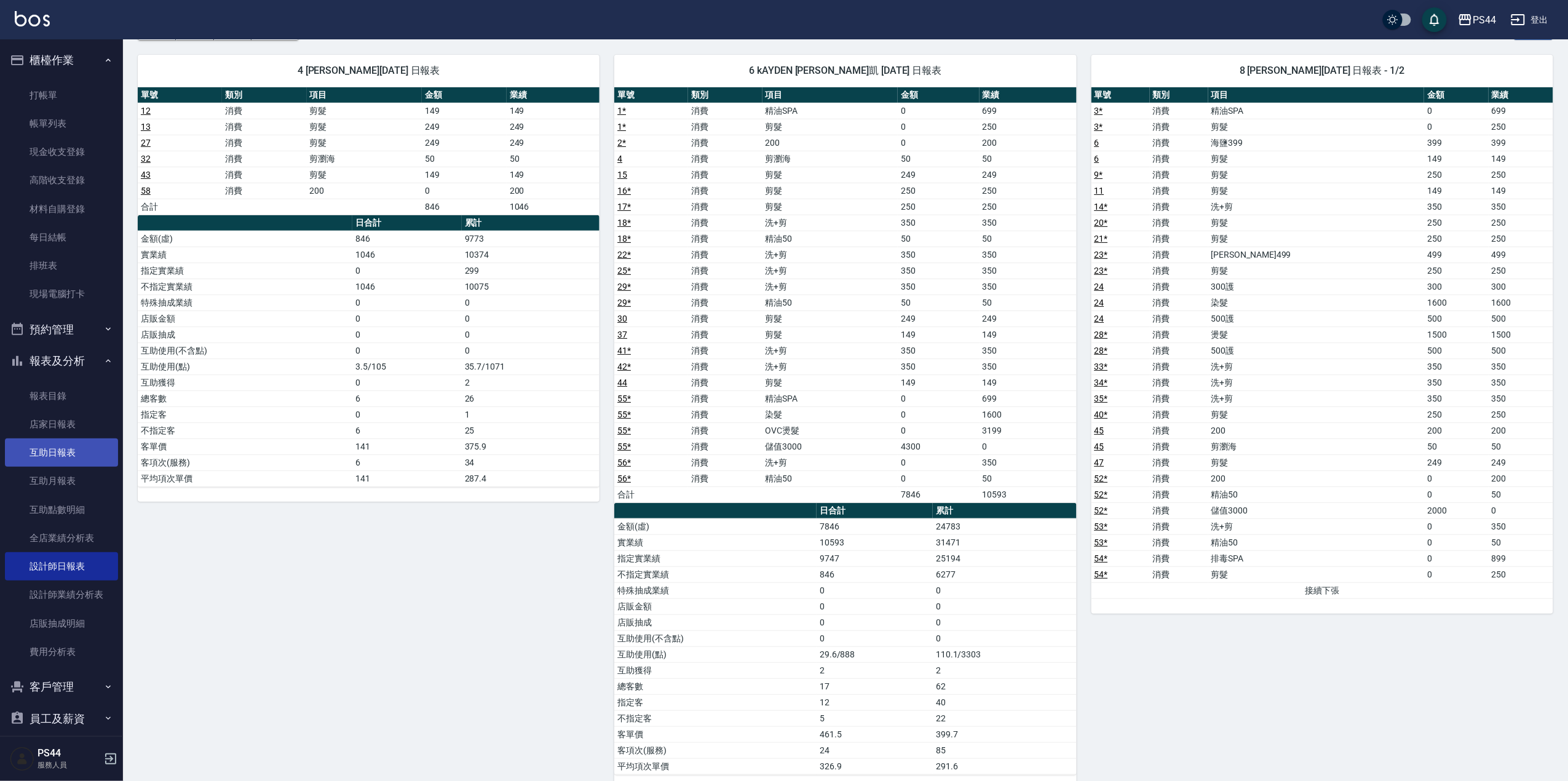
click at [58, 455] on link "互助日報表" at bounding box center [61, 453] width 113 height 28
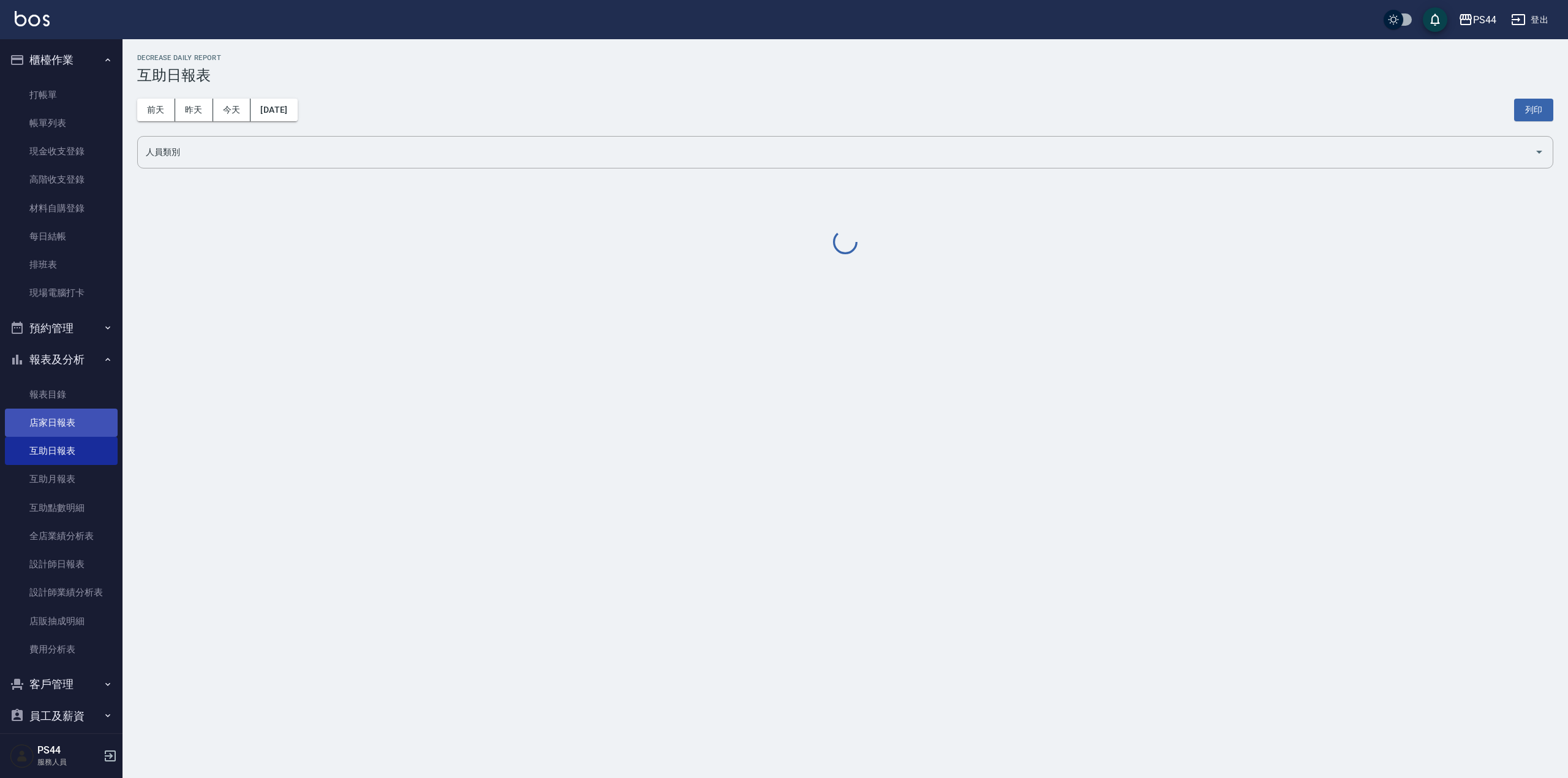
click at [55, 429] on link "店家日報表" at bounding box center [61, 423] width 113 height 28
click at [60, 560] on link "設計師日報表" at bounding box center [61, 564] width 113 height 28
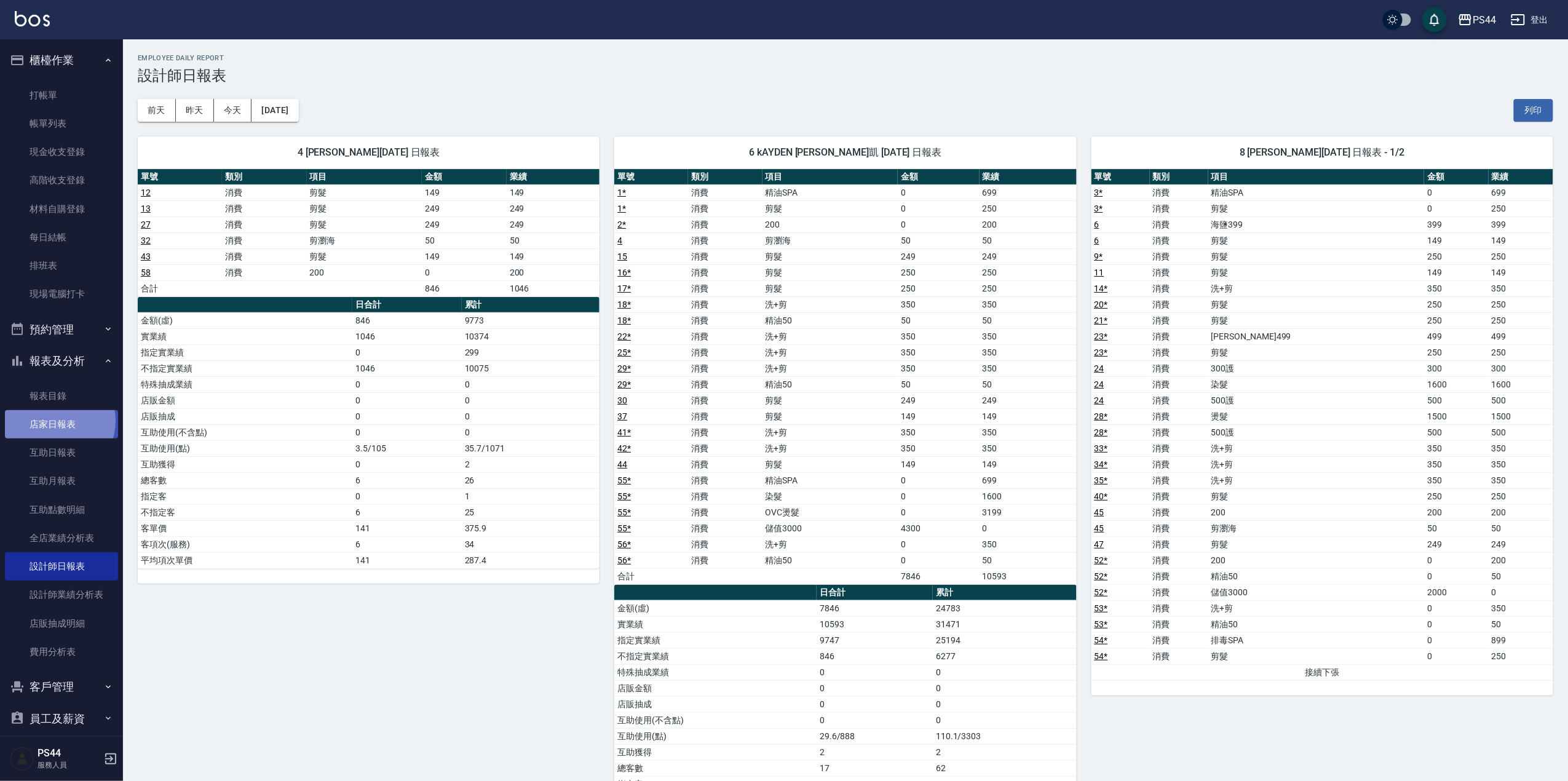
click at [56, 421] on link "店家日報表" at bounding box center [61, 424] width 113 height 28
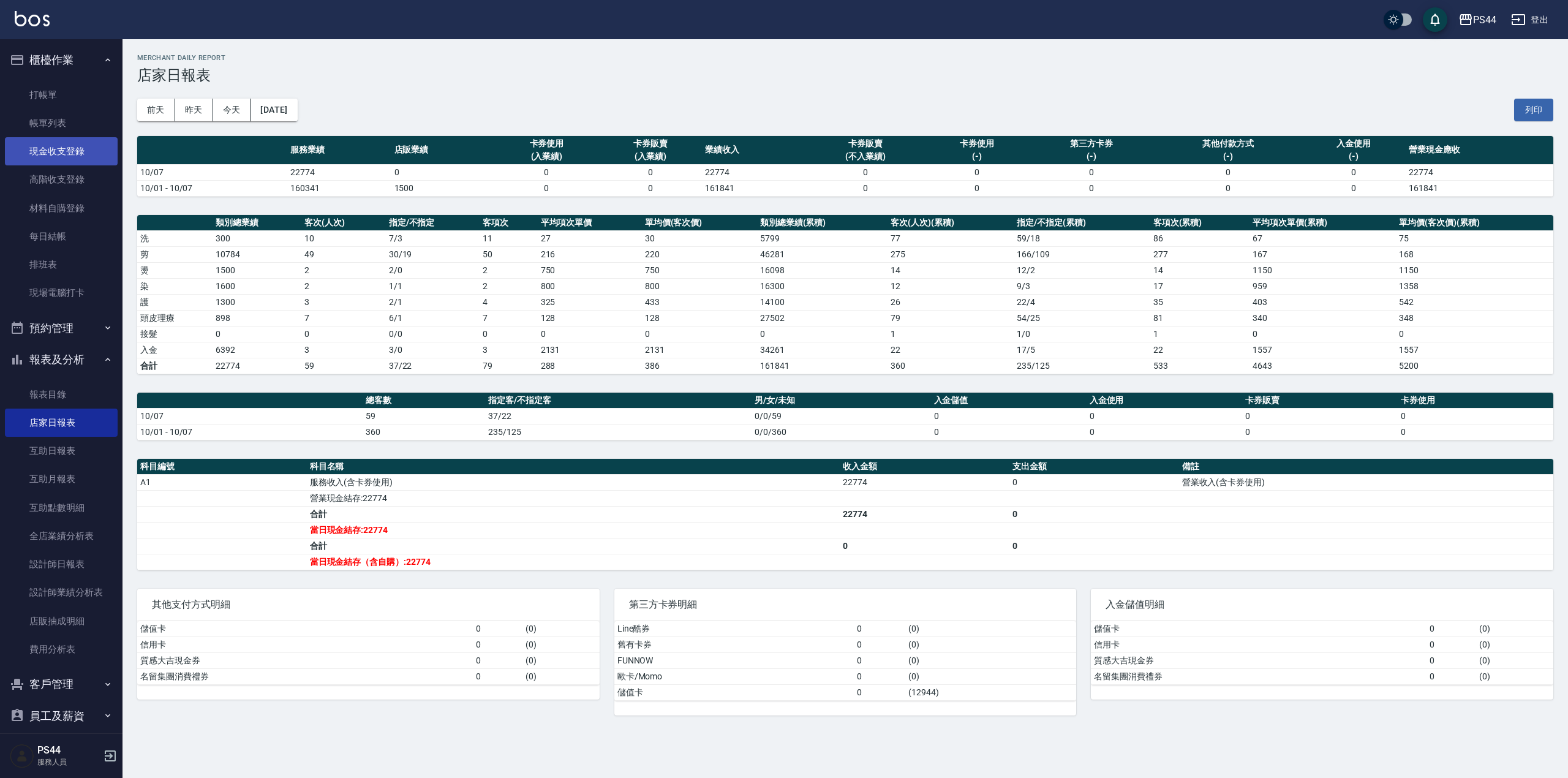
click at [65, 146] on link "現金收支登錄" at bounding box center [61, 152] width 113 height 28
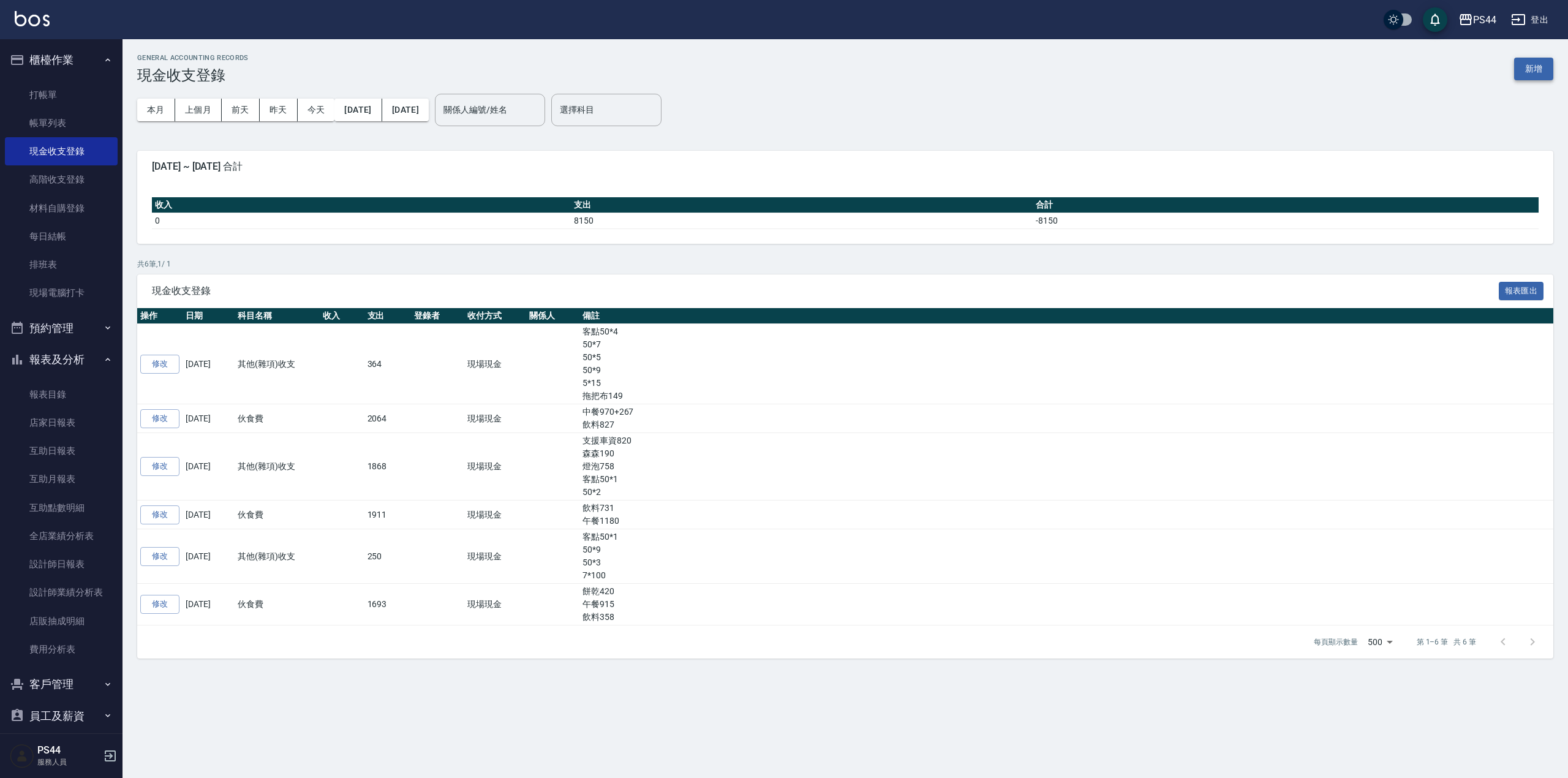
click at [1514, 67] on button "新增" at bounding box center [1533, 69] width 39 height 23
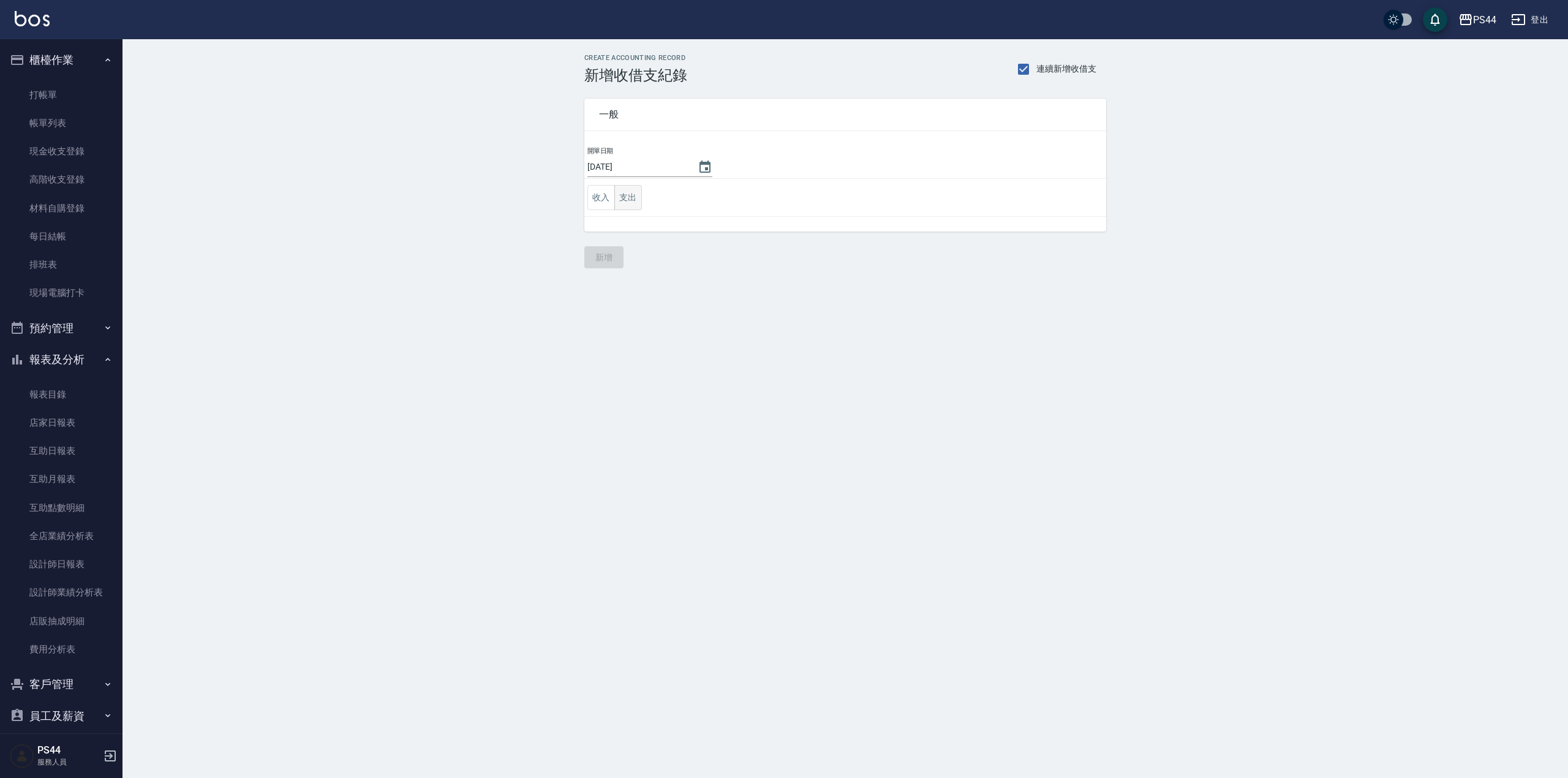
drag, startPoint x: 626, startPoint y: 184, endPoint x: 627, endPoint y: 192, distance: 8.1
click at [625, 184] on td "收入 支出" at bounding box center [845, 198] width 522 height 38
click at [625, 195] on button "支出" at bounding box center [627, 198] width 27 height 25
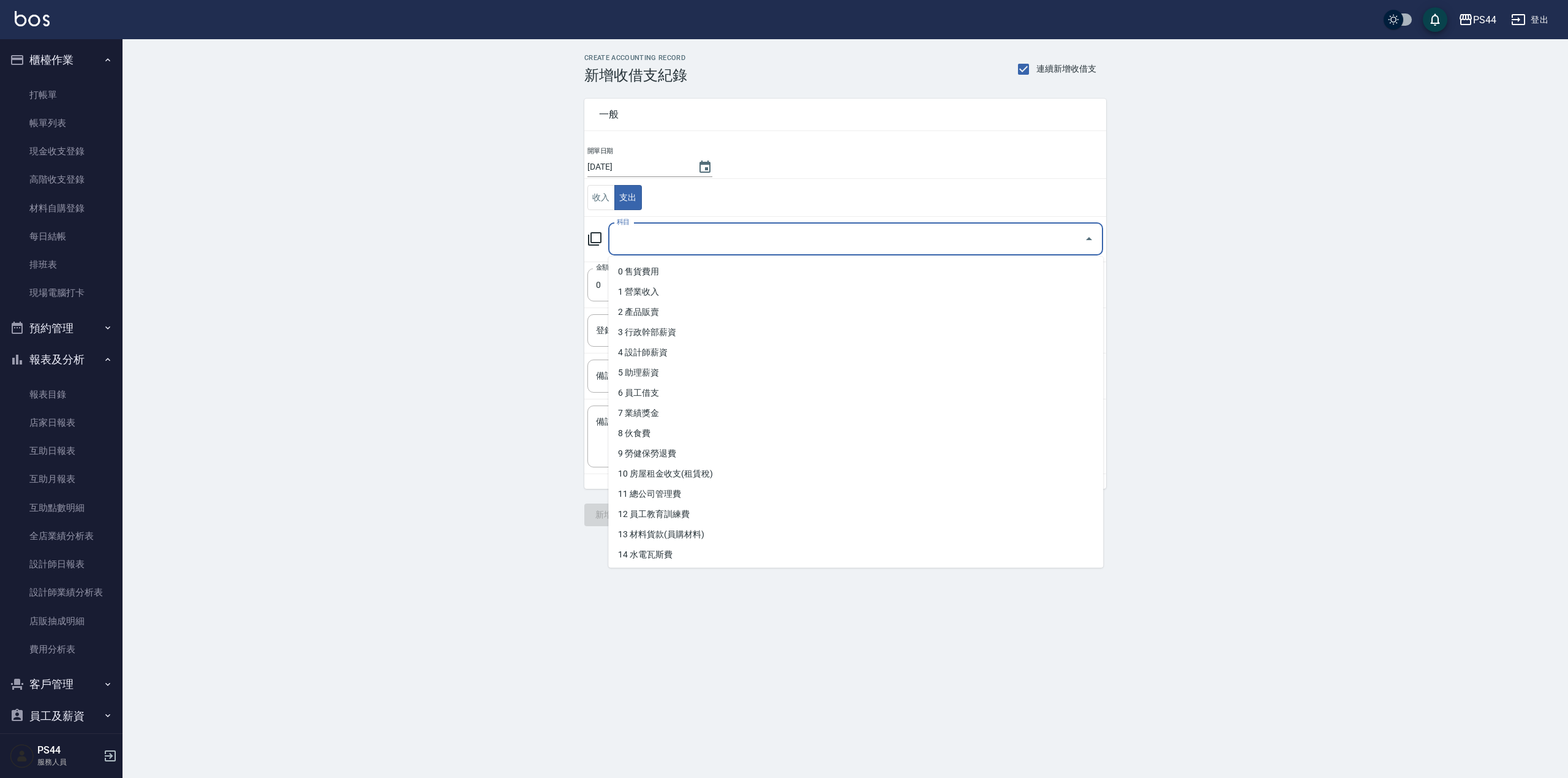
click at [692, 244] on input "科目" at bounding box center [846, 239] width 465 height 21
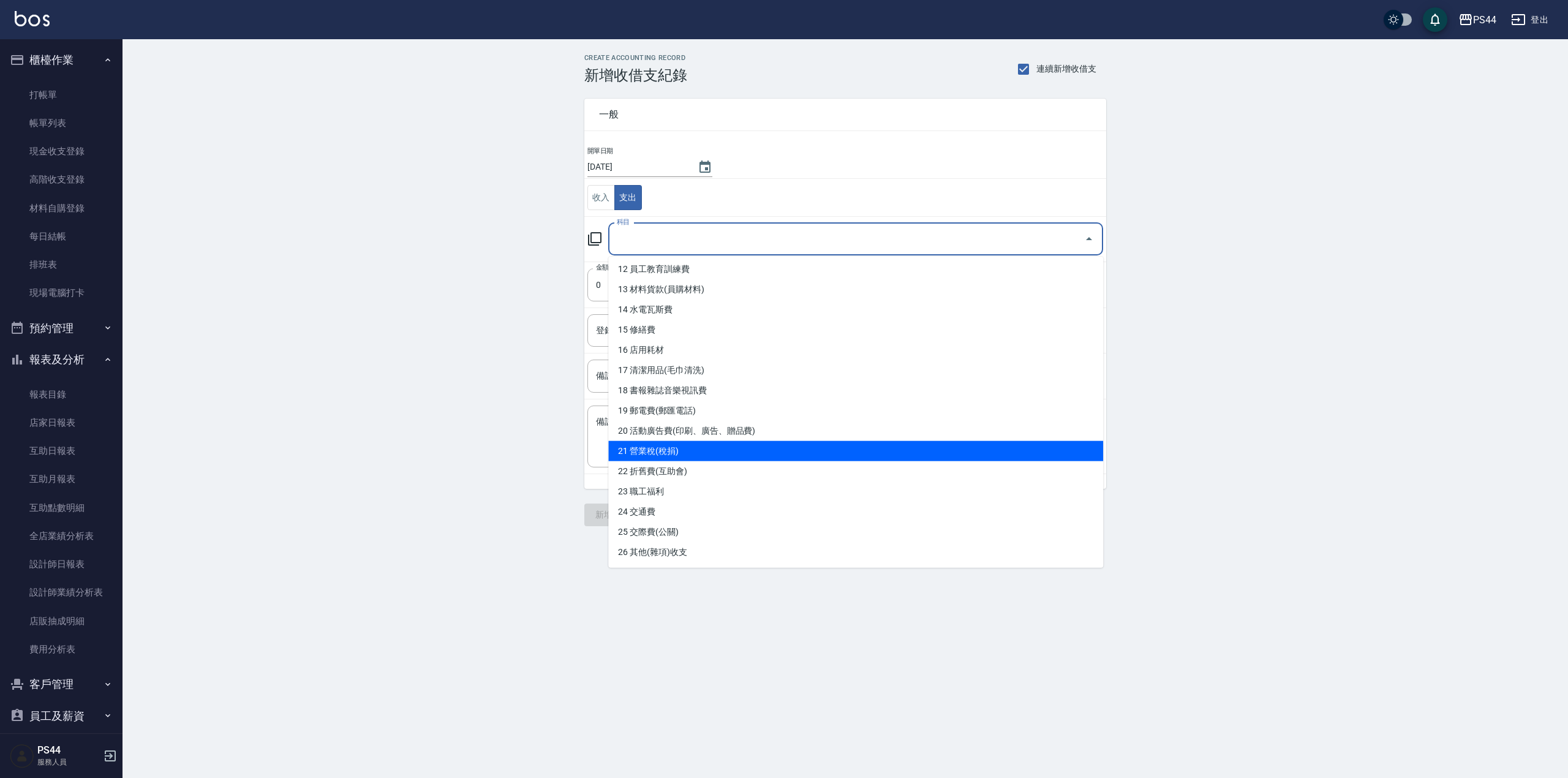
scroll to position [327, 0]
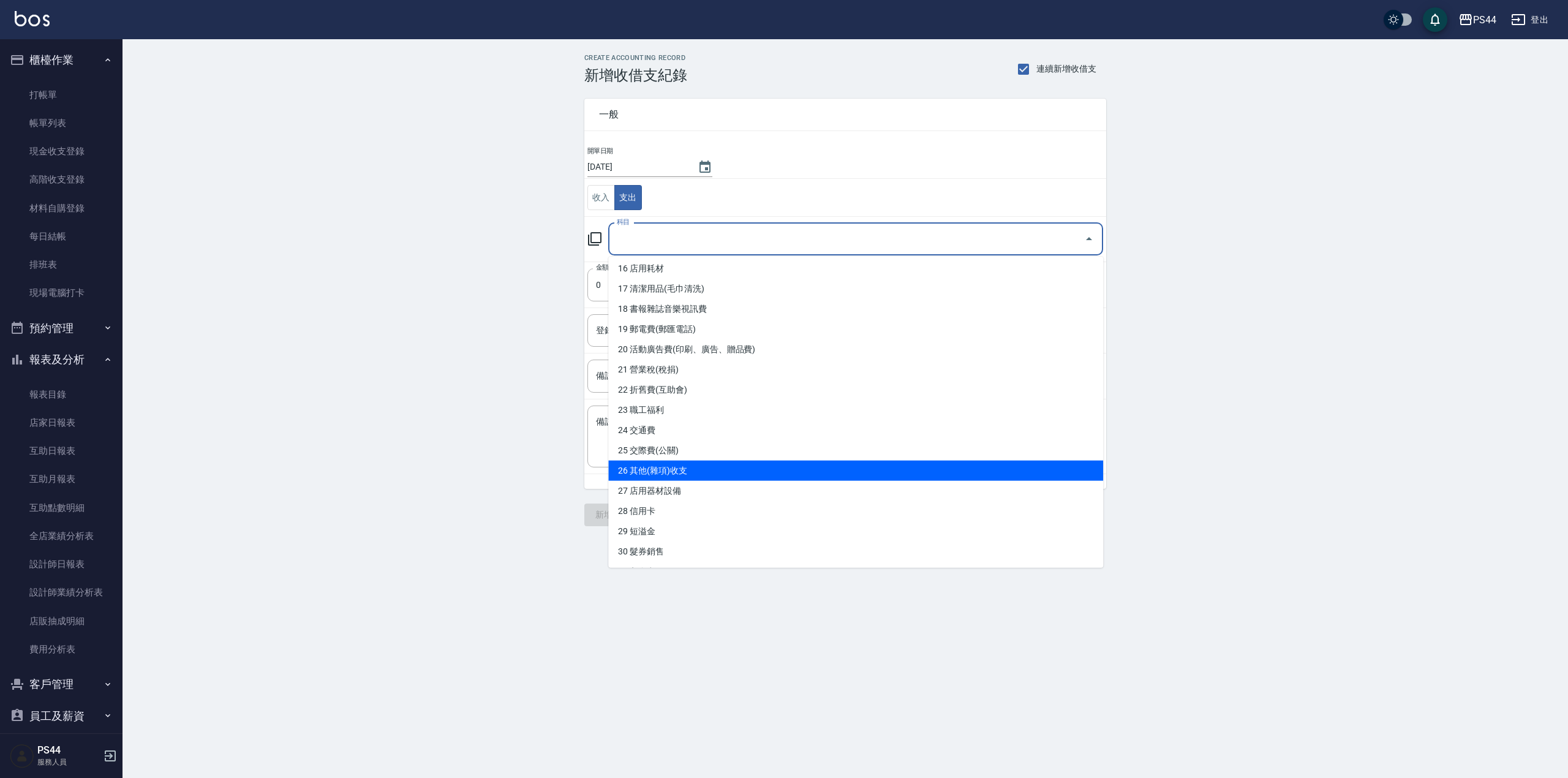
click at [703, 466] on li "26 其他(雜項)收支" at bounding box center [855, 471] width 495 height 20
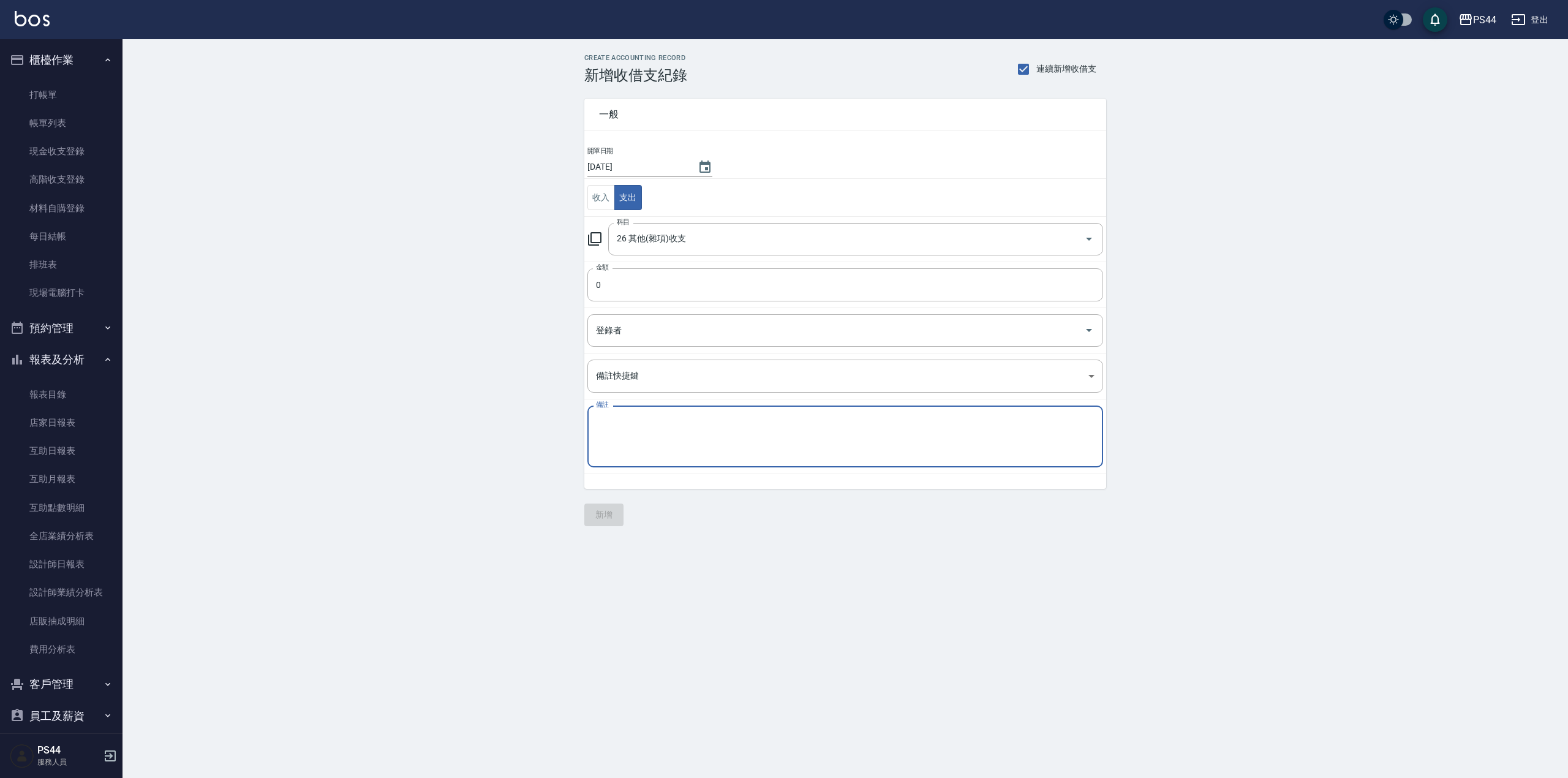
click at [642, 454] on textarea "備註" at bounding box center [845, 437] width 499 height 41
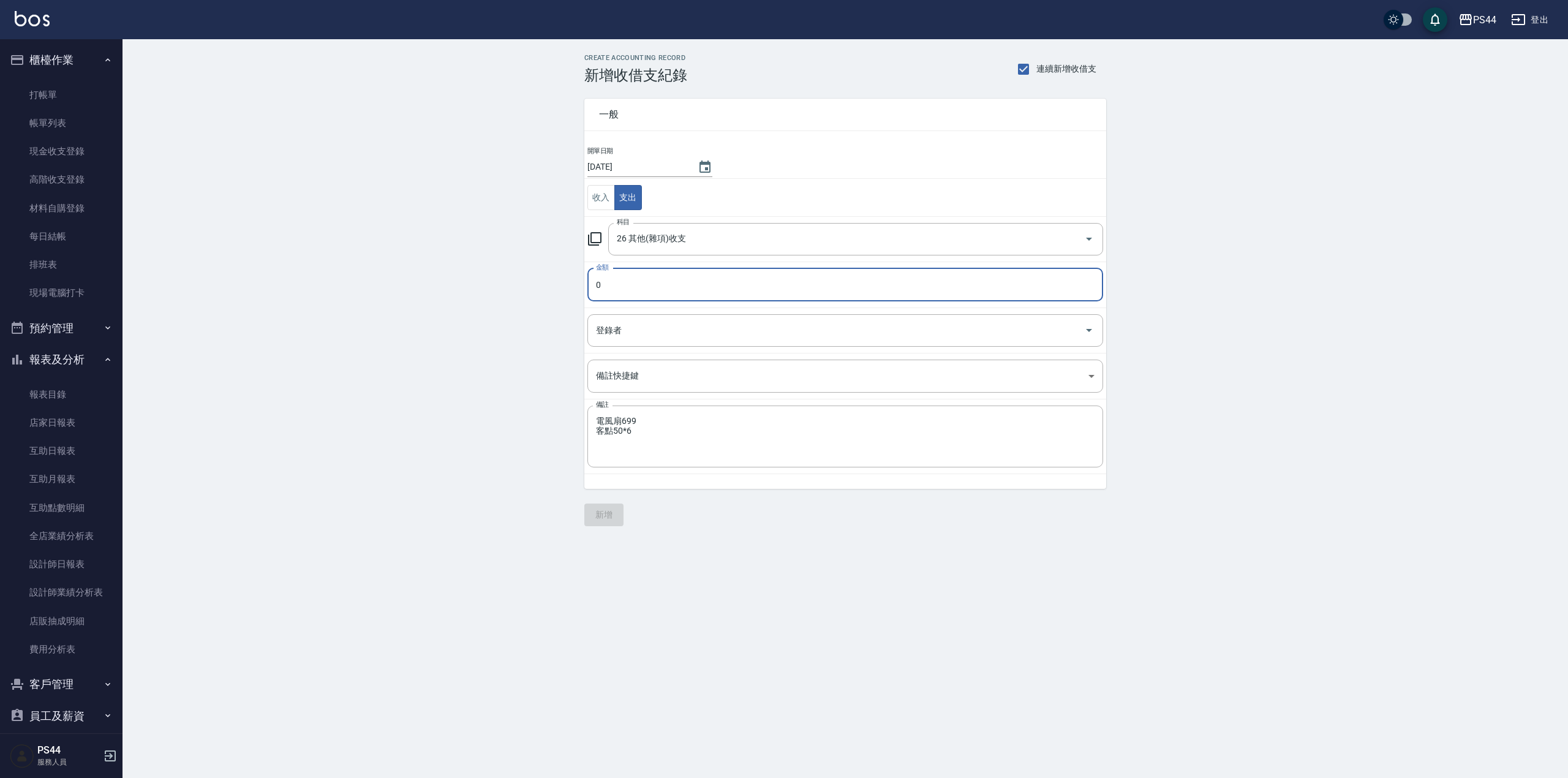
click at [659, 301] on input "0" at bounding box center [845, 285] width 516 height 33
click at [603, 520] on button "新增" at bounding box center [603, 515] width 39 height 23
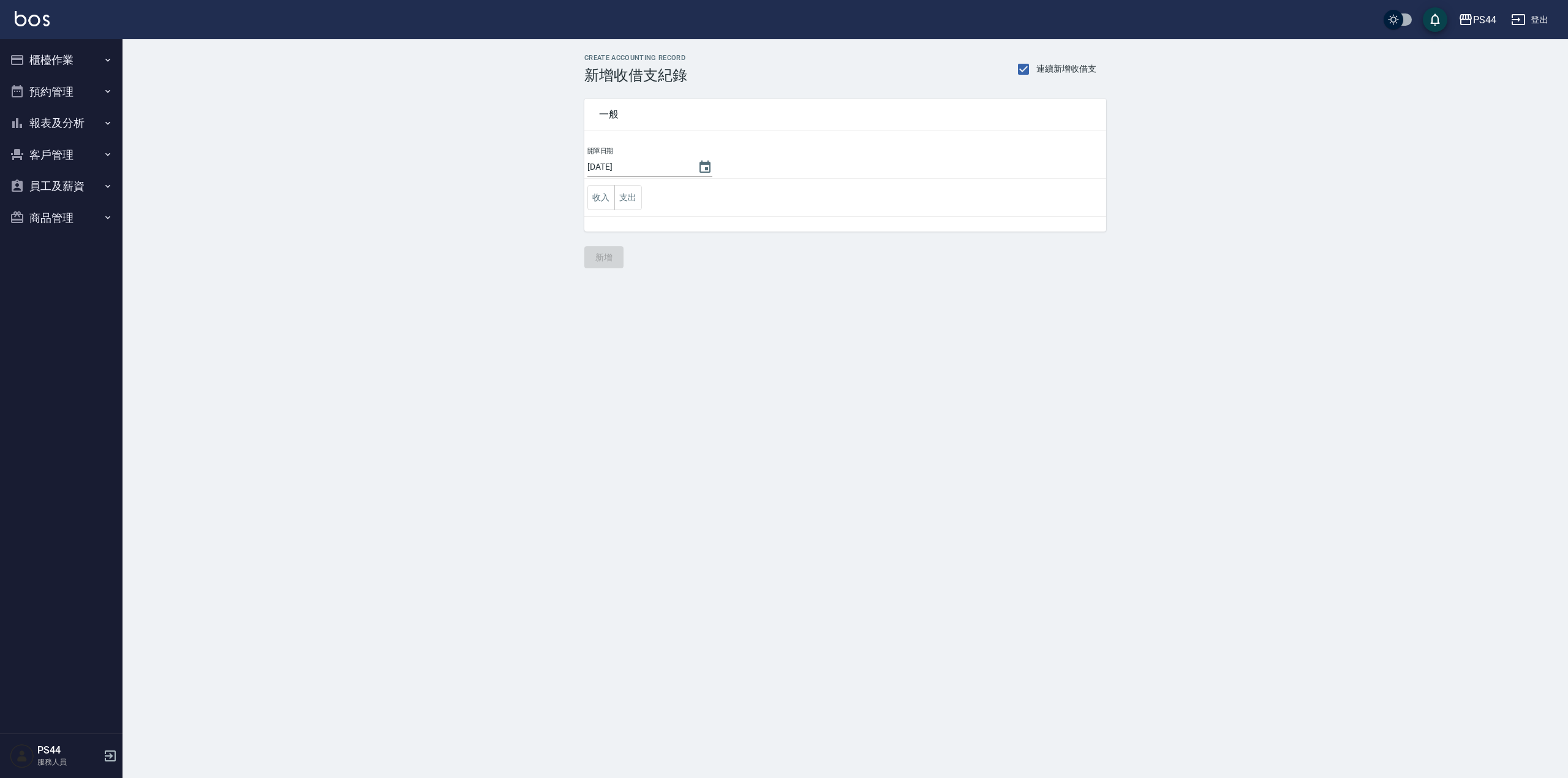
click at [52, 114] on button "報表及分析" at bounding box center [61, 124] width 113 height 32
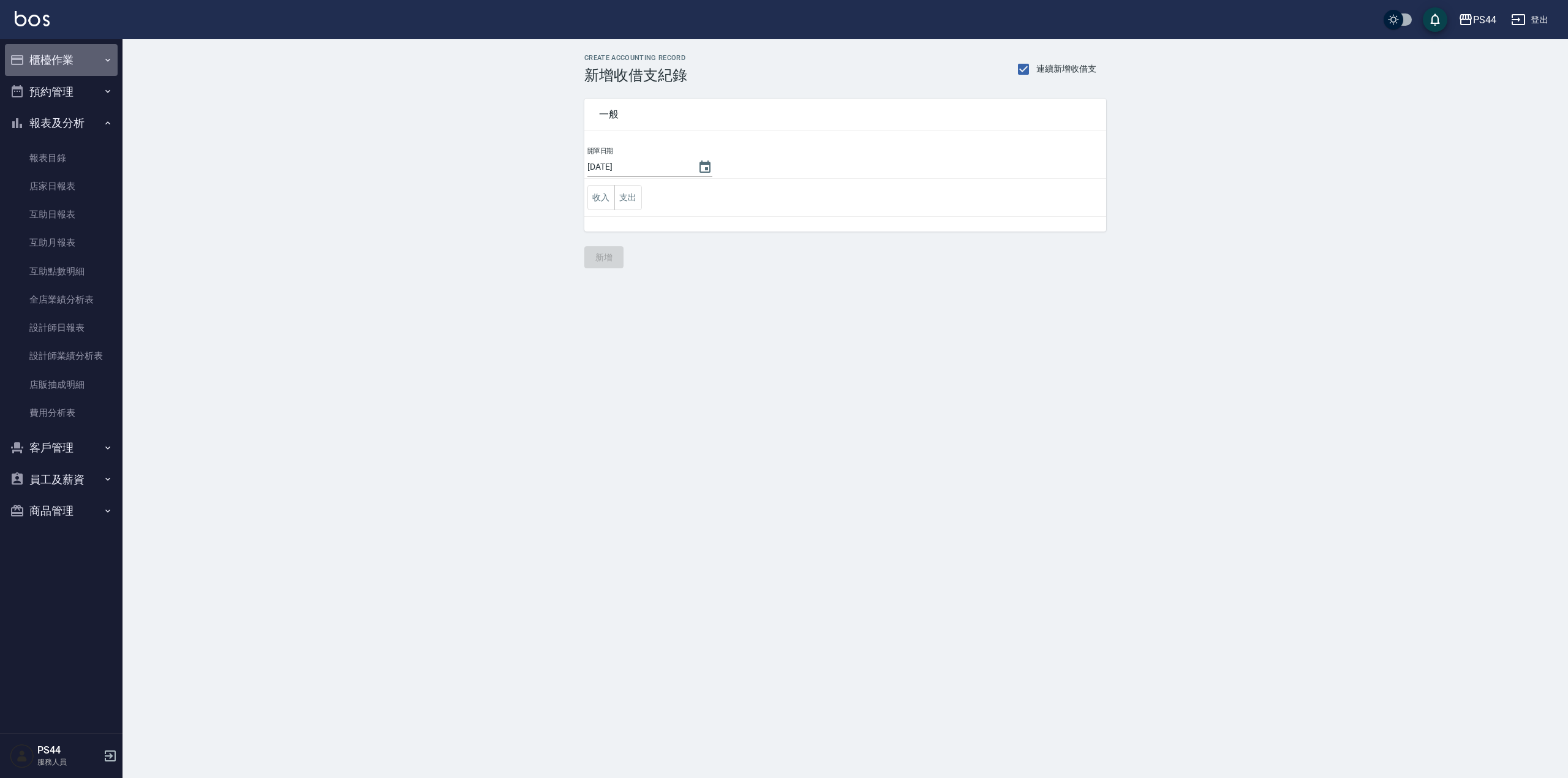
click at [60, 52] on button "櫃檯作業" at bounding box center [61, 60] width 113 height 32
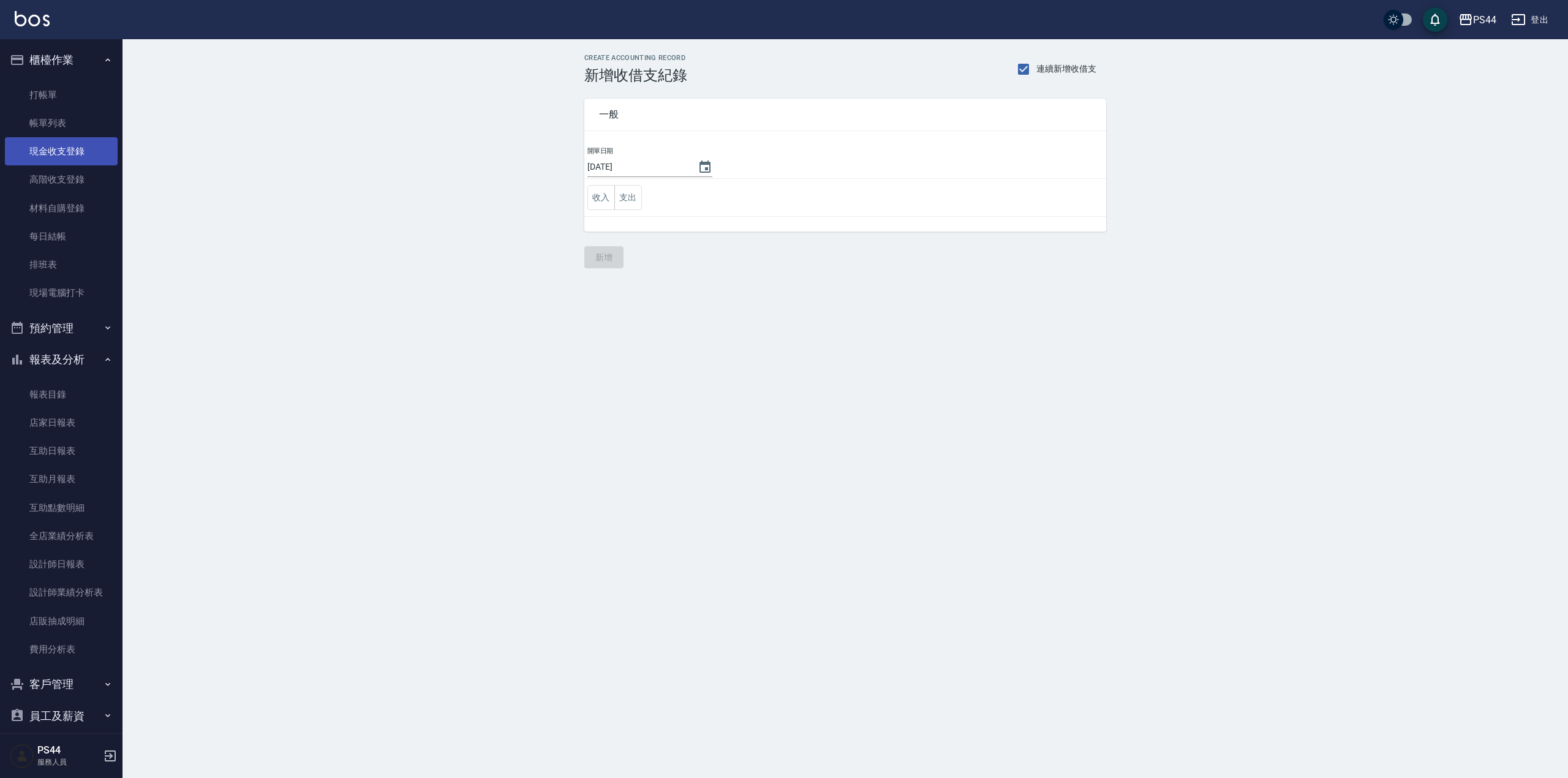
click at [59, 151] on link "現金收支登錄" at bounding box center [61, 152] width 113 height 28
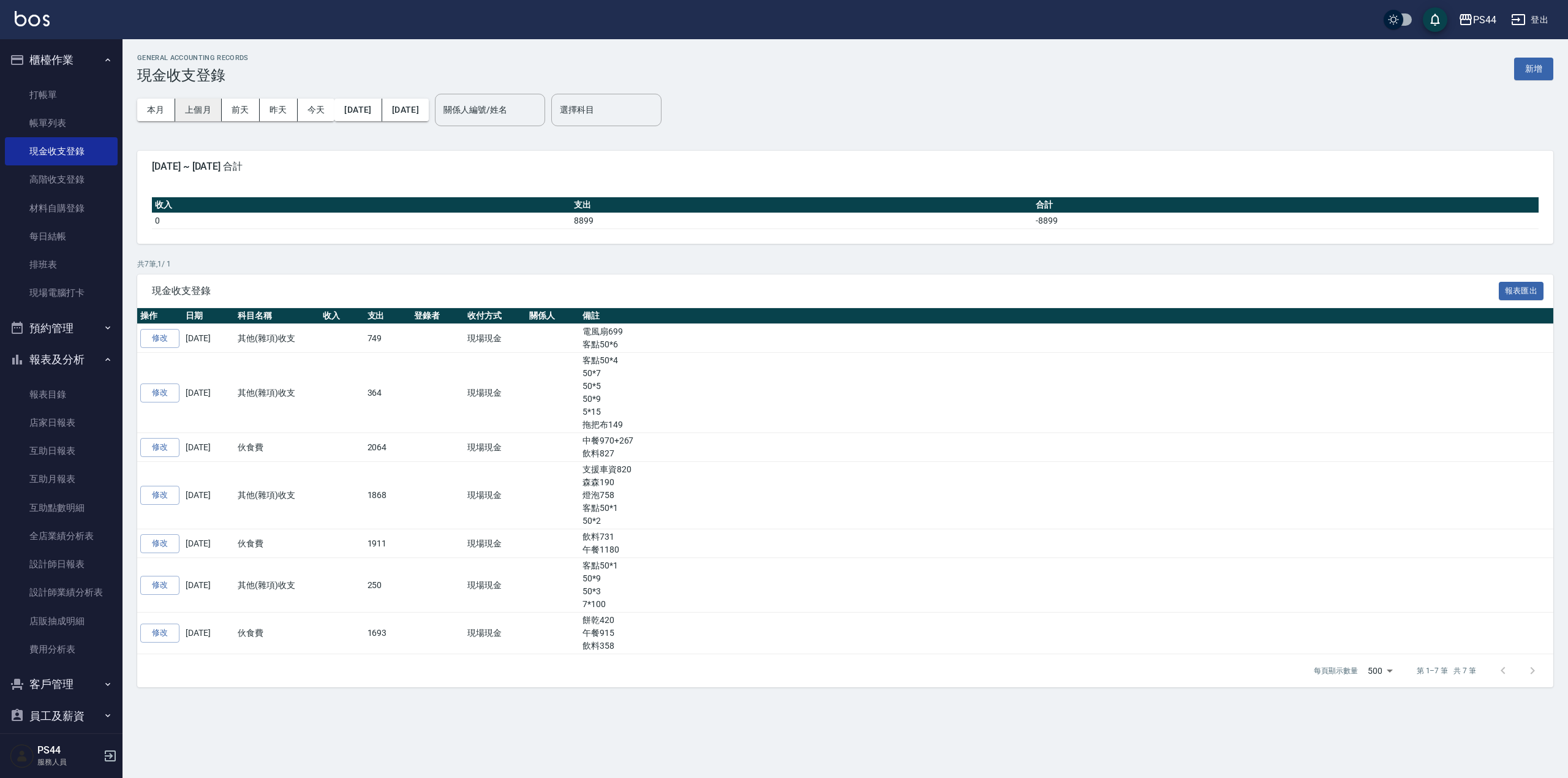
click at [206, 108] on button "上個月" at bounding box center [198, 110] width 47 height 23
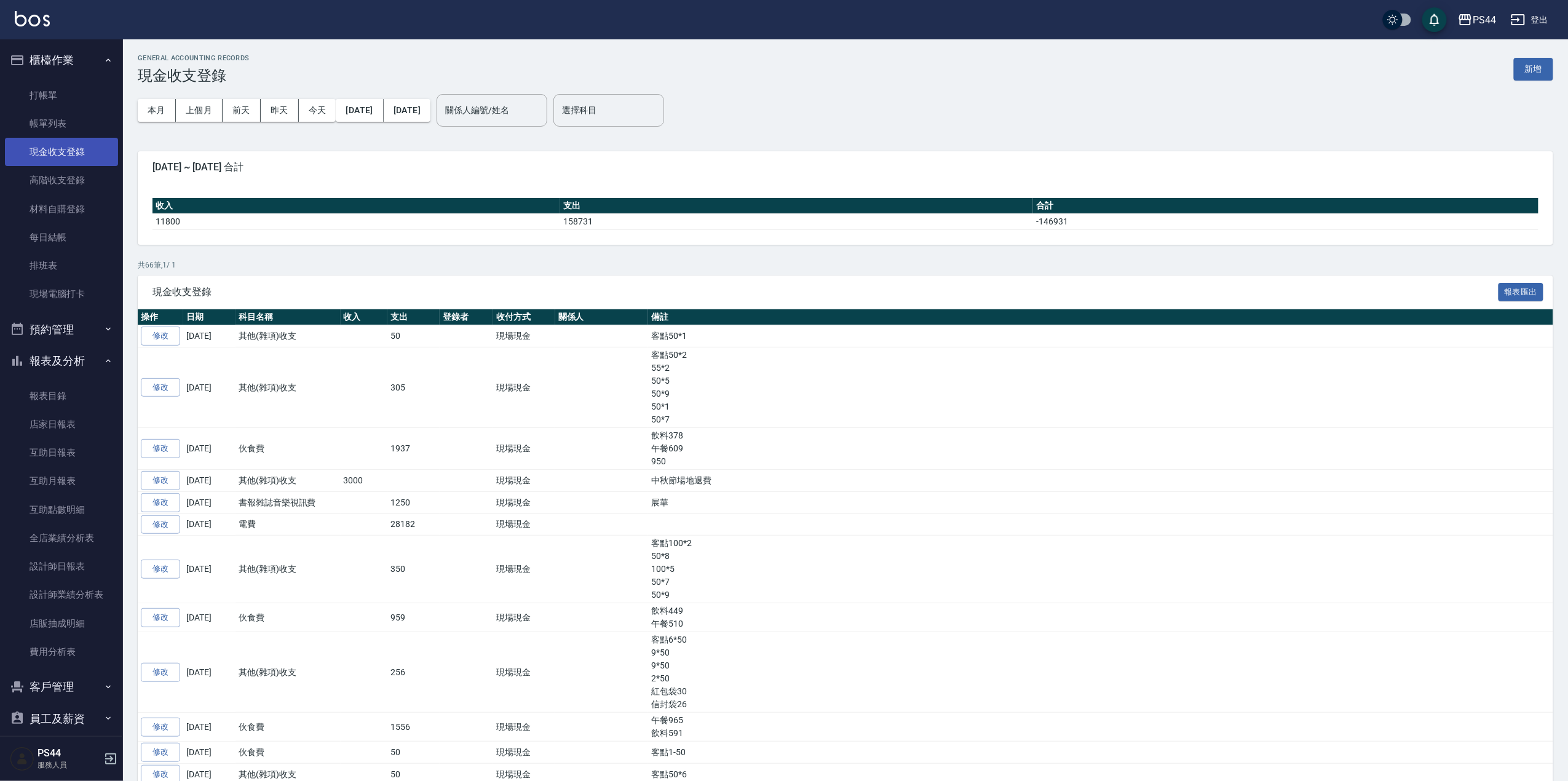
click at [62, 149] on link "現金收支登錄" at bounding box center [61, 152] width 113 height 28
click at [161, 103] on button "本月" at bounding box center [157, 111] width 38 height 23
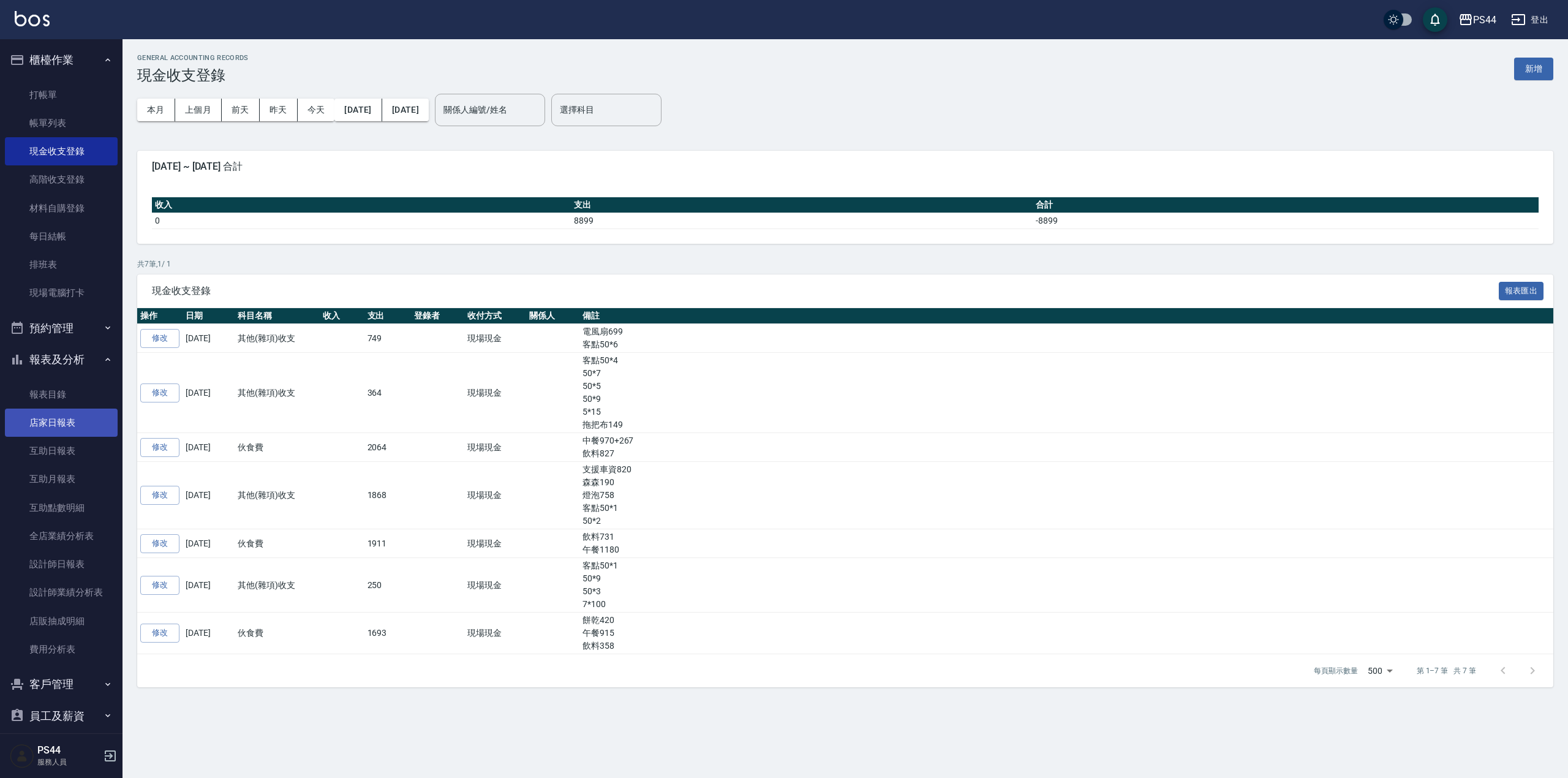
click at [57, 425] on link "店家日報表" at bounding box center [61, 423] width 113 height 28
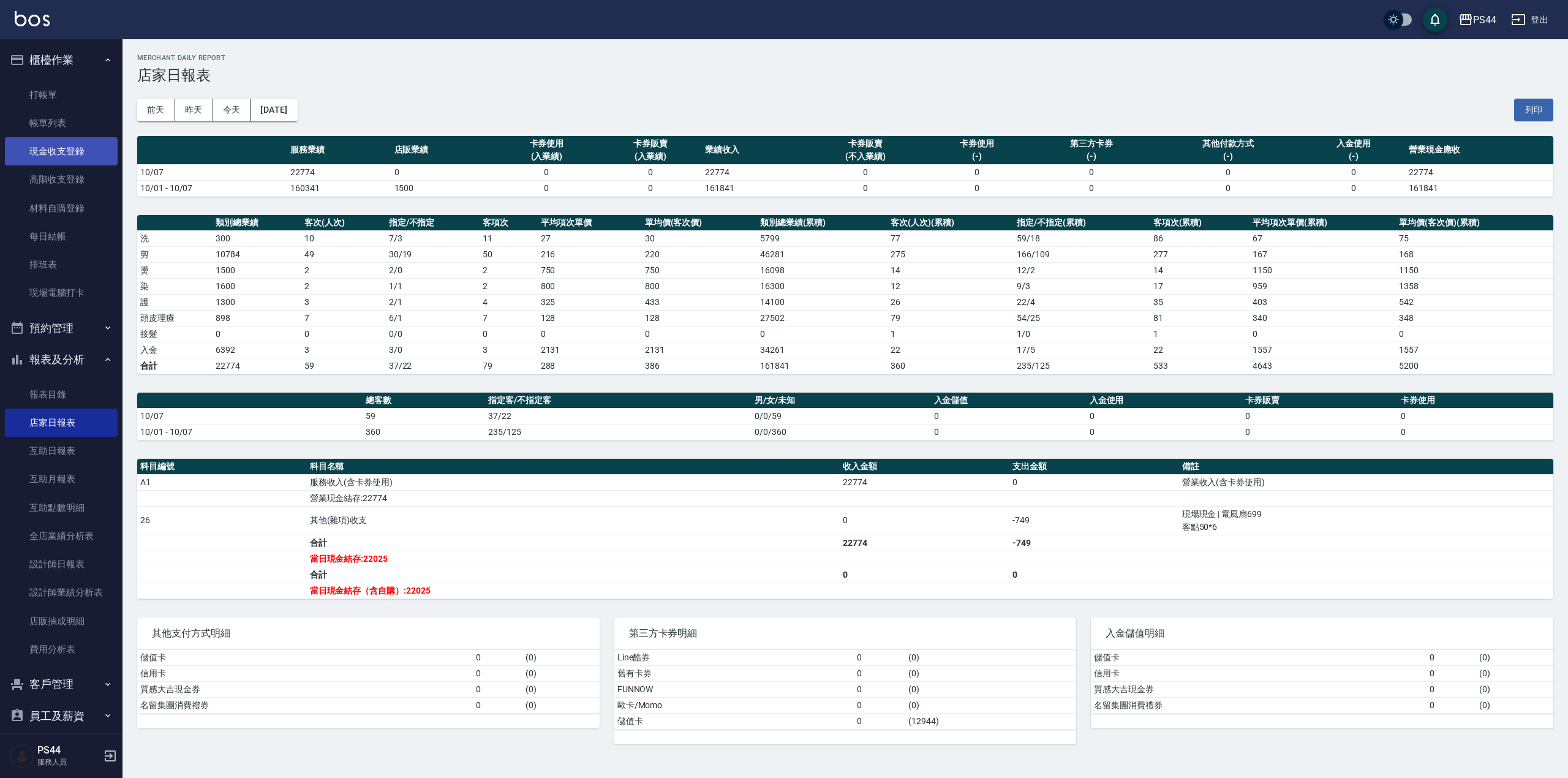
click at [48, 138] on link "現金收支登錄" at bounding box center [61, 152] width 113 height 28
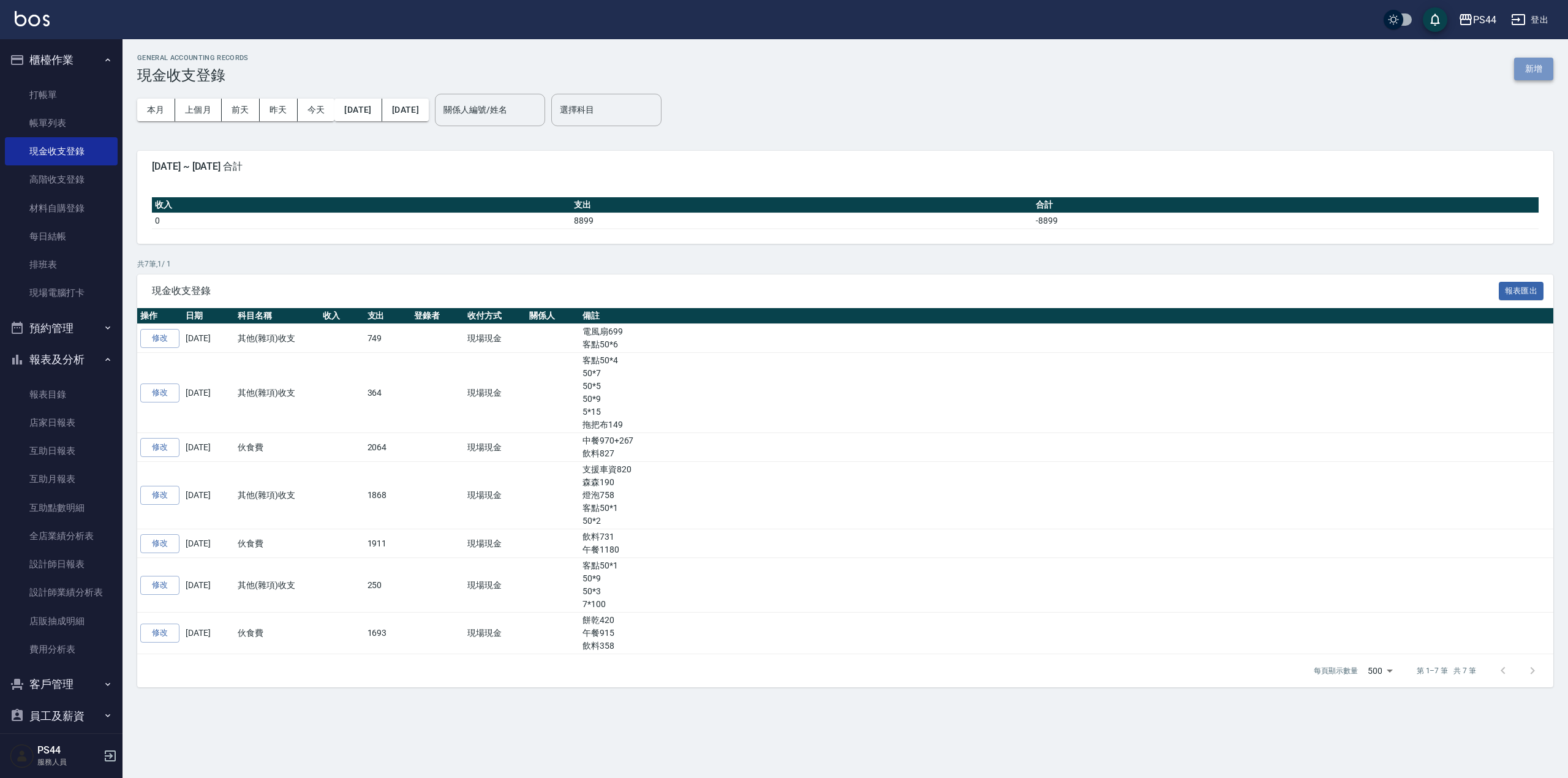
click at [1526, 61] on button "新增" at bounding box center [1533, 69] width 39 height 23
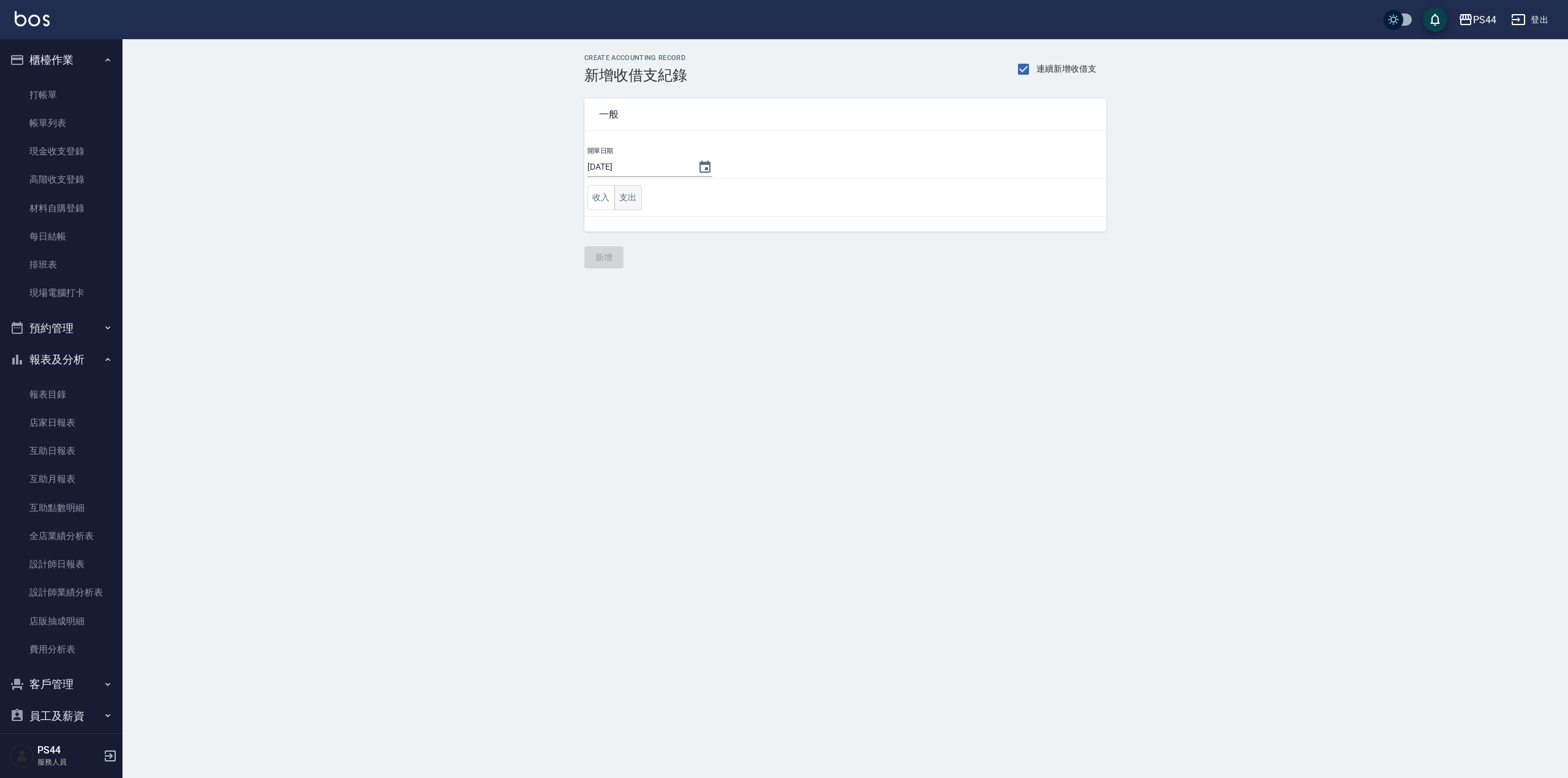
click at [633, 196] on button "支出" at bounding box center [627, 198] width 27 height 25
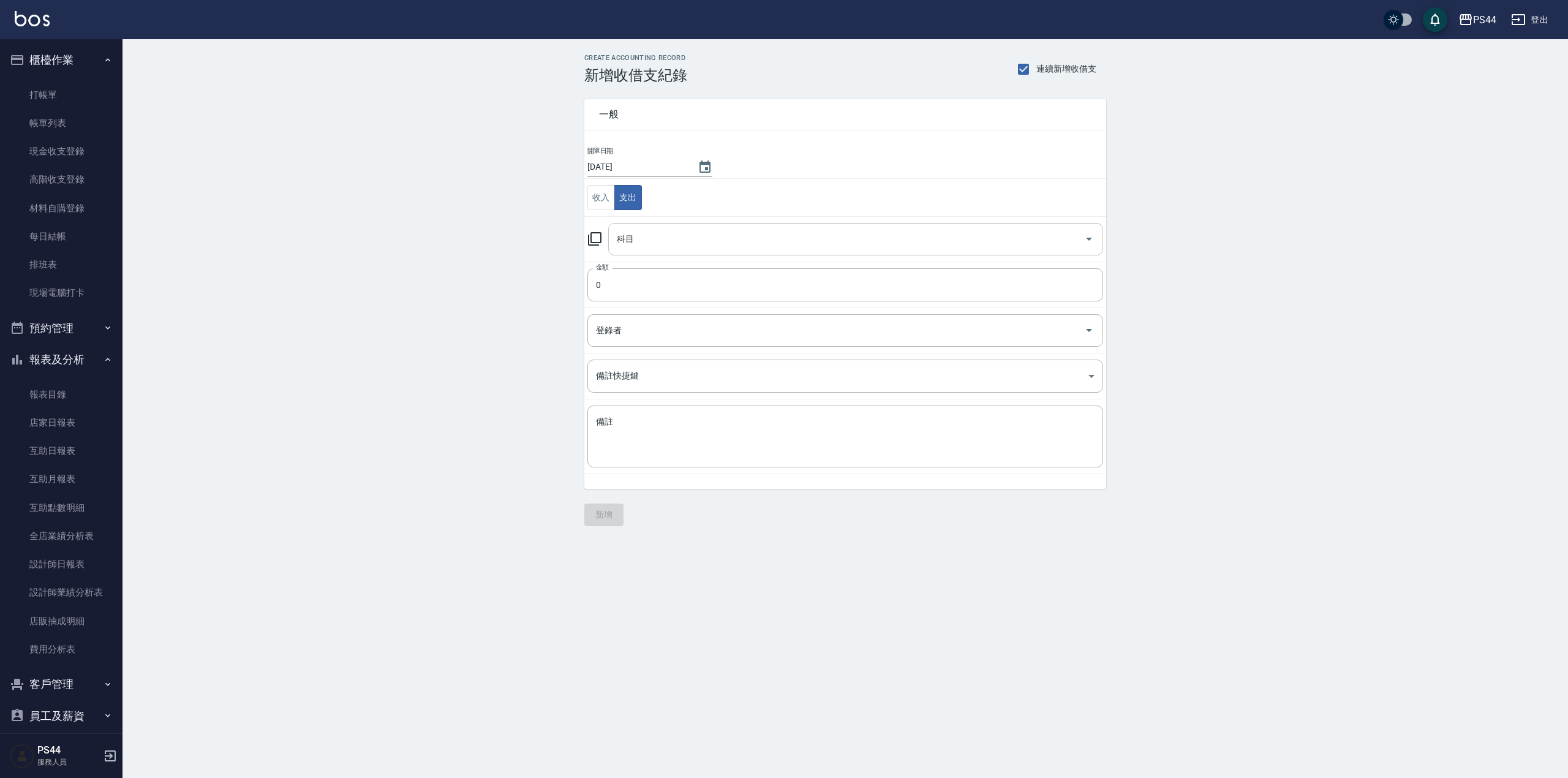
click at [657, 248] on input "科目" at bounding box center [846, 239] width 465 height 21
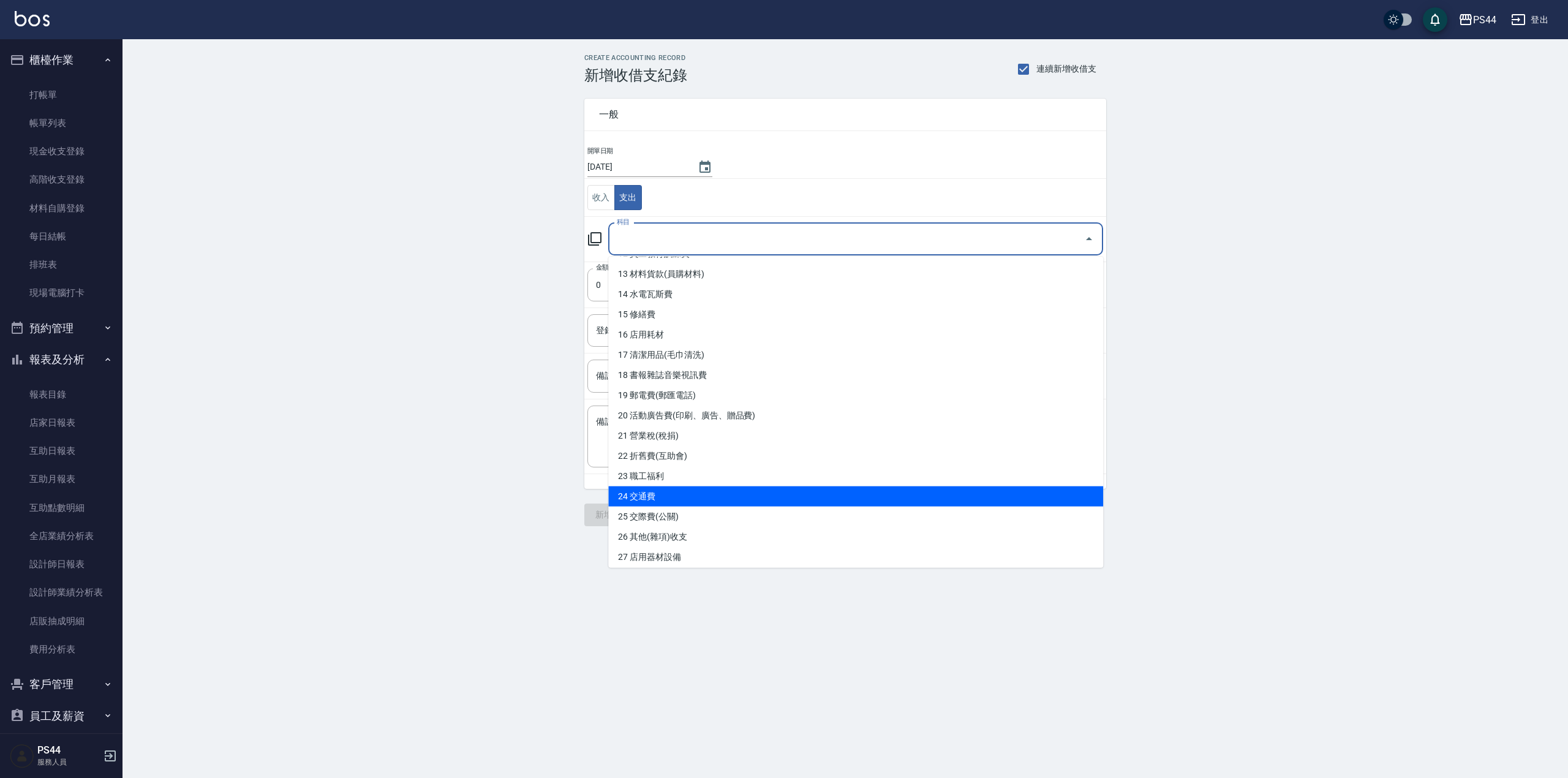
scroll to position [140, 0]
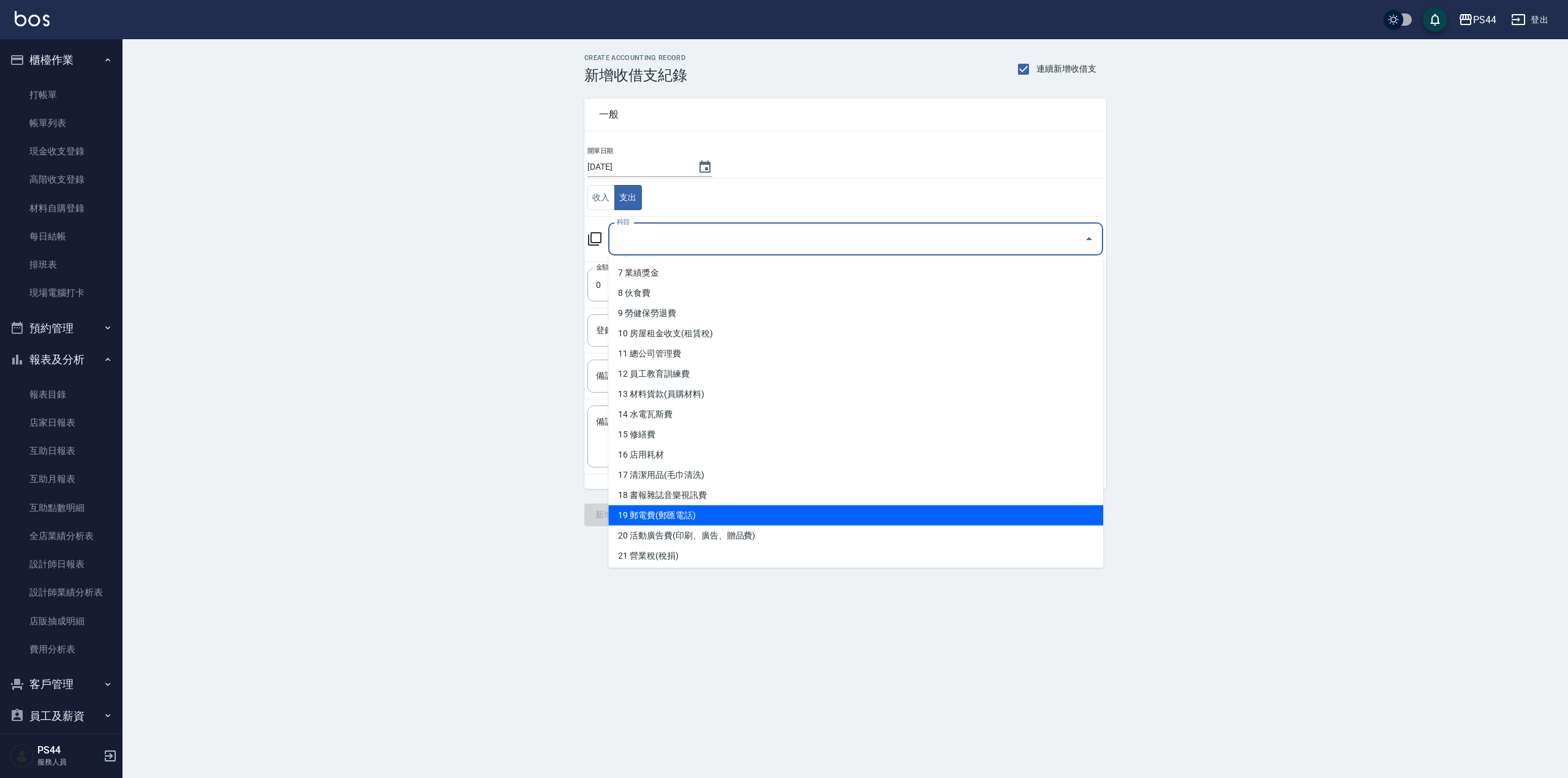
click at [710, 514] on li "19 郵電費(郵匯電話)" at bounding box center [855, 516] width 495 height 20
type input "19 郵電費(郵匯電話)"
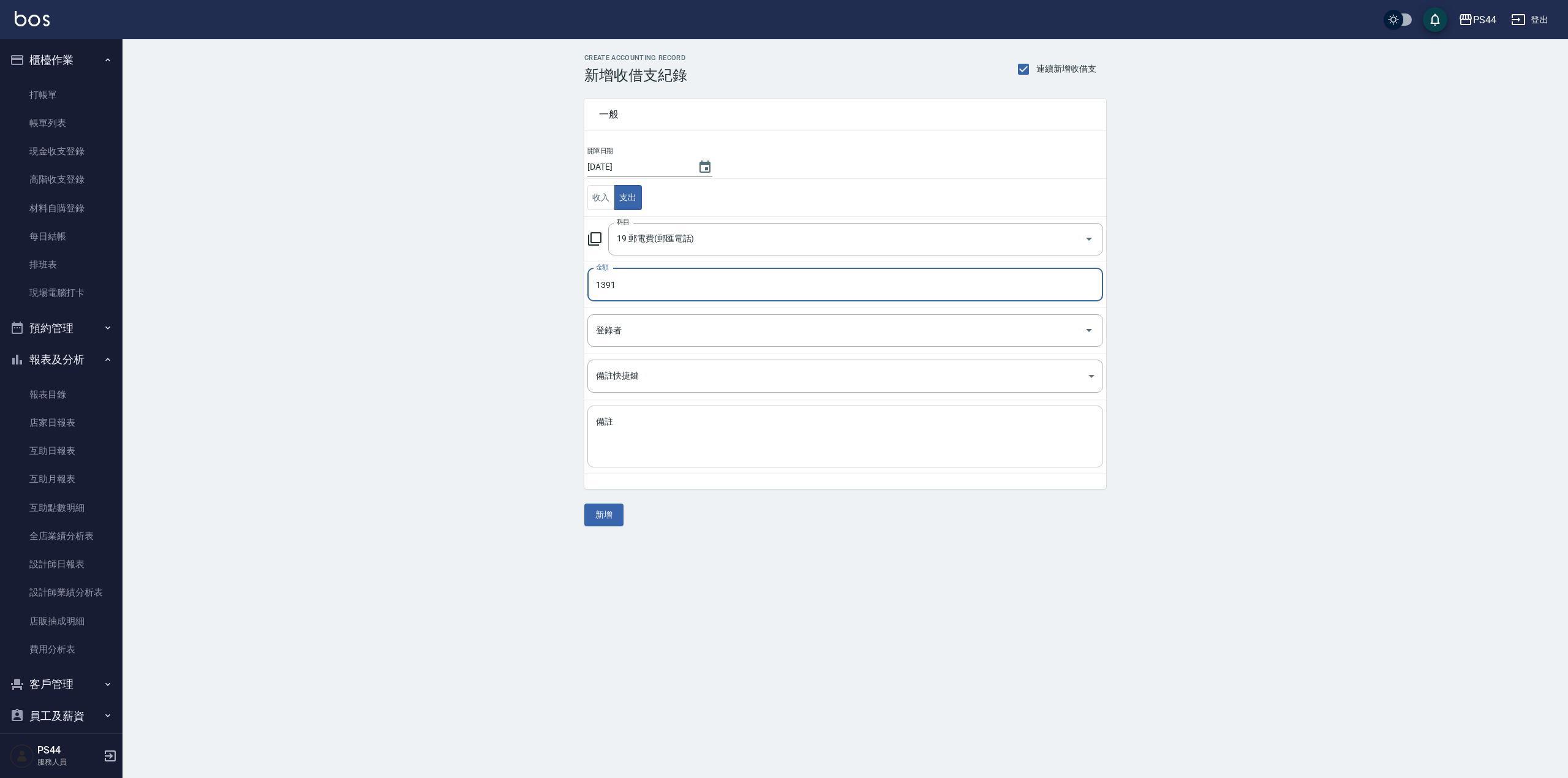
type input "1391"
click at [696, 425] on textarea "備註" at bounding box center [845, 437] width 499 height 41
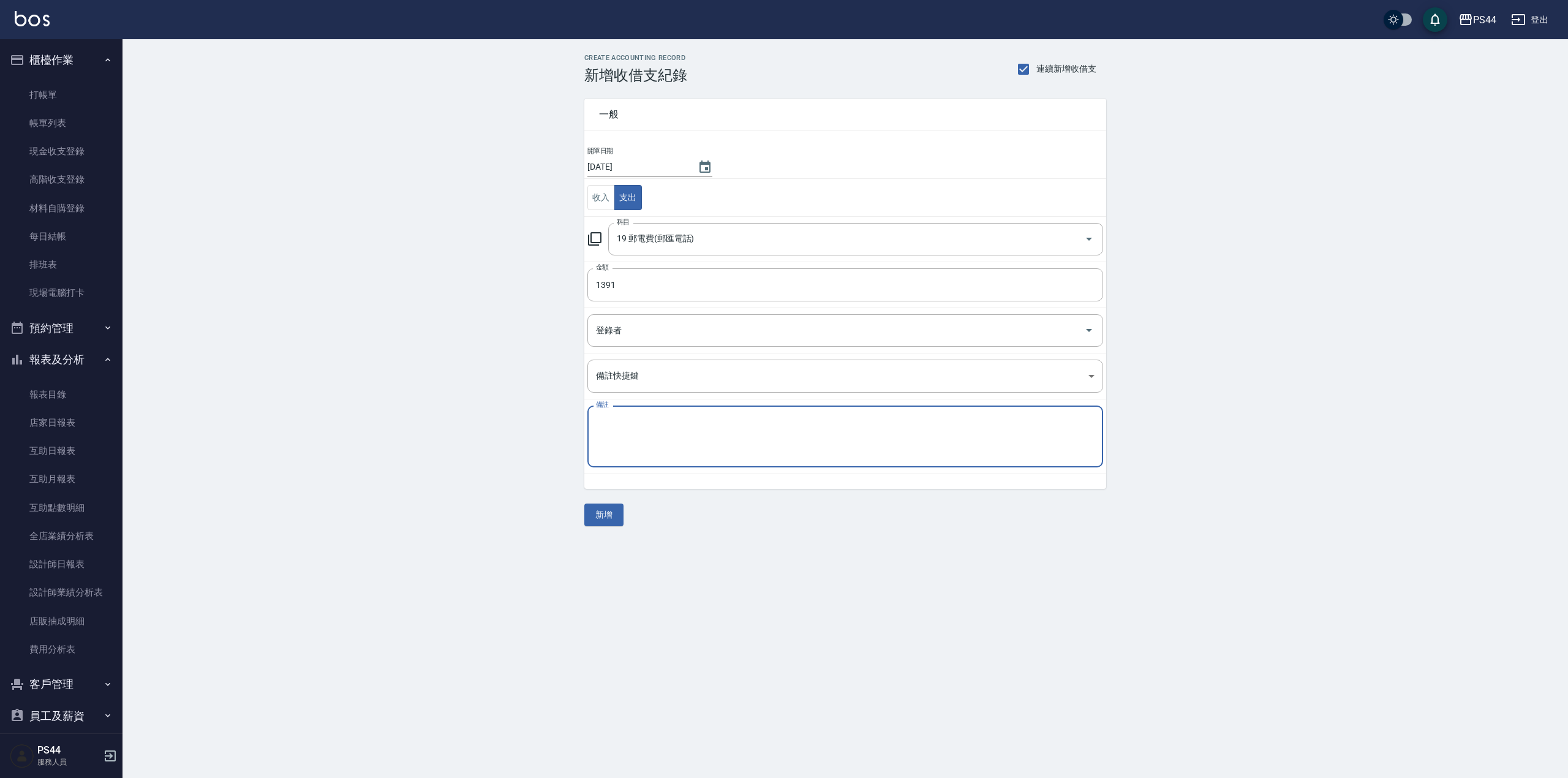
type textarea "D"
type textarea "電話費"
click at [595, 514] on button "新增" at bounding box center [603, 515] width 39 height 23
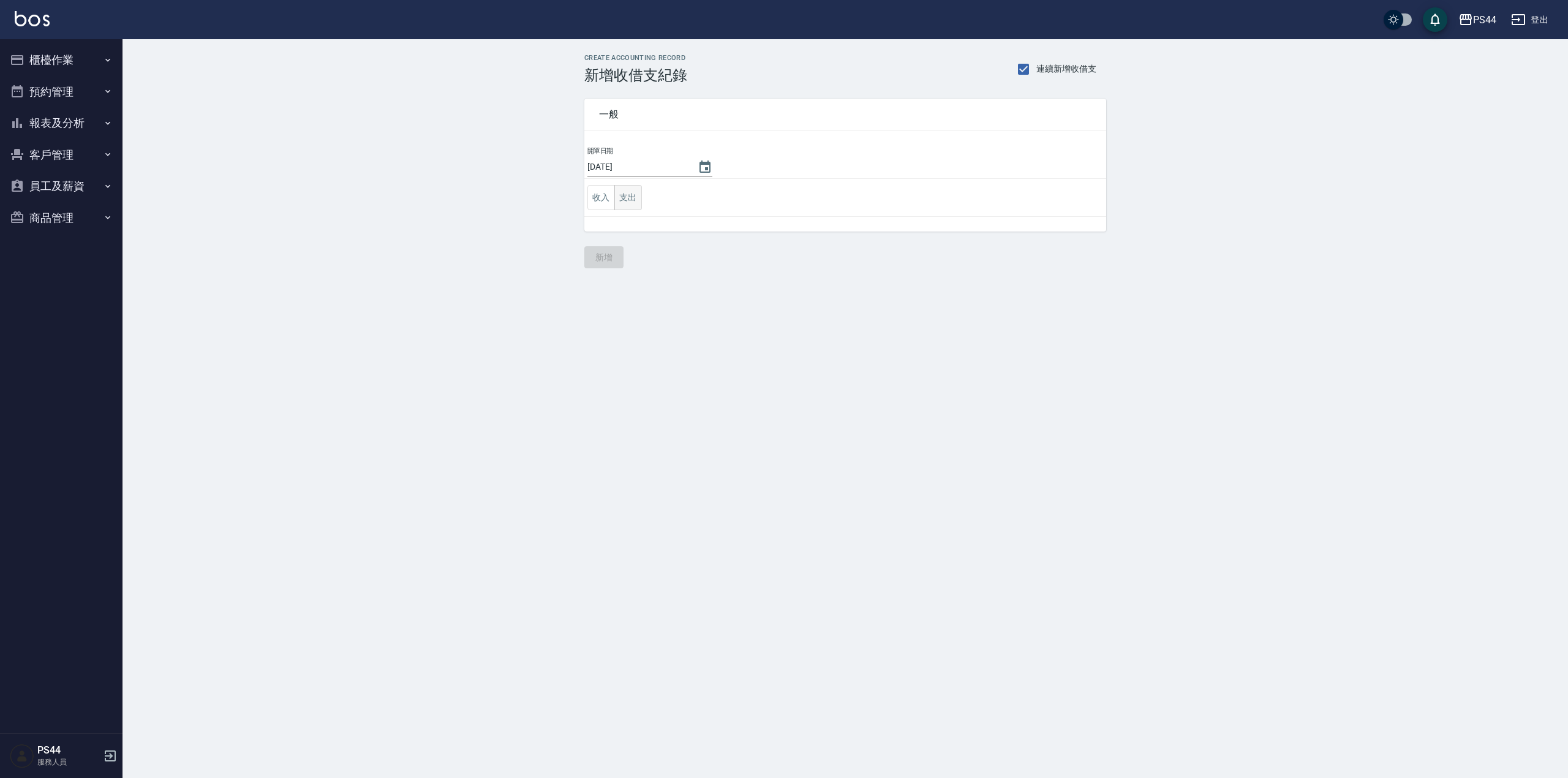
click at [635, 197] on button "支出" at bounding box center [627, 198] width 27 height 25
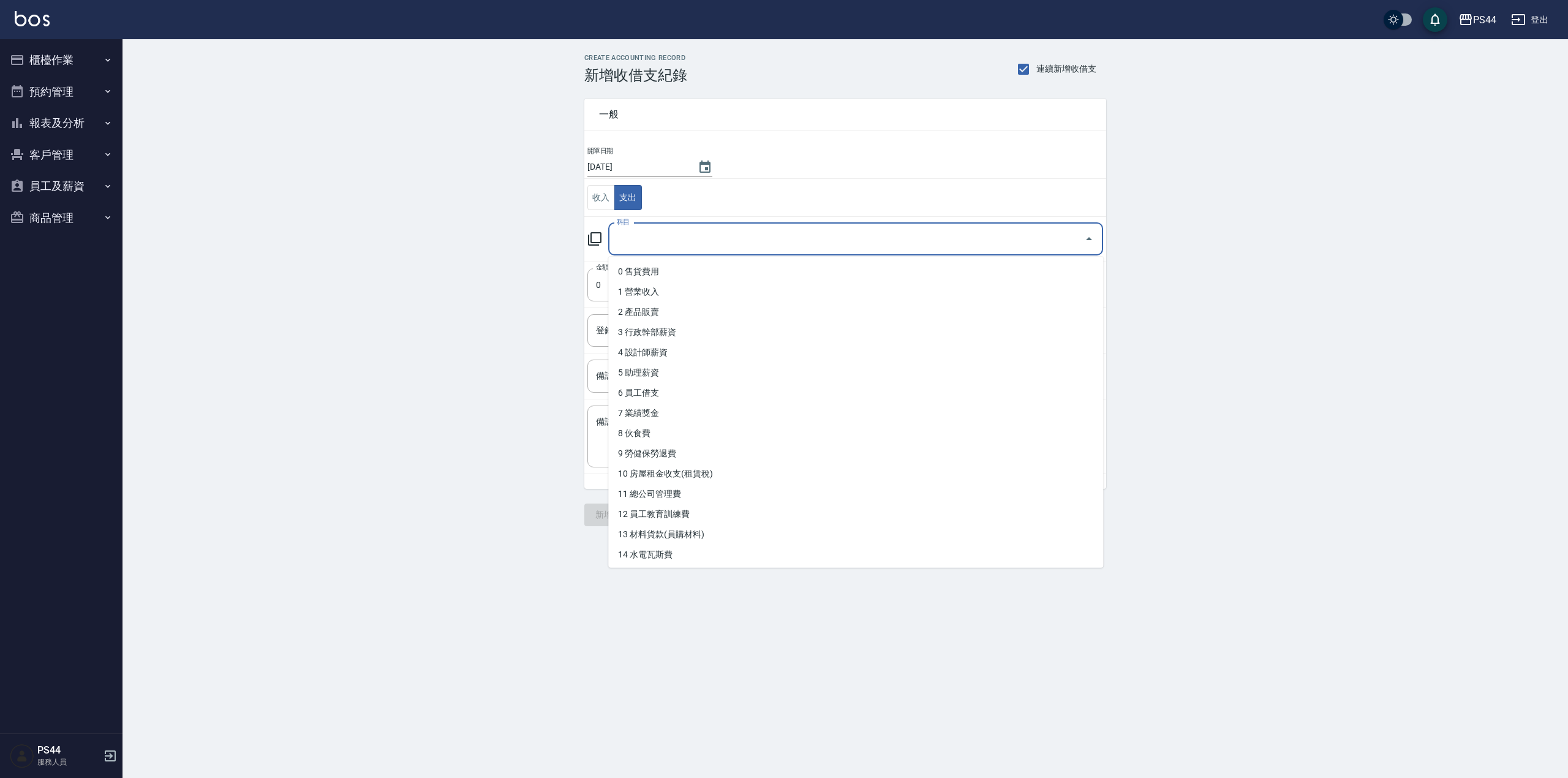
drag, startPoint x: 659, startPoint y: 240, endPoint x: 676, endPoint y: 246, distance: 18.0
click at [660, 240] on input "科目" at bounding box center [846, 239] width 465 height 21
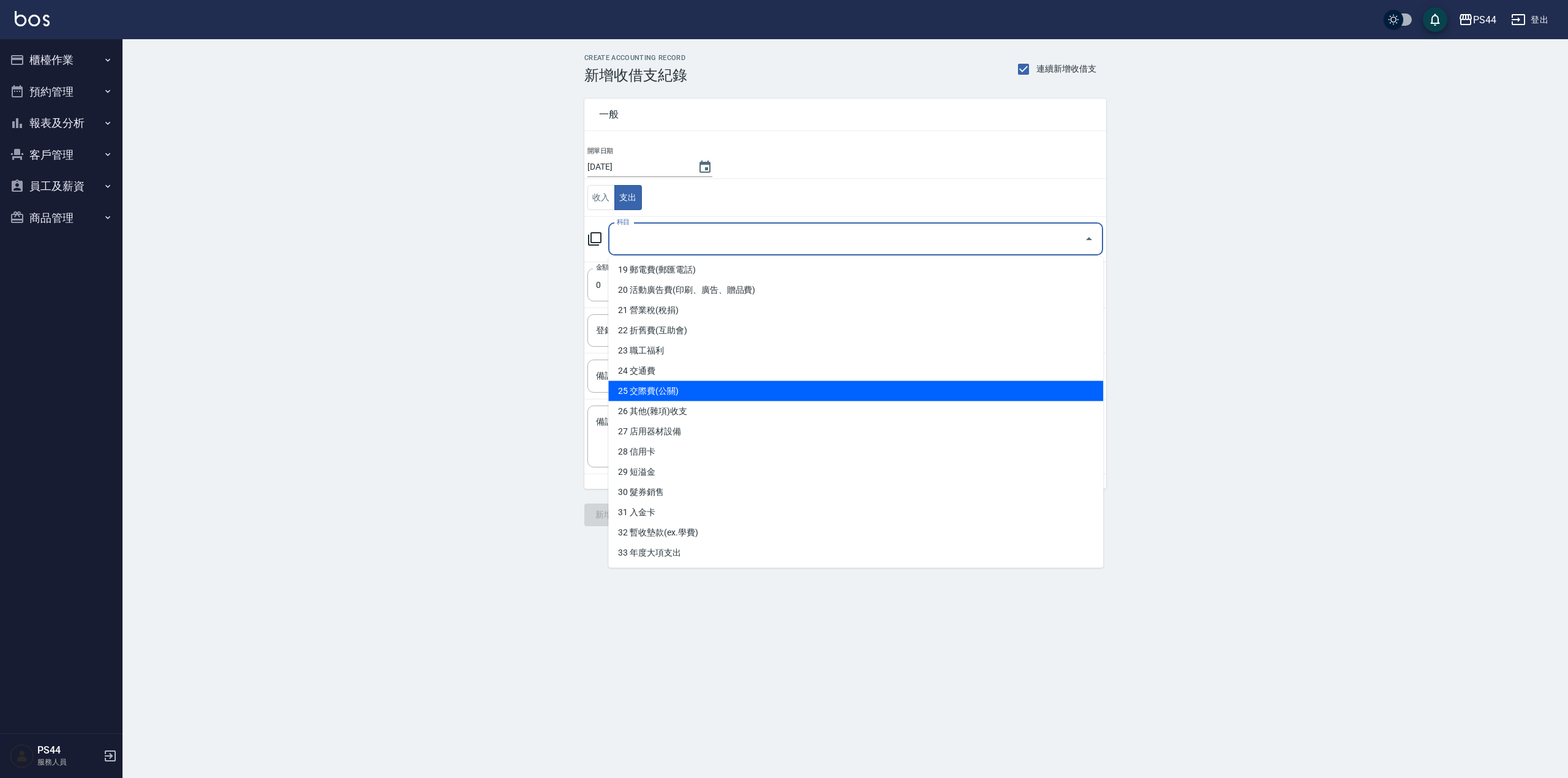
scroll to position [385, 0]
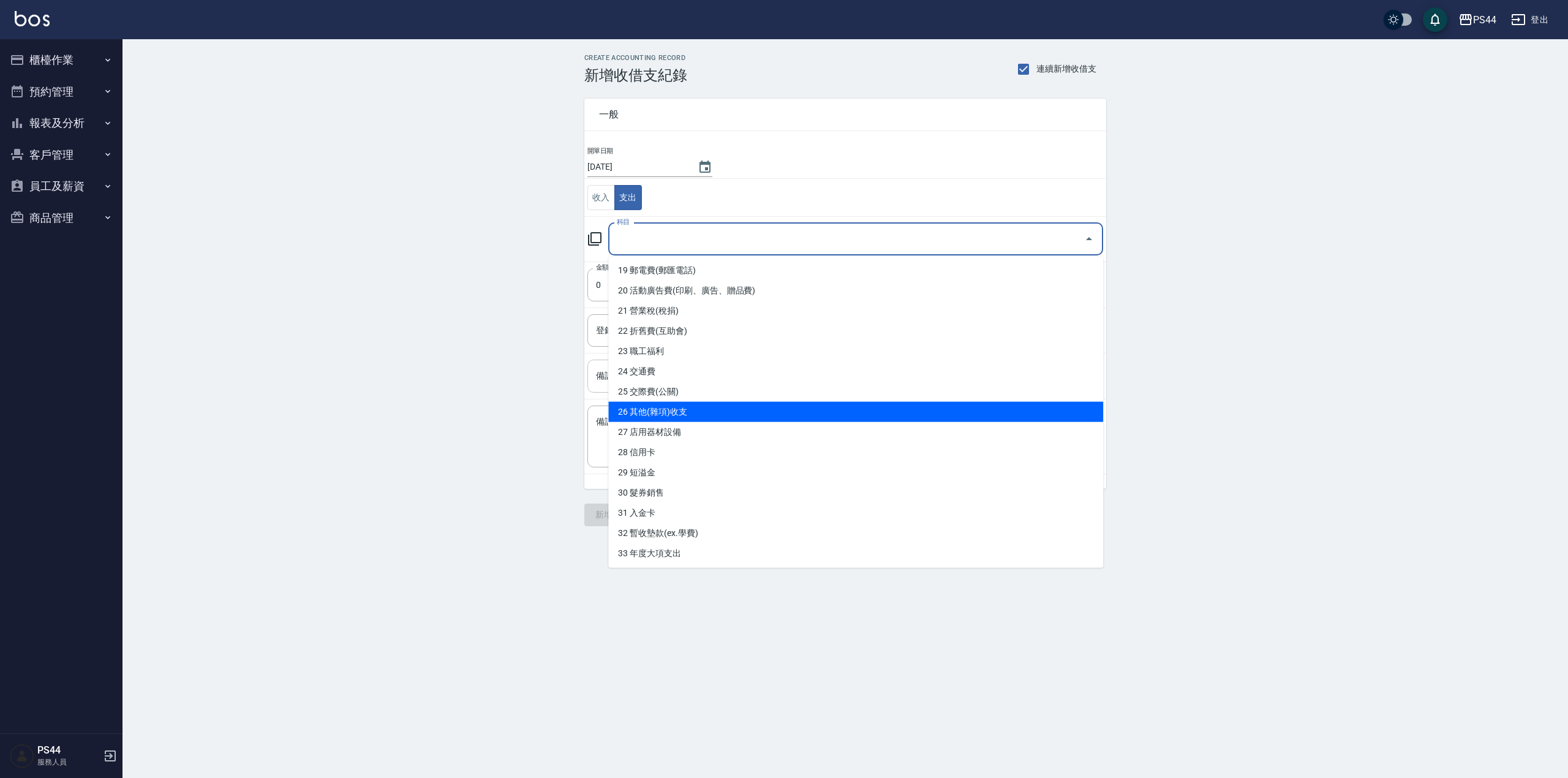
drag, startPoint x: 699, startPoint y: 407, endPoint x: 700, endPoint y: 380, distance: 27.0
click at [701, 405] on li "26 其他(雜項)收支" at bounding box center [855, 412] width 495 height 20
type input "26 其他(雜項)收支"
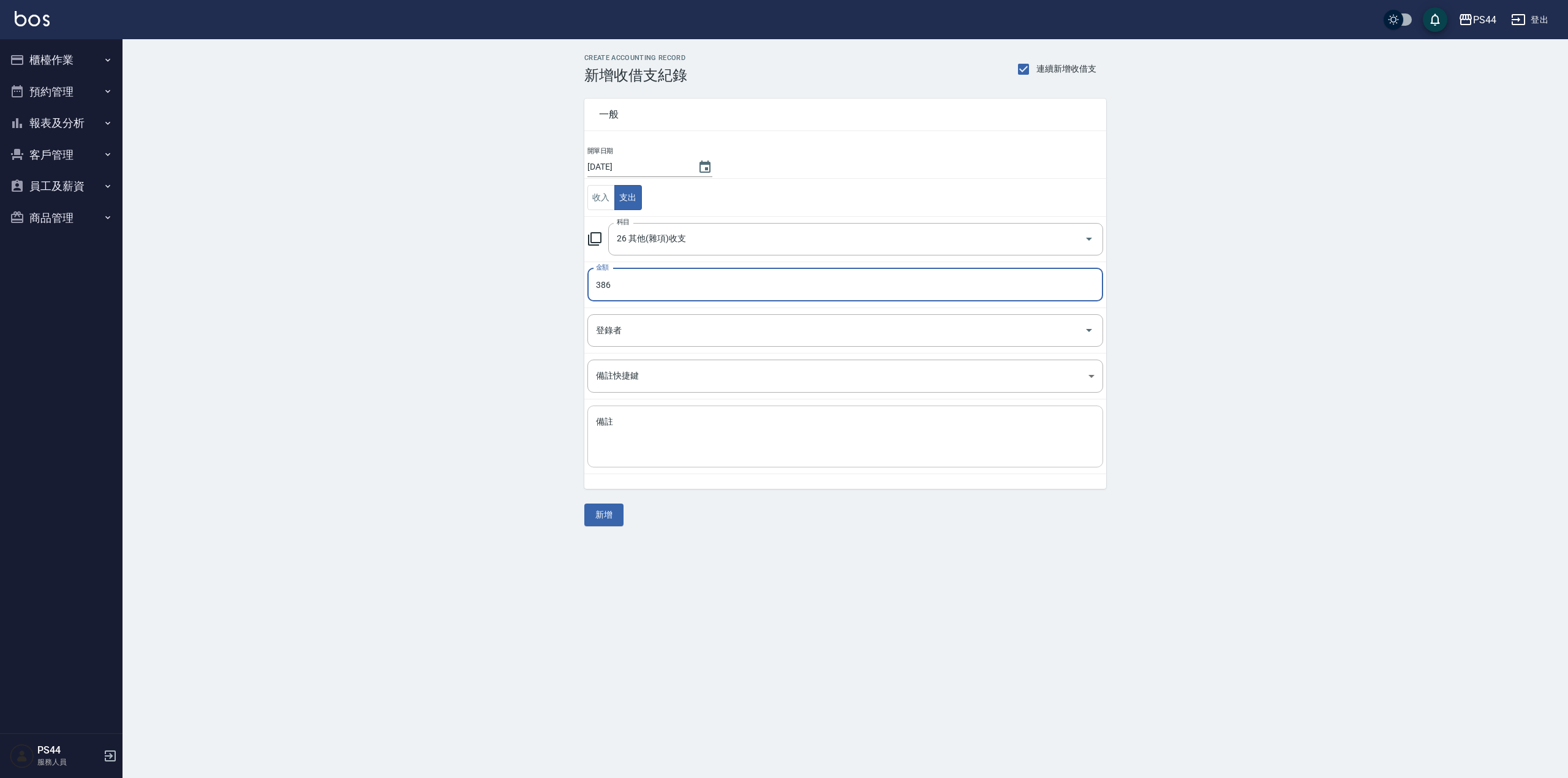
type input "386"
click at [635, 442] on textarea "備註" at bounding box center [845, 437] width 499 height 41
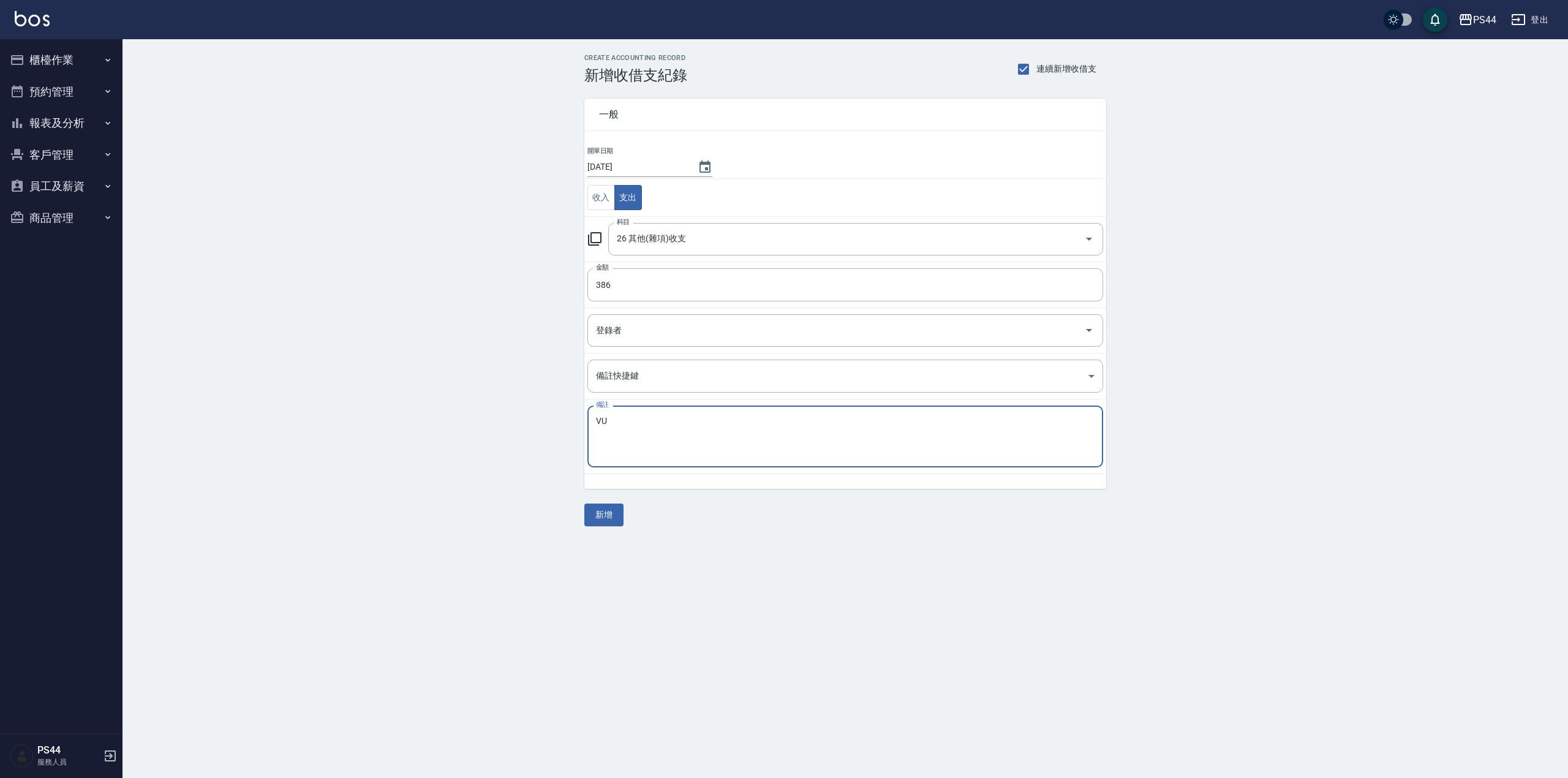
type textarea "V"
type textarea "香"
type textarea "相框"
click at [617, 526] on button "新增" at bounding box center [603, 515] width 39 height 23
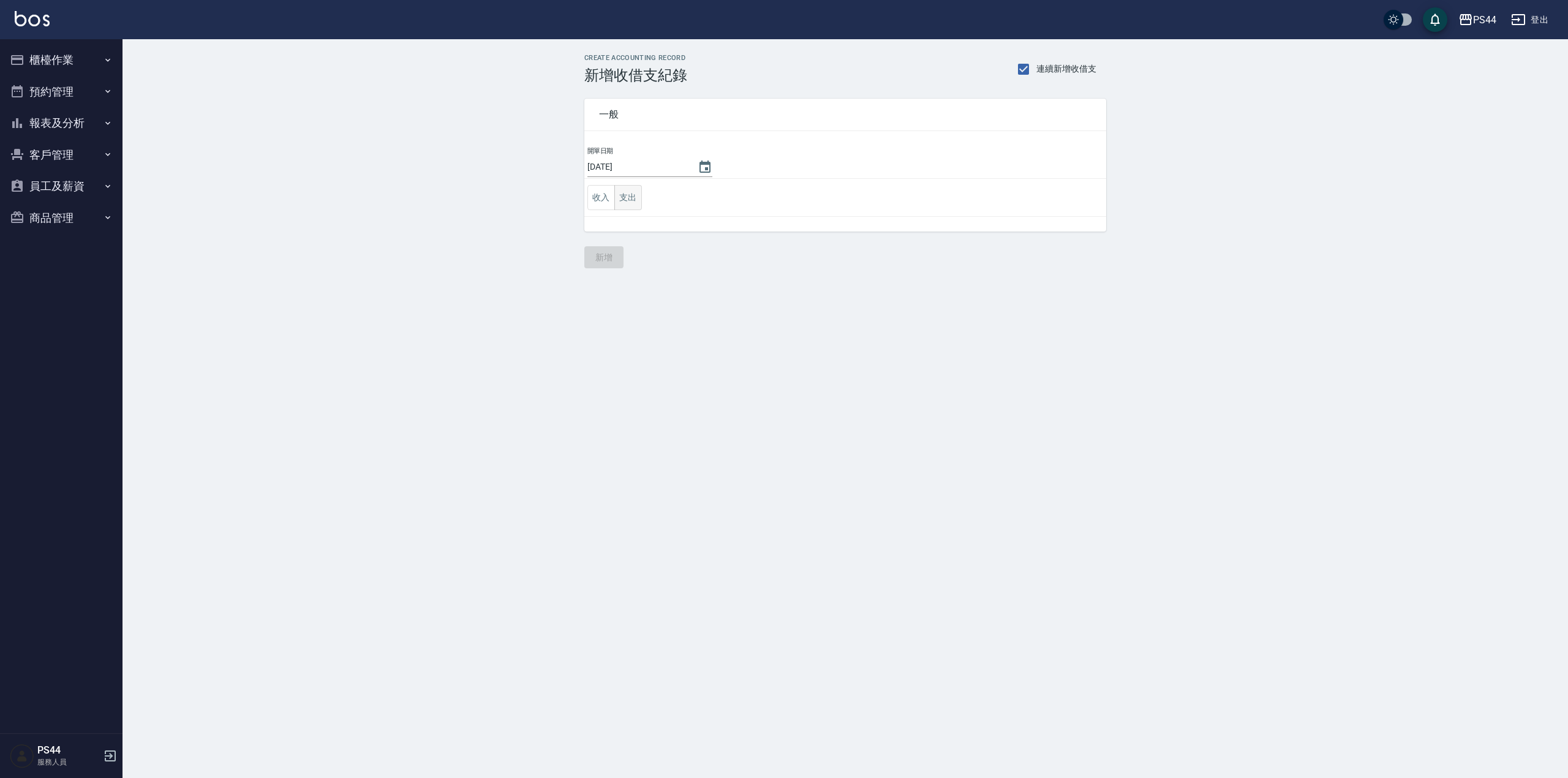
click at [632, 186] on td "收入 支出" at bounding box center [845, 198] width 522 height 38
drag, startPoint x: 630, startPoint y: 194, endPoint x: 635, endPoint y: 202, distance: 9.4
click at [630, 194] on button "支出" at bounding box center [627, 198] width 27 height 25
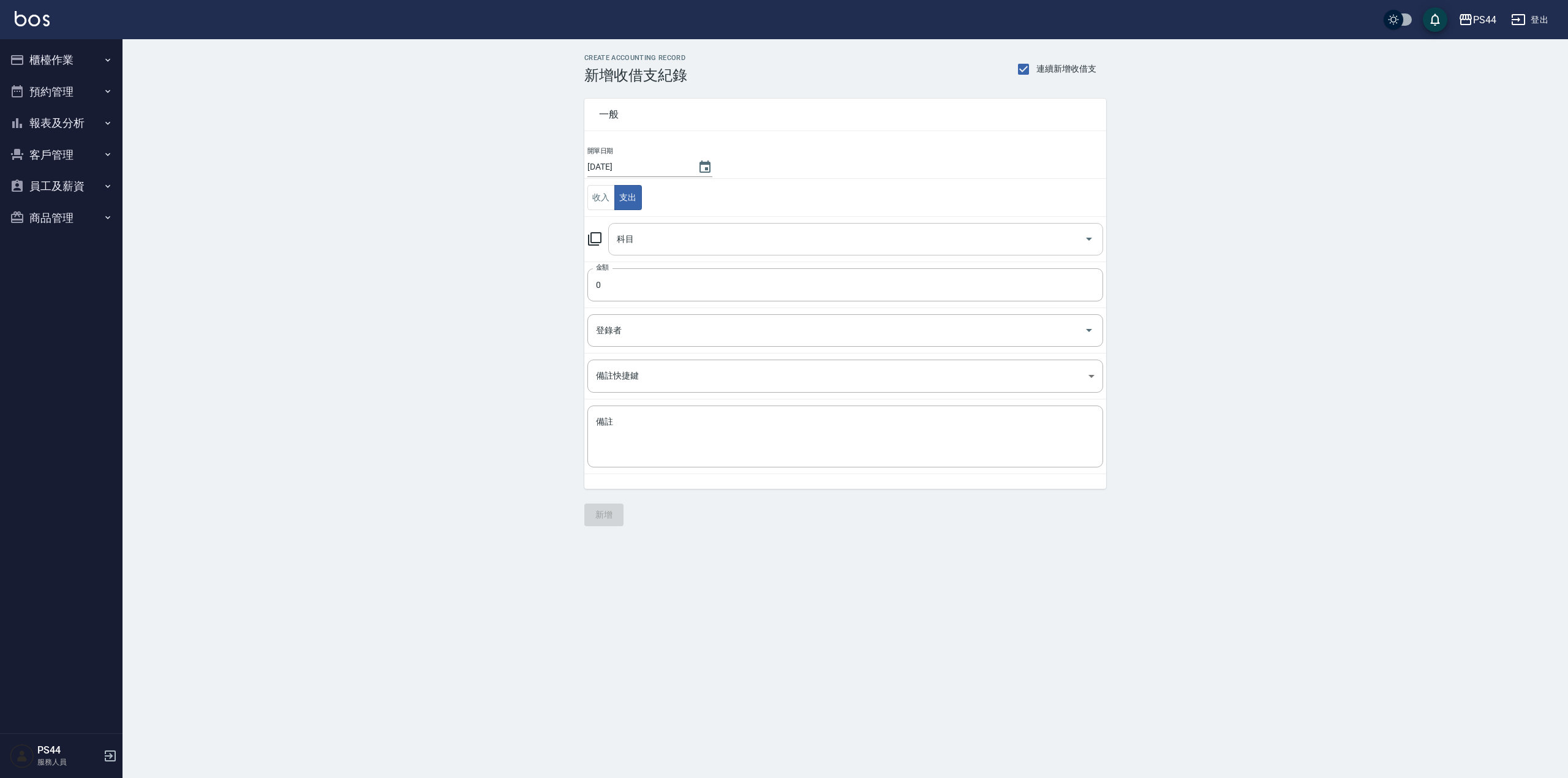
click at [694, 243] on input "科目" at bounding box center [846, 239] width 465 height 21
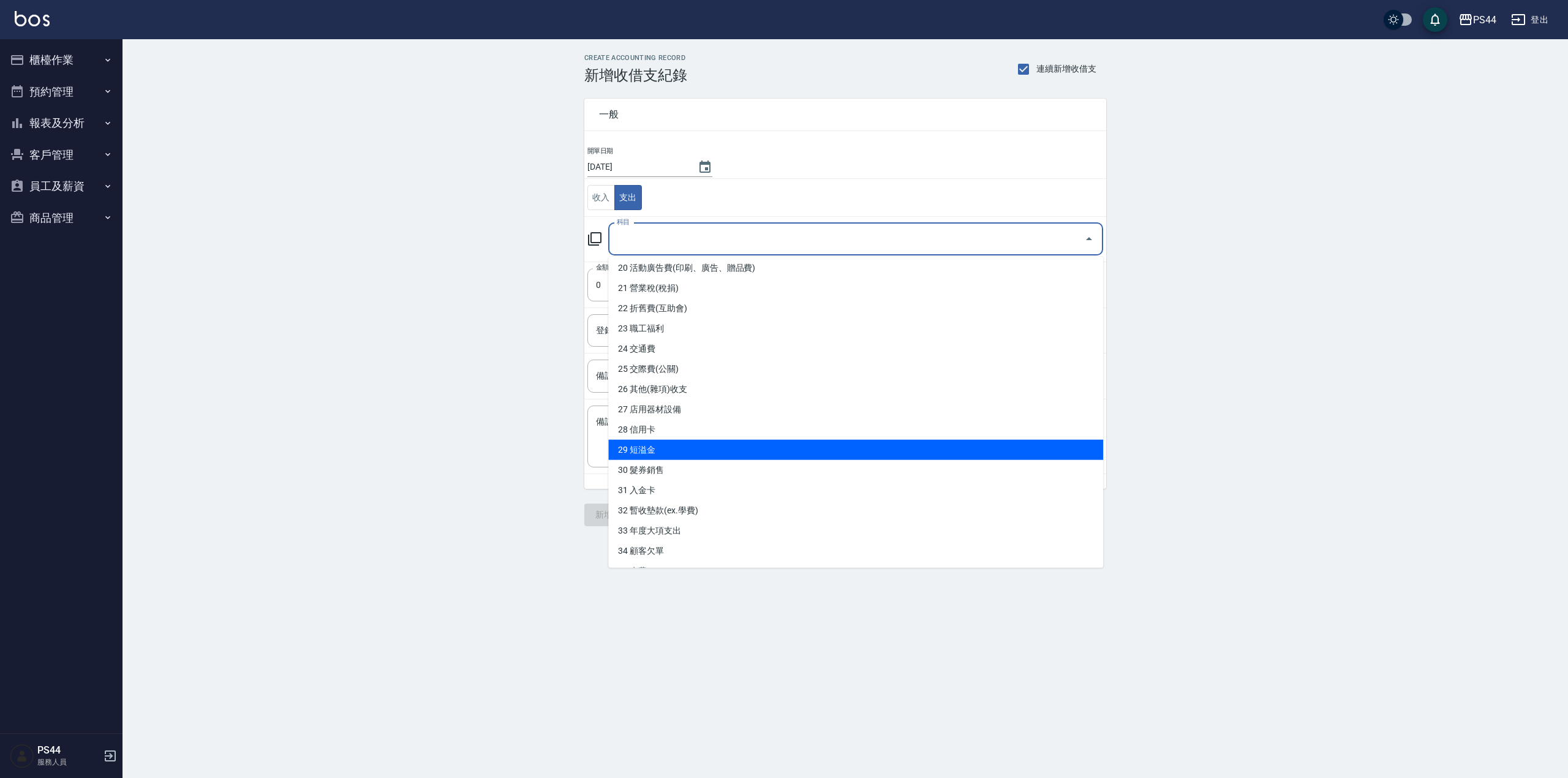
scroll to position [467, 0]
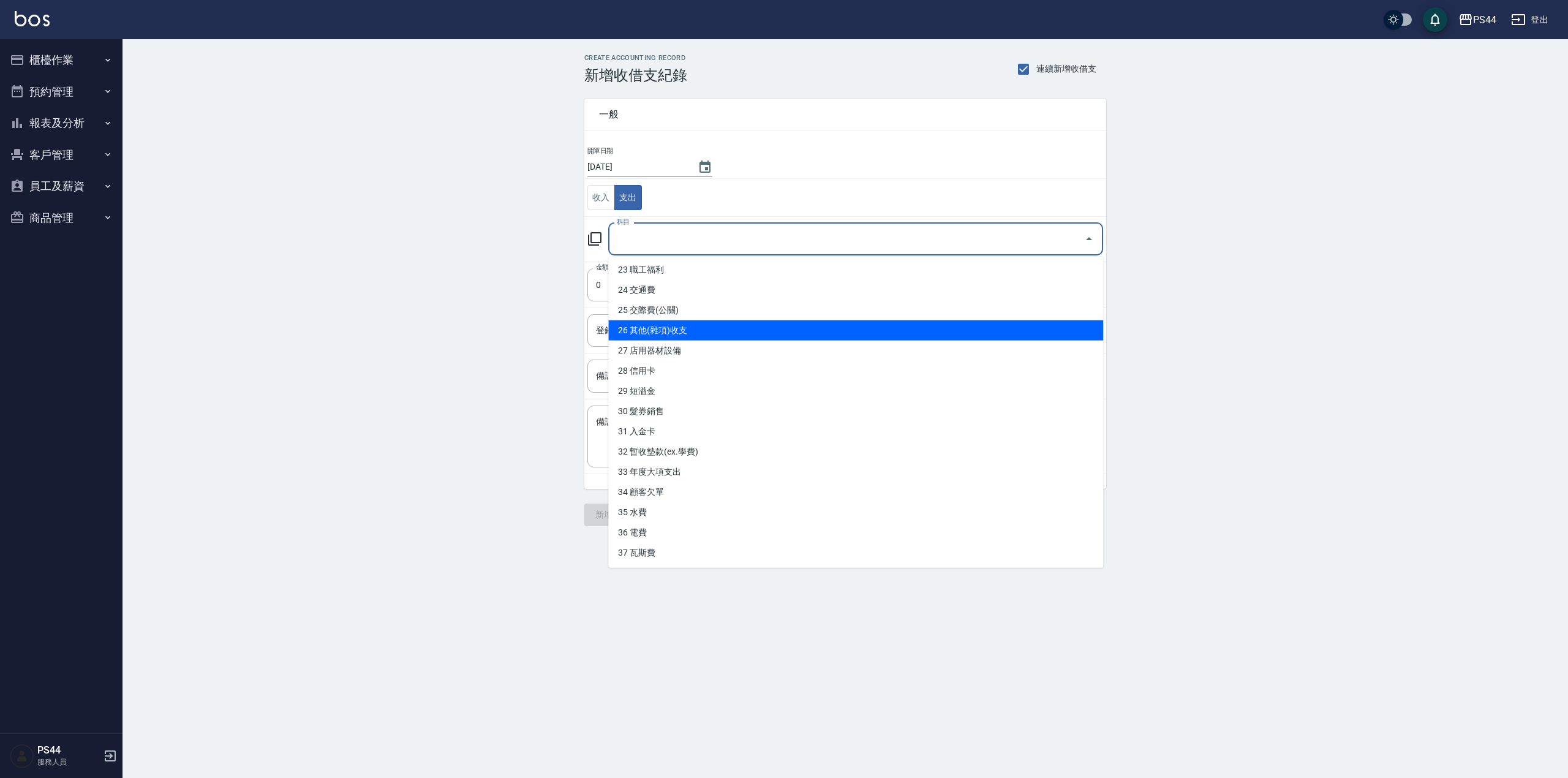
drag, startPoint x: 698, startPoint y: 329, endPoint x: 707, endPoint y: 364, distance: 36.1
click at [698, 330] on li "26 其他(雜項)收支" at bounding box center [855, 331] width 495 height 20
type input "26 其他(雜項)收支"
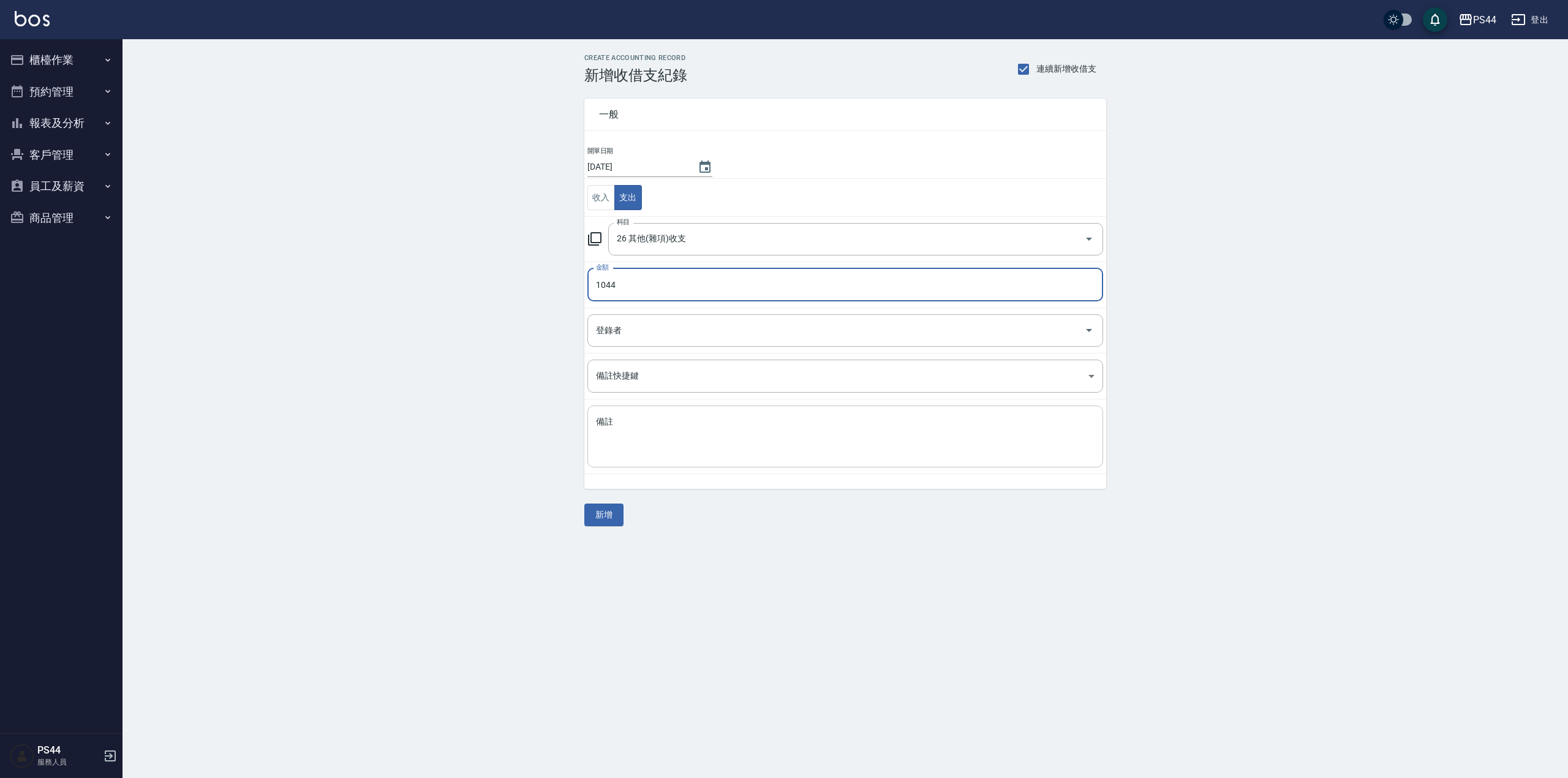
type input "1044"
click at [758, 457] on textarea "備註" at bounding box center [845, 437] width 499 height 41
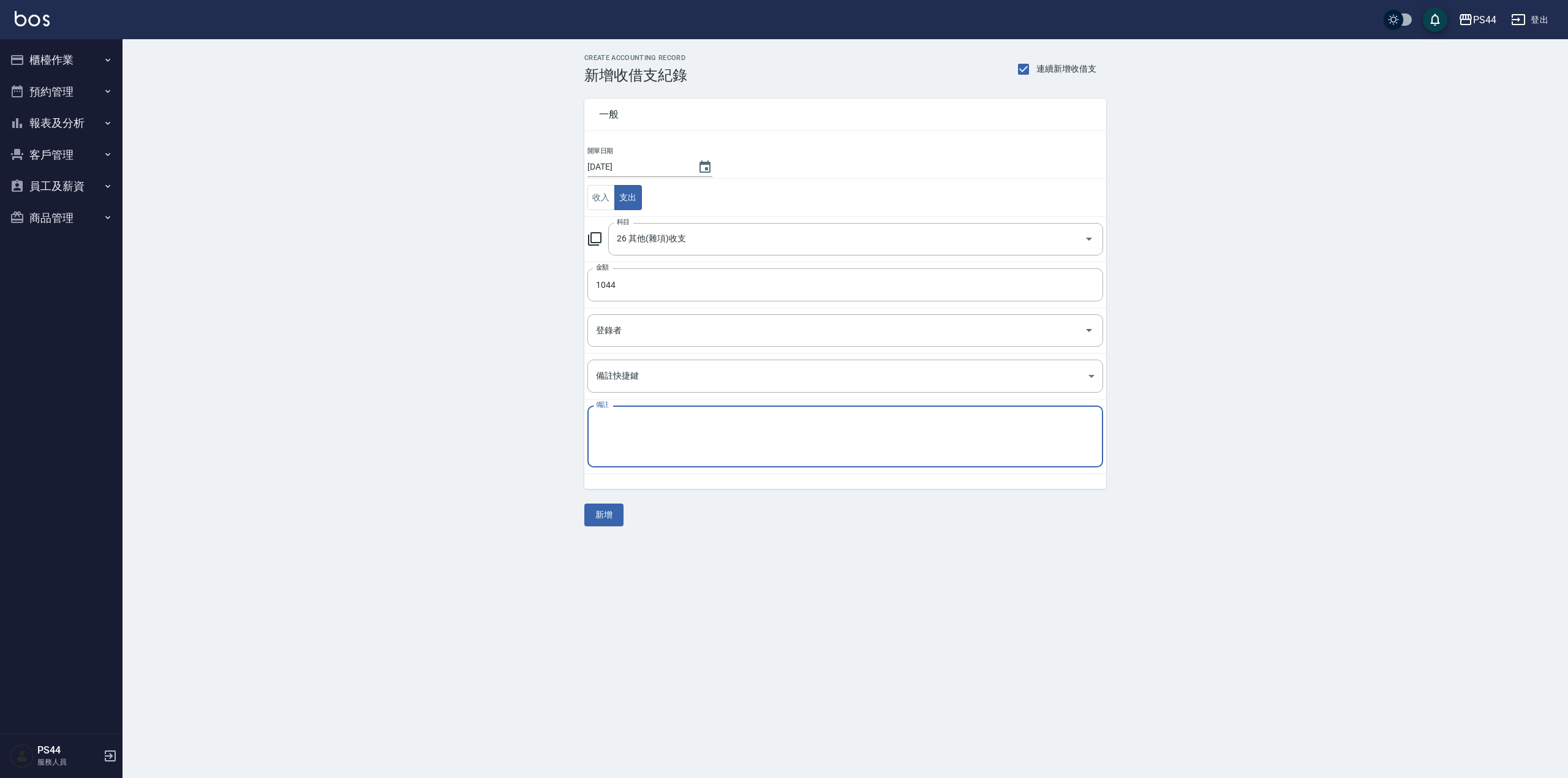
type textarea "D"
type textarea "ㄕ"
type textarea "萬聖節 299 243 234 268"
click at [609, 525] on button "新增" at bounding box center [603, 524] width 39 height 23
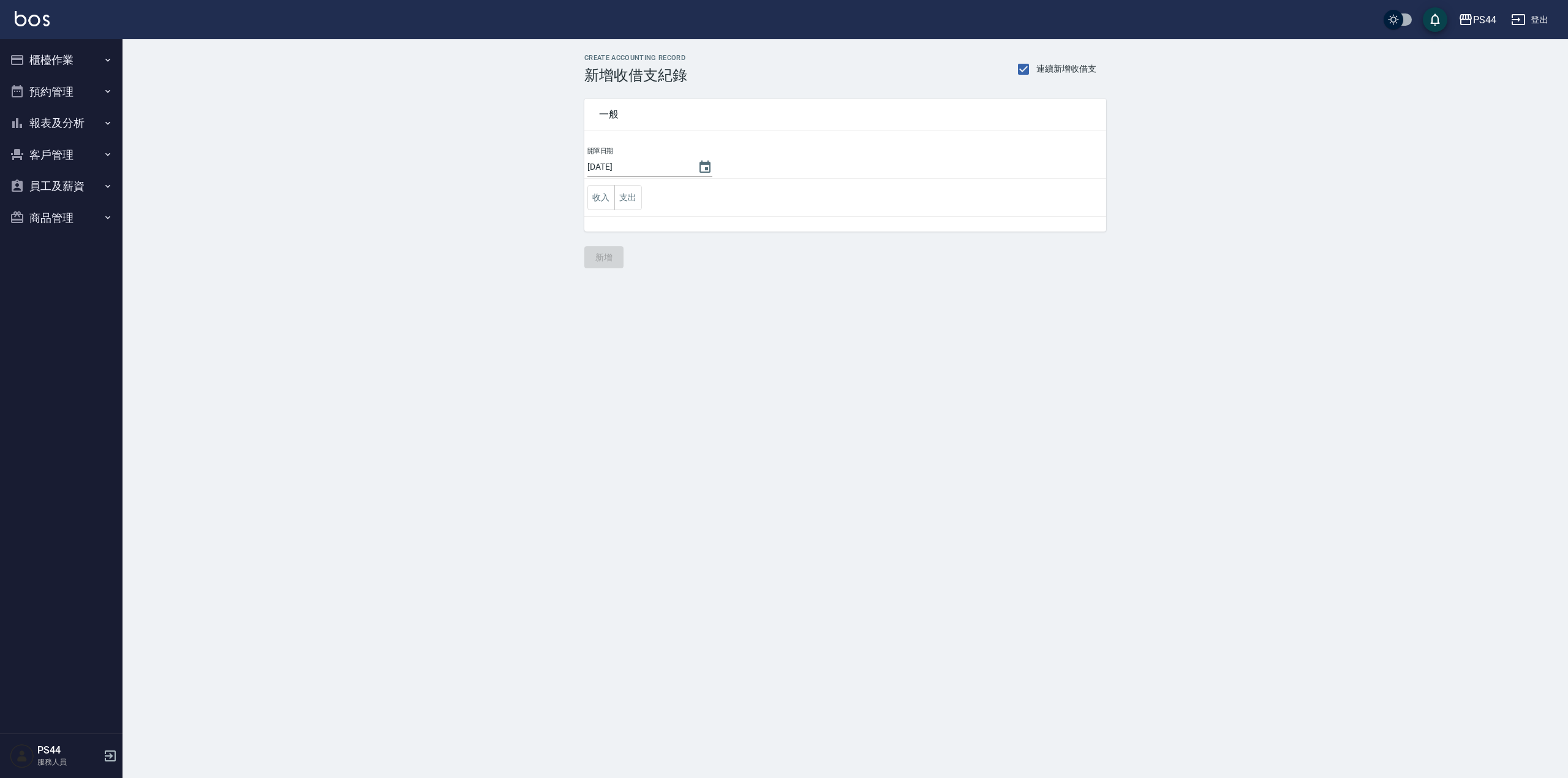
drag, startPoint x: 69, startPoint y: 66, endPoint x: 70, endPoint y: 79, distance: 13.0
click at [69, 65] on button "櫃檯作業" at bounding box center [61, 60] width 113 height 32
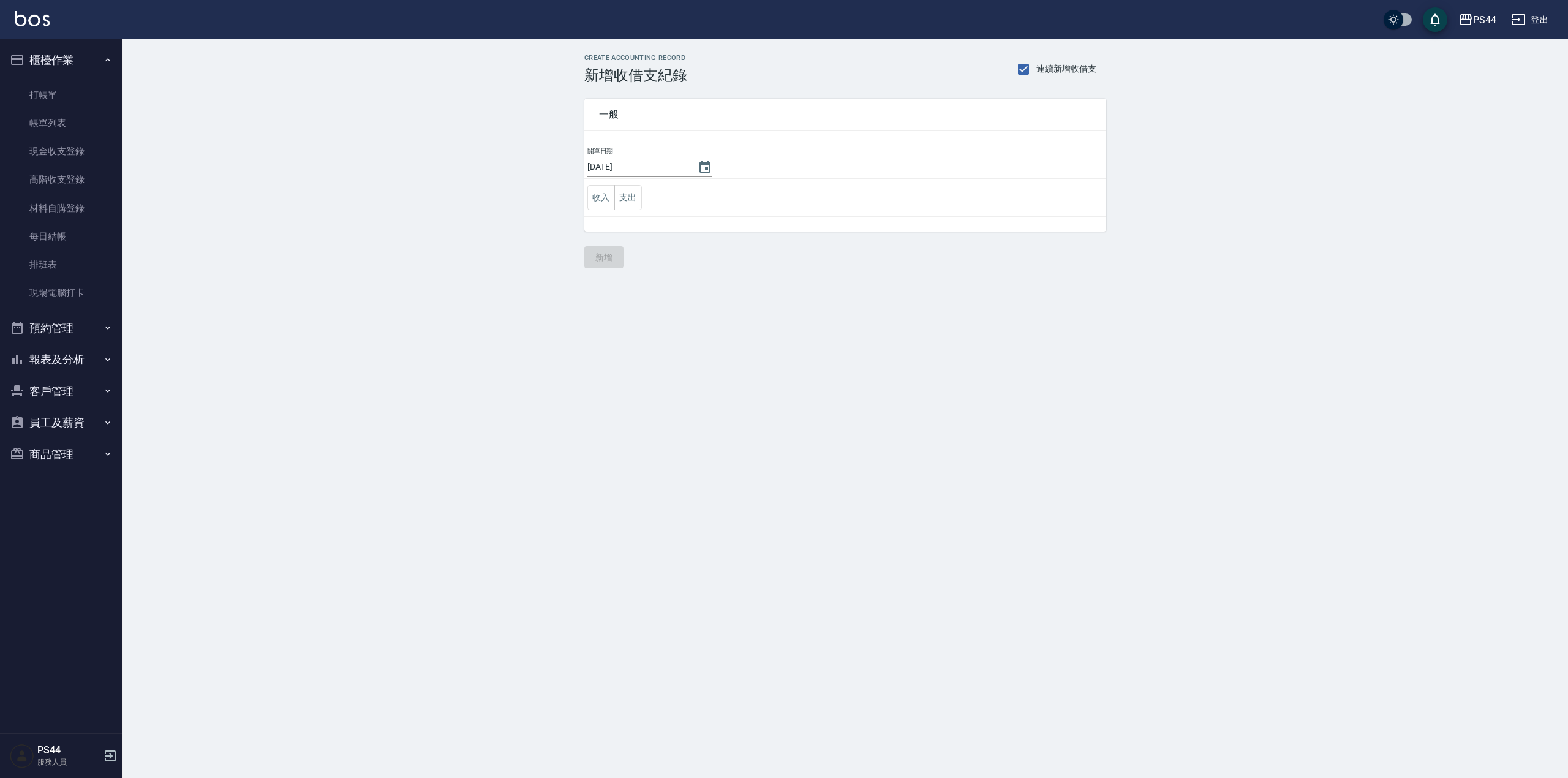
click at [71, 353] on button "報表及分析" at bounding box center [61, 360] width 113 height 32
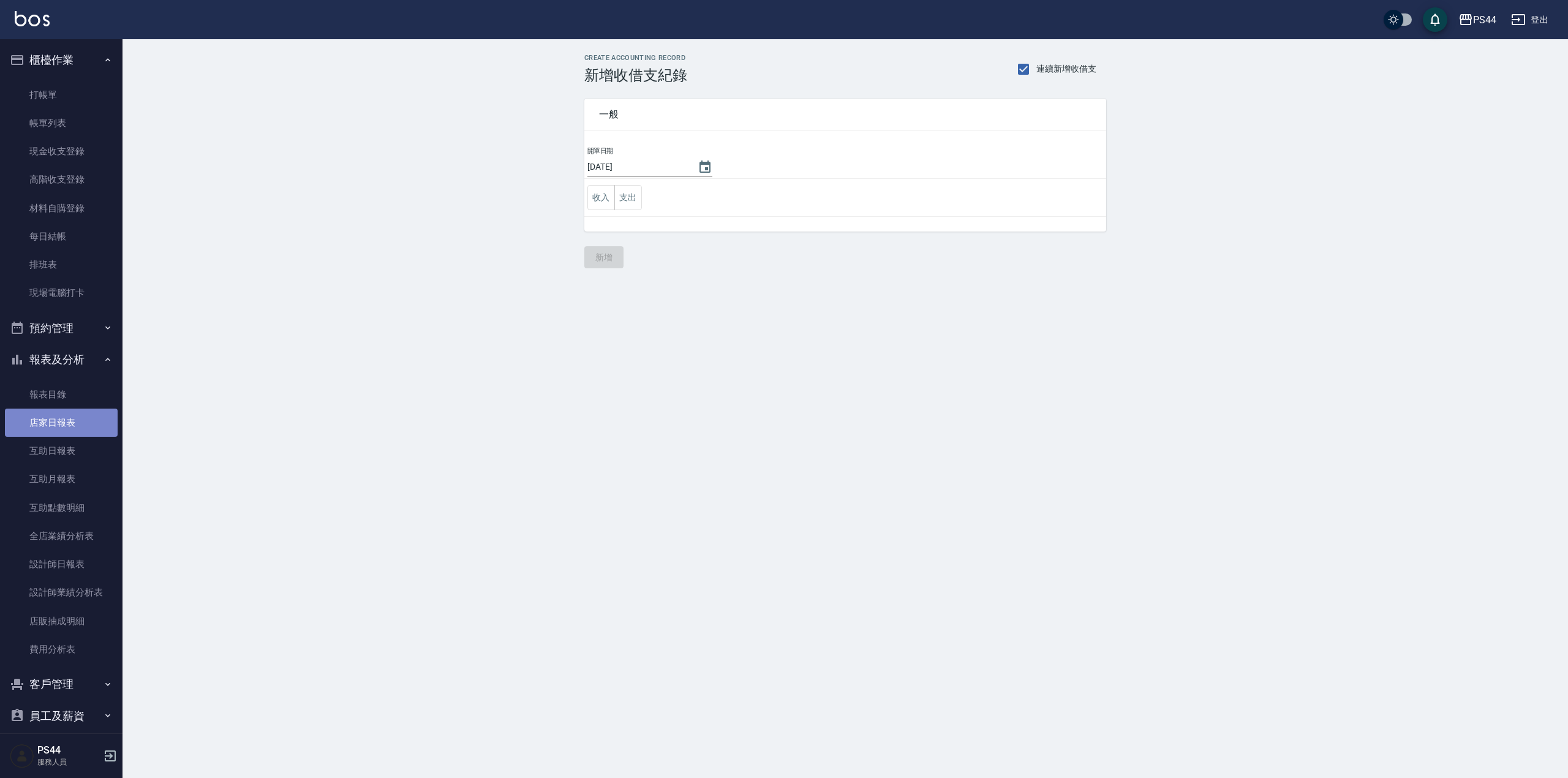
click at [71, 423] on link "店家日報表" at bounding box center [61, 423] width 113 height 28
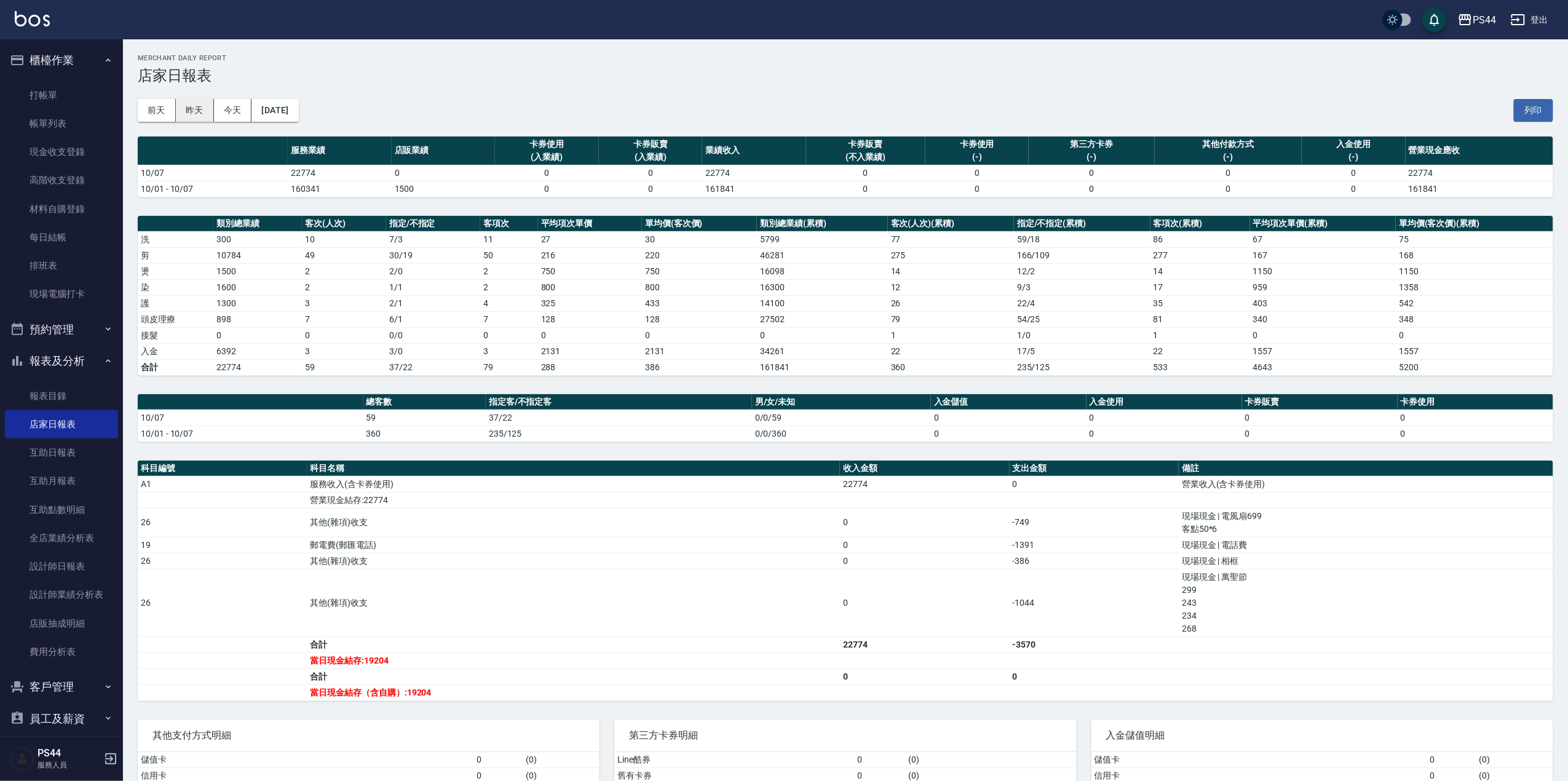
click at [195, 109] on button "昨天" at bounding box center [194, 111] width 38 height 23
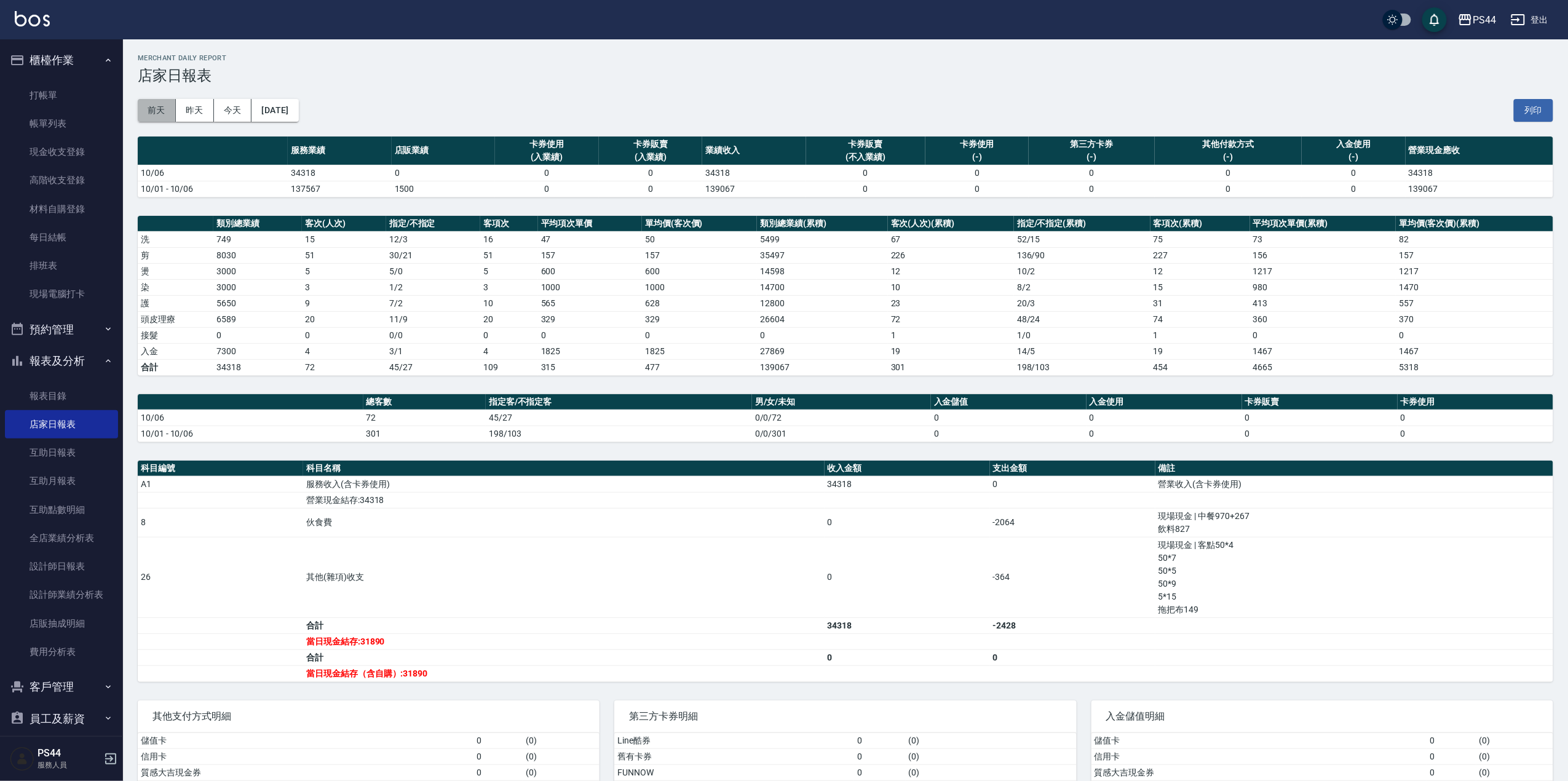
click at [160, 113] on button "前天" at bounding box center [157, 111] width 38 height 23
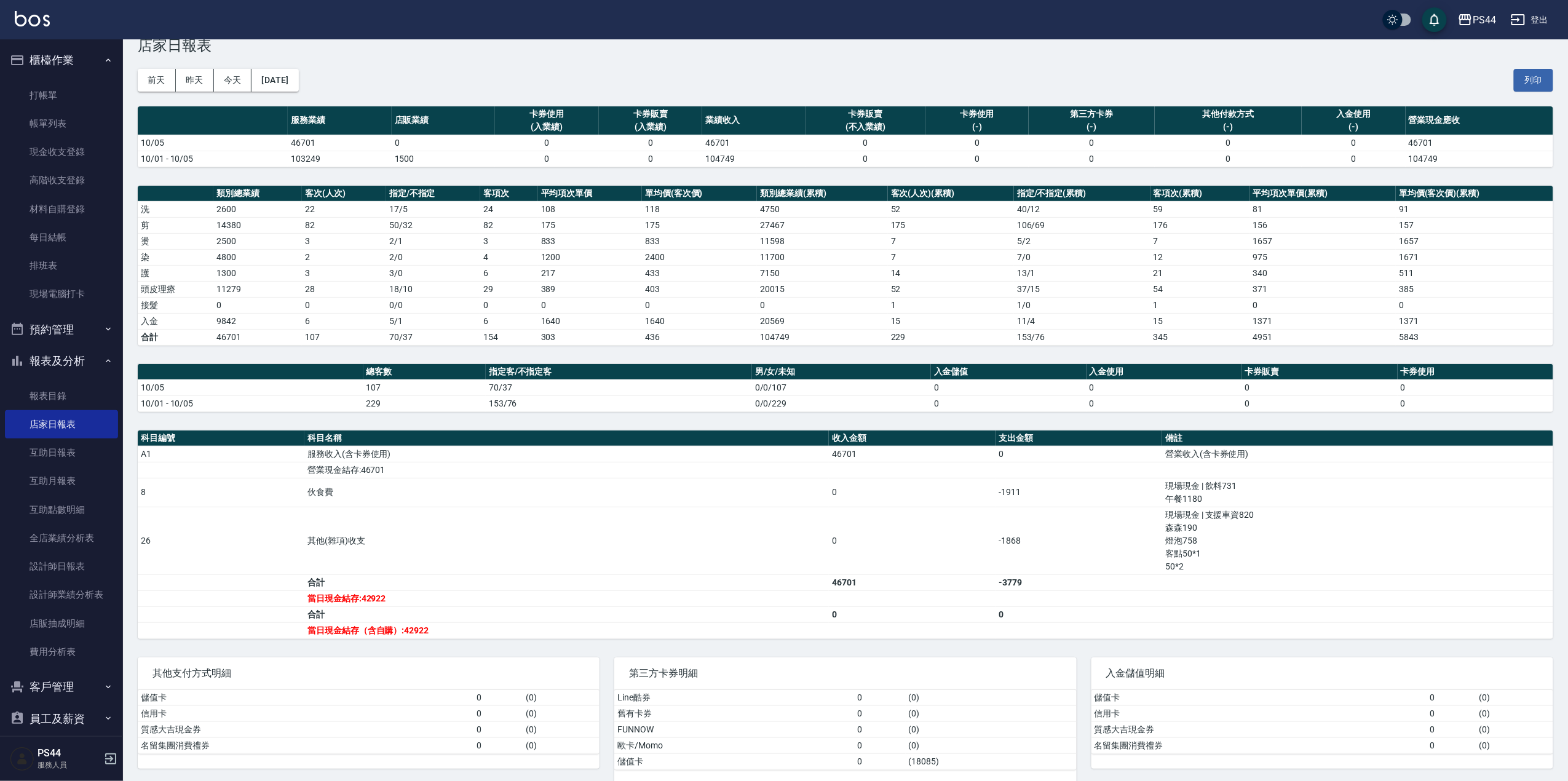
scroll to position [54, 0]
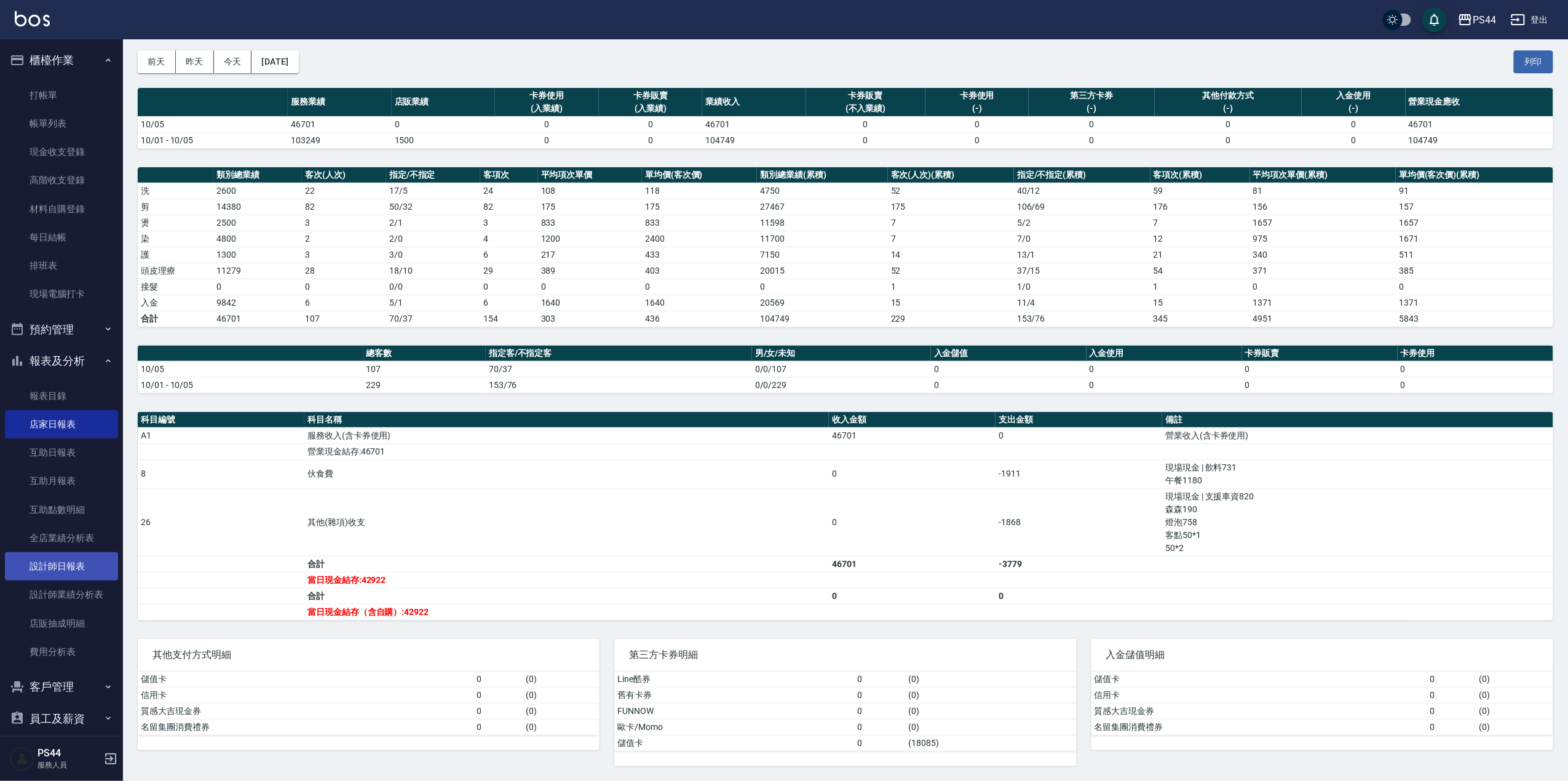
click at [60, 567] on link "設計師日報表" at bounding box center [61, 566] width 113 height 28
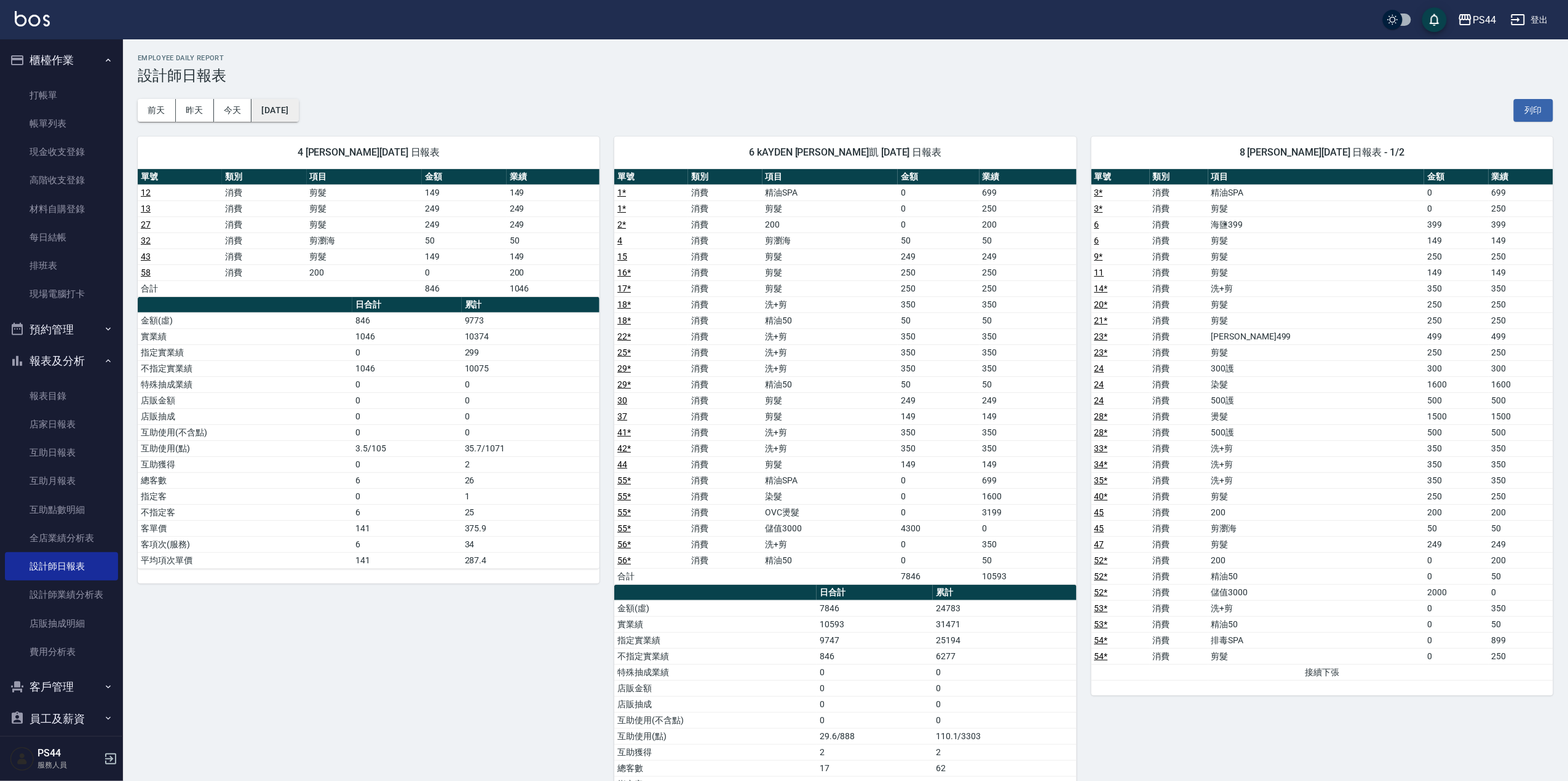
click at [268, 105] on button "[DATE]" at bounding box center [275, 111] width 47 height 23
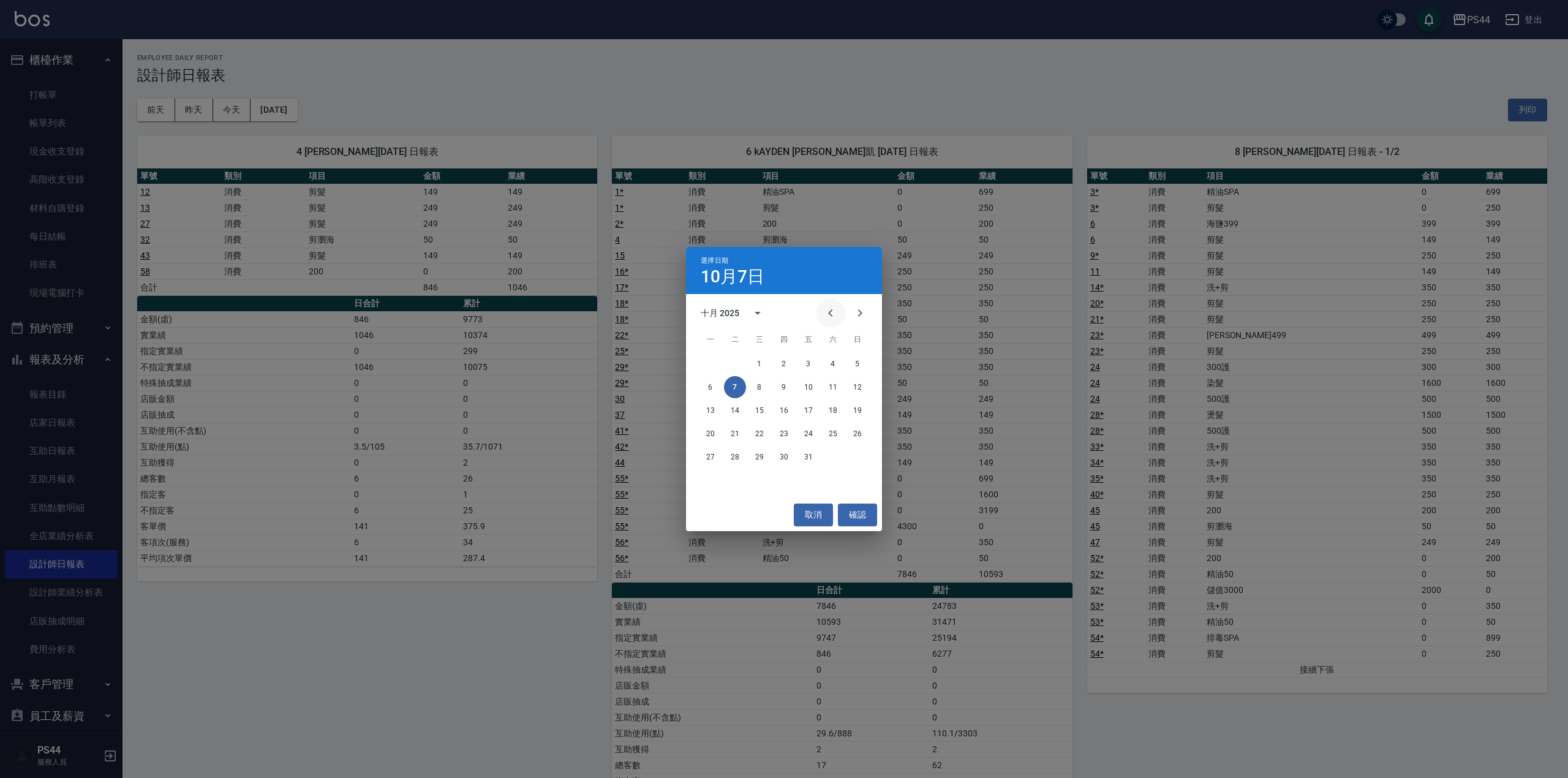
click at [832, 315] on icon "Previous month" at bounding box center [830, 313] width 15 height 15
click at [835, 390] on button "13" at bounding box center [832, 387] width 22 height 22
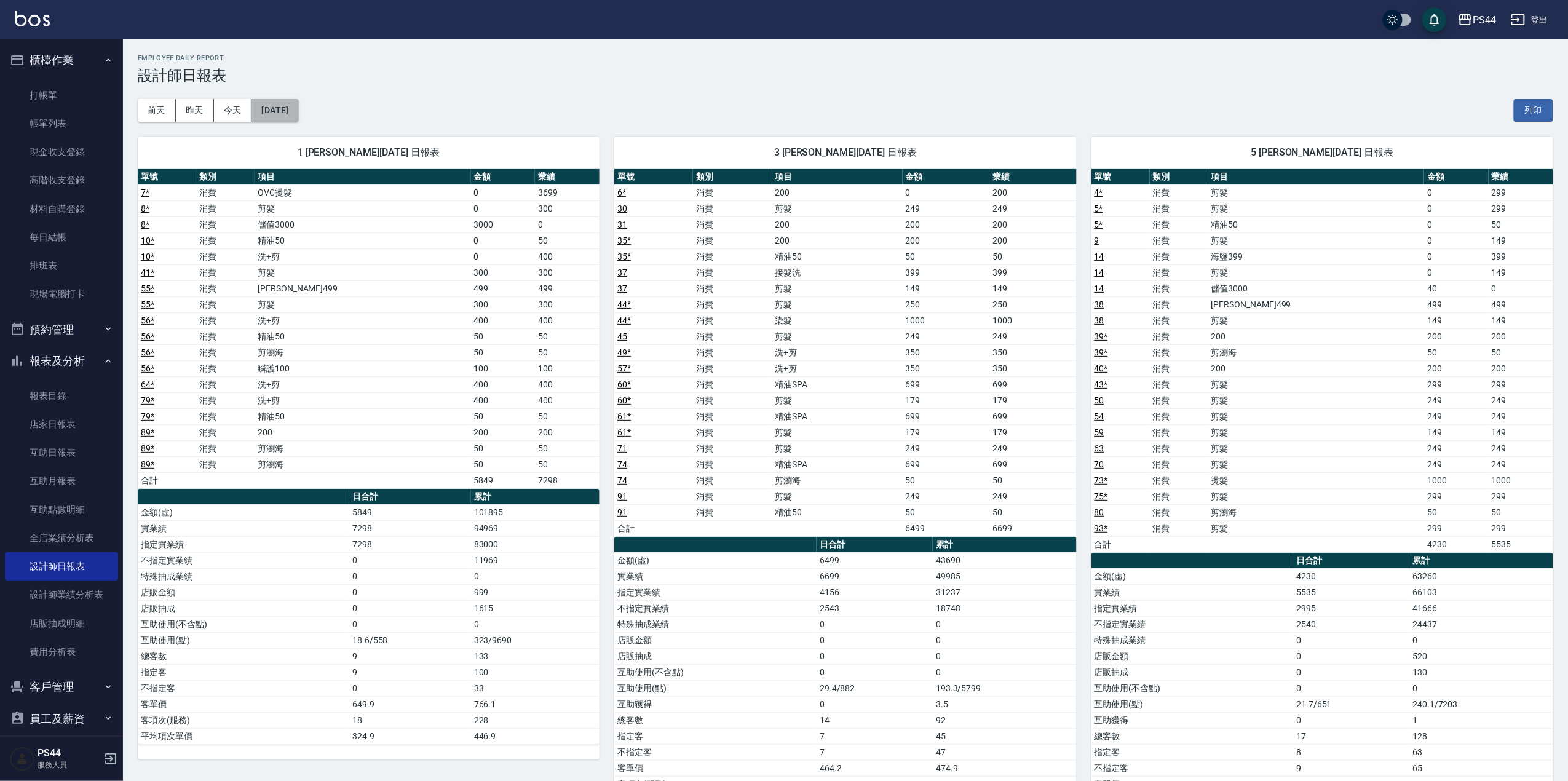
click at [298, 107] on button "[DATE]" at bounding box center [275, 111] width 47 height 23
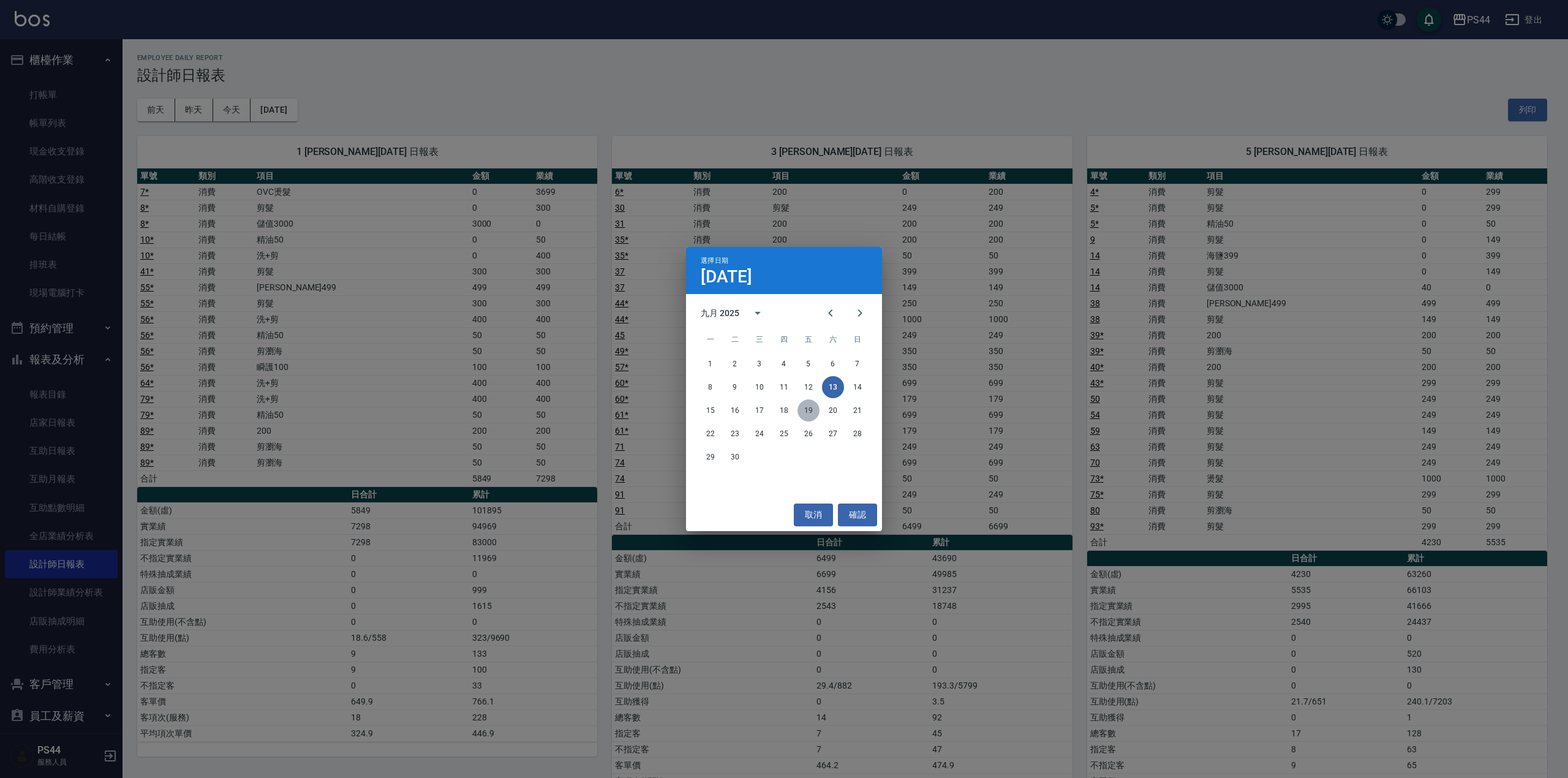
click at [806, 407] on button "19" at bounding box center [808, 410] width 22 height 22
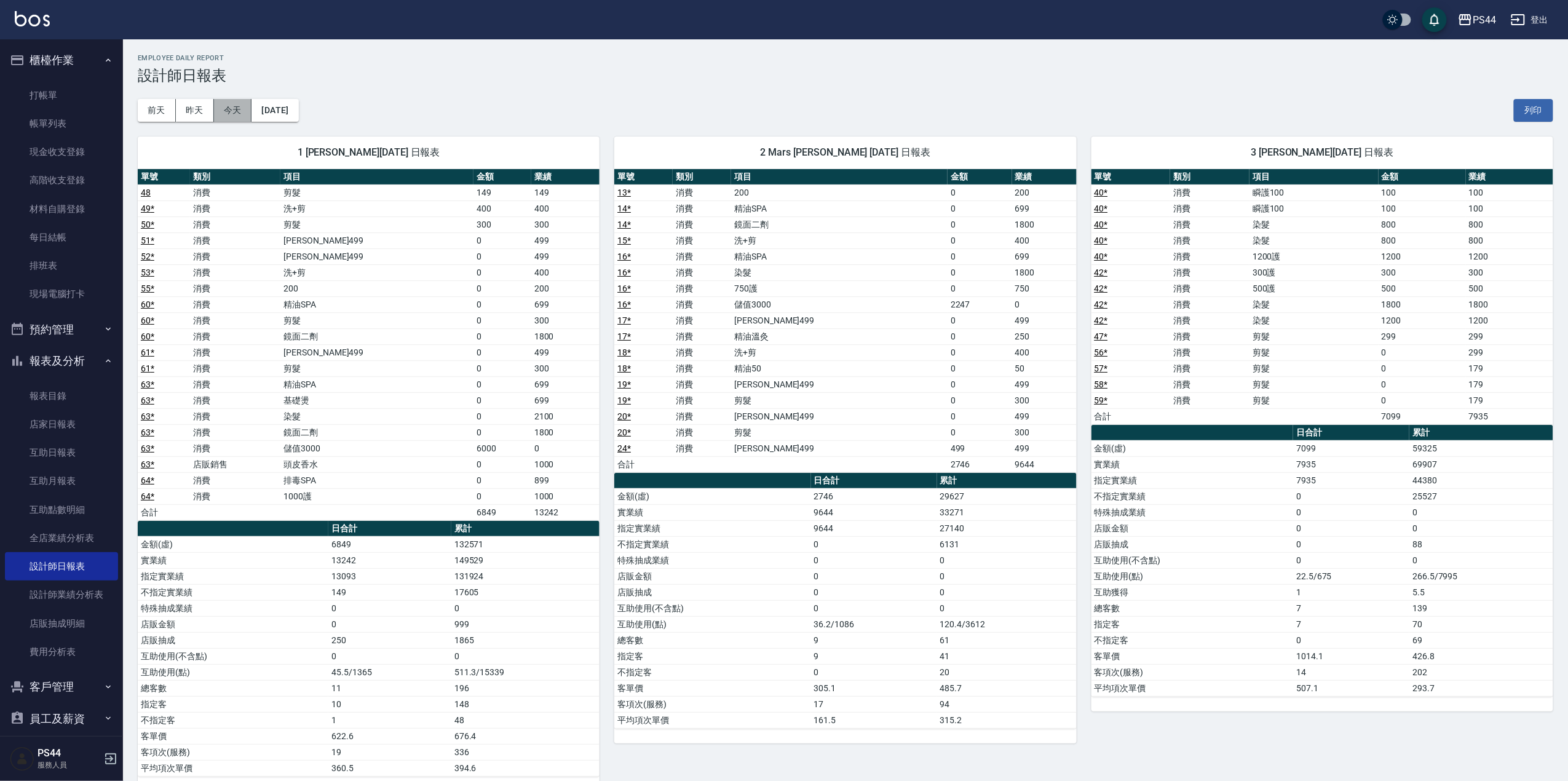
click at [235, 111] on button "今天" at bounding box center [233, 111] width 38 height 23
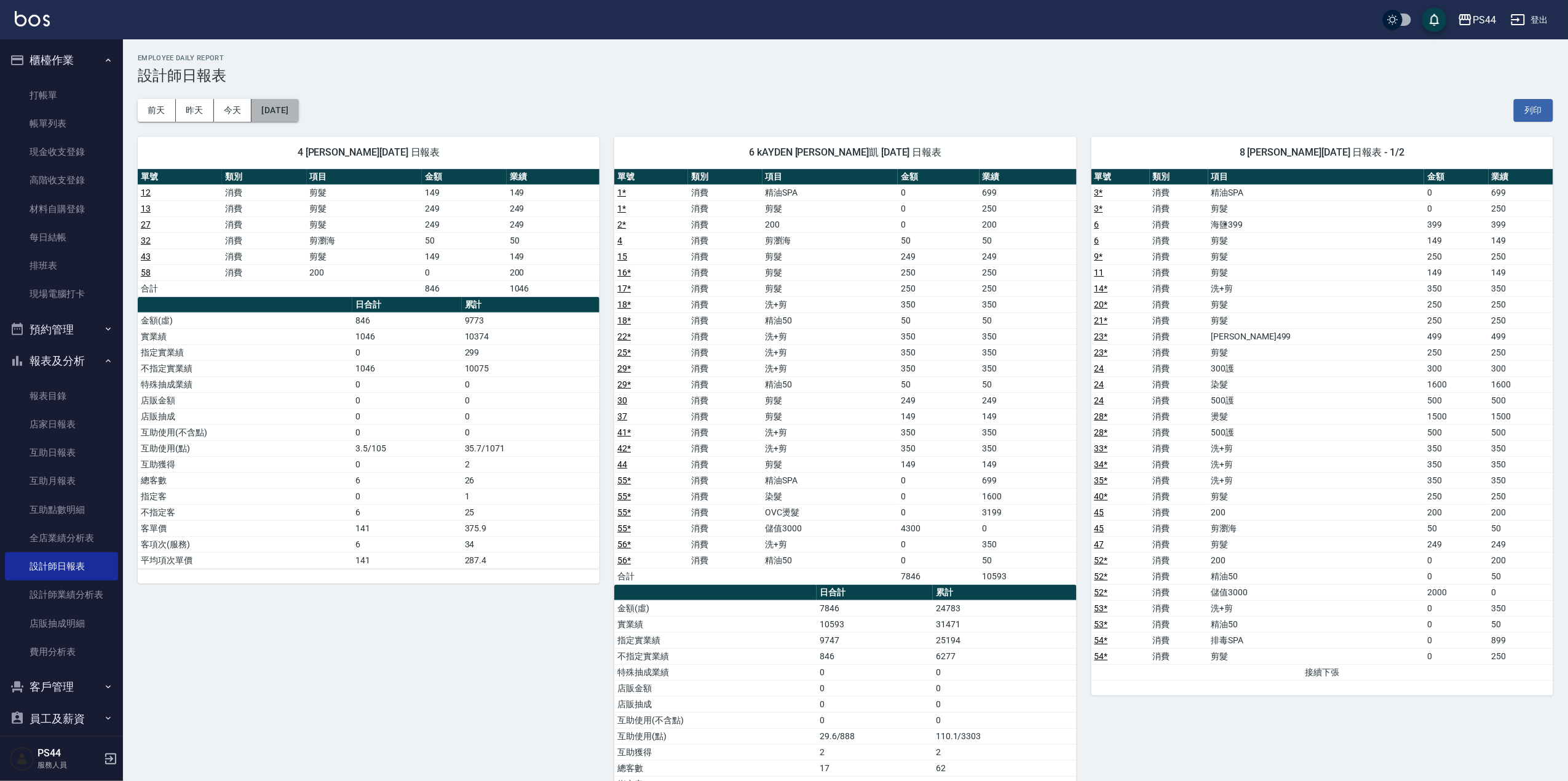
click at [290, 101] on button "[DATE]" at bounding box center [275, 111] width 47 height 23
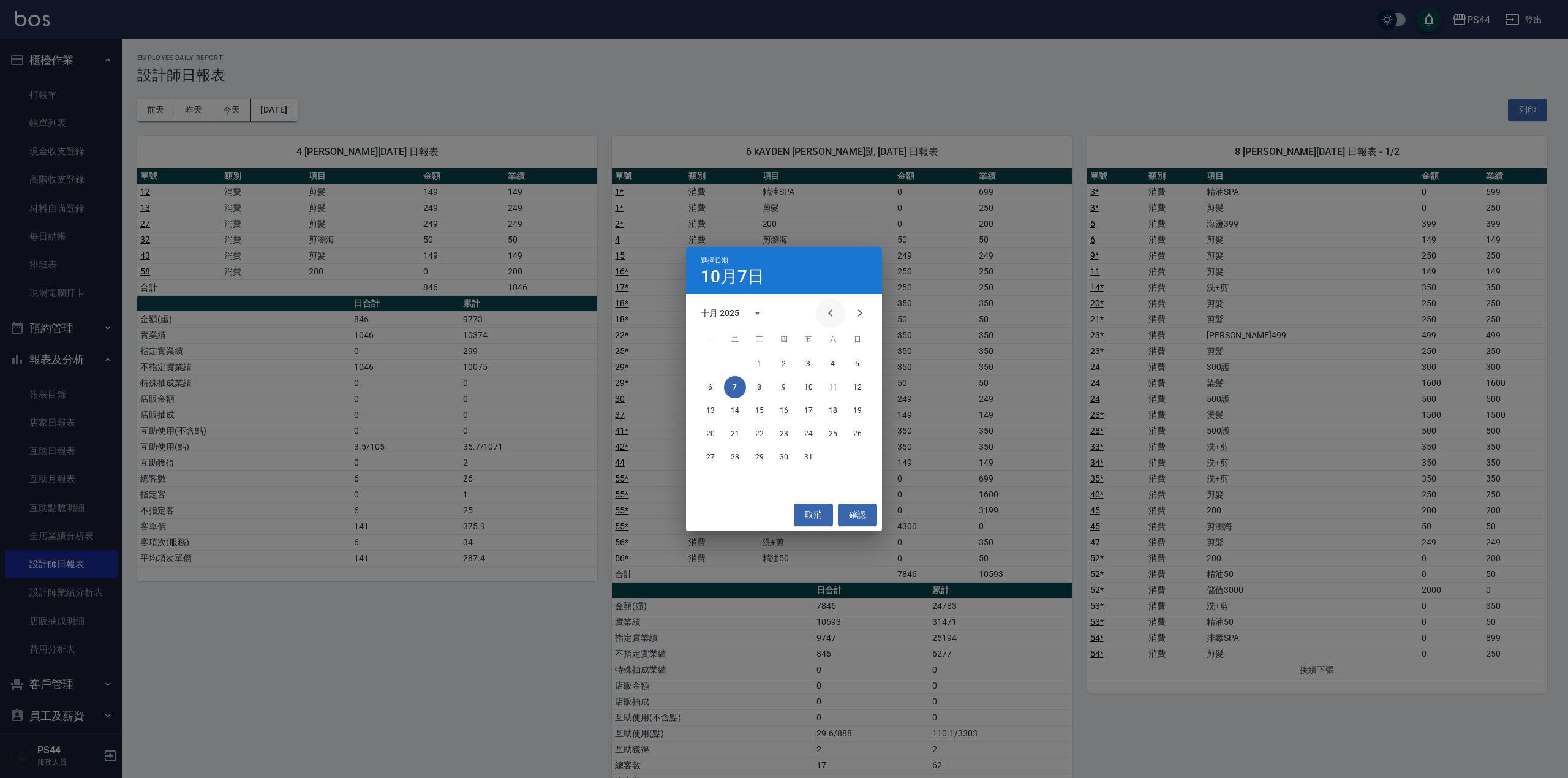
click at [828, 311] on icon "Previous month" at bounding box center [830, 313] width 15 height 15
click at [740, 456] on button "30" at bounding box center [735, 457] width 22 height 22
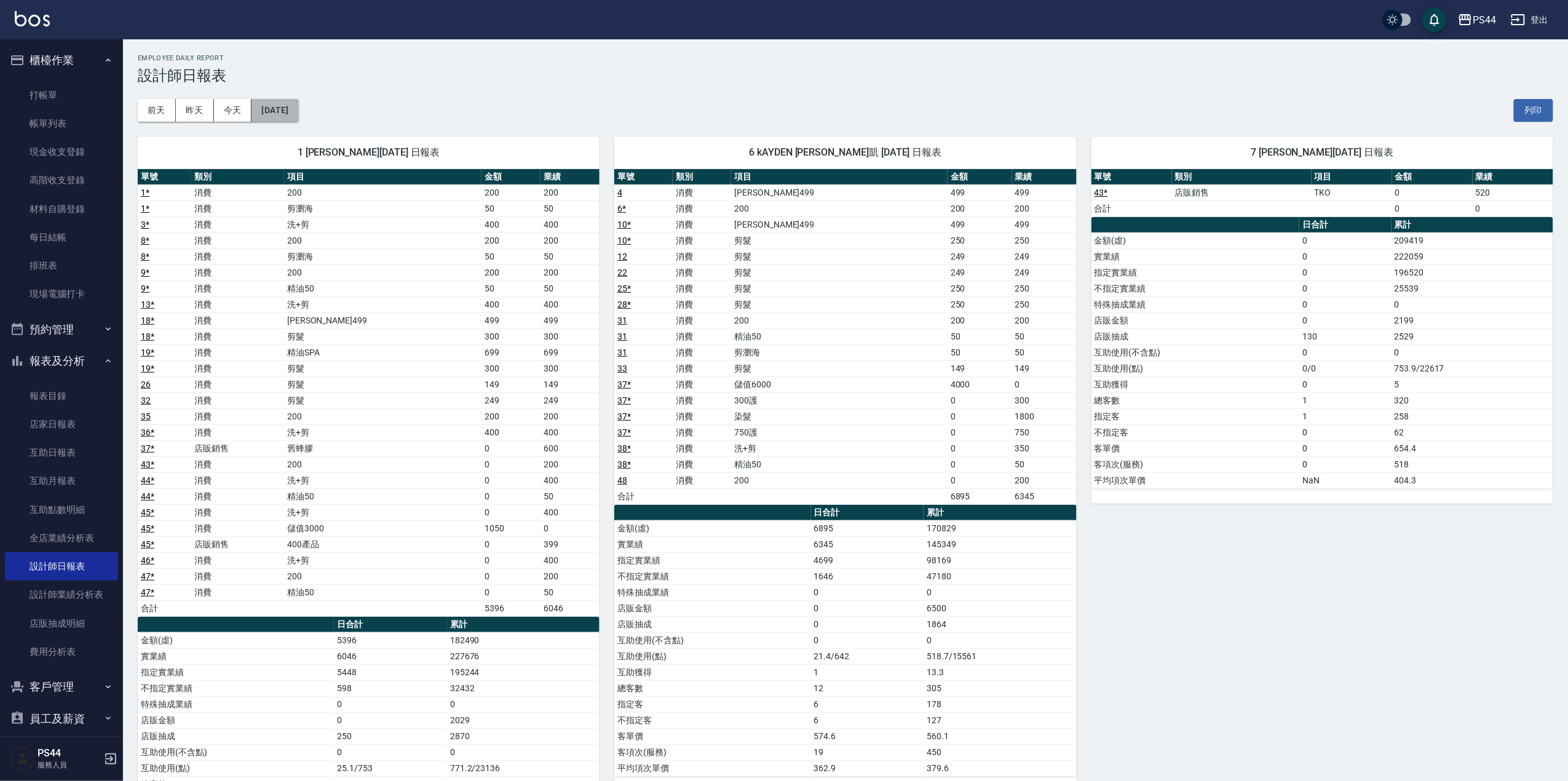
click at [294, 109] on button "[DATE]" at bounding box center [275, 111] width 47 height 23
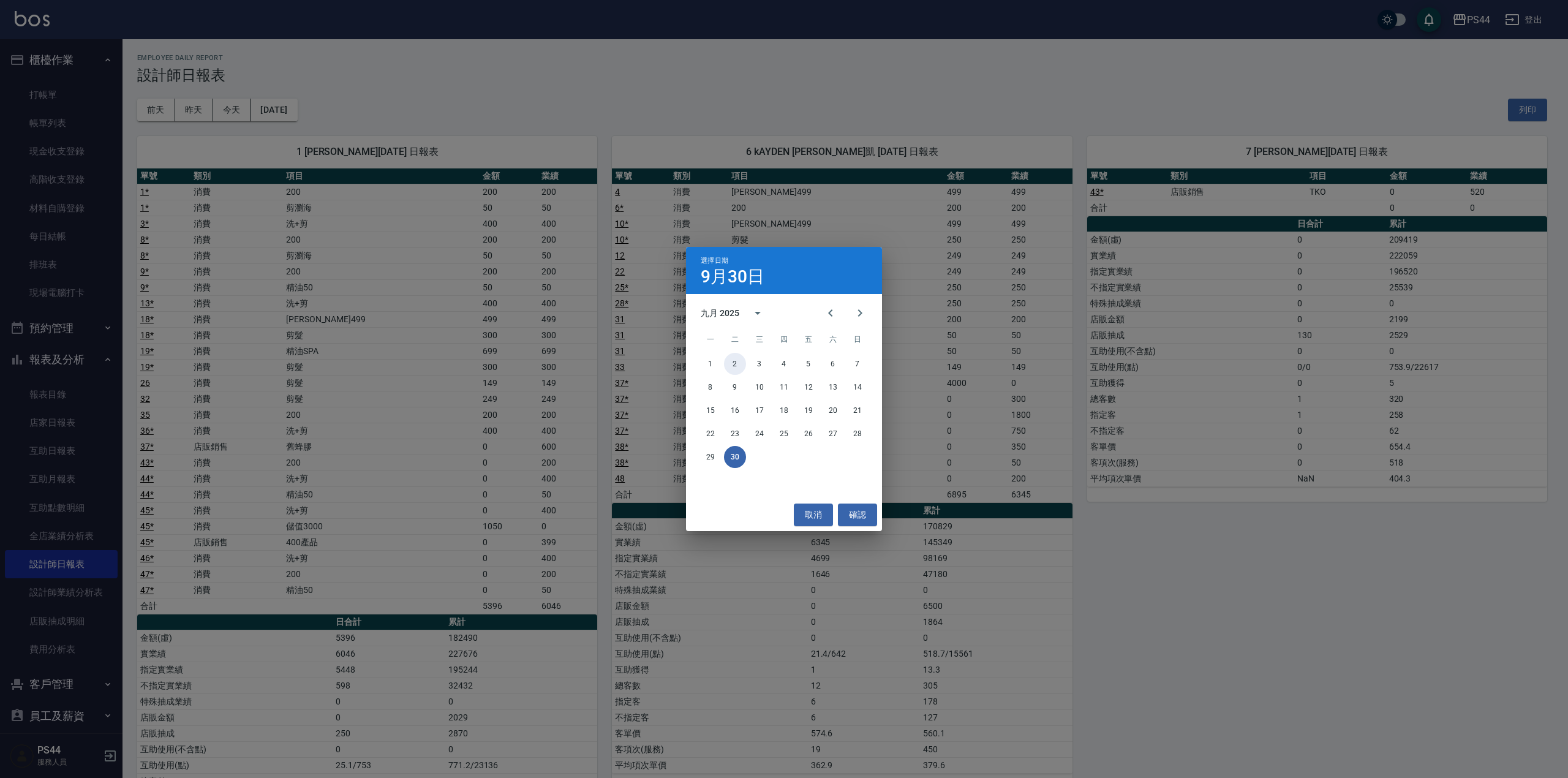
click at [739, 365] on button "2" at bounding box center [735, 363] width 22 height 22
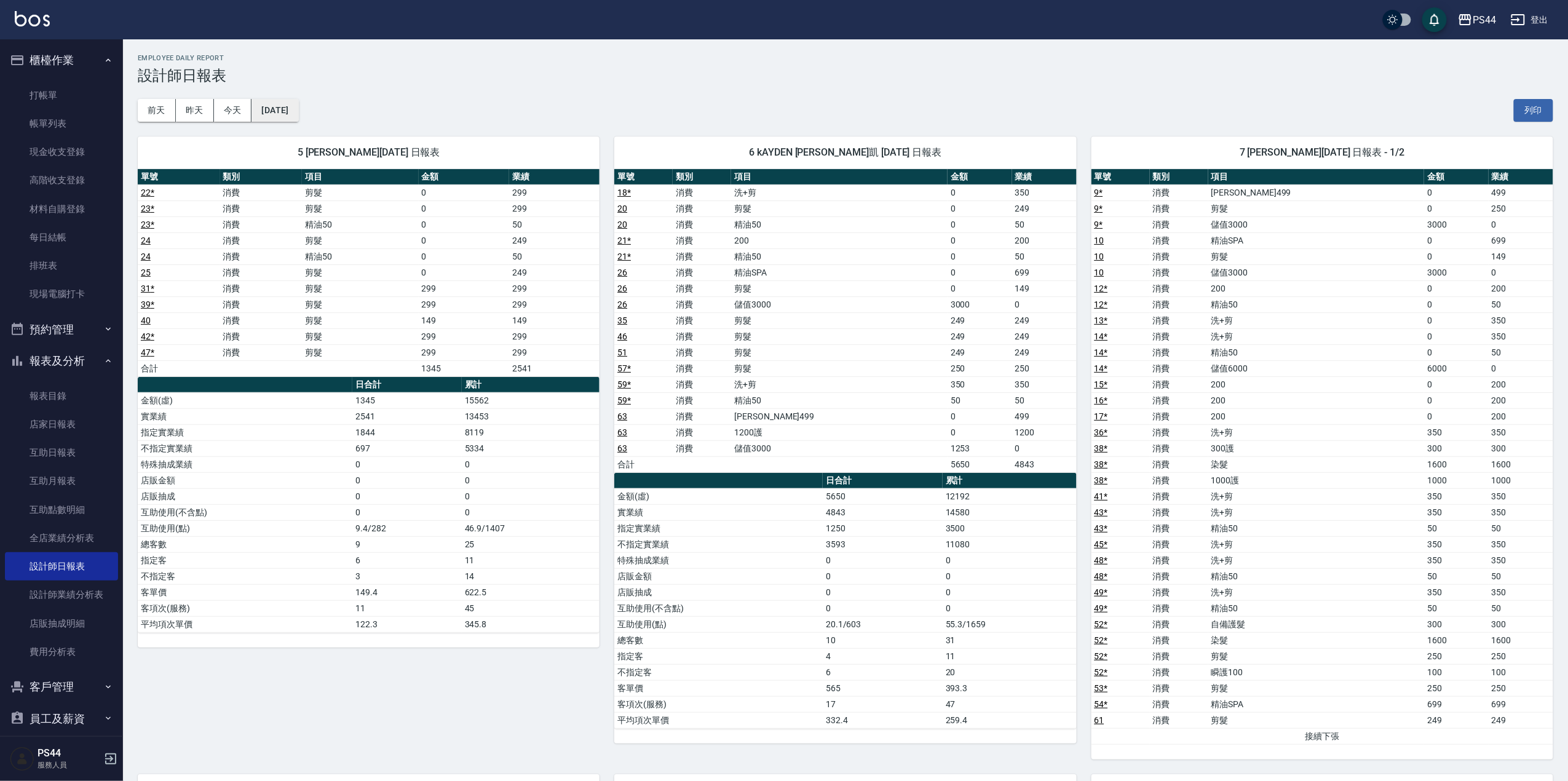
click at [298, 111] on button "[DATE]" at bounding box center [275, 111] width 47 height 23
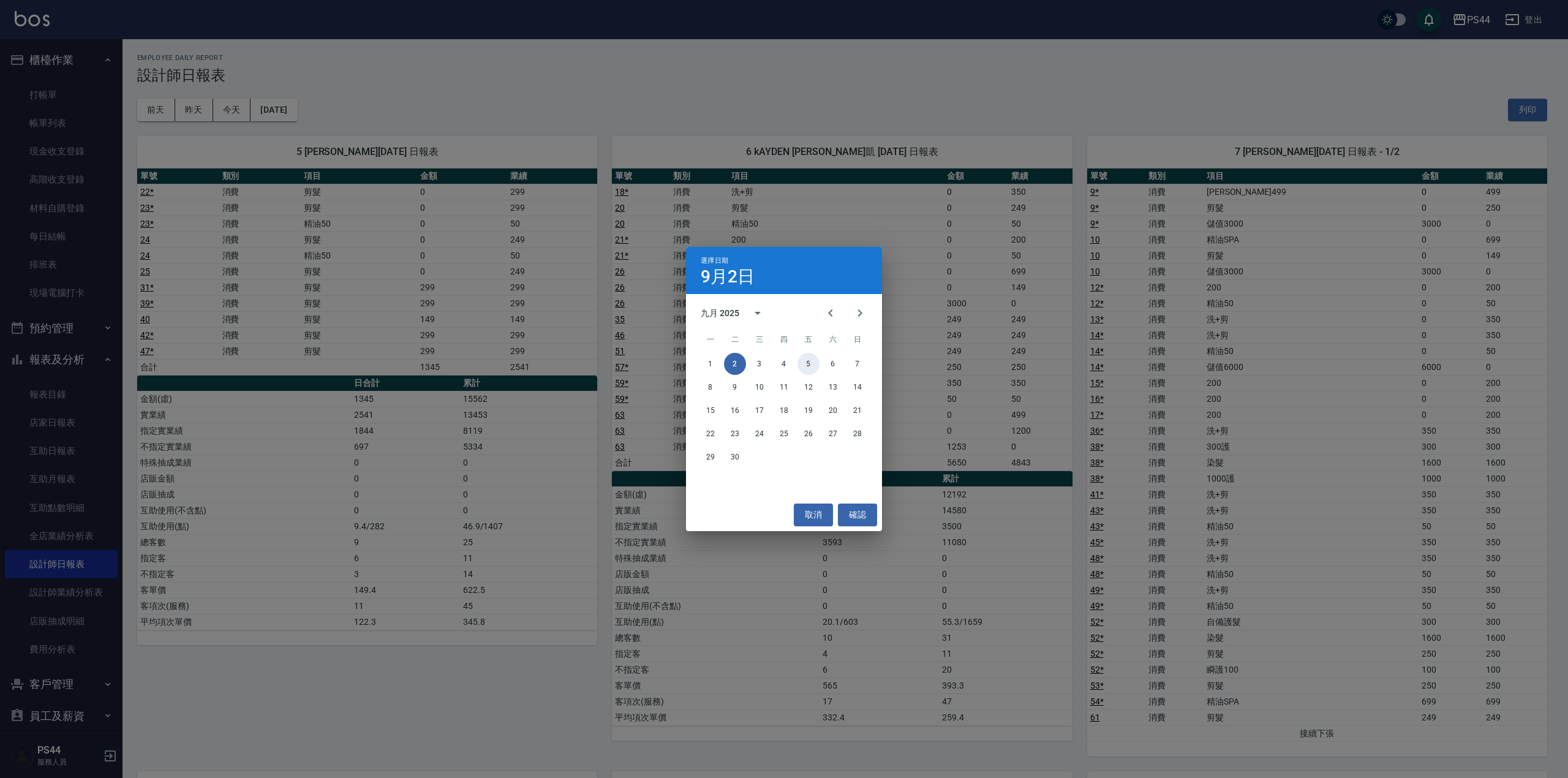
click at [806, 359] on button "5" at bounding box center [808, 363] width 22 height 22
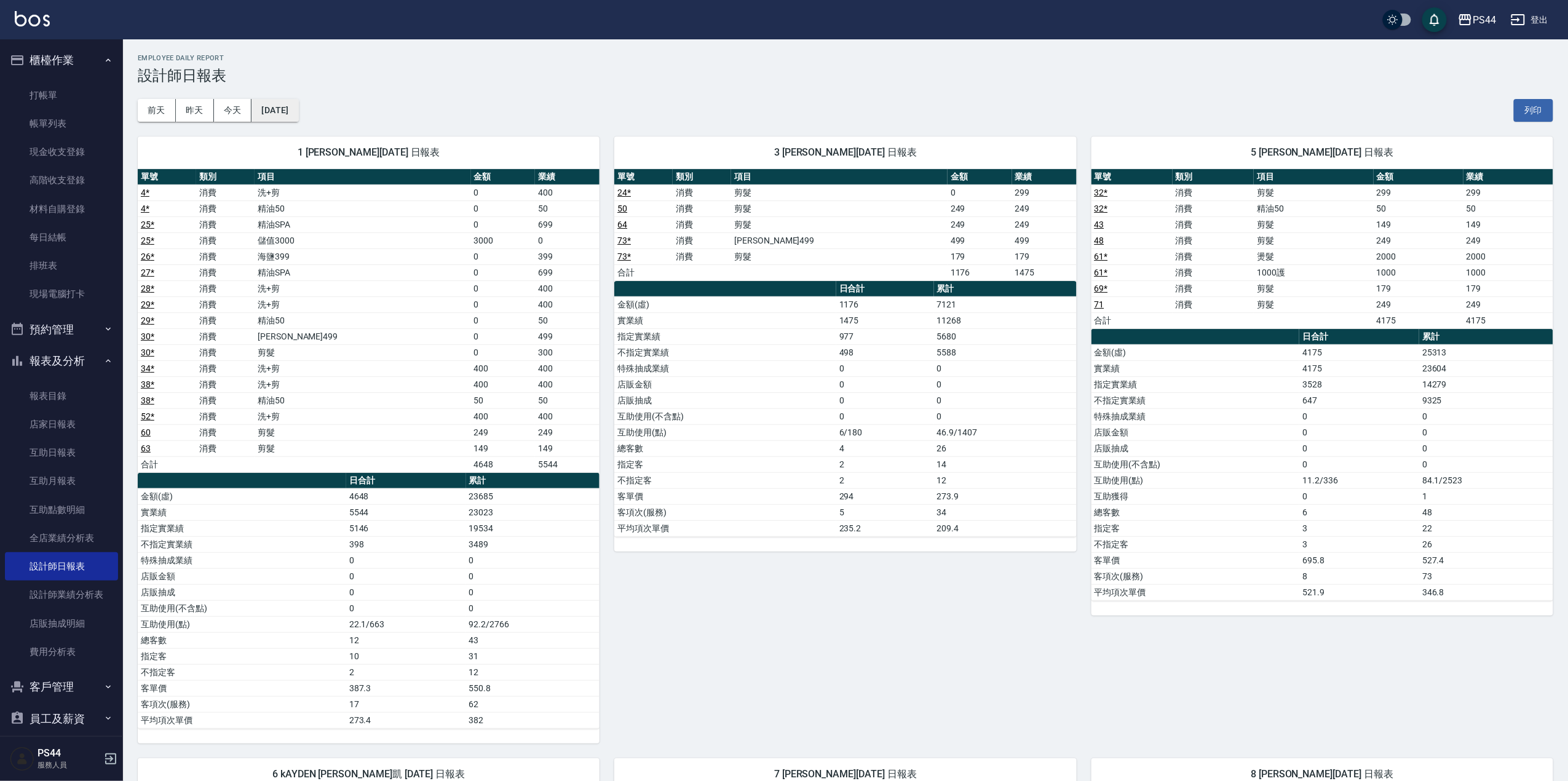
click at [298, 111] on button "[DATE]" at bounding box center [275, 111] width 47 height 23
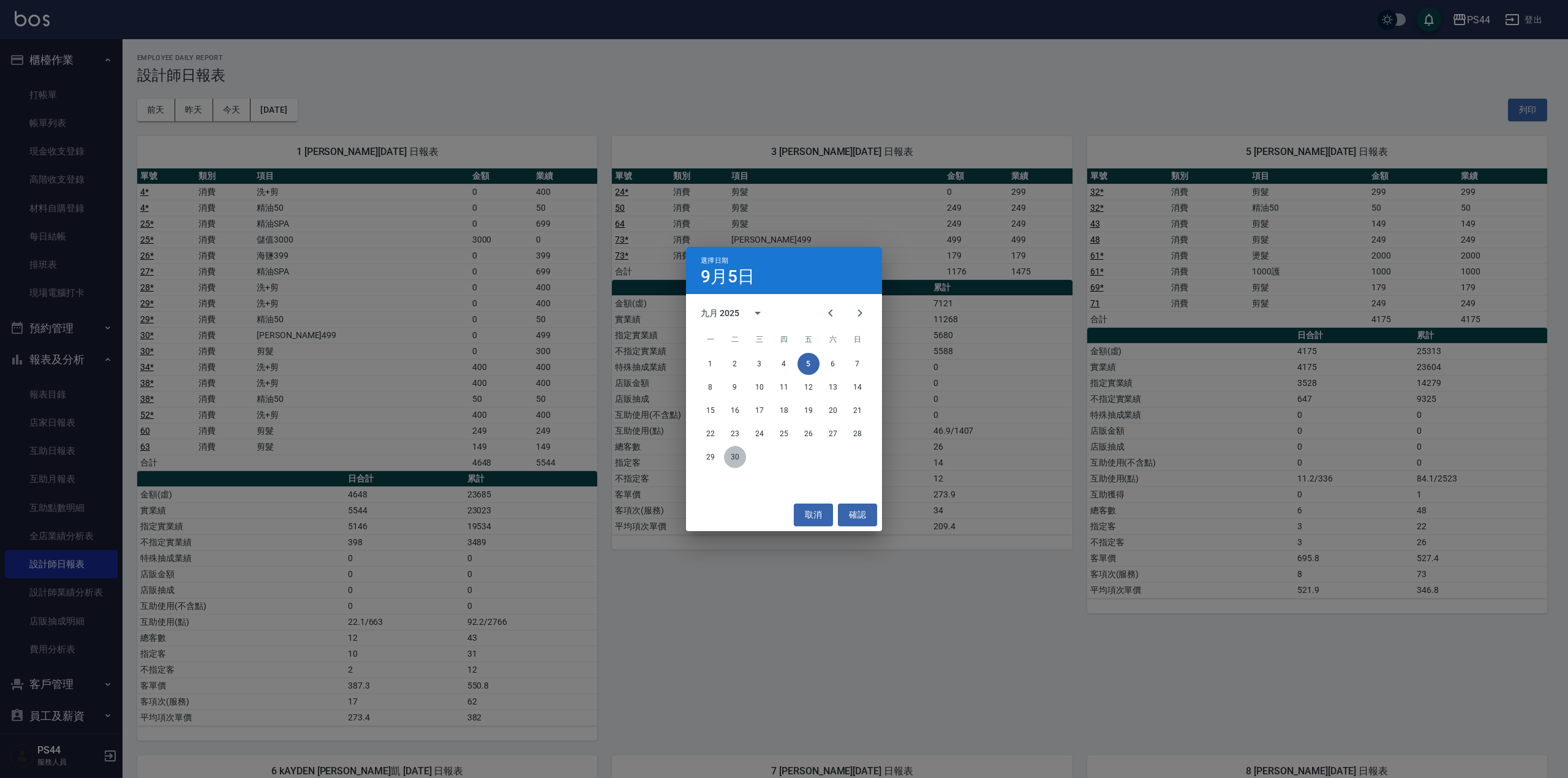
click at [736, 455] on button "30" at bounding box center [735, 457] width 22 height 22
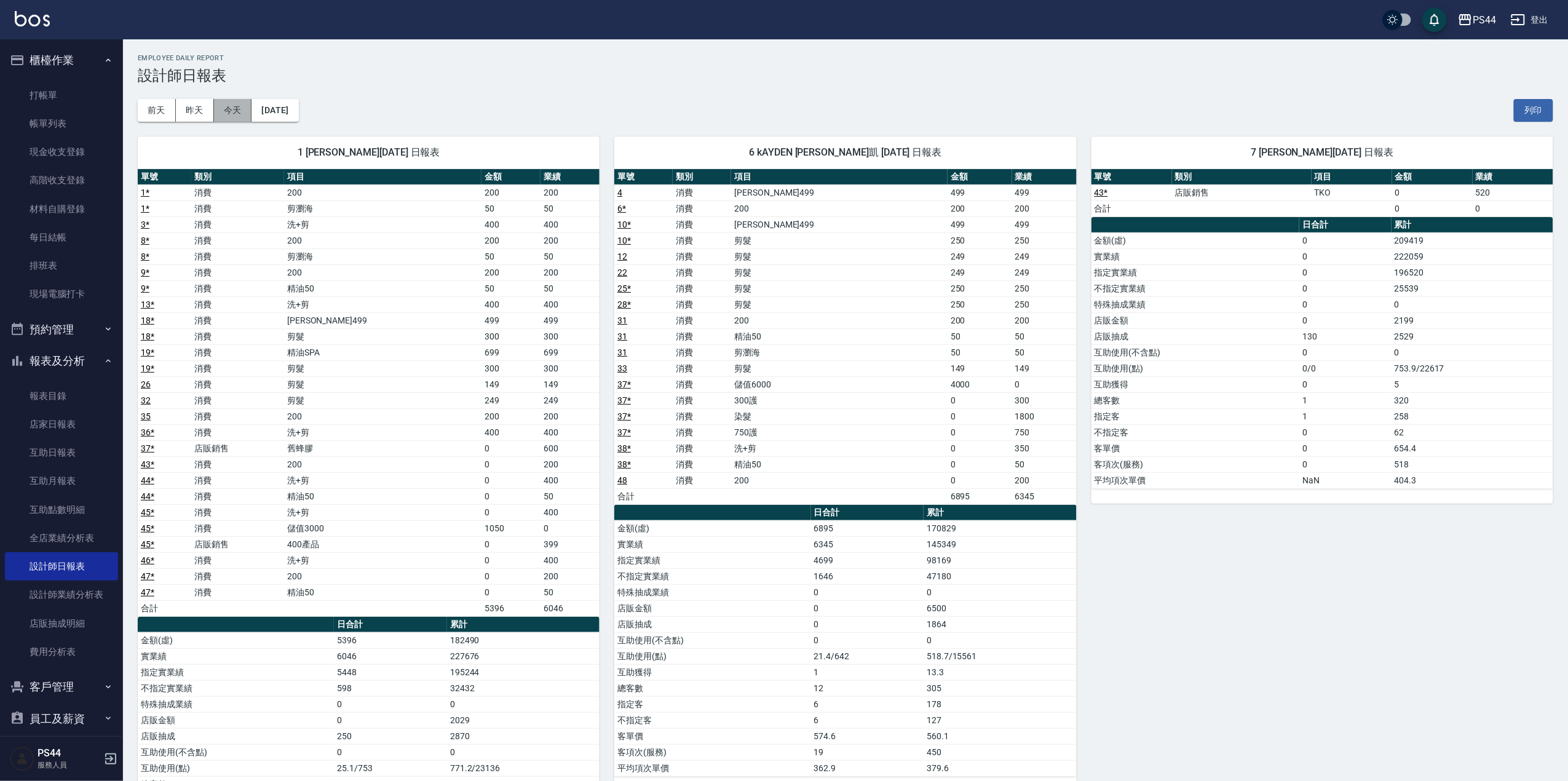
click at [227, 114] on button "今天" at bounding box center [233, 111] width 38 height 23
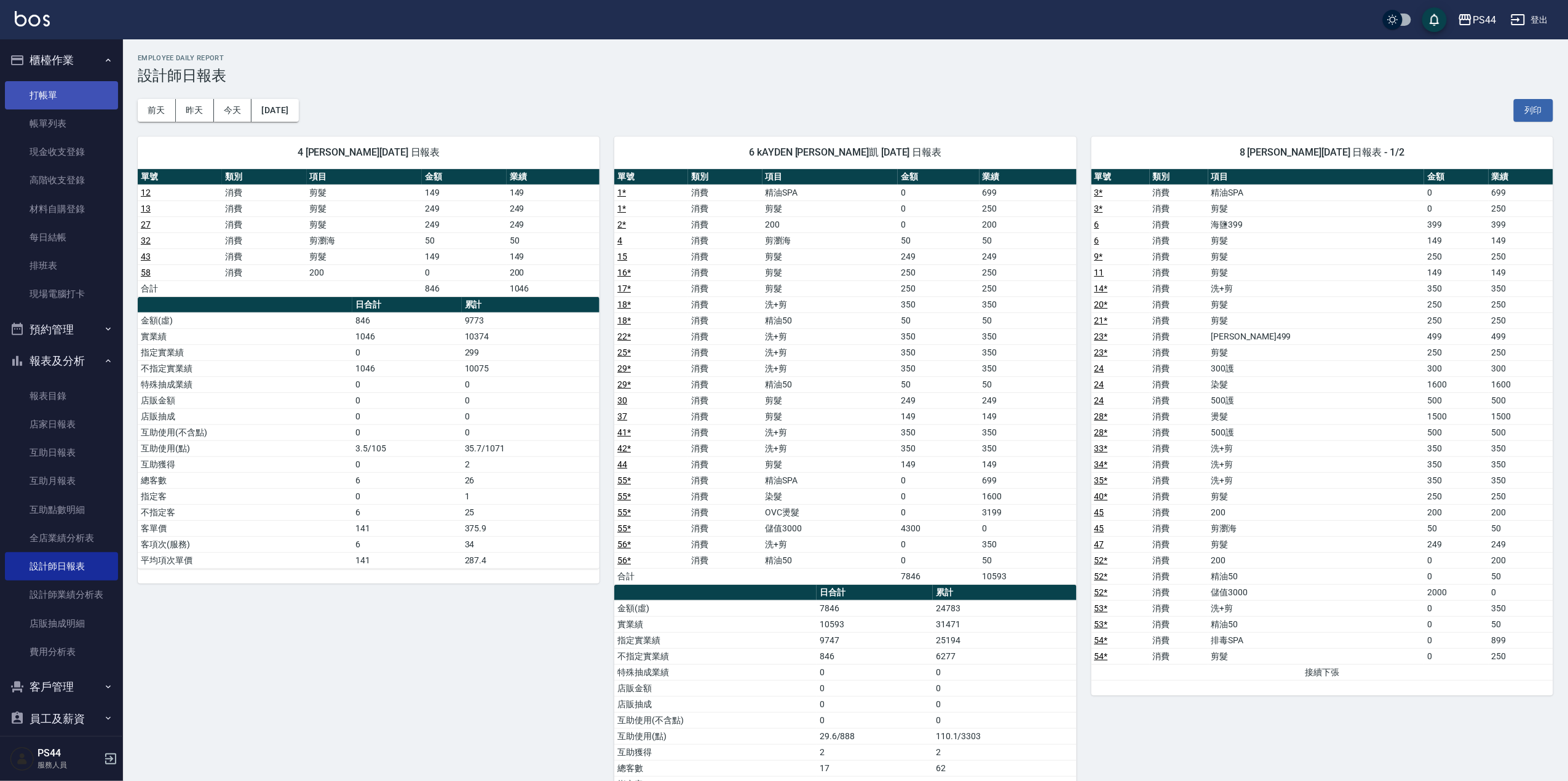
click at [50, 86] on link "打帳單" at bounding box center [61, 95] width 113 height 28
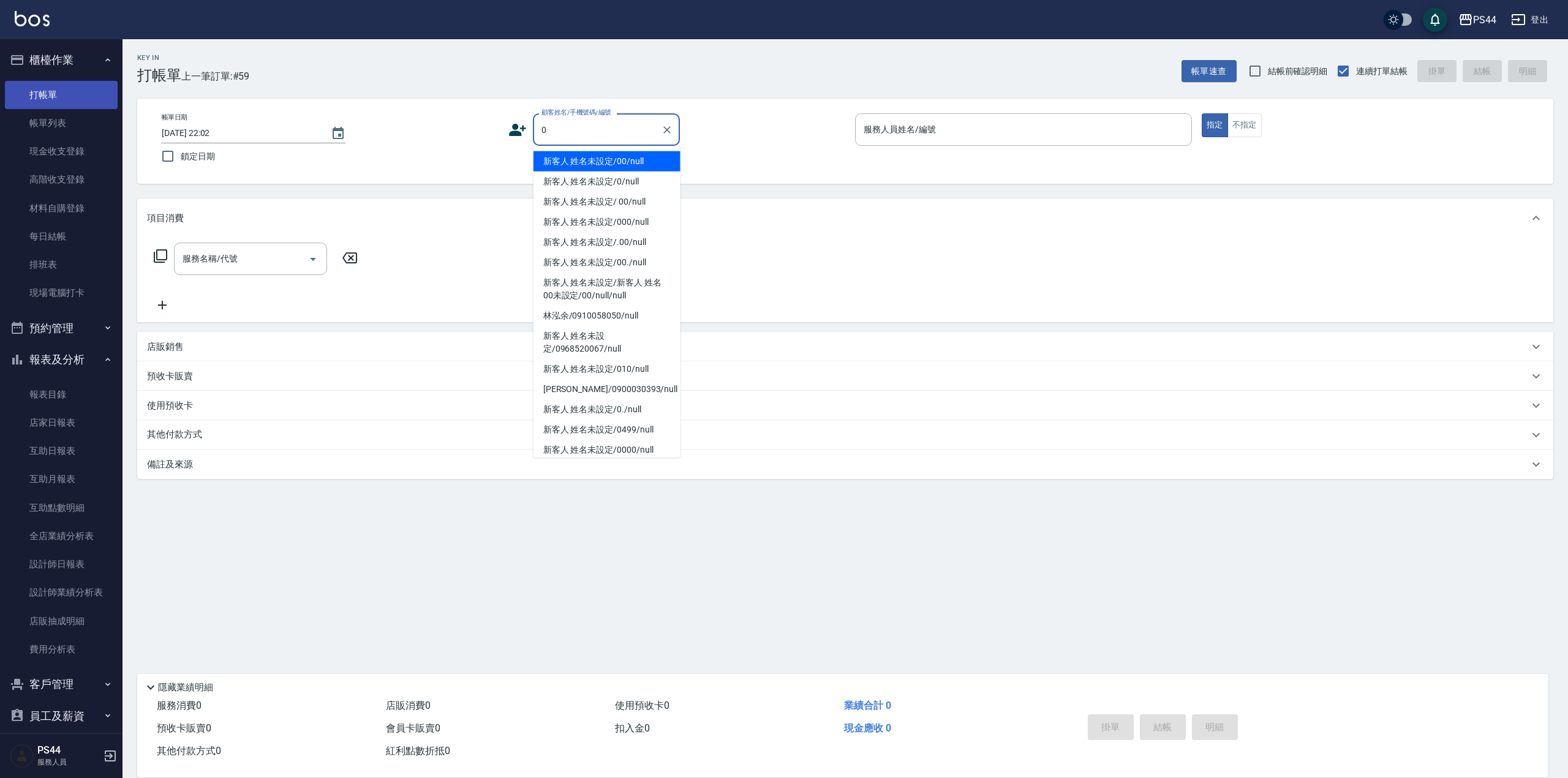
type input "新客人 姓名未設定/00/null"
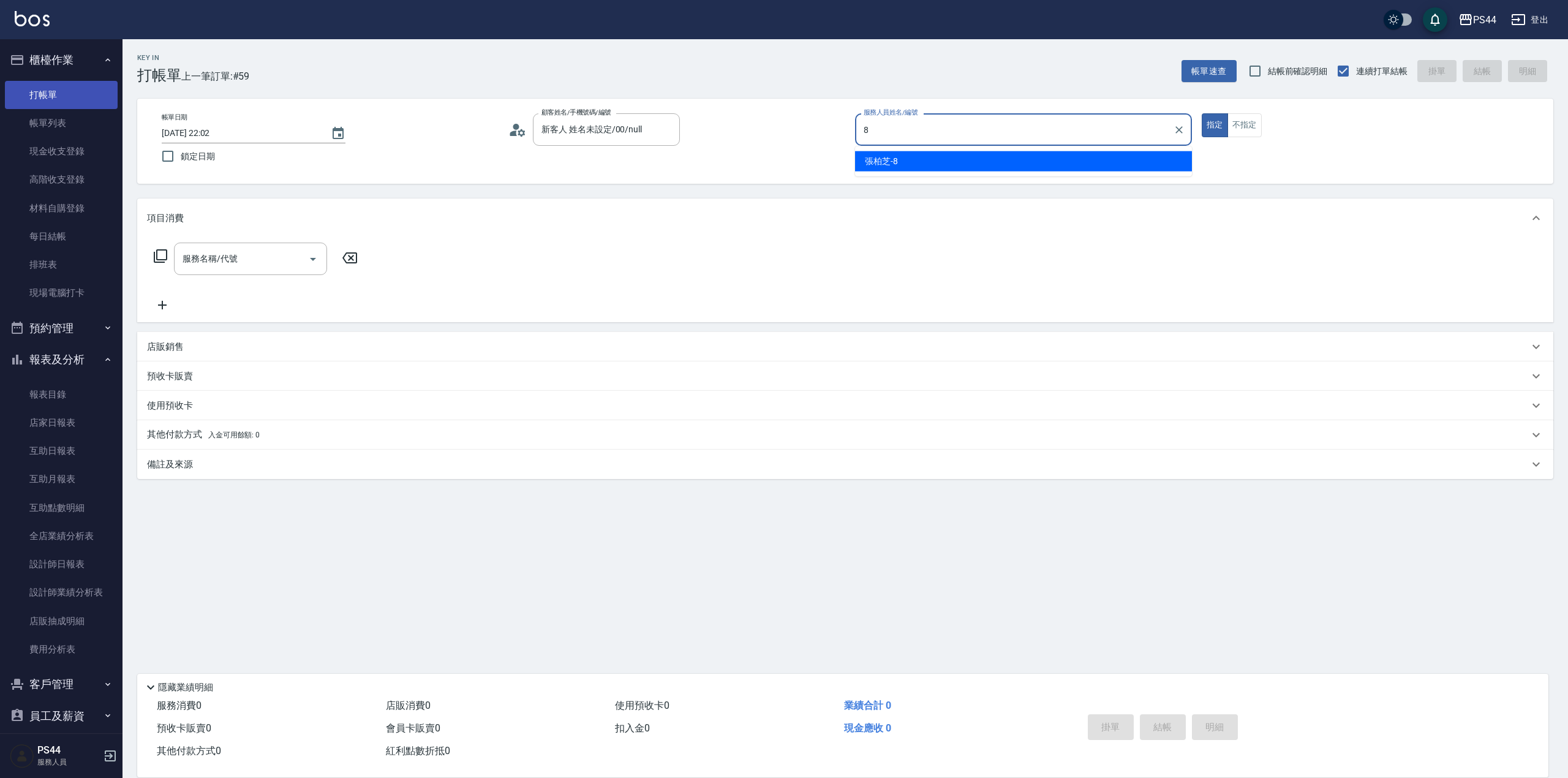
type input "[PERSON_NAME]-8"
type button "true"
type input "新客人 姓名未設定/0/null"
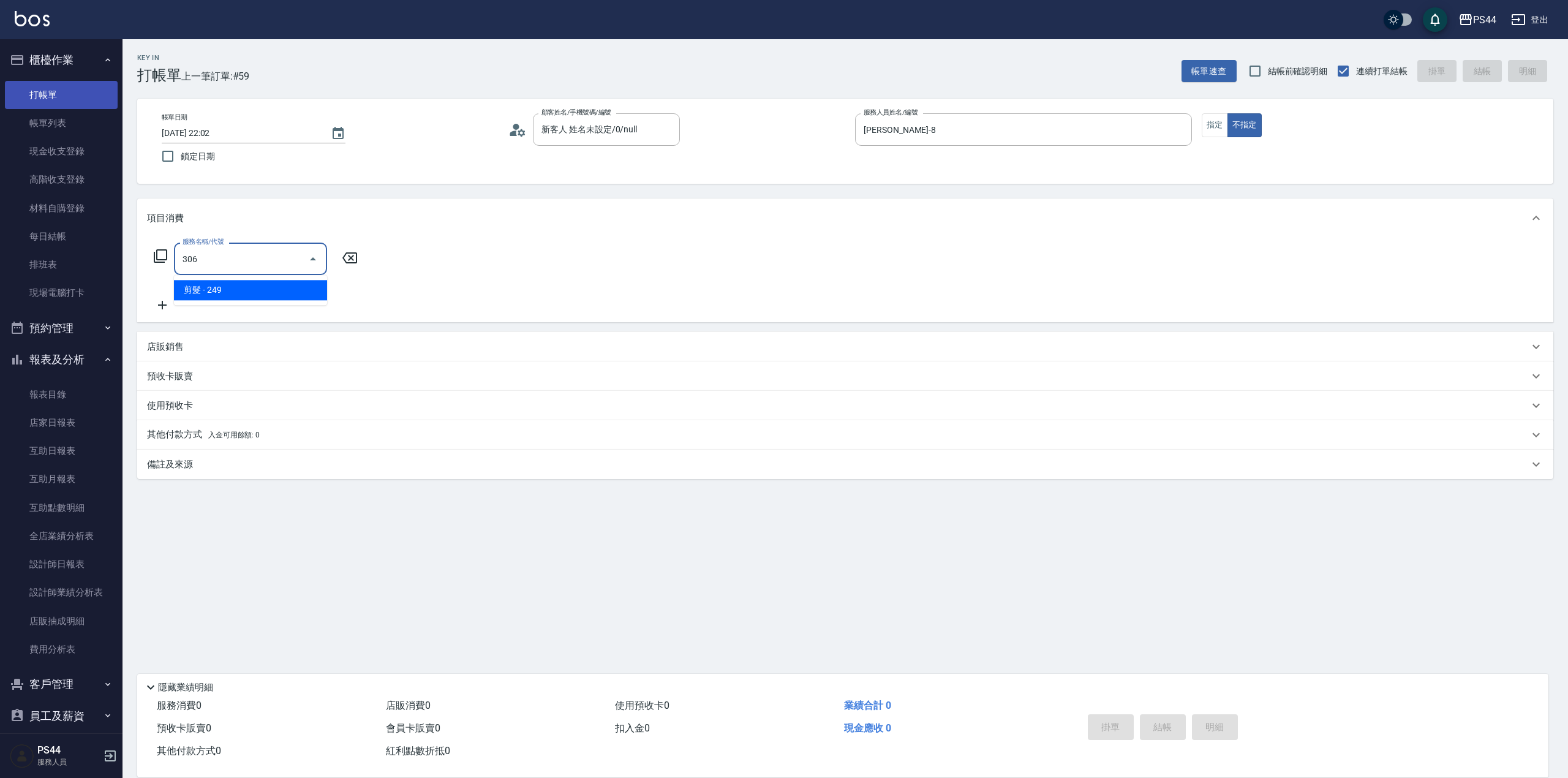
type input "剪髮(306)"
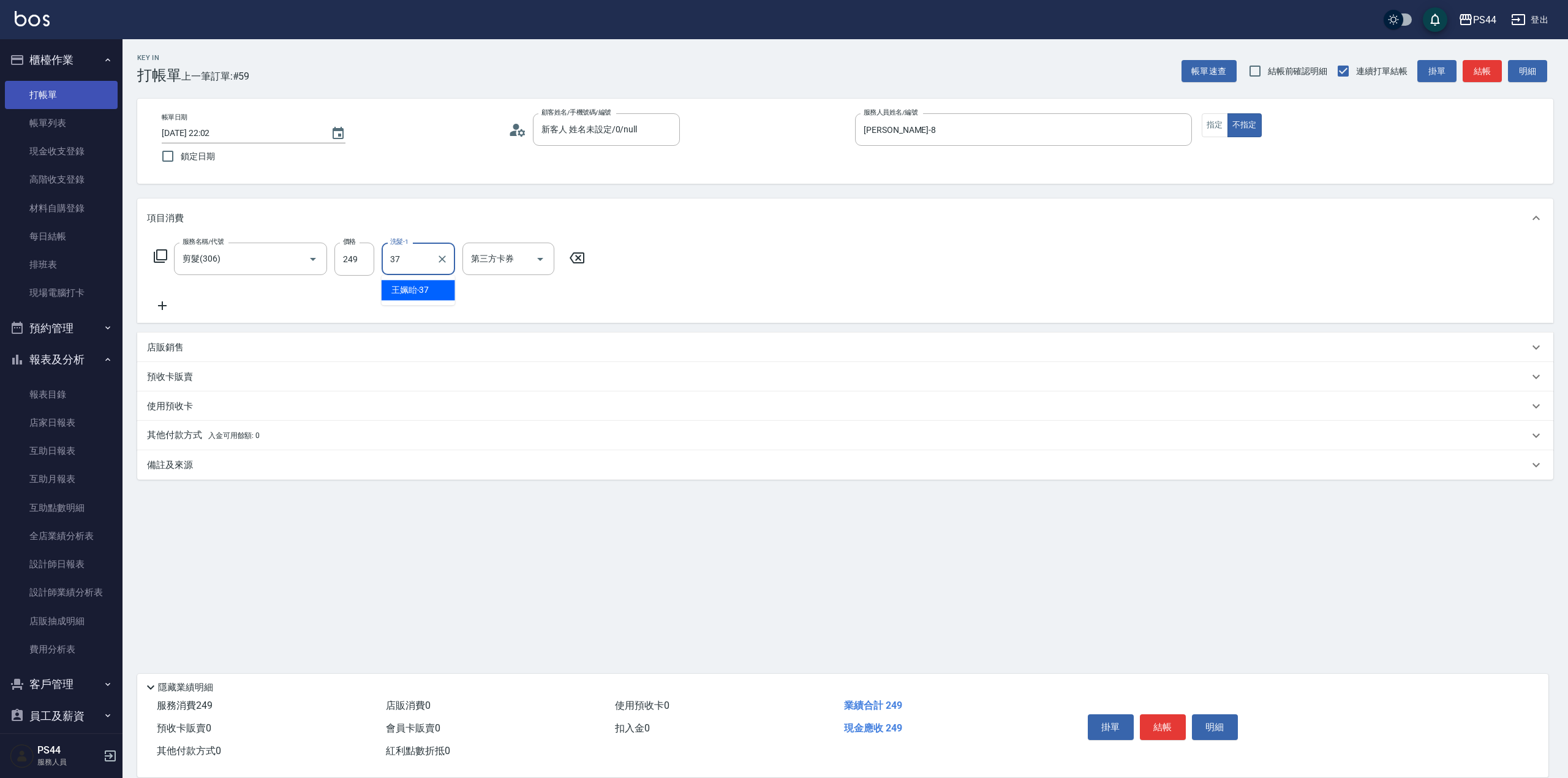
type input "王姵眙-37"
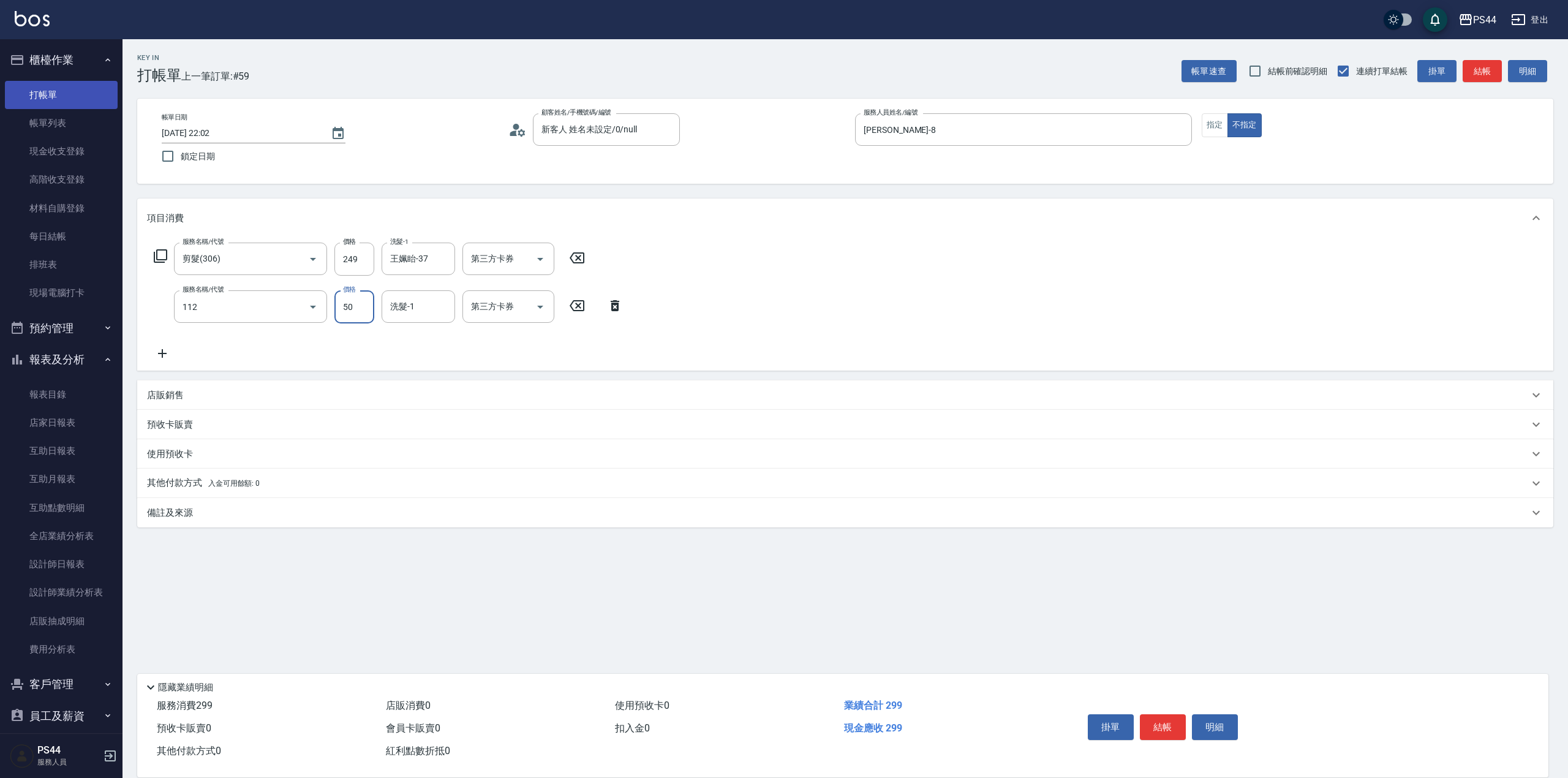
type input "精油50(112)"
type input "王姵眙-37"
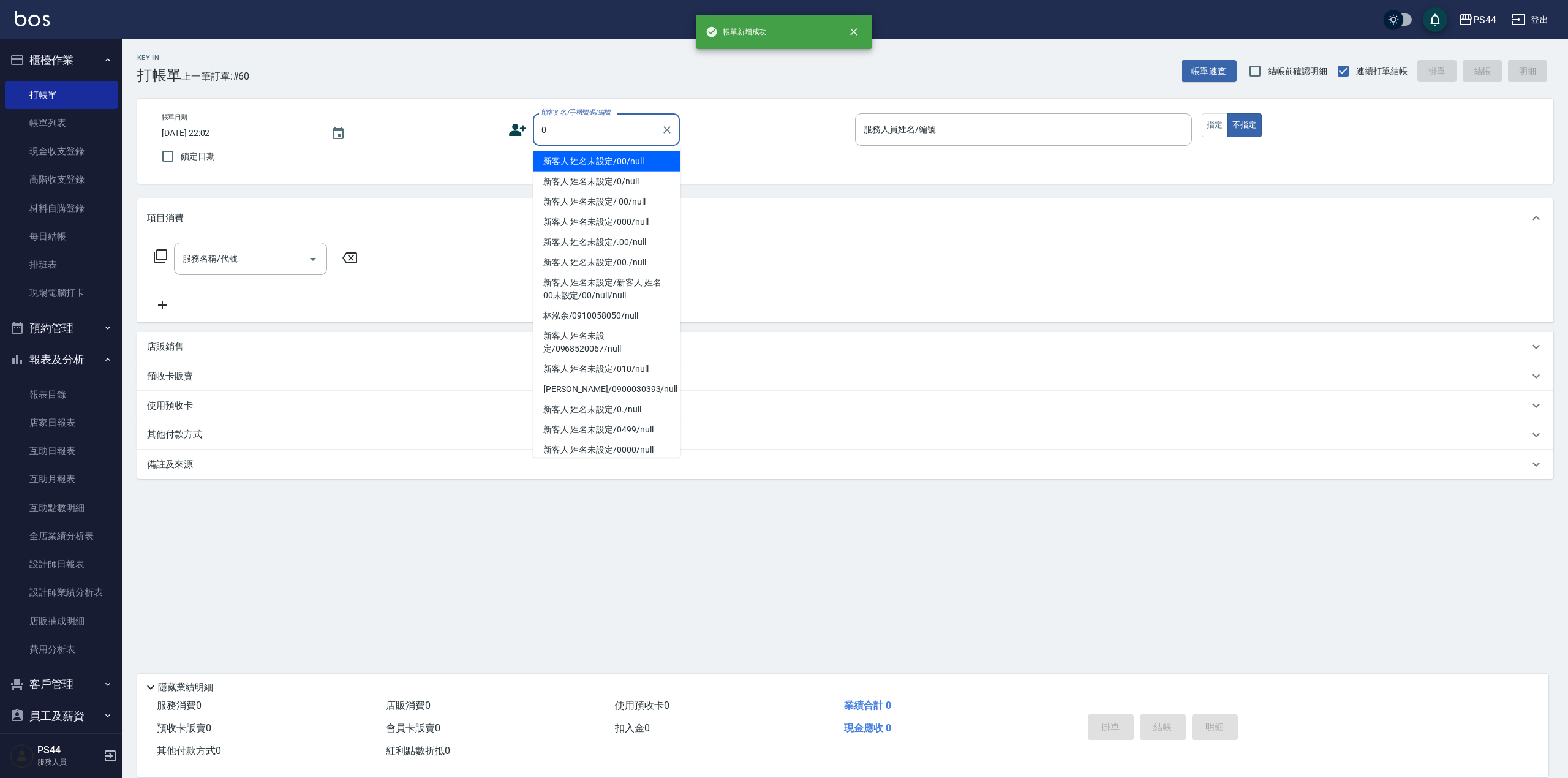
type input "新客人 姓名未設定/00/null"
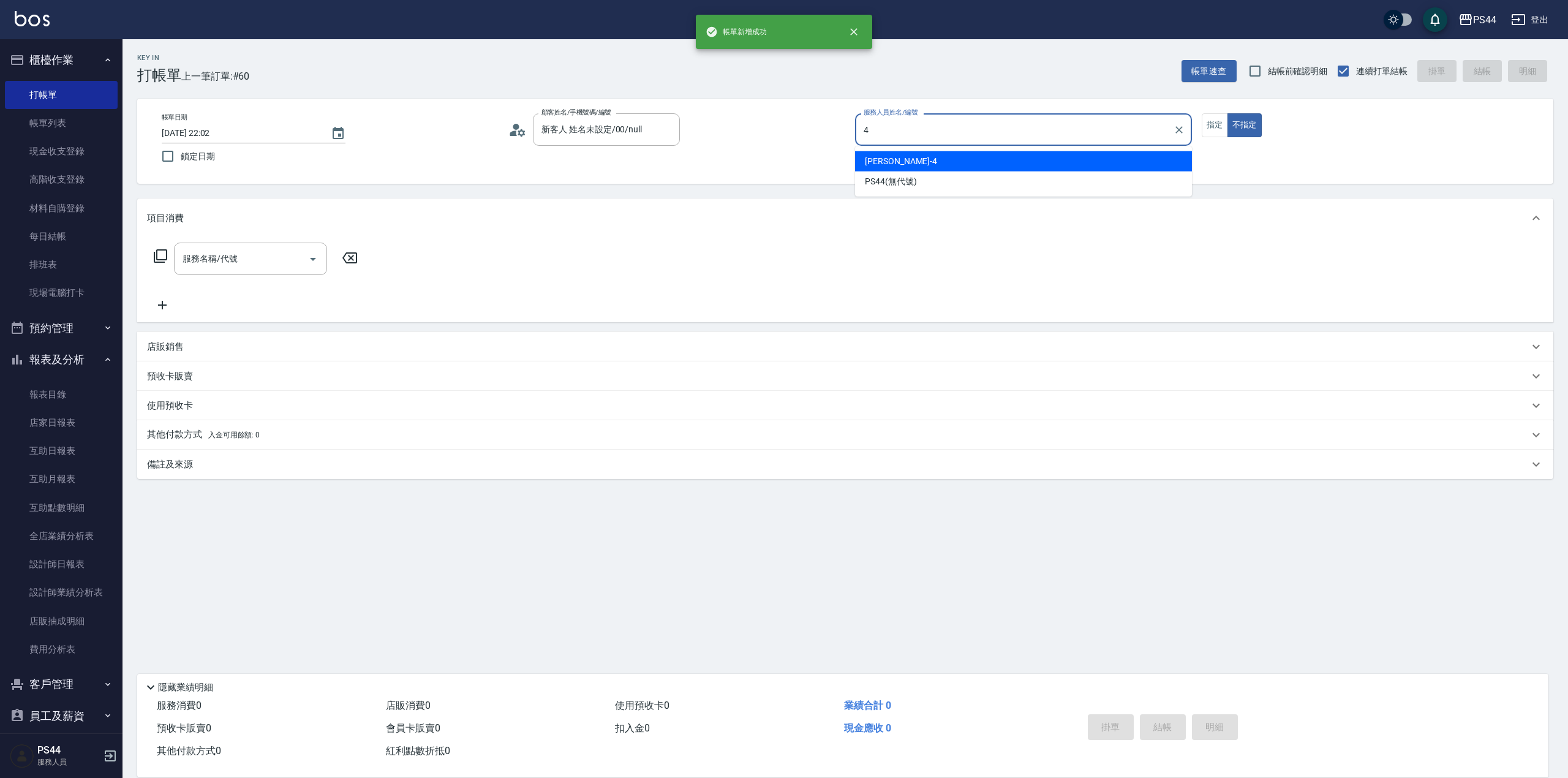
type input "[PERSON_NAME]-4"
type button "false"
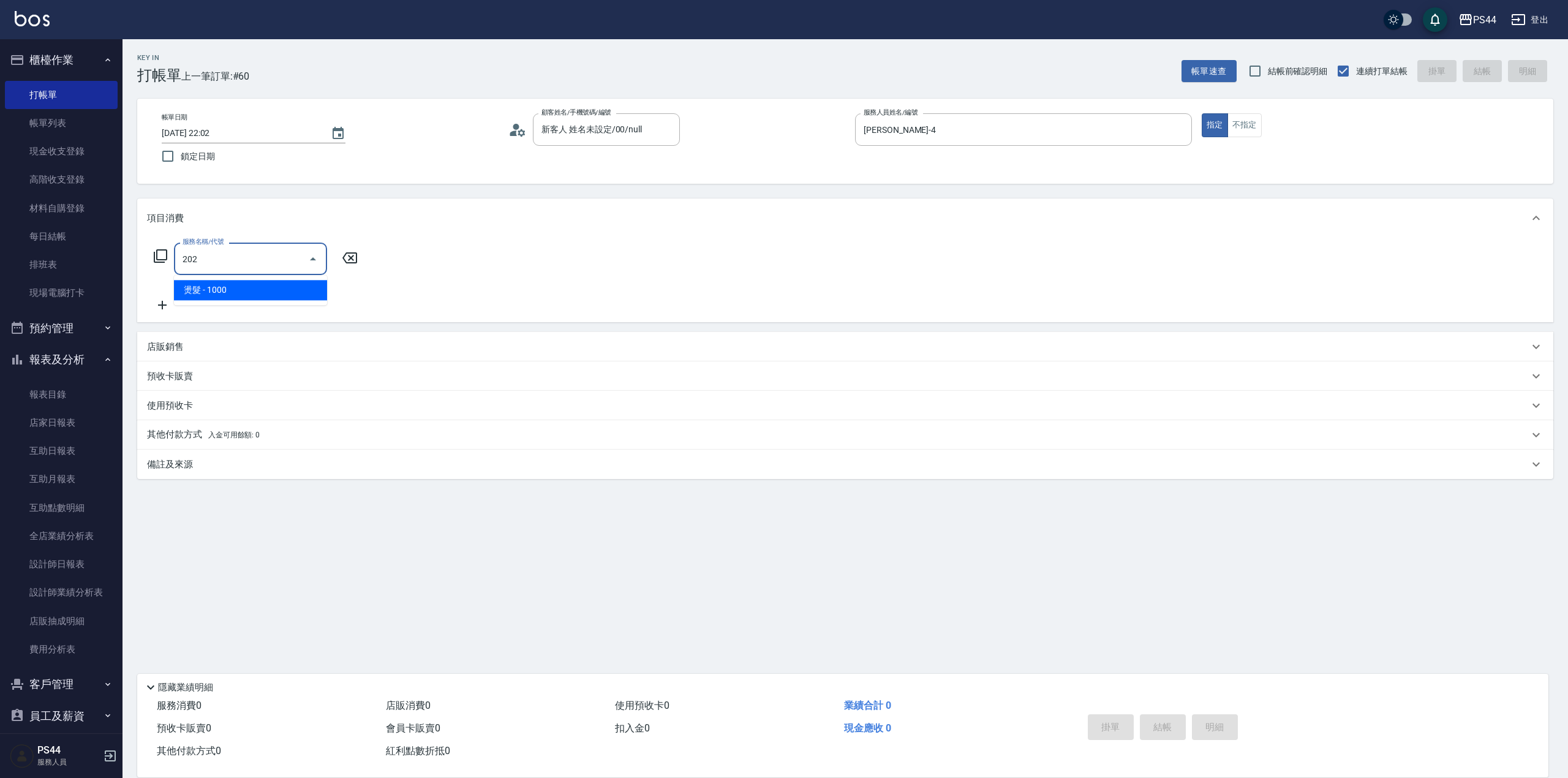
type input "燙髮(202)"
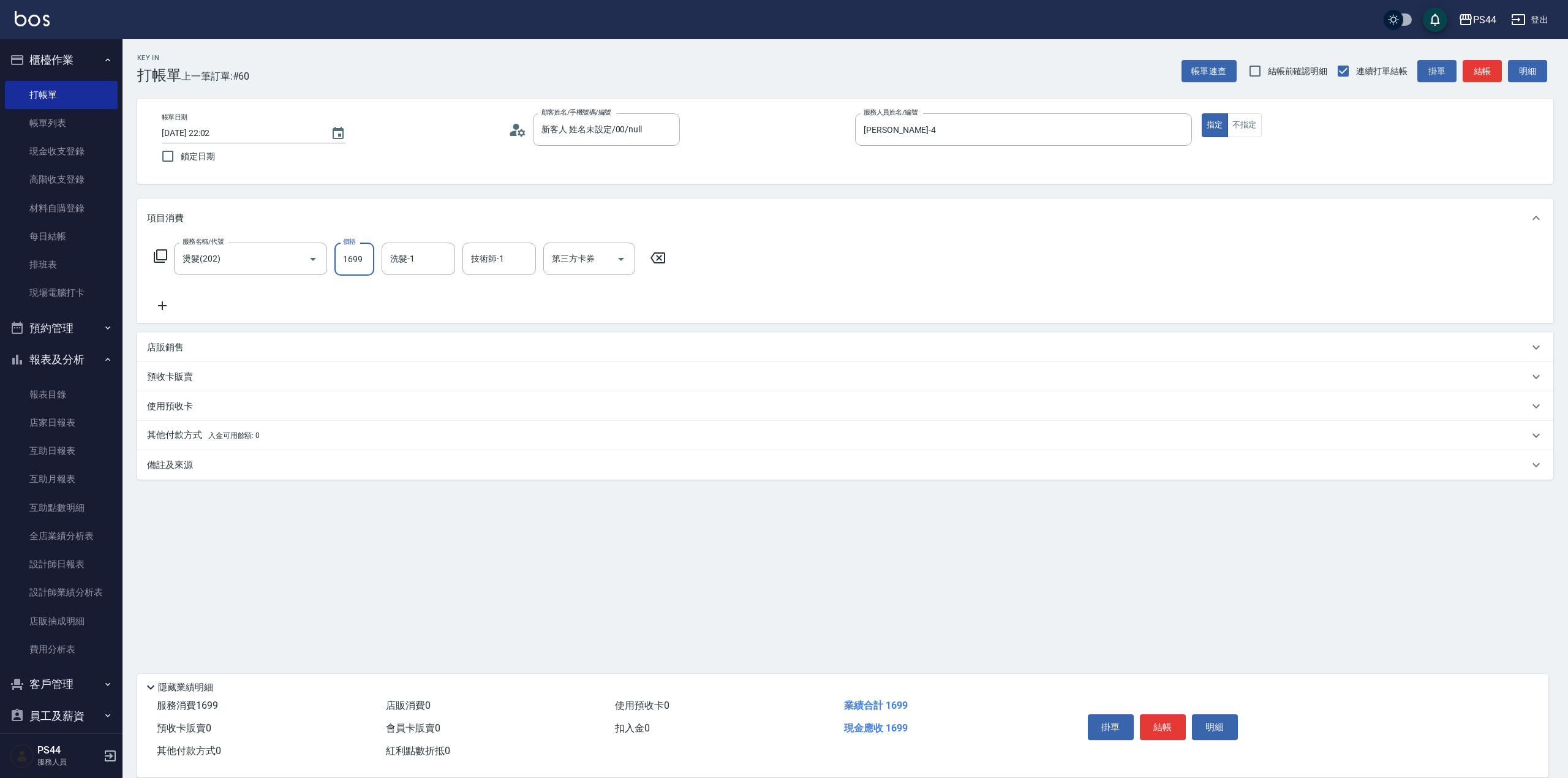
type input "1699"
type input "[PERSON_NAME]-55"
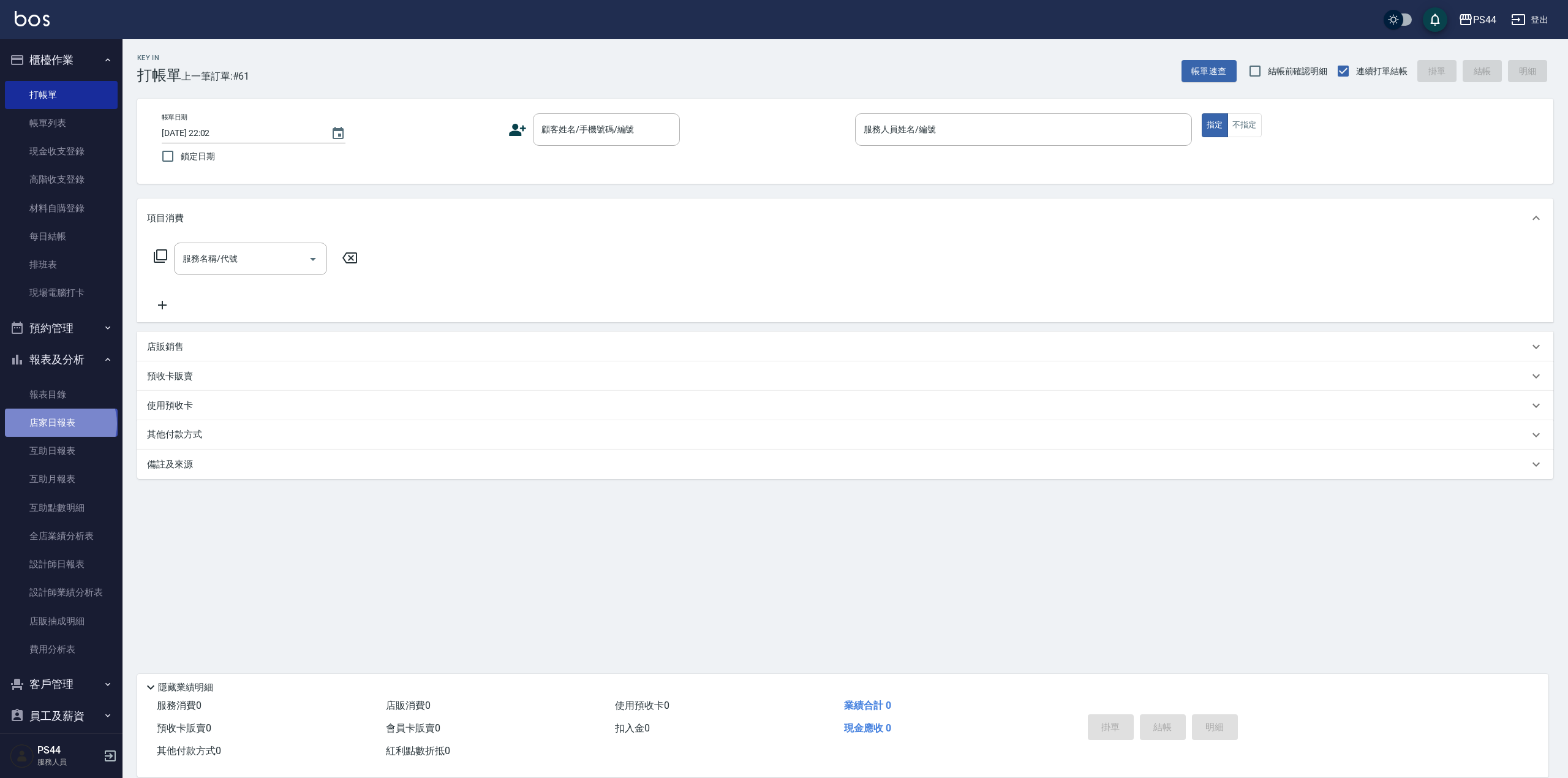
click at [59, 424] on link "店家日報表" at bounding box center [61, 423] width 113 height 28
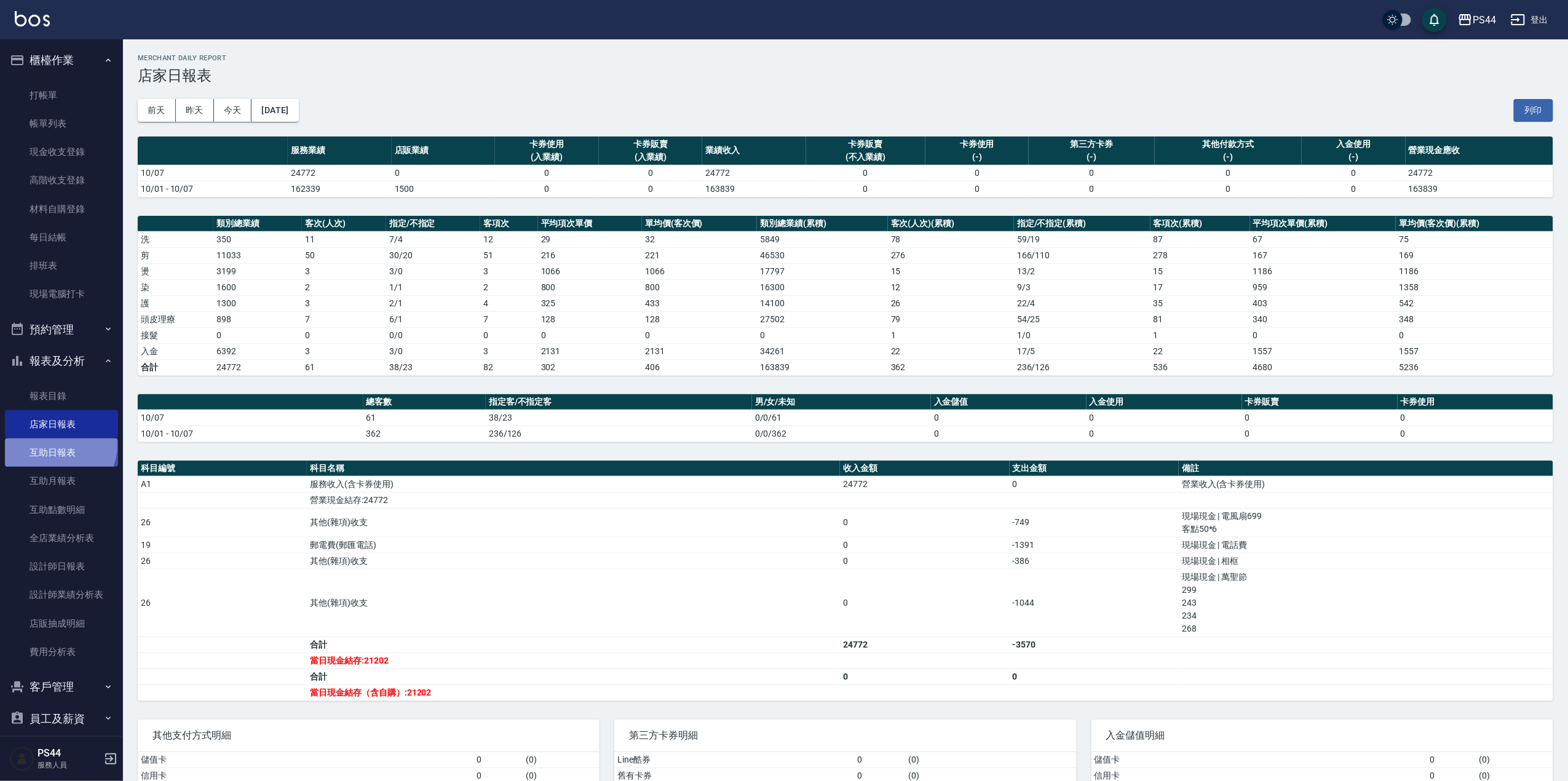
click at [56, 445] on link "互助日報表" at bounding box center [61, 453] width 113 height 28
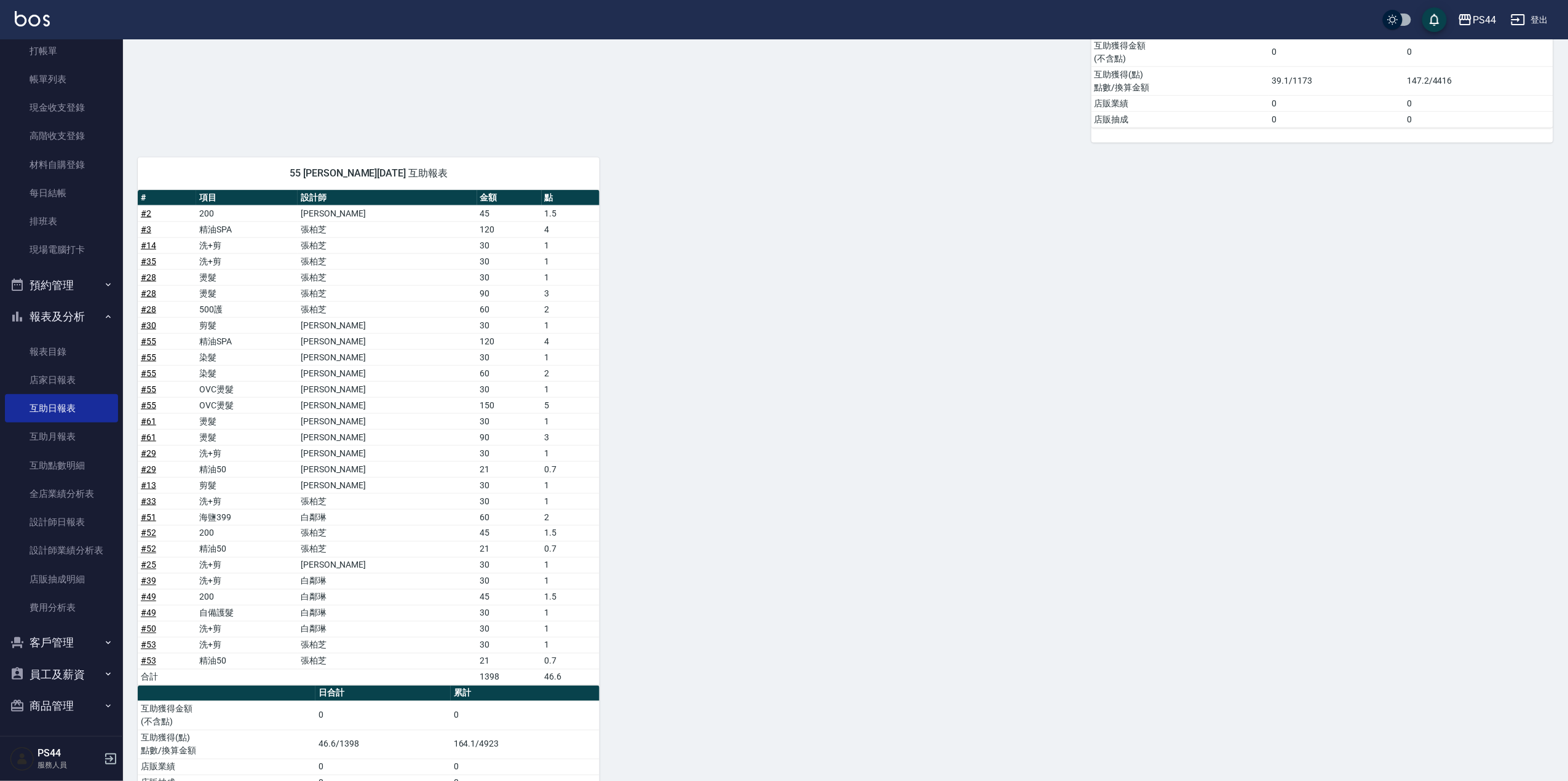
scroll to position [709, 0]
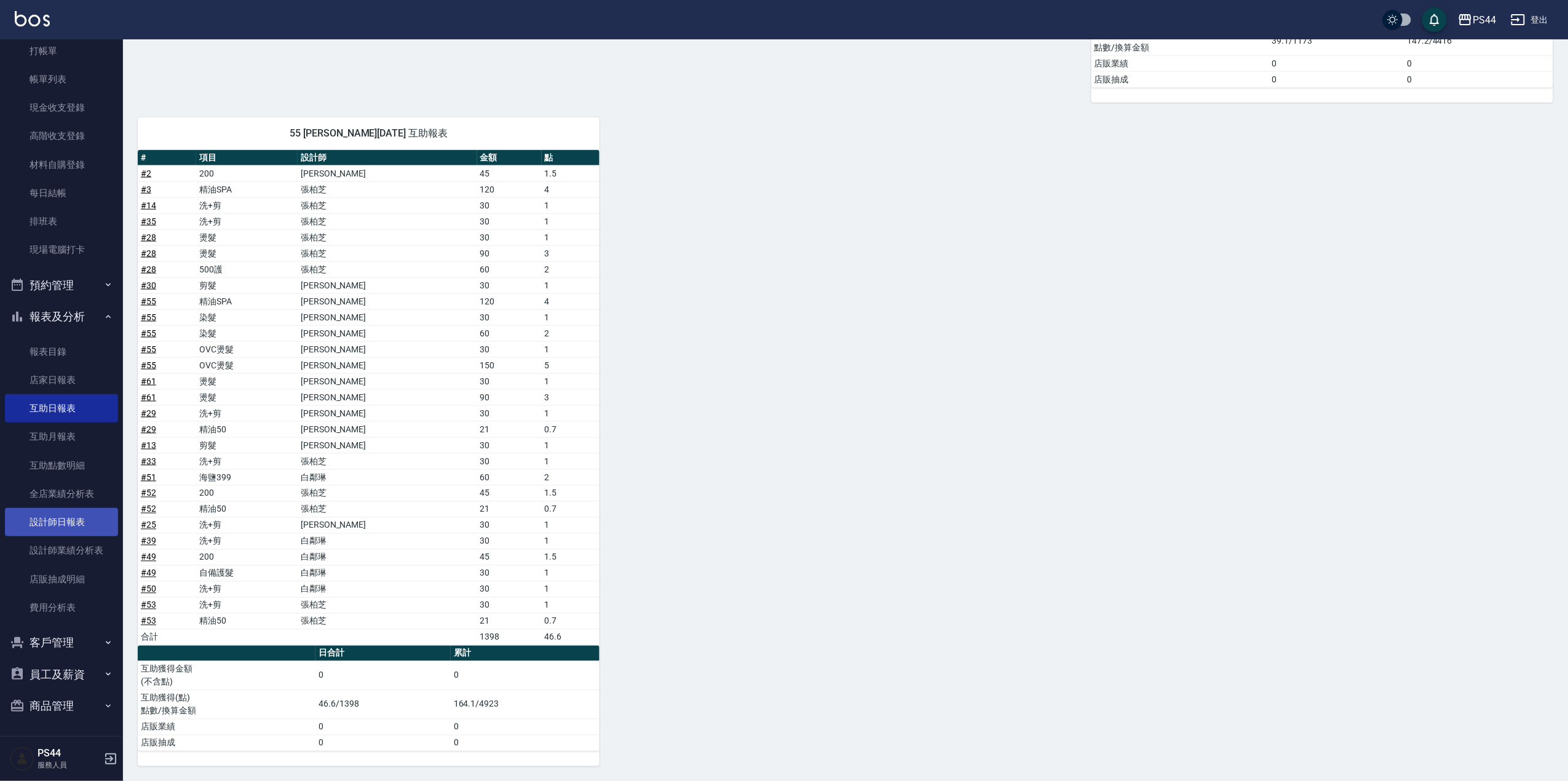
click at [56, 522] on link "設計師日報表" at bounding box center [61, 522] width 113 height 28
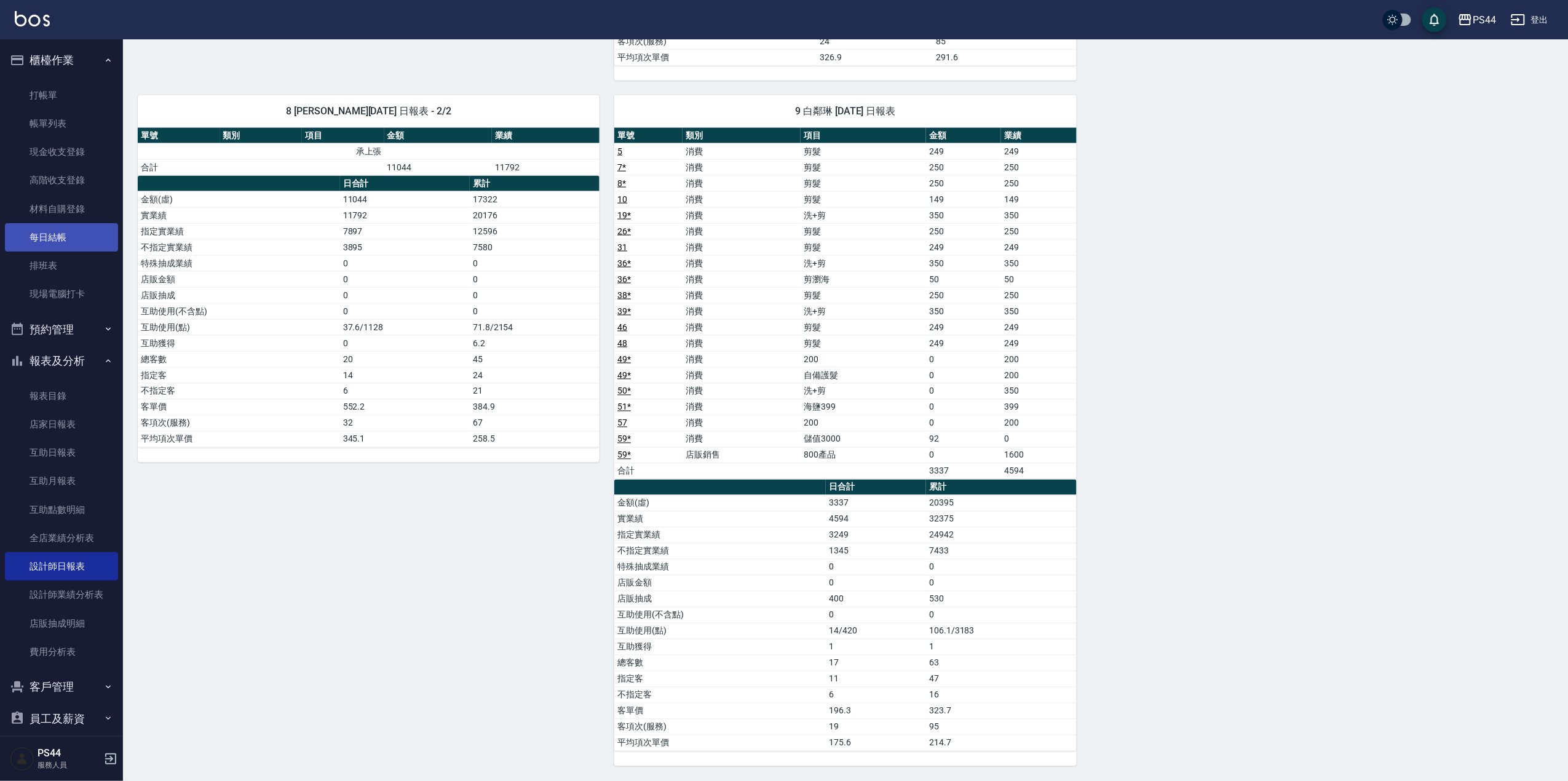
click at [85, 243] on link "每日結帳" at bounding box center [61, 237] width 113 height 28
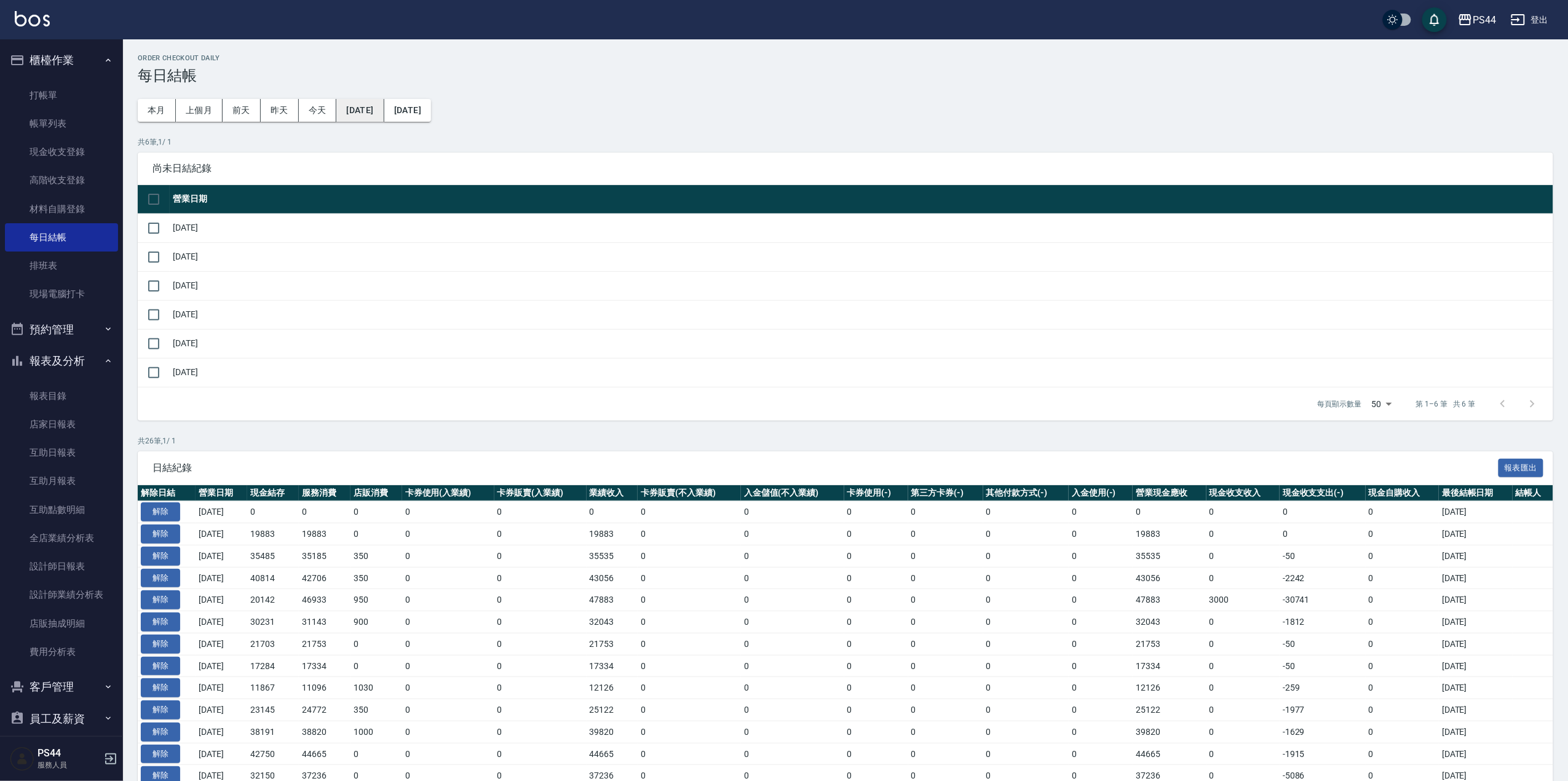
click at [383, 109] on button "[DATE]" at bounding box center [360, 111] width 48 height 23
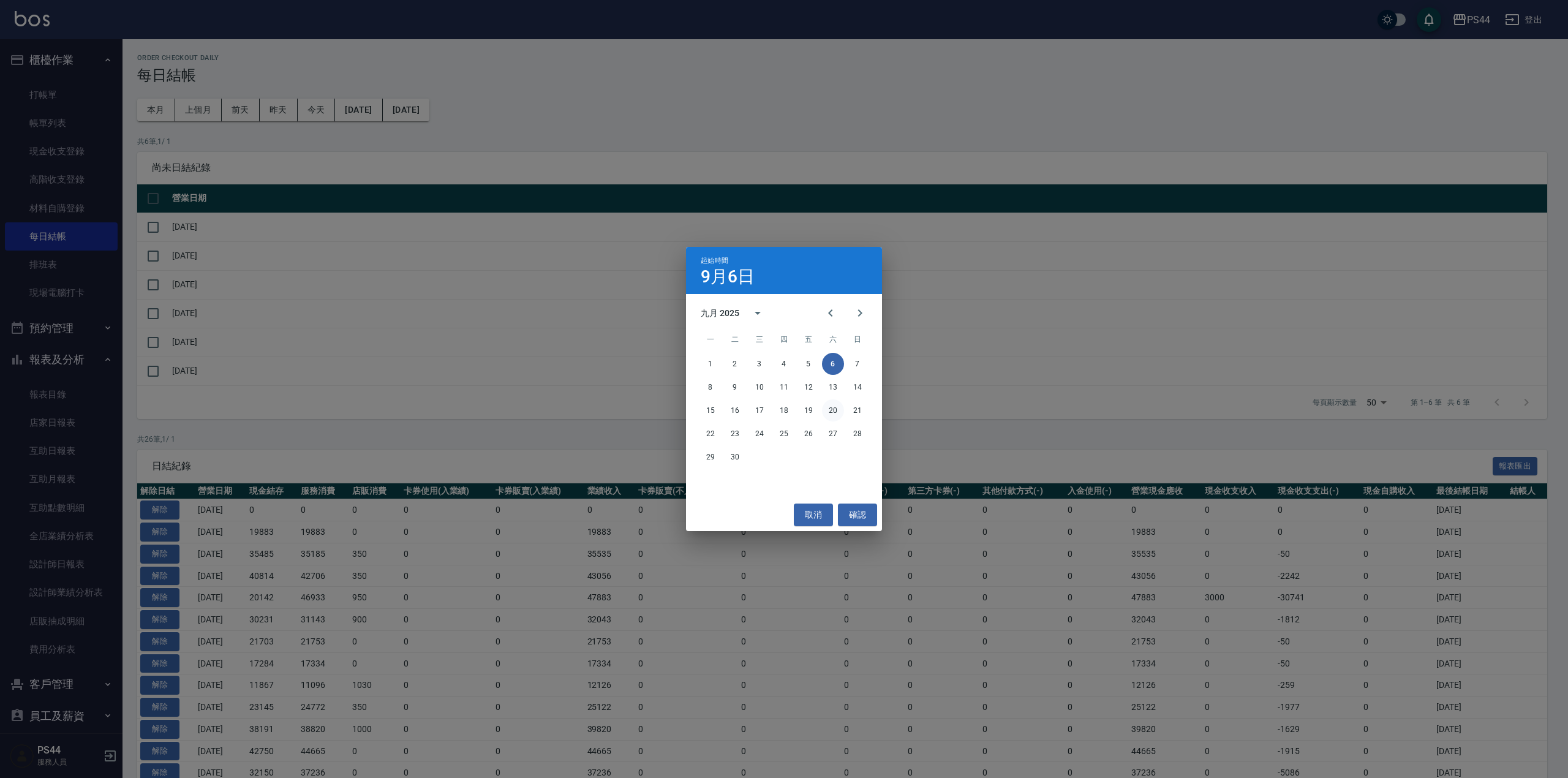
click at [832, 411] on button "20" at bounding box center [832, 410] width 22 height 22
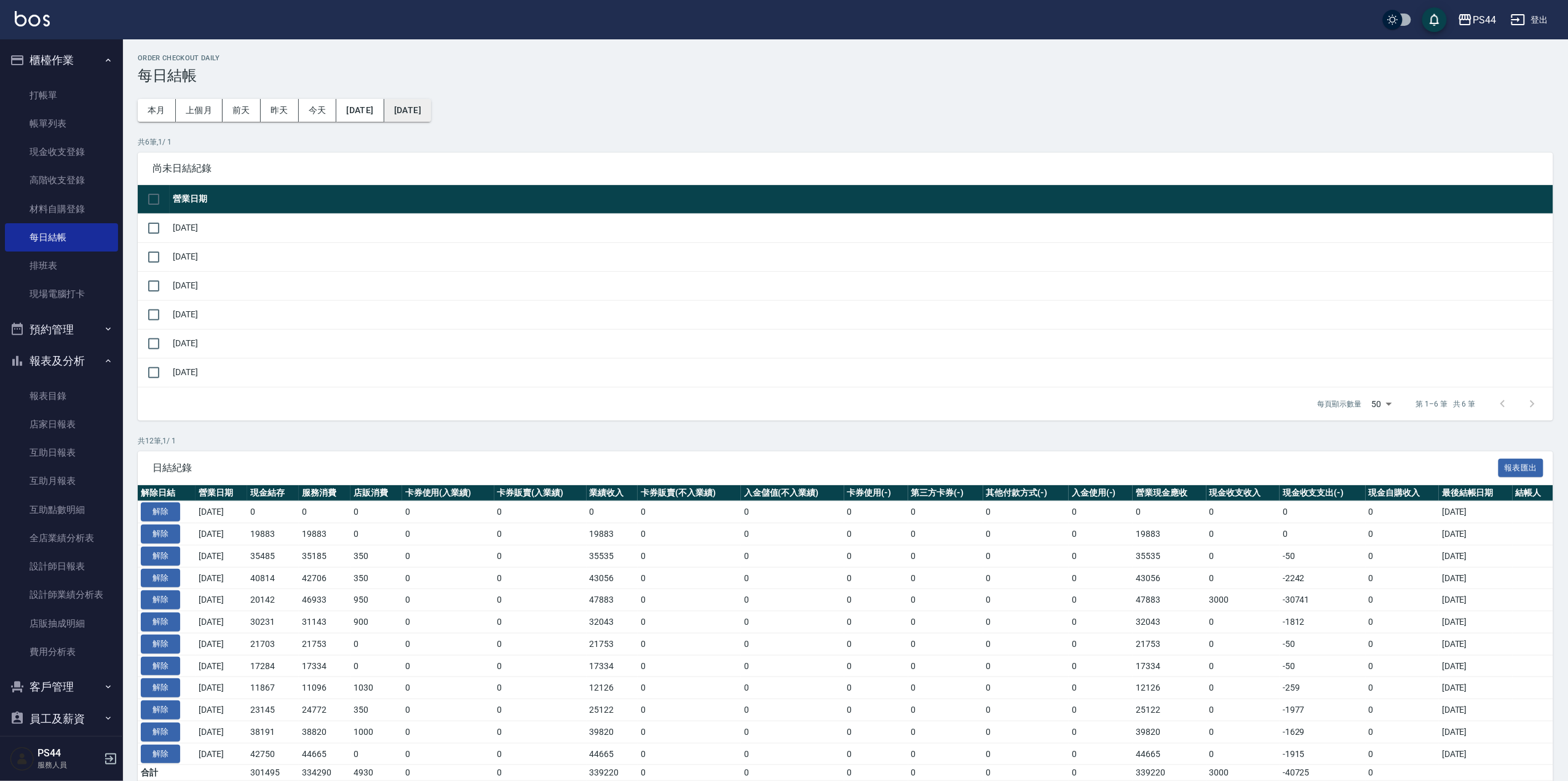
click at [431, 107] on button "[DATE]" at bounding box center [407, 111] width 47 height 23
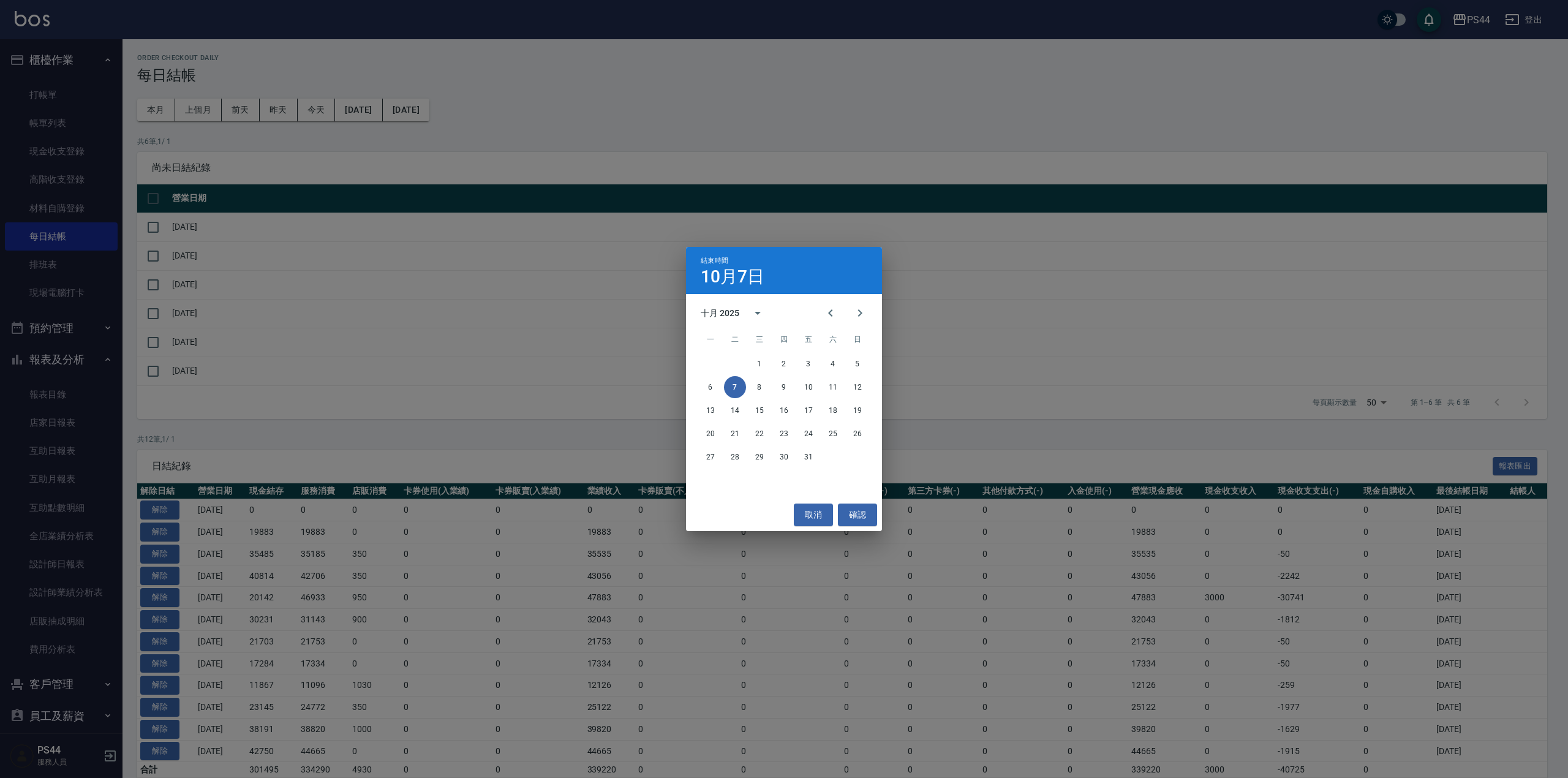
click at [821, 366] on div "1 2 3 4 5" at bounding box center [784, 363] width 196 height 22
click at [813, 366] on button "3" at bounding box center [808, 363] width 22 height 22
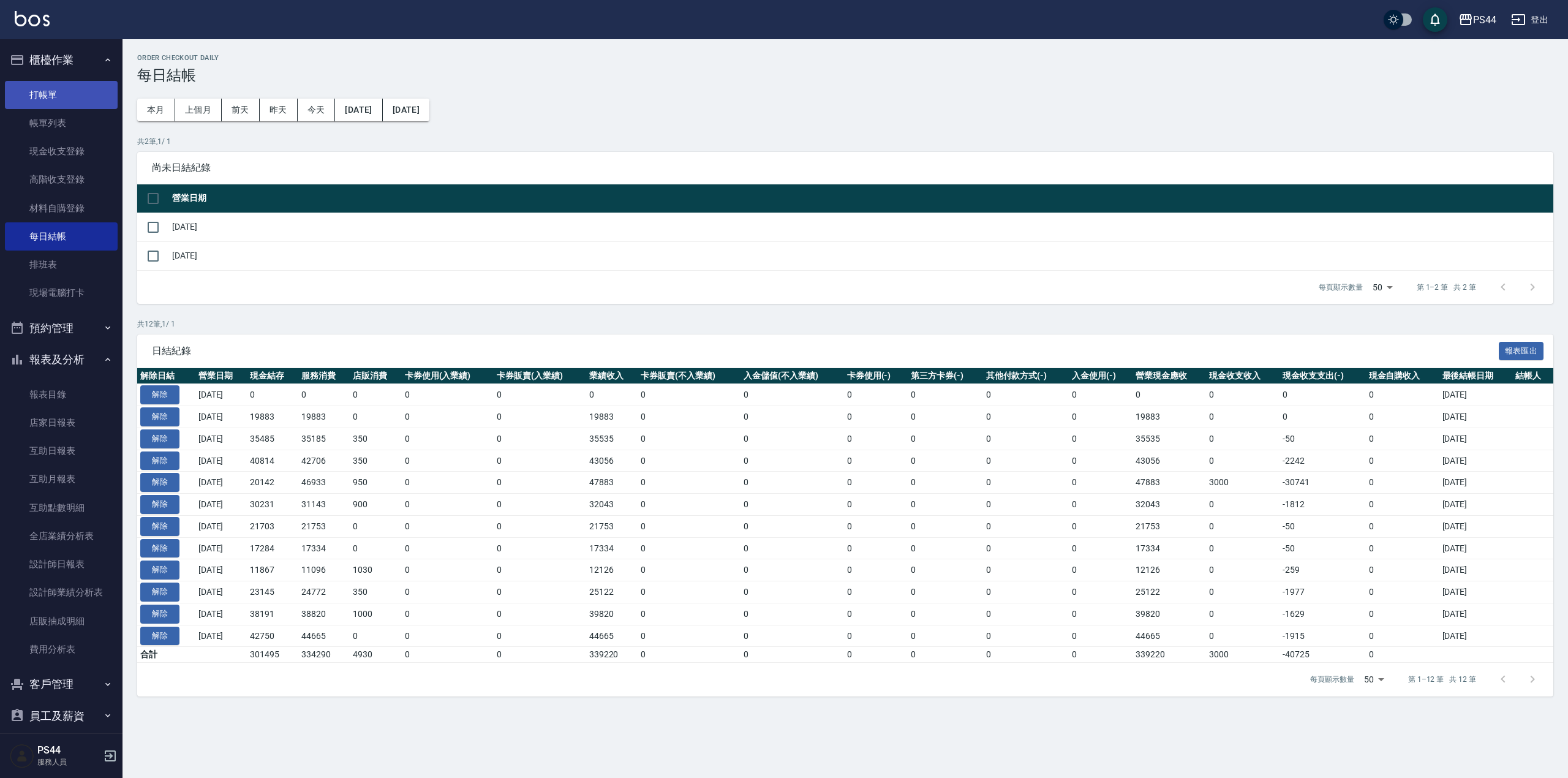
click at [57, 89] on link "打帳單" at bounding box center [61, 95] width 113 height 28
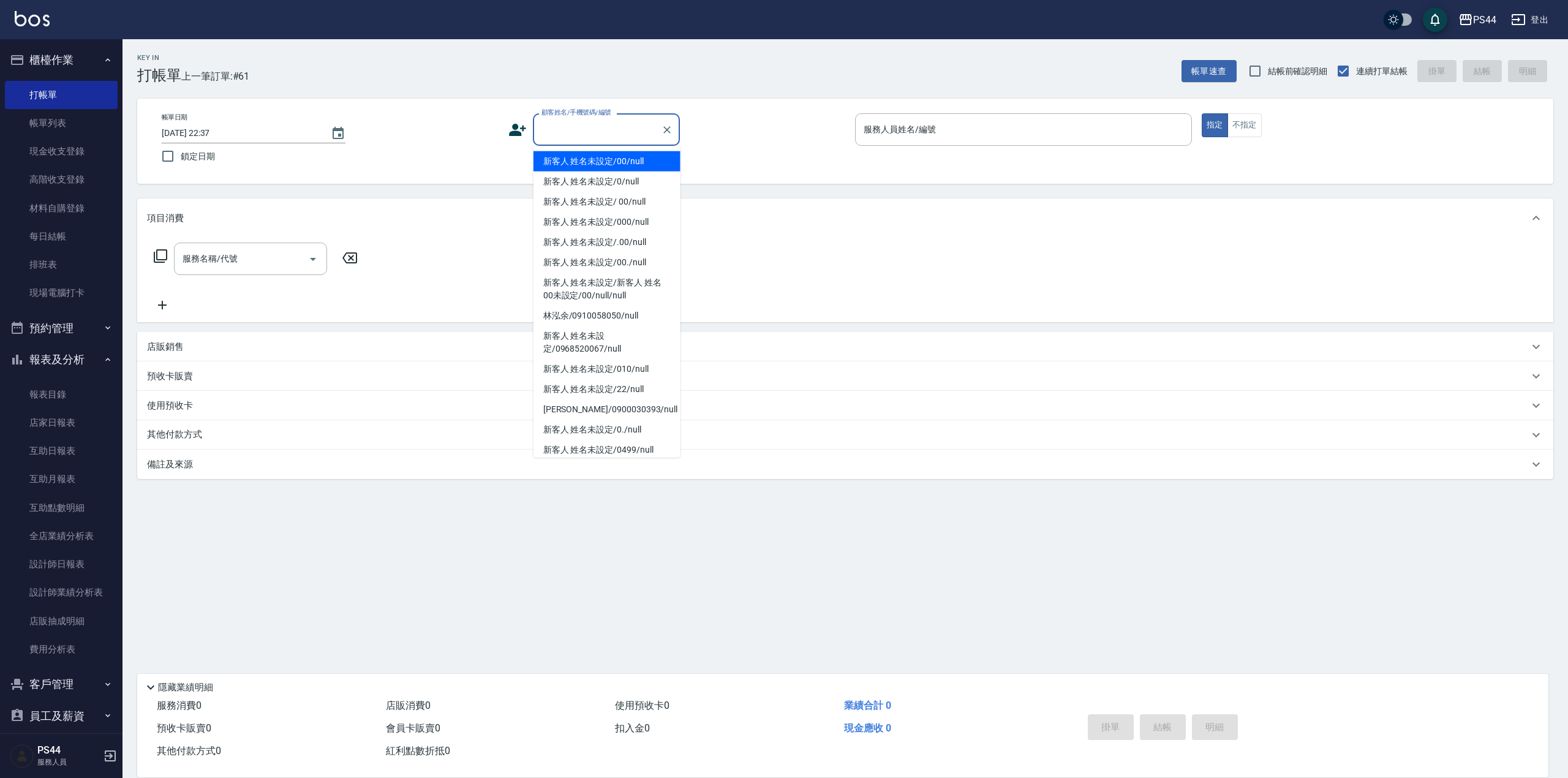
click at [613, 125] on input "顧客姓名/手機號碼/編號" at bounding box center [597, 130] width 117 height 21
type input "新客人 姓名未設定/00/null"
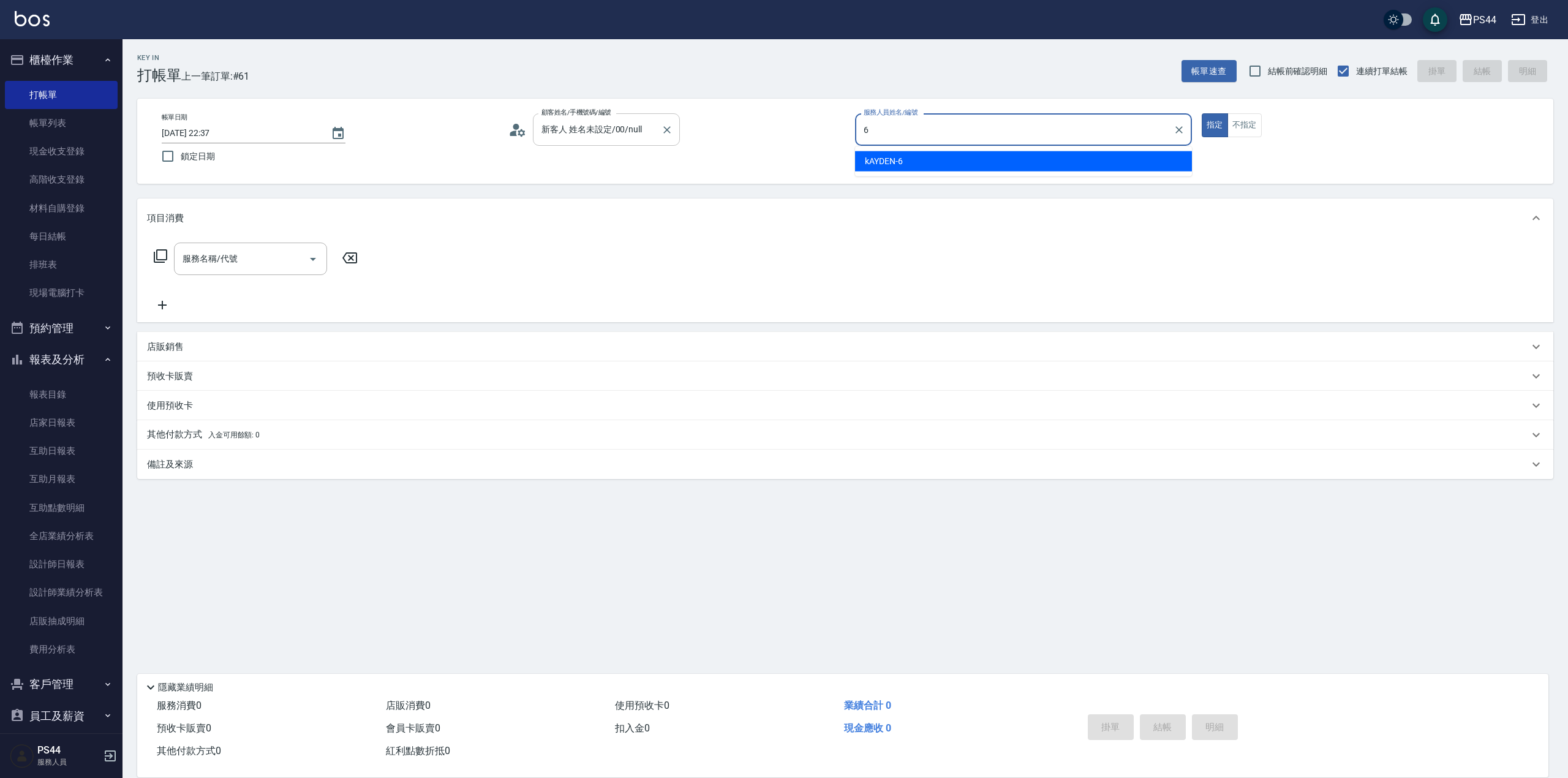
type input "kAYDEN-6"
type button "true"
type input "新客人 姓名未設定/0/null"
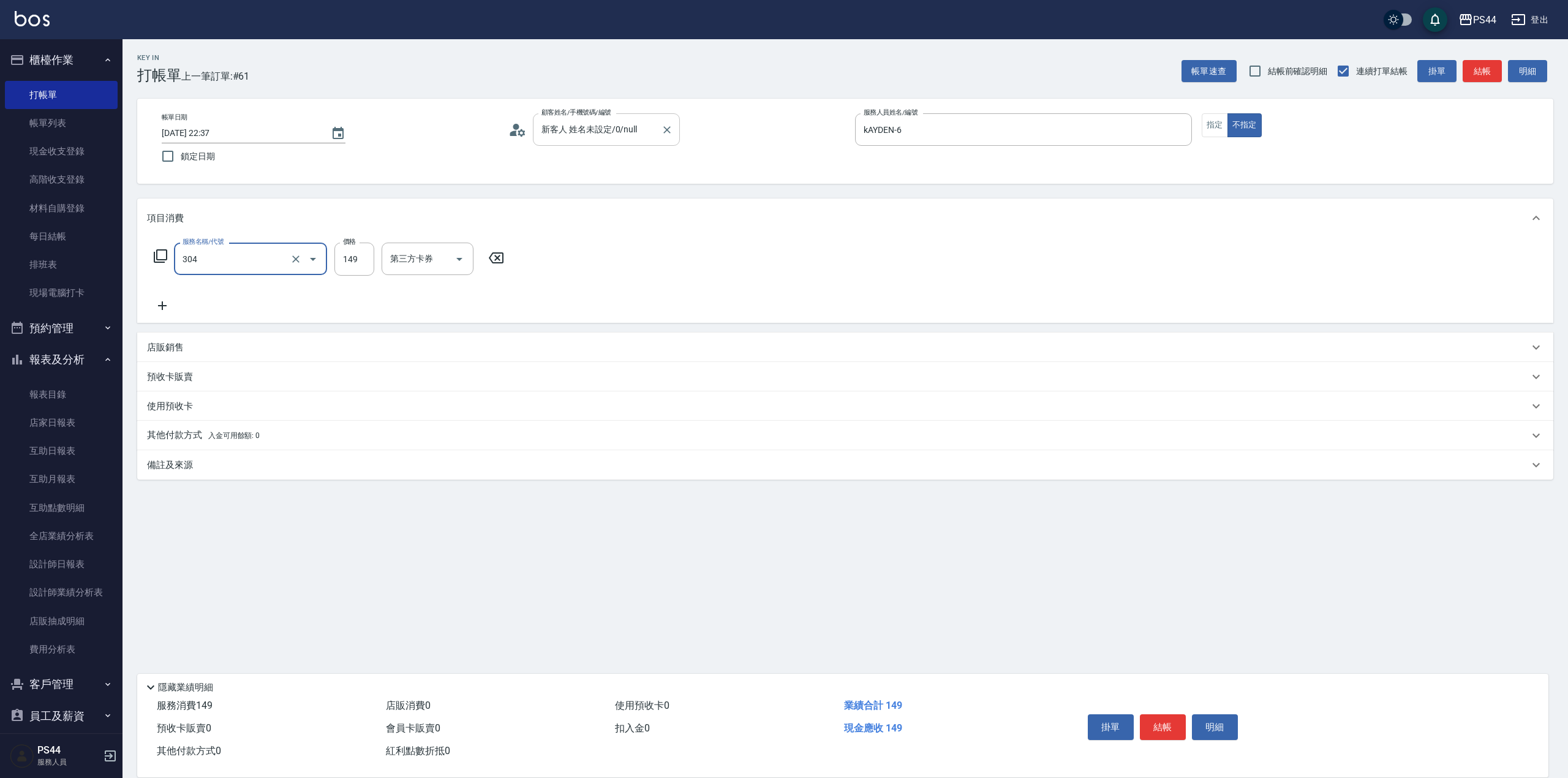
type input "剪髮(304)"
type input "儲值卡"
